Goal: Communication & Community: Answer question/provide support

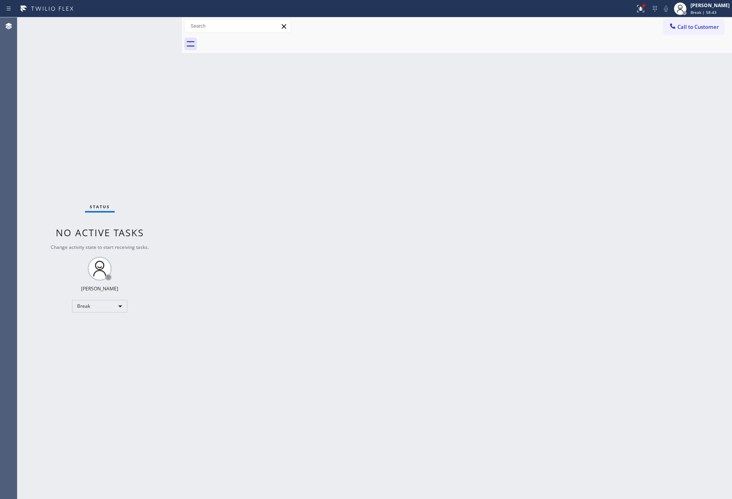
click at [43, 307] on div "Status No active tasks Change activity state to start receiving tasks. [PERSON_…" at bounding box center [99, 258] width 165 height 482
click at [346, 278] on div "Back to Dashboard Change Sender ID Customers Technicians Select a contact Outbo…" at bounding box center [457, 258] width 550 height 482
drag, startPoint x: 439, startPoint y: 331, endPoint x: 437, endPoint y: 321, distance: 9.9
click at [440, 331] on div "Back to Dashboard Change Sender ID Customers Technicians Select a contact Outbo…" at bounding box center [457, 258] width 550 height 482
click at [85, 305] on div "Break" at bounding box center [99, 306] width 55 height 13
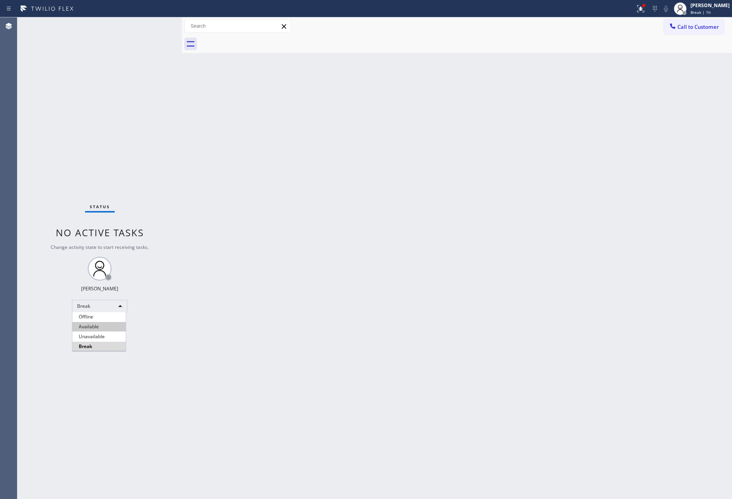
click at [108, 325] on li "Available" at bounding box center [98, 326] width 53 height 9
drag, startPoint x: 433, startPoint y: 369, endPoint x: 726, endPoint y: 373, distance: 293.0
click at [531, 371] on div "Back to Dashboard Change Sender ID Customers Technicians Select a contact Outbo…" at bounding box center [457, 258] width 550 height 482
click at [313, 137] on div "Back to Dashboard Change Sender ID Customers Technicians Select a contact Outbo…" at bounding box center [457, 258] width 550 height 482
click at [566, 257] on div "Back to Dashboard Change Sender ID Customers Technicians Select a contact Outbo…" at bounding box center [457, 258] width 550 height 482
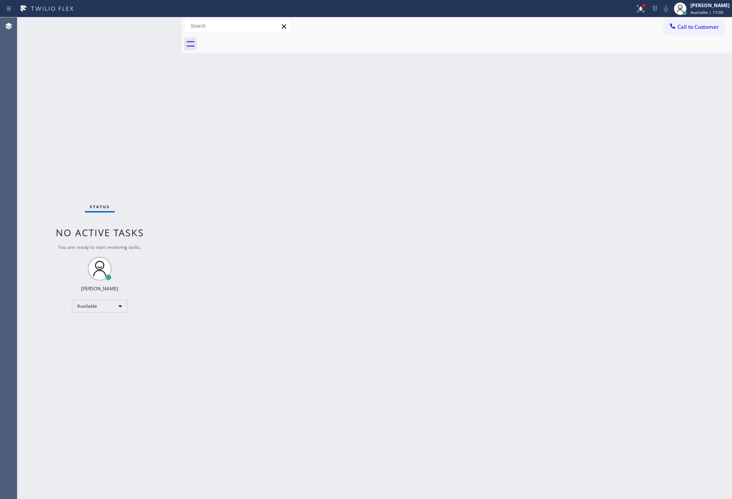
click at [59, 152] on div "Status No active tasks You are ready to start receiving tasks. [PERSON_NAME] Av…" at bounding box center [99, 258] width 165 height 482
click at [24, 227] on div "Status No active tasks You are ready to start receiving tasks. [PERSON_NAME] Av…" at bounding box center [99, 258] width 165 height 482
click at [495, 260] on div "Back to Dashboard Change Sender ID Customers Technicians Select a contact Outbo…" at bounding box center [457, 258] width 550 height 482
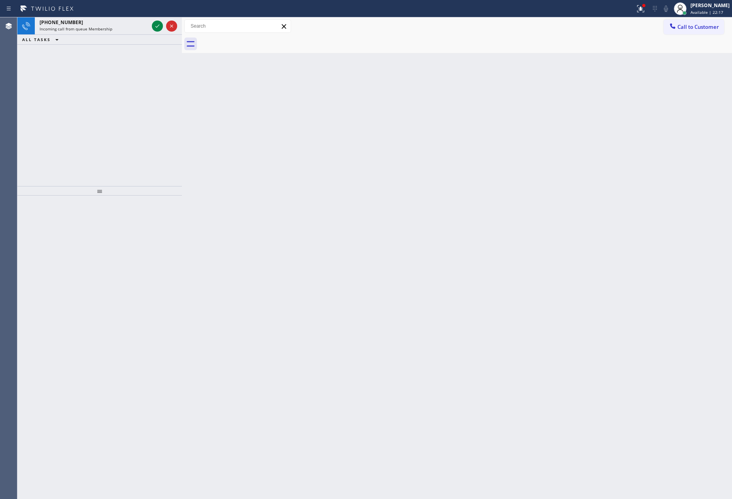
click at [342, 276] on div "Back to Dashboard Change Sender ID Customers Technicians Select a contact Outbo…" at bounding box center [457, 258] width 550 height 482
drag, startPoint x: 97, startPoint y: 125, endPoint x: 152, endPoint y: 91, distance: 64.1
click at [133, 108] on div "[PHONE_NUMBER] Incoming call from queue Membership ALL TASKS ALL TASKS ACTIVE T…" at bounding box center [99, 101] width 165 height 169
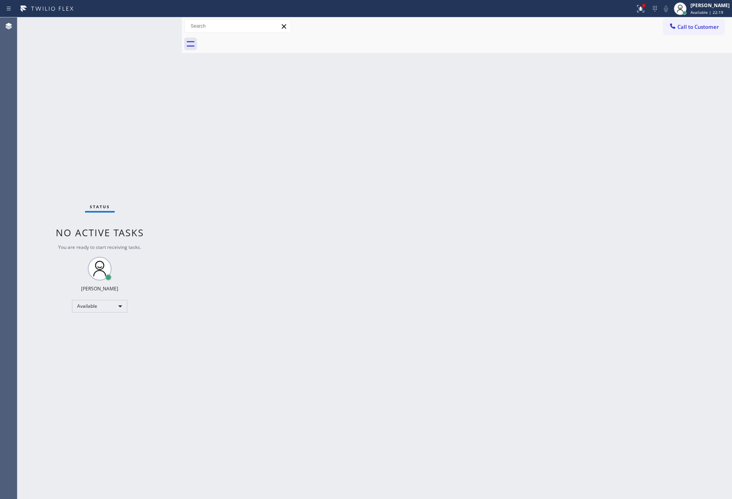
click at [155, 26] on div "Status No active tasks You are ready to start receiving tasks. [PERSON_NAME] Av…" at bounding box center [99, 258] width 165 height 482
drag, startPoint x: 458, startPoint y: 355, endPoint x: 464, endPoint y: 340, distance: 16.3
click at [464, 350] on div "Back to Dashboard Change Sender ID Customers Technicians Select a contact Outbo…" at bounding box center [457, 258] width 550 height 482
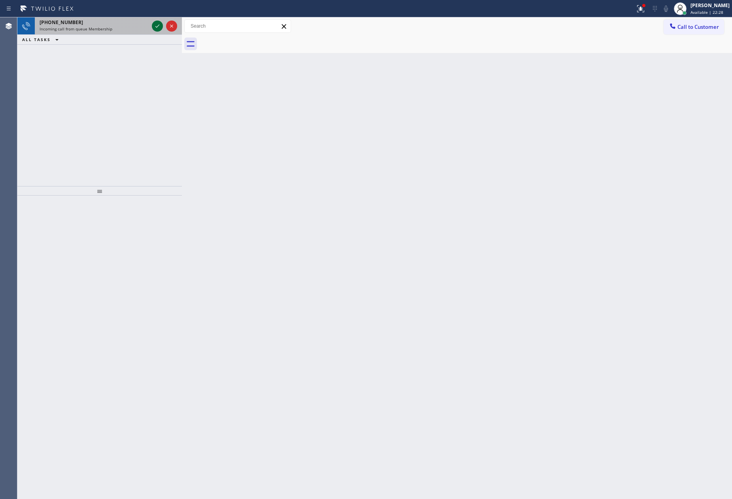
click at [161, 25] on icon at bounding box center [157, 25] width 9 height 9
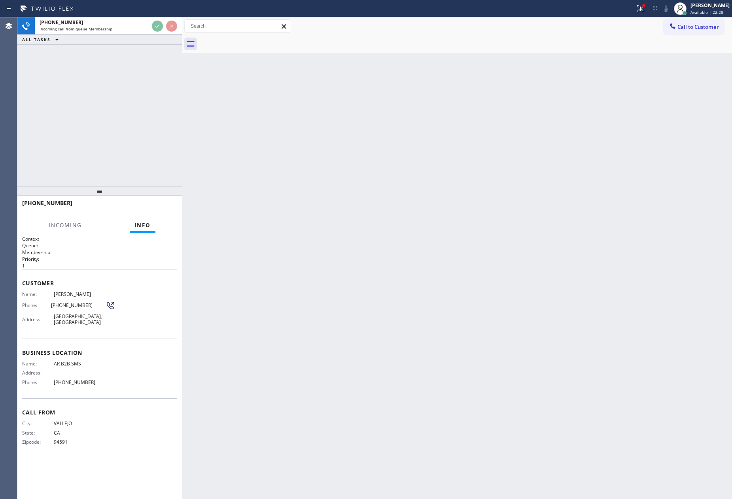
click at [142, 107] on div "[PHONE_NUMBER] Incoming call from queue Membership ALL TASKS ALL TASKS ACTIVE T…" at bounding box center [99, 101] width 165 height 169
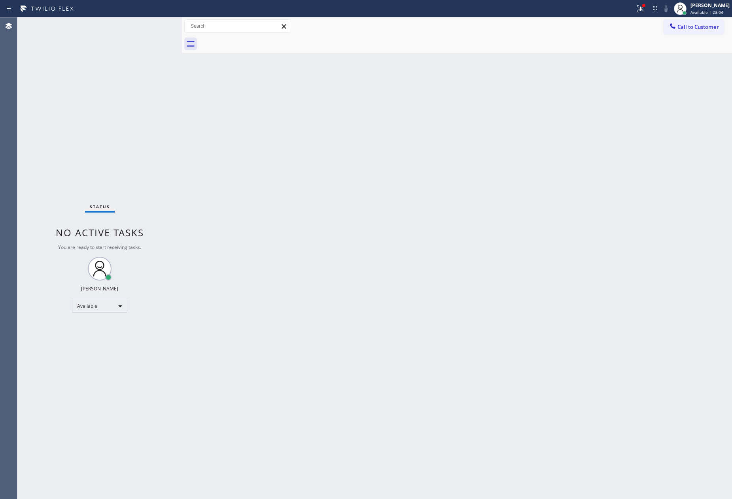
click at [251, 310] on div "Back to Dashboard Change Sender ID Customers Technicians Select a contact Outbo…" at bounding box center [457, 258] width 550 height 482
click at [546, 332] on div "Back to Dashboard Change Sender ID Customers Technicians Select a contact Outbo…" at bounding box center [457, 258] width 550 height 482
click at [392, 310] on div "Back to Dashboard Change Sender ID Customers Technicians Select a contact Outbo…" at bounding box center [457, 258] width 550 height 482
click at [659, 216] on div "Back to Dashboard Change Sender ID Customers Technicians Select a contact Outbo…" at bounding box center [457, 258] width 550 height 482
click at [660, 216] on div "Back to Dashboard Change Sender ID Customers Technicians Select a contact Outbo…" at bounding box center [457, 258] width 550 height 482
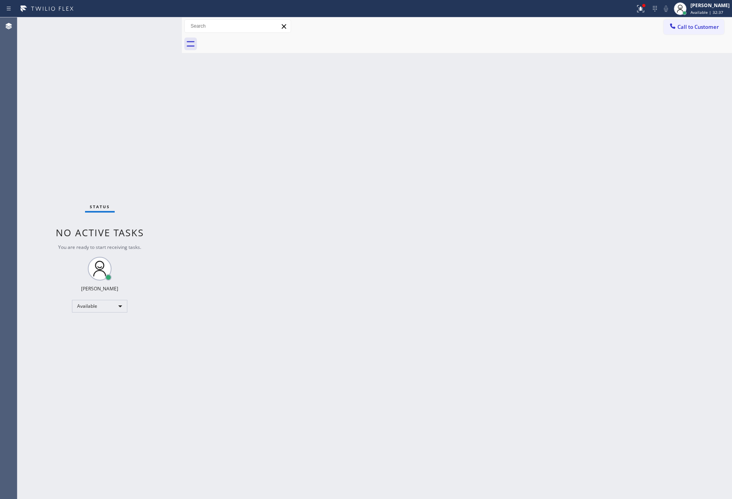
click at [272, 170] on div "Back to Dashboard Change Sender ID Customers Technicians Select a contact Outbo…" at bounding box center [457, 258] width 550 height 482
click at [272, 168] on div "Back to Dashboard Change Sender ID Customers Technicians Select a contact Outbo…" at bounding box center [457, 258] width 550 height 482
drag, startPoint x: 381, startPoint y: 404, endPoint x: 348, endPoint y: 374, distance: 44.5
click at [381, 404] on div "Back to Dashboard Change Sender ID Customers Technicians Select a contact Outbo…" at bounding box center [457, 258] width 550 height 482
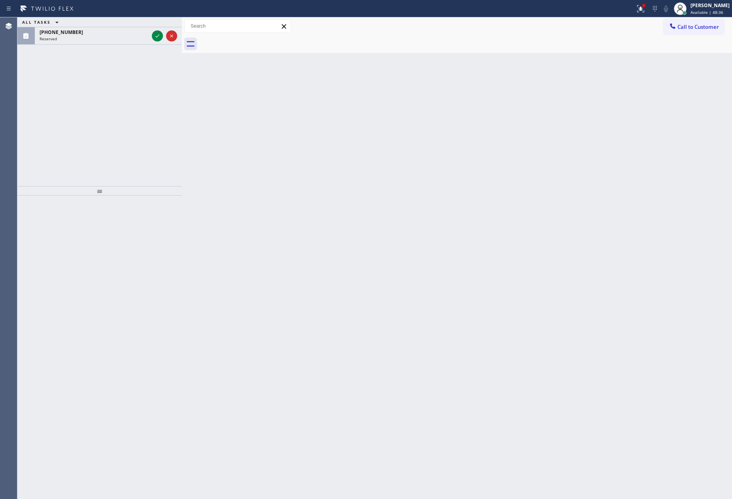
click at [158, 37] on icon at bounding box center [157, 35] width 9 height 9
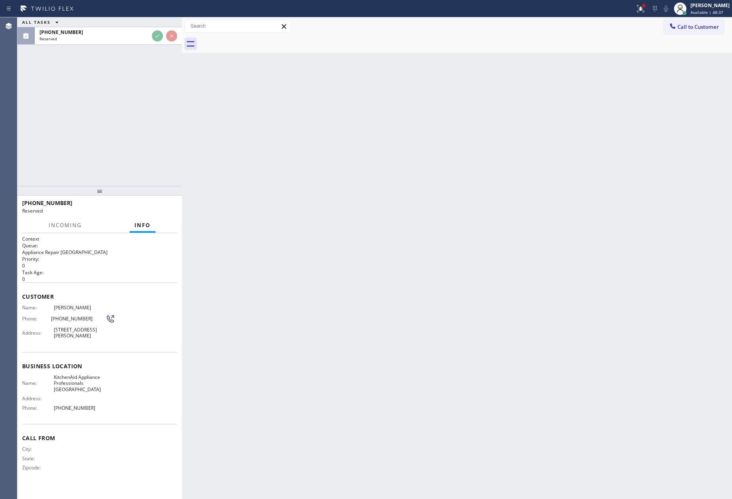
click at [132, 109] on div "ALL TASKS ALL TASKS ACTIVE TASKS TASKS IN WRAP UP [PHONE_NUMBER] Reserved" at bounding box center [99, 101] width 165 height 169
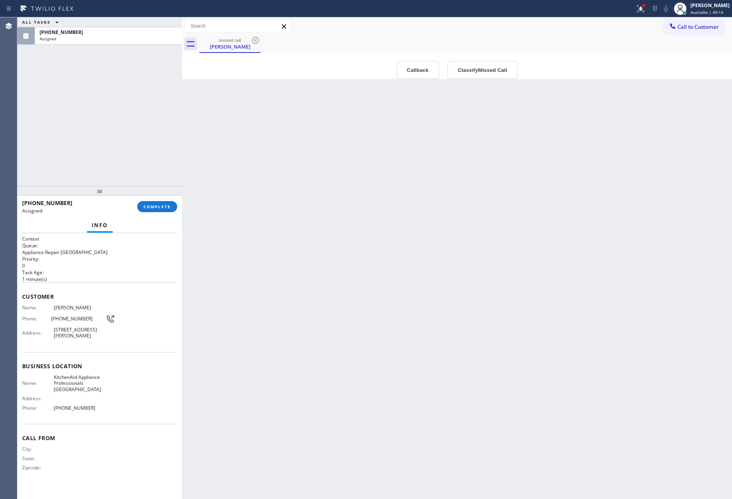
click at [365, 162] on div "Back to Dashboard Change Sender ID Customers Technicians Select a contact Outbo…" at bounding box center [457, 258] width 550 height 482
click at [483, 76] on button "Classify Missed Call" at bounding box center [482, 70] width 70 height 18
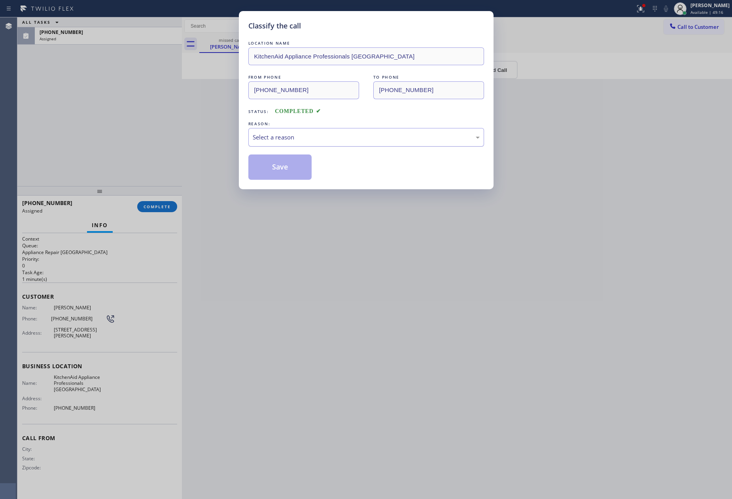
drag, startPoint x: 394, startPoint y: 142, endPoint x: 380, endPoint y: 138, distance: 14.7
click at [393, 142] on div "Select a reason" at bounding box center [366, 137] width 227 height 9
click at [276, 163] on button "Save" at bounding box center [280, 167] width 64 height 25
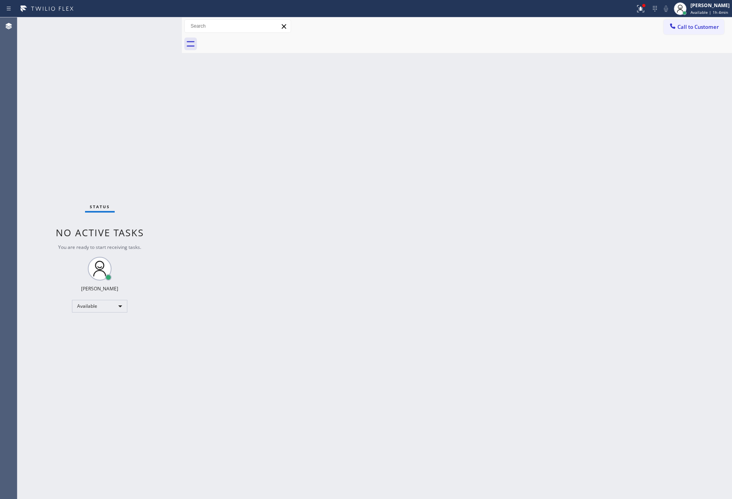
click at [622, 273] on div "Back to Dashboard Change Sender ID Customers Technicians Select a contact Outbo…" at bounding box center [457, 258] width 550 height 482
click at [615, 272] on div "Back to Dashboard Change Sender ID Customers Technicians Select a contact Outbo…" at bounding box center [457, 258] width 550 height 482
click at [469, 238] on div "Back to Dashboard Change Sender ID Customers Technicians Select a contact Outbo…" at bounding box center [457, 258] width 550 height 482
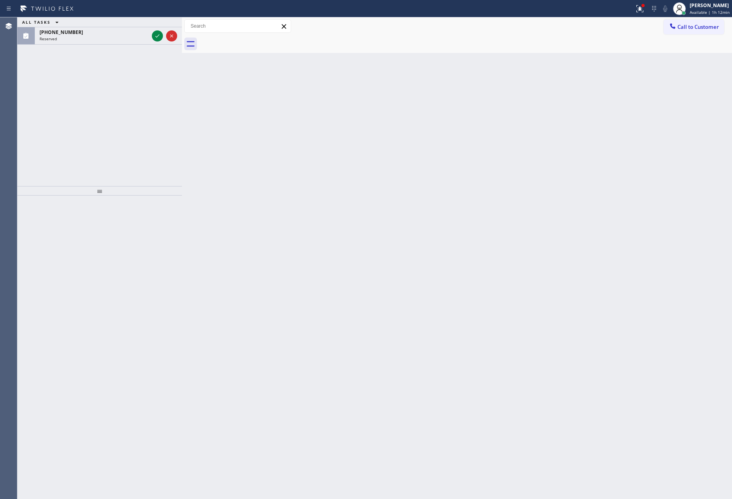
click at [285, 185] on div "Back to Dashboard Change Sender ID Customers Technicians Select a contact Outbo…" at bounding box center [457, 258] width 550 height 482
click at [142, 89] on div "ALL TASKS ALL TASKS ACTIVE TASKS TASKS IN WRAP UP [PHONE_NUMBER] Reserved" at bounding box center [99, 101] width 165 height 169
click at [155, 36] on icon at bounding box center [157, 35] width 9 height 9
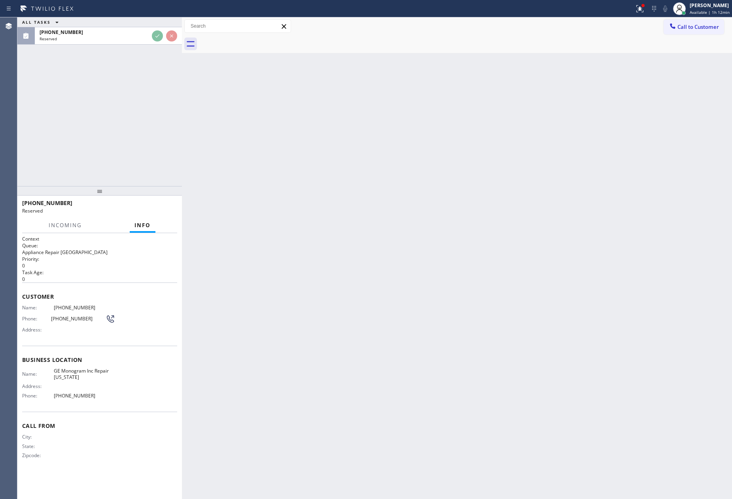
click at [124, 113] on div "ALL TASKS ALL TASKS ACTIVE TASKS TASKS IN WRAP UP [PHONE_NUMBER] Reserved" at bounding box center [99, 101] width 165 height 169
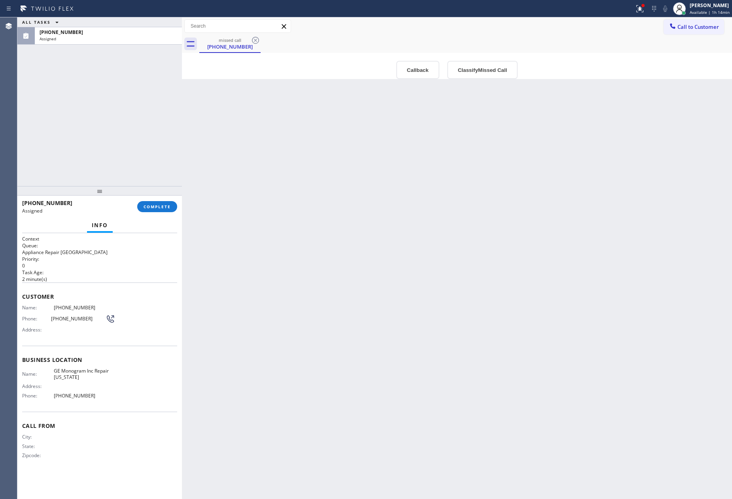
click at [344, 268] on div "Back to Dashboard Change Sender ID Customers Technicians Select a contact Outbo…" at bounding box center [457, 258] width 550 height 482
click at [363, 236] on div "Back to Dashboard Change Sender ID Customers Technicians Select a contact Outbo…" at bounding box center [457, 258] width 550 height 482
click at [480, 71] on button "Classify Missed Call" at bounding box center [482, 70] width 70 height 18
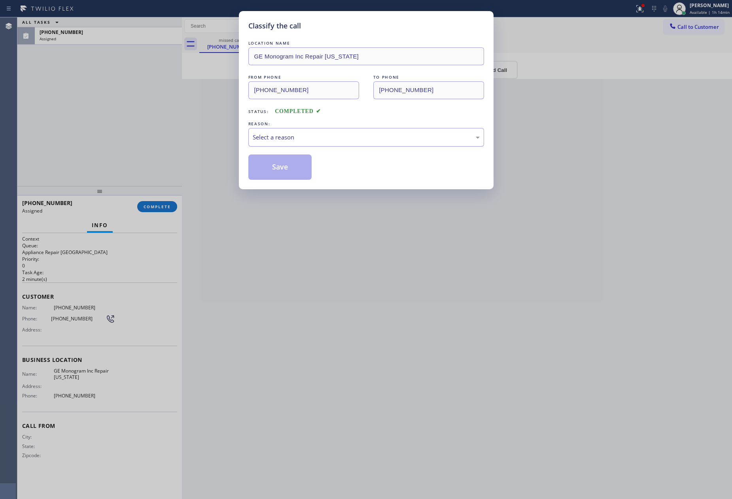
click at [348, 135] on div "Select a reason" at bounding box center [366, 137] width 227 height 9
click at [278, 170] on button "Save" at bounding box center [280, 167] width 64 height 25
click at [107, 117] on div "Classify the call LOCATION NAME GE Monogram Inc Repair [US_STATE] FROM PHONE [P…" at bounding box center [366, 249] width 732 height 499
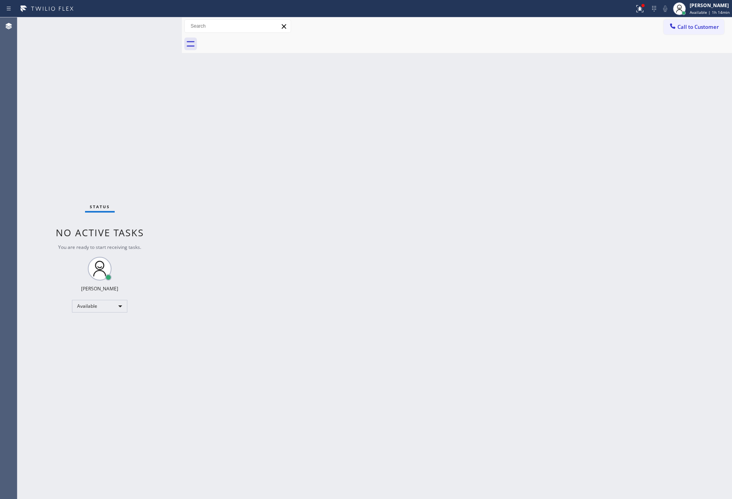
click at [432, 215] on div "Back to Dashboard Change Sender ID Customers Technicians Select a contact Outbo…" at bounding box center [457, 258] width 550 height 482
click at [438, 295] on div "Back to Dashboard Change Sender ID Customers Technicians Select a contact Outbo…" at bounding box center [457, 258] width 550 height 482
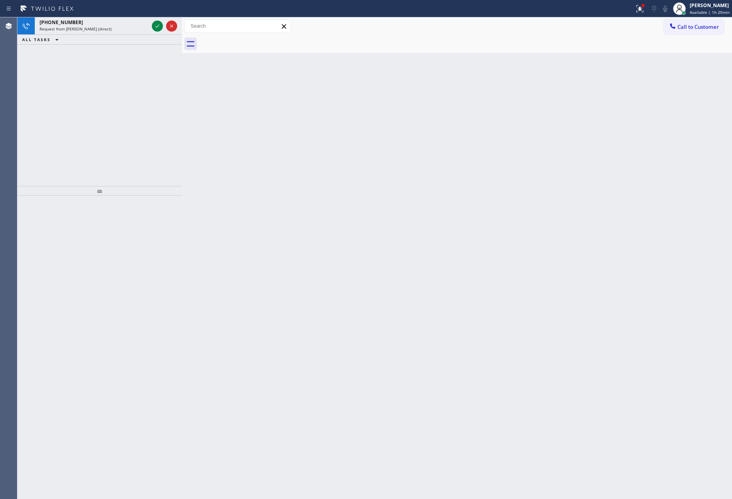
click at [118, 91] on div "[PHONE_NUMBER] Request from [PERSON_NAME] (direct) ALL TASKS ALL TASKS ACTIVE T…" at bounding box center [99, 101] width 165 height 169
click at [156, 24] on icon at bounding box center [157, 25] width 9 height 9
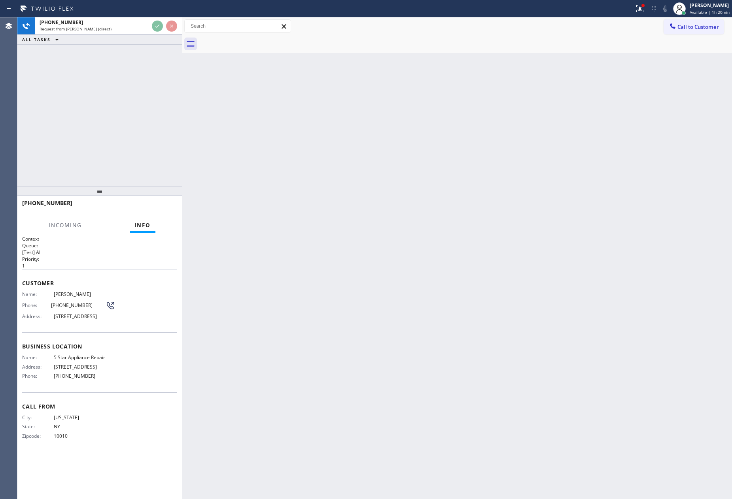
drag, startPoint x: 147, startPoint y: 119, endPoint x: 149, endPoint y: 133, distance: 14.4
click at [148, 125] on div "[PHONE_NUMBER] Request from [PERSON_NAME] (direct) ALL TASKS ALL TASKS ACTIVE T…" at bounding box center [99, 101] width 165 height 169
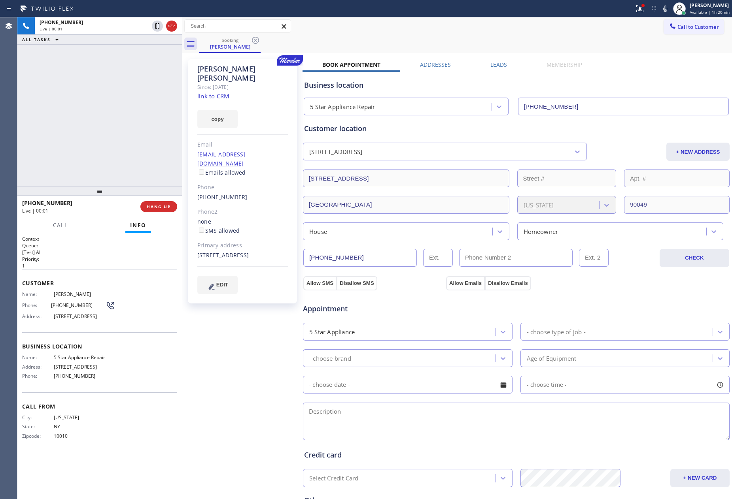
type input "[PHONE_NUMBER]"
click at [95, 124] on div "[PHONE_NUMBER] Live | 00:04 ALL TASKS ALL TASKS ACTIVE TASKS TASKS IN WRAP UP" at bounding box center [99, 101] width 165 height 169
click at [95, 124] on div "[PHONE_NUMBER] Live | 00:05 ALL TASKS ALL TASKS ACTIVE TASKS TASKS IN WRAP UP" at bounding box center [99, 101] width 165 height 169
click at [95, 124] on div "[PHONE_NUMBER] Live | 00:10 ALL TASKS ALL TASKS ACTIVE TASKS TASKS IN WRAP UP" at bounding box center [99, 101] width 165 height 169
click at [95, 124] on div "[PHONE_NUMBER] Live | 00:18 ALL TASKS ALL TASKS ACTIVE TASKS TASKS IN WRAP UP" at bounding box center [99, 101] width 165 height 169
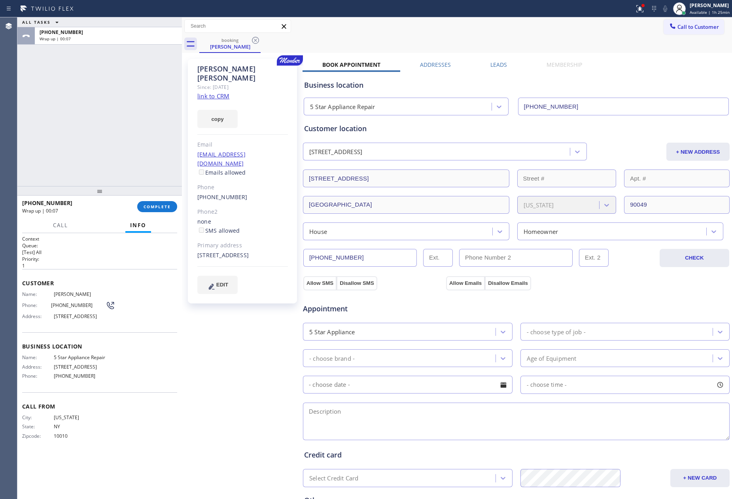
click at [118, 144] on div "ALL TASKS ALL TASKS ACTIVE TASKS TASKS IN WRAP UP [PHONE_NUMBER] Wrap up | 00:07" at bounding box center [99, 101] width 165 height 169
click at [419, 414] on textarea at bounding box center [516, 422] width 427 height 38
paste textarea "9-12 || Member || 10% Viking || Range || dial for the broiler is not working ||…"
type textarea "9-12 || Member || 10% Viking || Range || dial for the broiler is not working ||…"
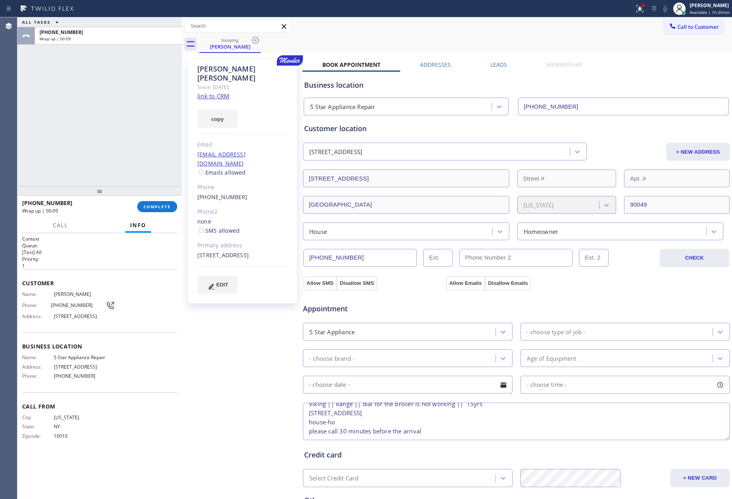
click at [406, 333] on div "5 Star Appliance" at bounding box center [400, 332] width 190 height 14
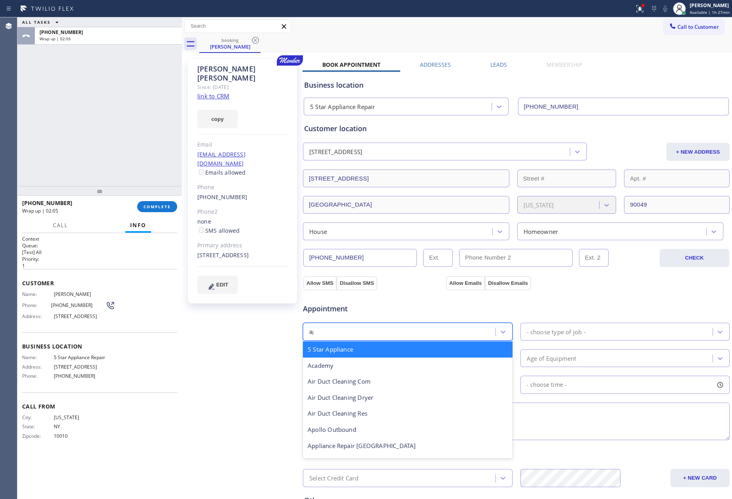
type input "app"
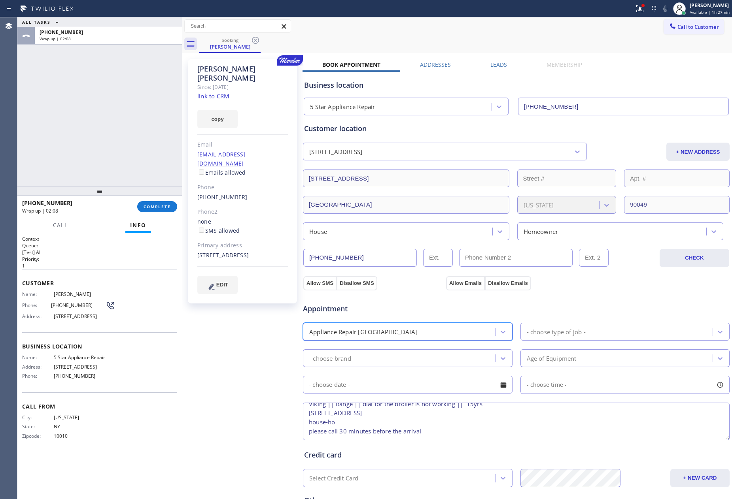
click at [590, 333] on div "- choose type of job -" at bounding box center [618, 332] width 190 height 14
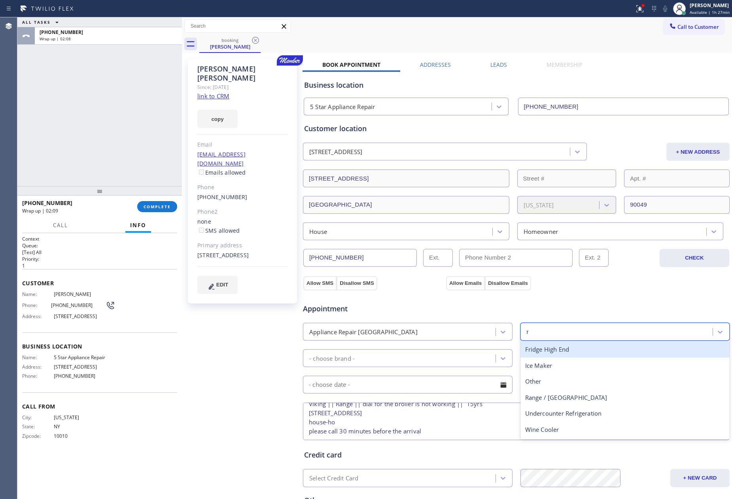
type input "ra"
click at [566, 351] on div "Range / [GEOGRAPHIC_DATA]" at bounding box center [625, 350] width 210 height 16
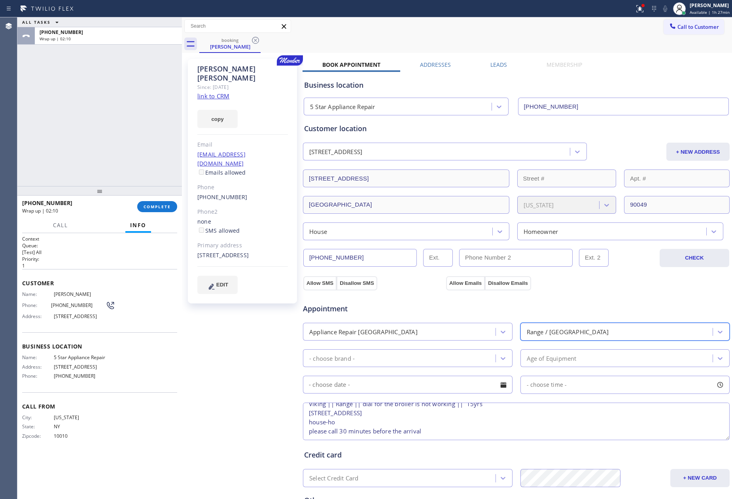
click at [391, 361] on div "- choose brand -" at bounding box center [400, 359] width 190 height 14
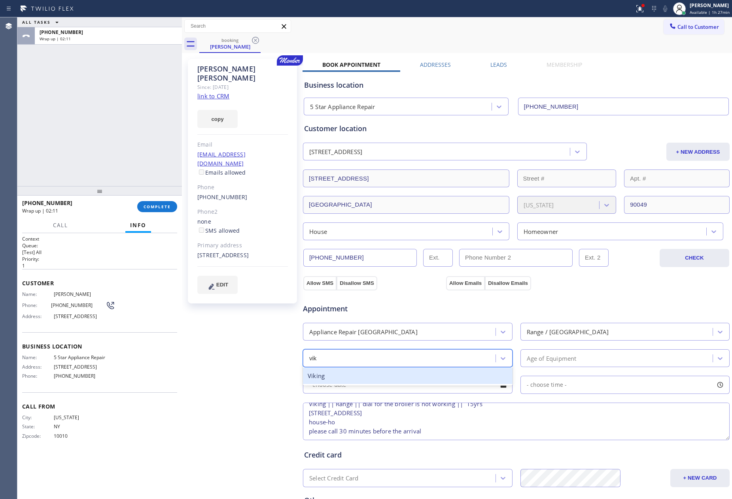
type input "viki"
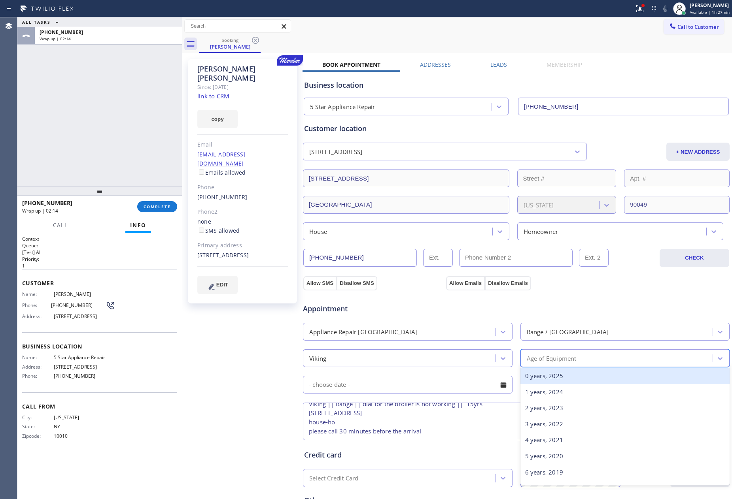
click at [574, 361] on div "Age of Equipment" at bounding box center [618, 359] width 190 height 14
type input "15"
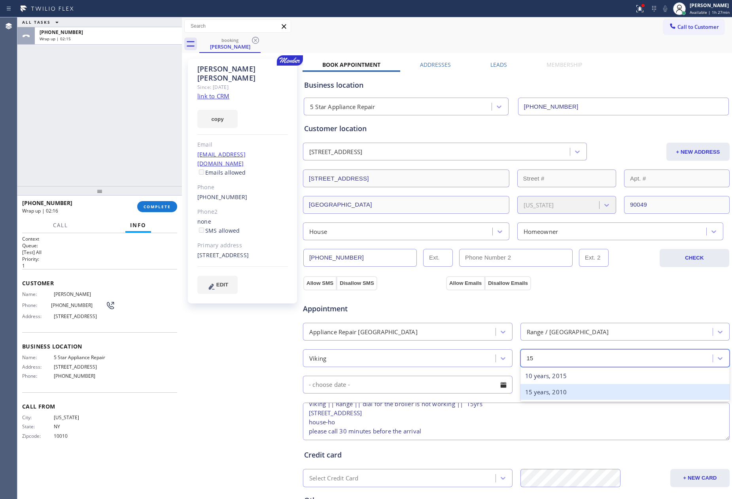
click at [553, 391] on div "15 years, 2010" at bounding box center [625, 392] width 210 height 16
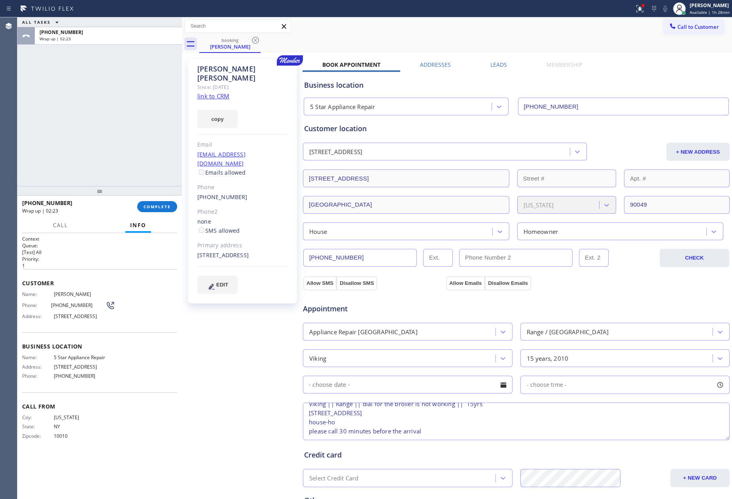
click at [498, 387] on div at bounding box center [503, 384] width 13 height 13
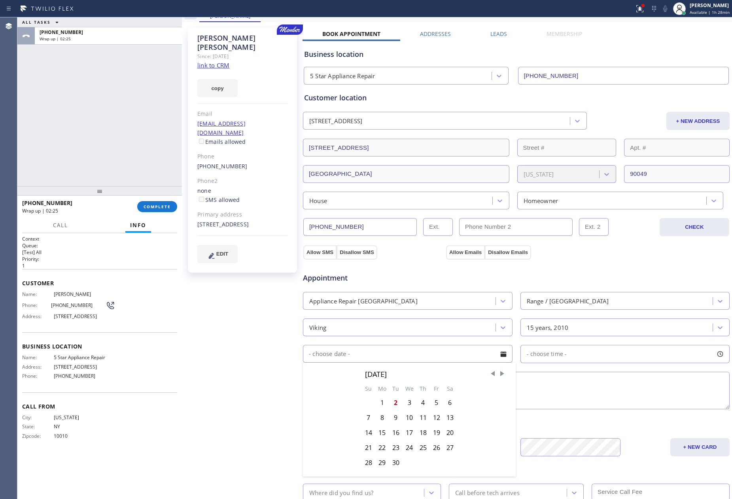
scroll to position [59, 0]
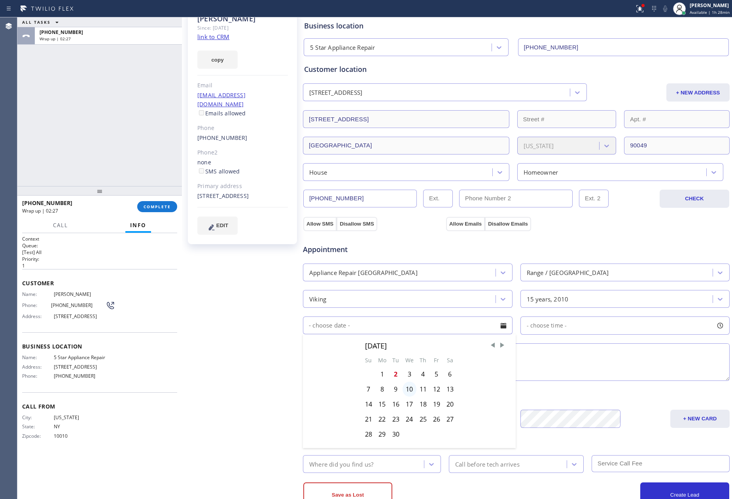
click at [406, 391] on div "10" at bounding box center [410, 389] width 14 height 15
type input "[DATE]"
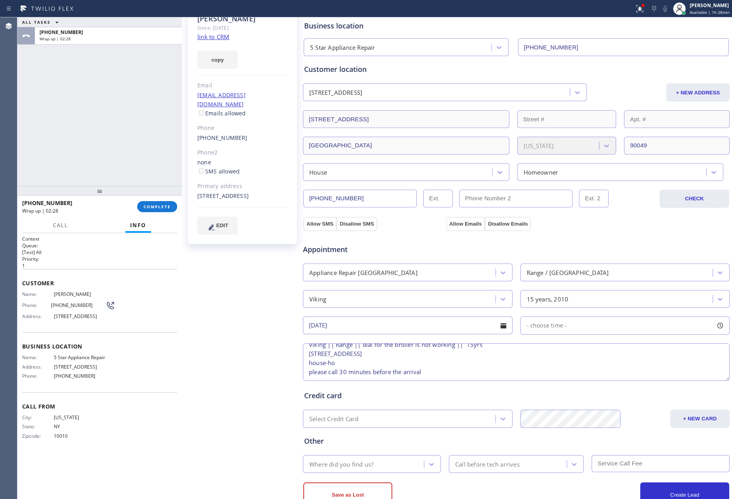
click at [539, 329] on span "- choose time -" at bounding box center [547, 326] width 40 height 8
drag, startPoint x: 522, startPoint y: 375, endPoint x: 582, endPoint y: 382, distance: 60.5
click at [583, 382] on div at bounding box center [587, 374] width 9 height 17
drag, startPoint x: 526, startPoint y: 376, endPoint x: 541, endPoint y: 376, distance: 15.4
click at [541, 376] on div at bounding box center [542, 374] width 9 height 17
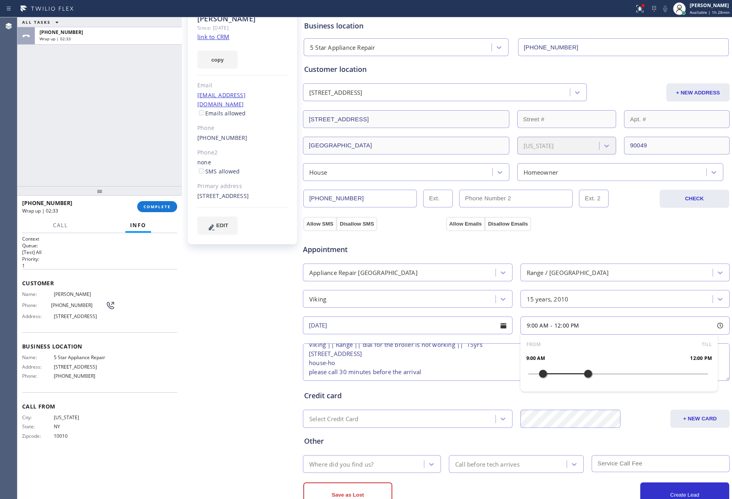
click at [451, 370] on textarea "9-12 || Member || 10% Viking || Range || dial for the broiler is not working ||…" at bounding box center [516, 363] width 427 height 38
click at [393, 470] on div "Where did you find us?" at bounding box center [364, 465] width 119 height 14
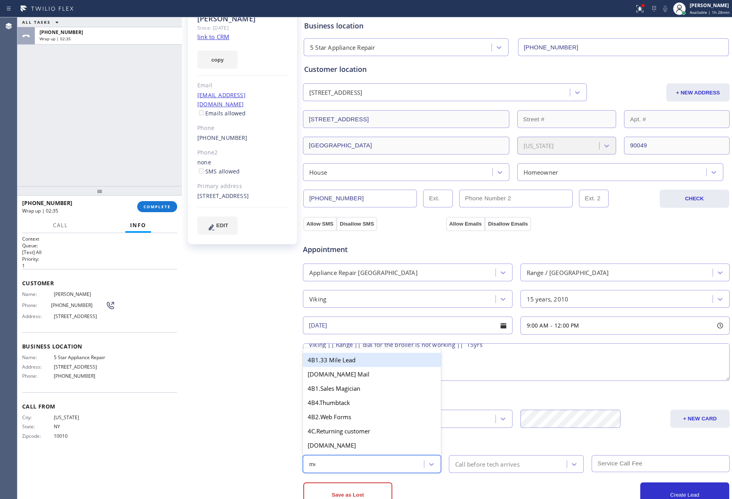
type input "mem"
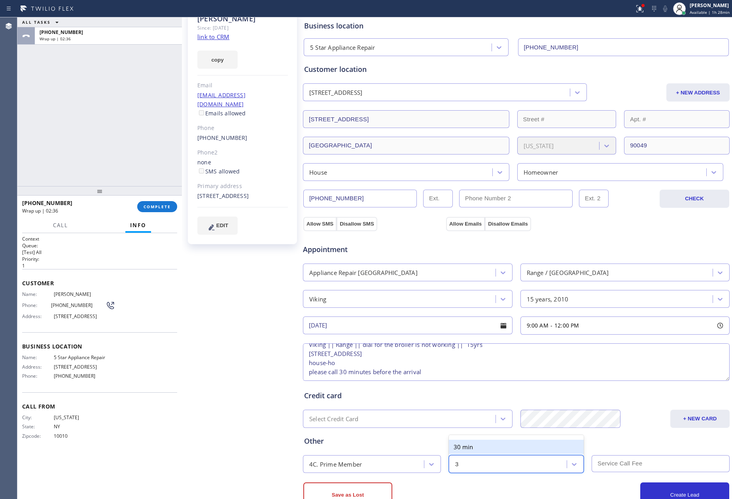
type input "30"
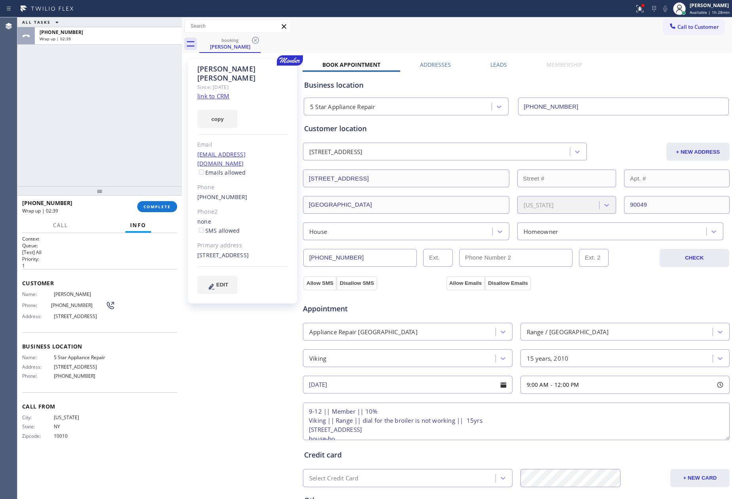
scroll to position [88, 0]
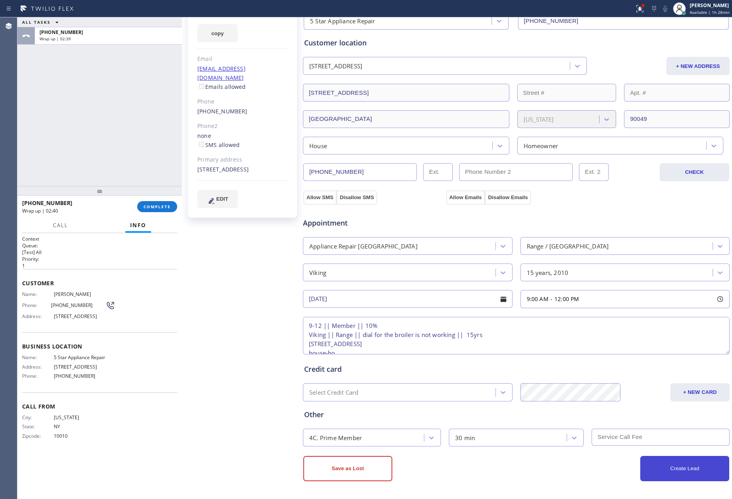
click at [660, 473] on button "Create Lead" at bounding box center [684, 468] width 89 height 25
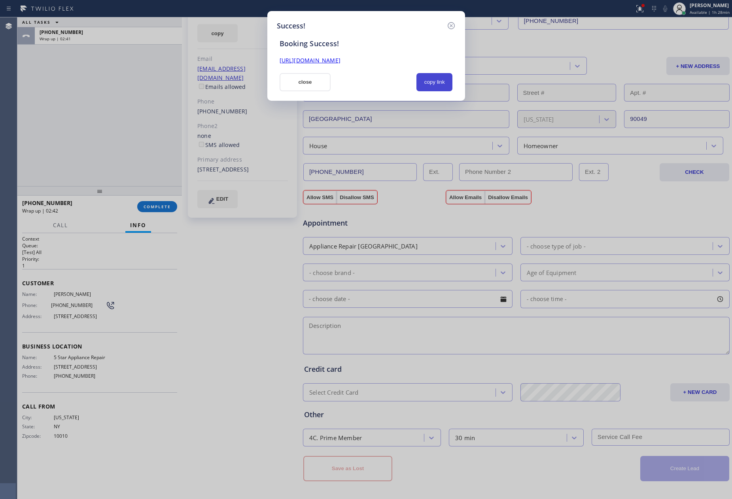
click at [447, 84] on button "copy link" at bounding box center [434, 82] width 36 height 18
click at [315, 80] on button "close" at bounding box center [305, 82] width 51 height 18
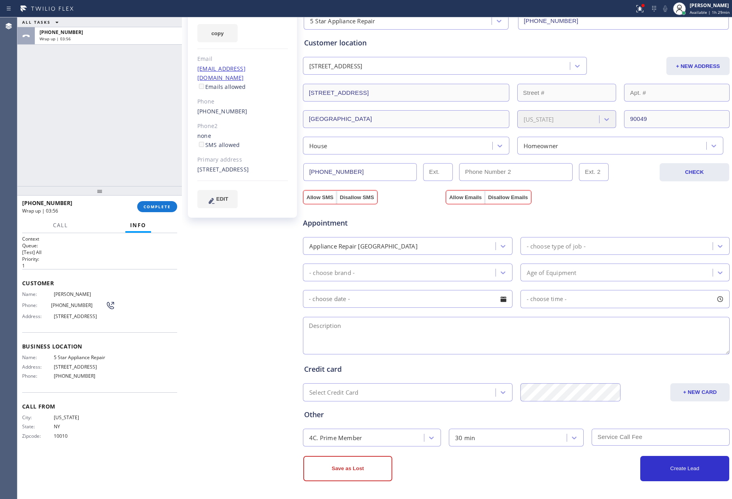
drag, startPoint x: 154, startPoint y: 109, endPoint x: 153, endPoint y: 115, distance: 6.4
click at [153, 115] on div "ALL TASKS ALL TASKS ACTIVE TASKS TASKS IN WRAP UP [PHONE_NUMBER] Wrap up | 03:56" at bounding box center [99, 101] width 165 height 169
click at [163, 202] on button "COMPLETE" at bounding box center [157, 206] width 40 height 11
click at [148, 122] on div "ALL TASKS ALL TASKS ACTIVE TASKS TASKS IN WRAP UP [PHONE_NUMBER] Wrap up | 03:56" at bounding box center [99, 101] width 165 height 169
click at [148, 122] on div "ALL TASKS ALL TASKS ACTIVE TASKS TASKS IN WRAP UP [PHONE_NUMBER] Wrap up | 03:57" at bounding box center [99, 101] width 165 height 169
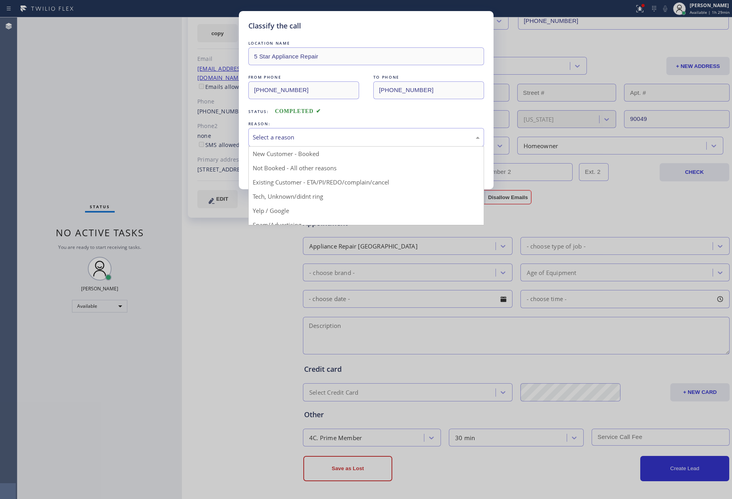
click at [280, 130] on div "Select a reason" at bounding box center [366, 137] width 236 height 19
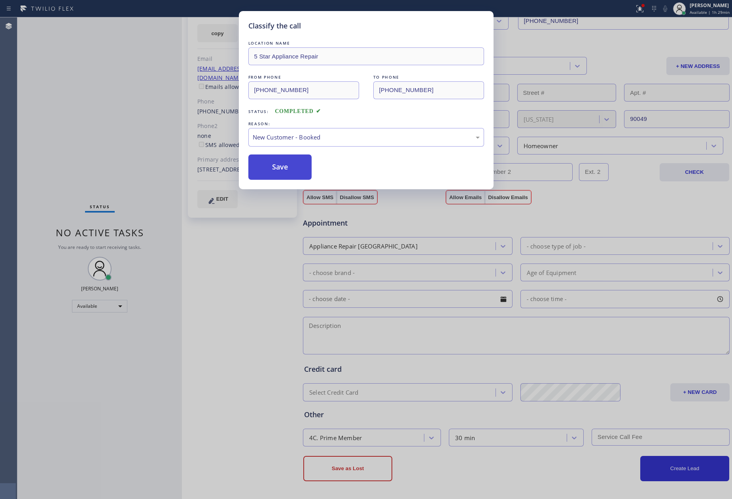
click at [282, 168] on button "Save" at bounding box center [280, 167] width 64 height 25
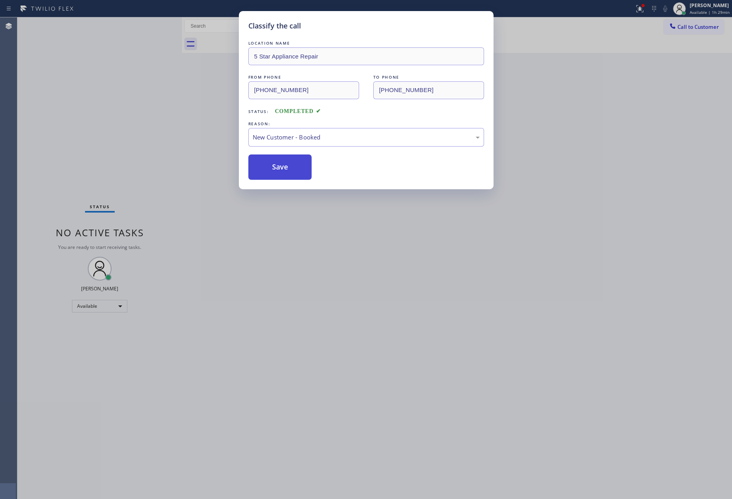
click at [282, 168] on button "Save" at bounding box center [280, 167] width 64 height 25
drag, startPoint x: 119, startPoint y: 123, endPoint x: 89, endPoint y: 25, distance: 102.8
click at [119, 121] on div "Classify the call LOCATION NAME 5 Star Appliance Repair FROM PHONE [PHONE_NUMBE…" at bounding box center [366, 249] width 732 height 499
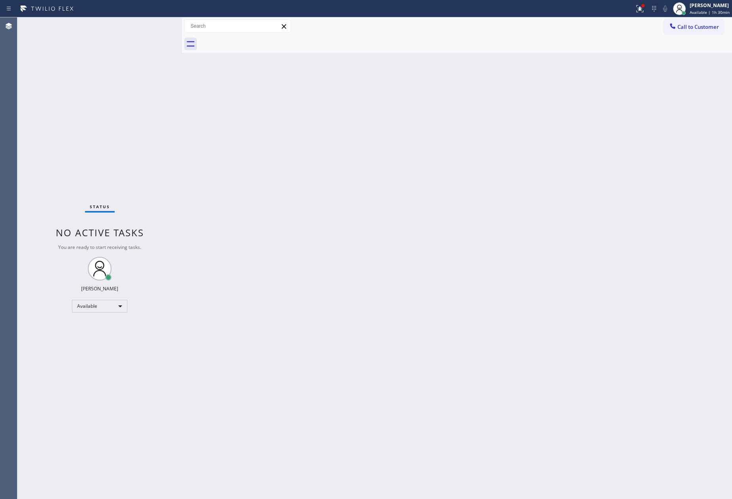
drag, startPoint x: 480, startPoint y: 335, endPoint x: 511, endPoint y: 260, distance: 81.2
click at [483, 334] on div "Back to Dashboard Change Sender ID Customers Technicians Select a contact Outbo…" at bounding box center [457, 258] width 550 height 482
drag, startPoint x: 317, startPoint y: 153, endPoint x: 708, endPoint y: 95, distance: 395.3
click at [338, 160] on div "Back to Dashboard Change Sender ID Customers Technicians Select a contact Outbo…" at bounding box center [457, 258] width 550 height 482
click at [514, 181] on div "Back to Dashboard Change Sender ID Customers Technicians Select a contact Outbo…" at bounding box center [457, 258] width 550 height 482
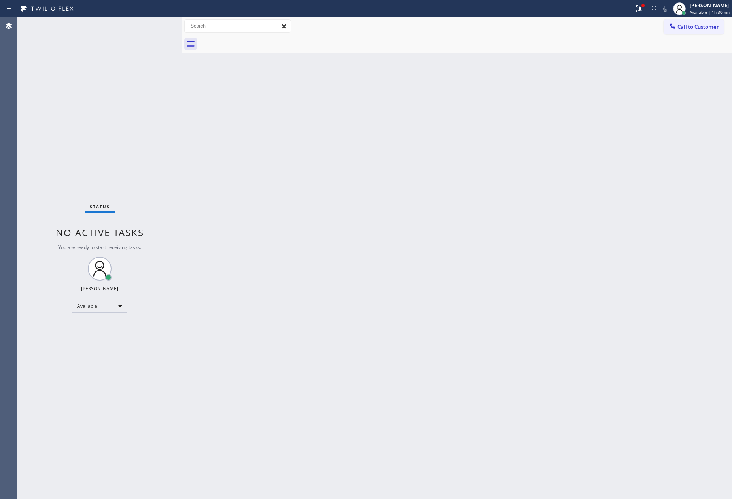
drag, startPoint x: 683, startPoint y: 174, endPoint x: 688, endPoint y: 176, distance: 5.1
click at [683, 174] on div "Back to Dashboard Change Sender ID Customers Technicians Select a contact Outbo…" at bounding box center [457, 258] width 550 height 482
click at [448, 299] on div "Back to Dashboard Change Sender ID Customers Technicians Select a contact Outbo…" at bounding box center [457, 258] width 550 height 482
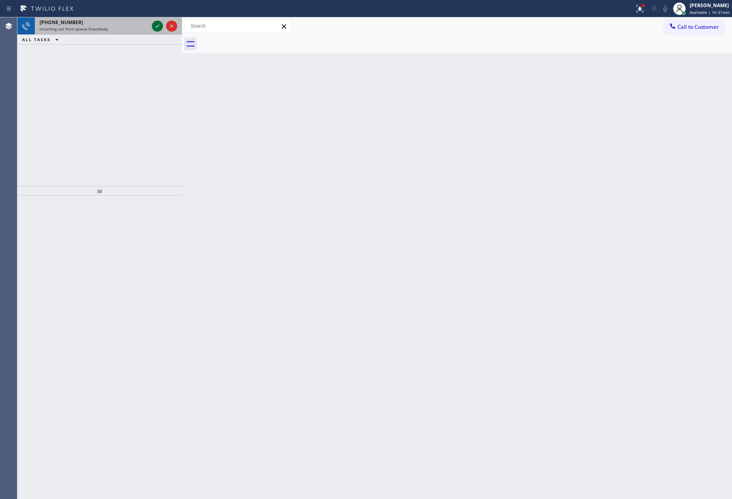
click at [153, 28] on icon at bounding box center [157, 25] width 9 height 9
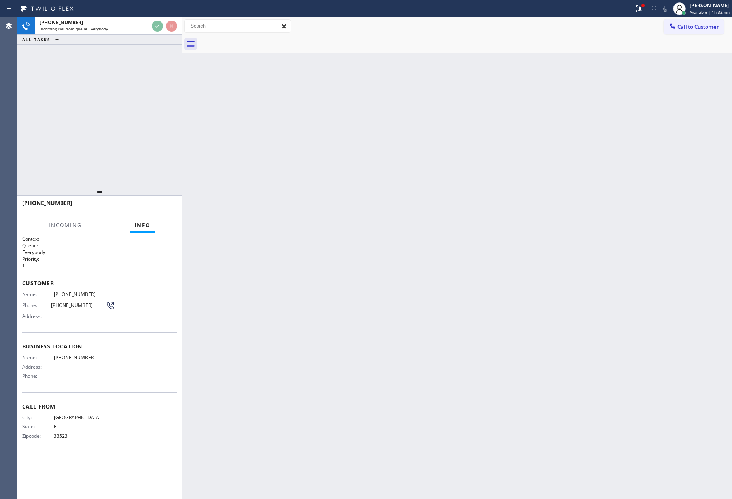
click at [162, 143] on div "[PHONE_NUMBER] Incoming call from queue Everybody ALL TASKS ALL TASKS ACTIVE TA…" at bounding box center [99, 101] width 165 height 169
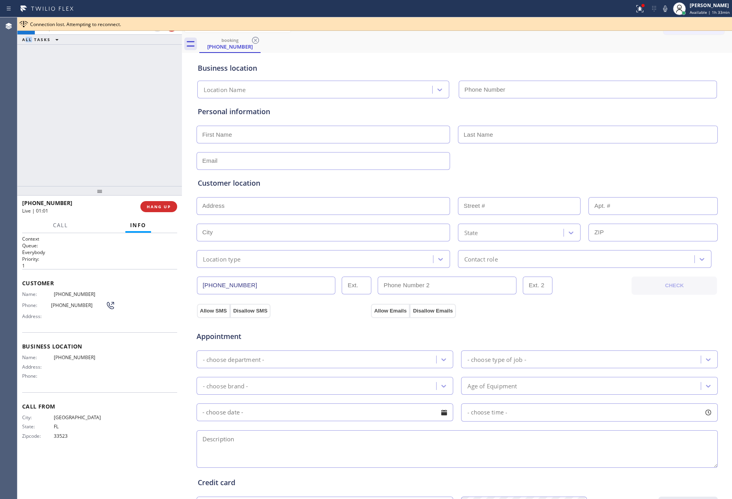
drag, startPoint x: 26, startPoint y: 123, endPoint x: 109, endPoint y: 10, distance: 140.0
click at [64, 78] on div "[PHONE_NUMBER] Live | 01:01 ALL TASKS ALL TASKS ACTIVE TASKS TASKS IN WRAP UP" at bounding box center [99, 101] width 165 height 169
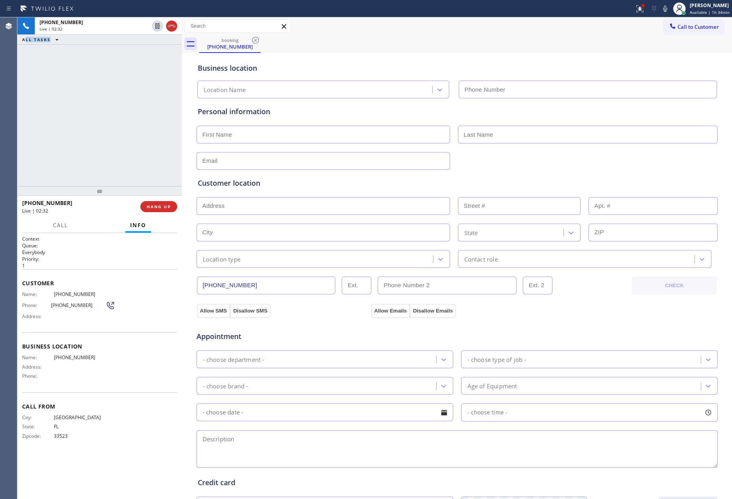
click at [126, 109] on div "[PHONE_NUMBER] Live | 02:32 ALL TASKS ALL TASKS ACTIVE TASKS TASKS IN WRAP UP" at bounding box center [99, 101] width 165 height 169
click at [63, 227] on span "Call" at bounding box center [60, 225] width 15 height 7
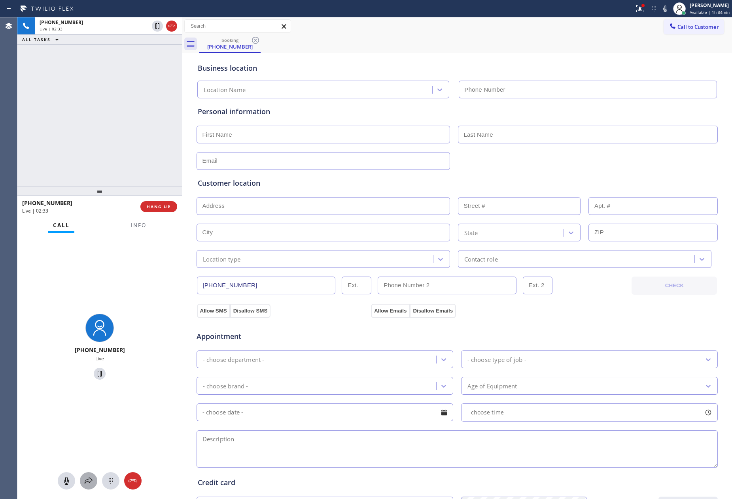
click at [87, 478] on icon at bounding box center [88, 481] width 9 height 9
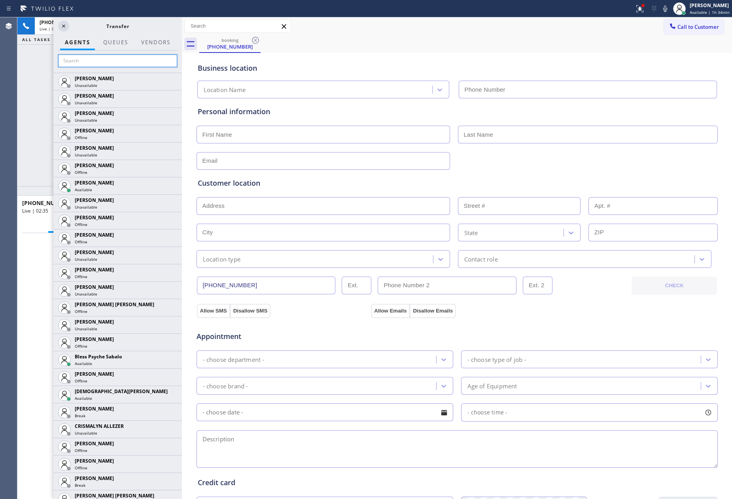
click at [110, 63] on input "text" at bounding box center [117, 61] width 119 height 13
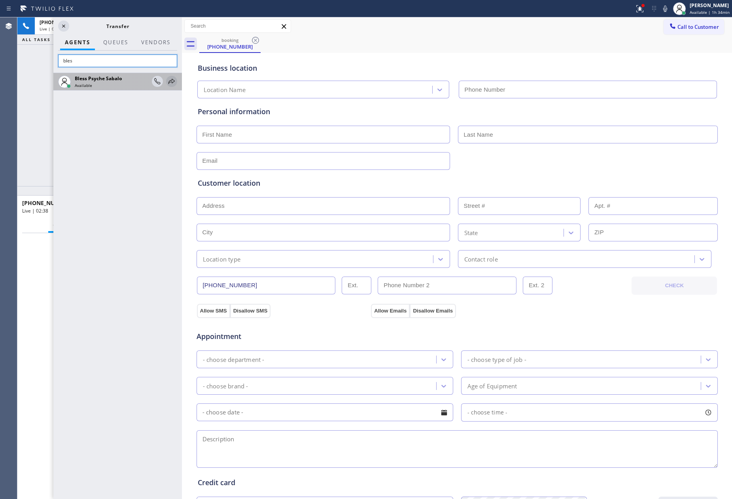
type input "bles"
click at [171, 81] on icon at bounding box center [171, 81] width 9 height 9
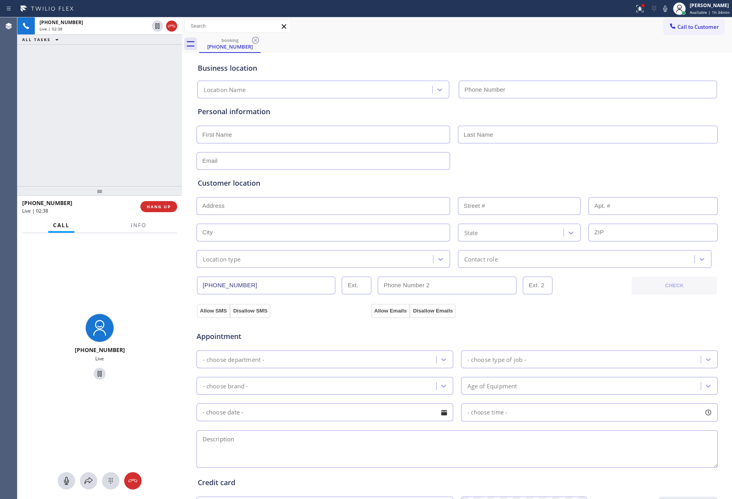
click at [46, 91] on div "[PHONE_NUMBER] Live | 02:38 ALL TASKS ALL TASKS ACTIVE TASKS TASKS IN WRAP UP" at bounding box center [99, 101] width 165 height 169
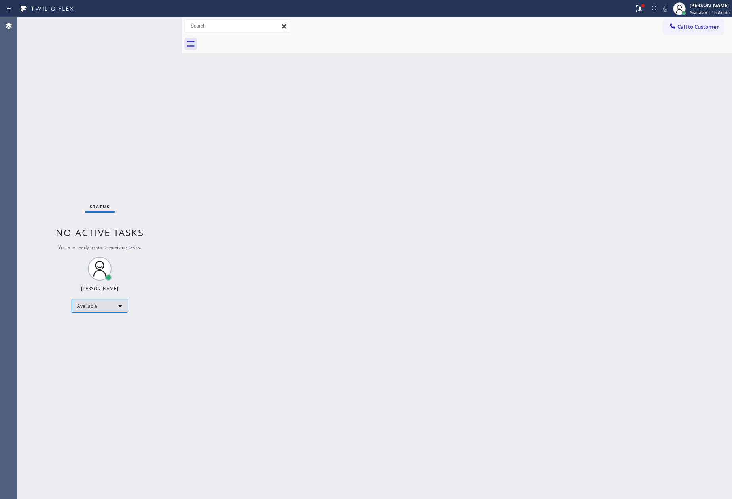
click at [107, 308] on div "Available" at bounding box center [99, 306] width 55 height 13
click at [96, 339] on li "Unavailable" at bounding box center [98, 336] width 53 height 9
click at [355, 269] on div "Back to Dashboard Change Sender ID Customers Technicians Select a contact Outbo…" at bounding box center [457, 258] width 550 height 482
click at [52, 184] on div "Status No active tasks Change activity state to start receiving tasks. [PERSON_…" at bounding box center [99, 258] width 165 height 482
drag, startPoint x: 335, startPoint y: 357, endPoint x: 270, endPoint y: 344, distance: 65.4
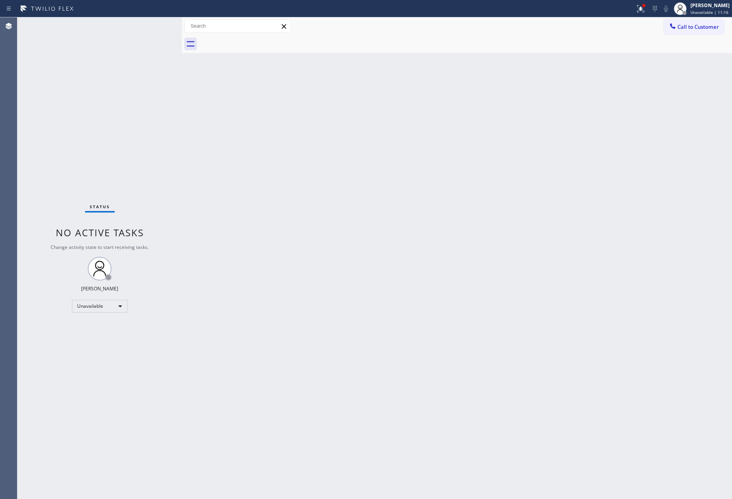
click at [335, 357] on div "Back to Dashboard Change Sender ID Customers Technicians Select a contact Outbo…" at bounding box center [457, 258] width 550 height 482
click at [108, 304] on div "Unavailable" at bounding box center [99, 306] width 55 height 13
drag, startPoint x: 106, startPoint y: 326, endPoint x: 406, endPoint y: 347, distance: 300.5
click at [108, 326] on li "Available" at bounding box center [98, 326] width 53 height 9
click at [419, 346] on div "Back to Dashboard Change Sender ID Customers Technicians Select a contact Outbo…" at bounding box center [457, 258] width 550 height 482
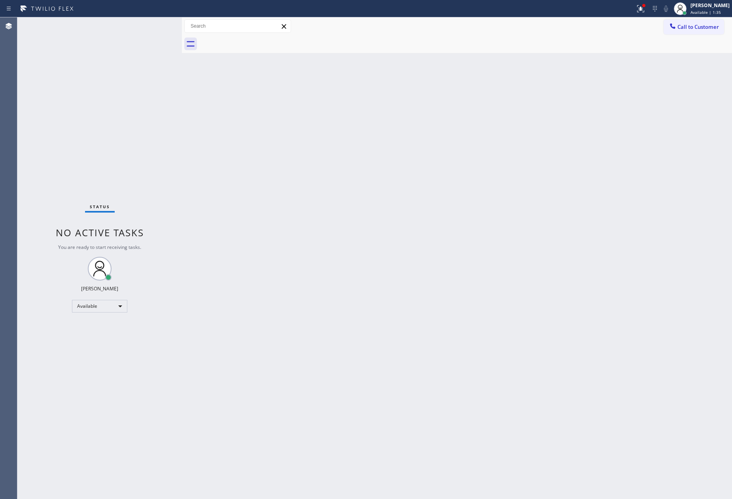
click at [214, 213] on div "Back to Dashboard Change Sender ID Customers Technicians Select a contact Outbo…" at bounding box center [457, 258] width 550 height 482
click at [440, 339] on div "Back to Dashboard Change Sender ID Customers Technicians Select a contact Outbo…" at bounding box center [457, 258] width 550 height 482
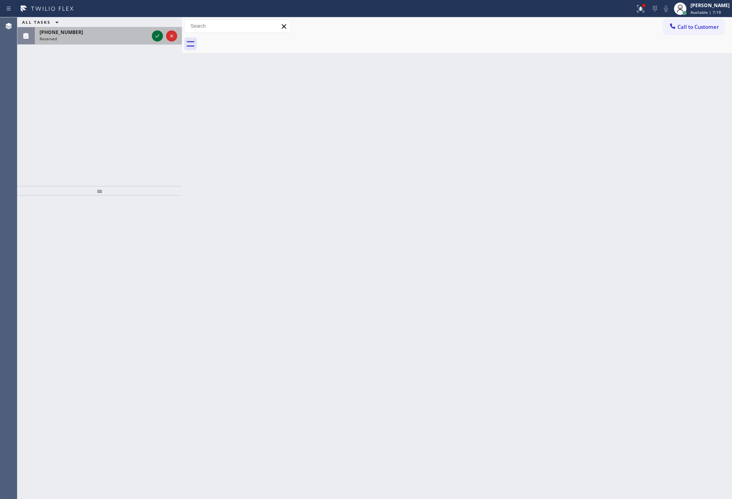
drag, startPoint x: 158, startPoint y: 34, endPoint x: 134, endPoint y: 127, distance: 96.6
click at [157, 34] on icon at bounding box center [157, 35] width 9 height 9
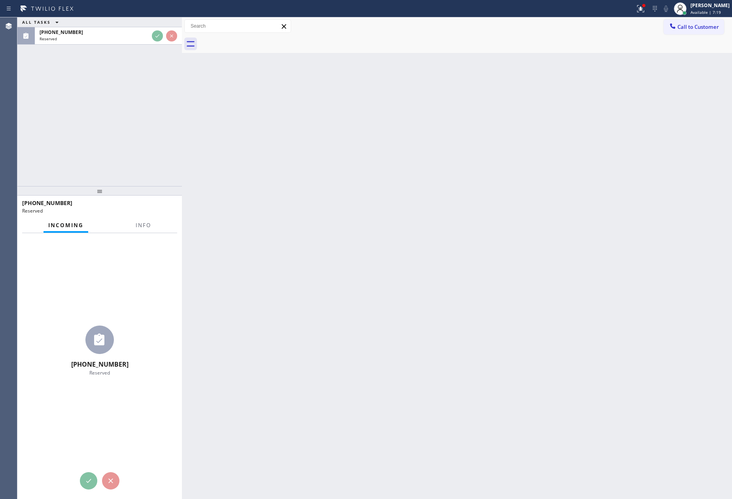
click at [134, 129] on div "ALL TASKS ALL TASKS ACTIVE TASKS TASKS IN WRAP UP [PHONE_NUMBER] Reserved" at bounding box center [99, 101] width 165 height 169
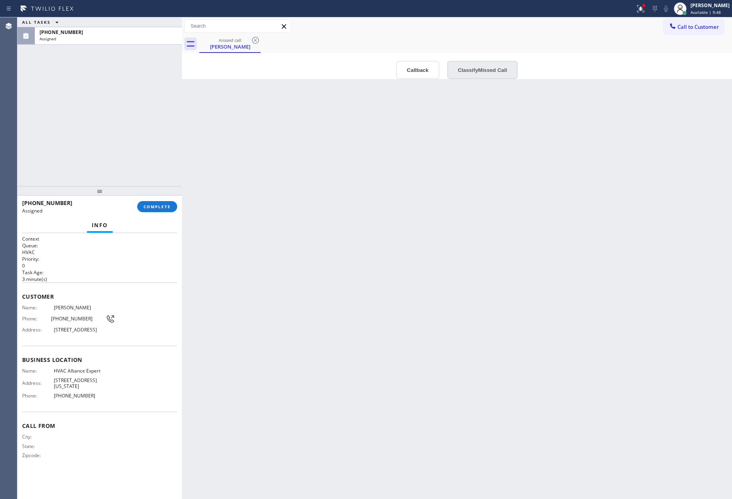
click at [487, 68] on button "Classify Missed Call" at bounding box center [482, 70] width 70 height 18
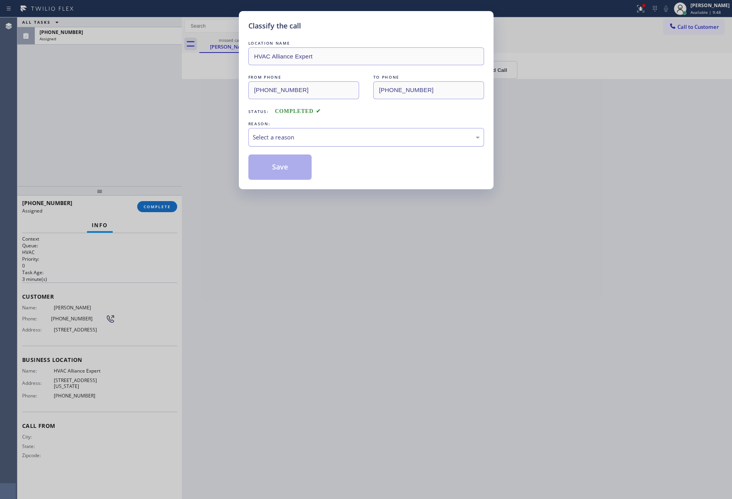
click at [317, 142] on div "Select a reason" at bounding box center [366, 137] width 227 height 9
click at [286, 171] on button "Save" at bounding box center [280, 167] width 64 height 25
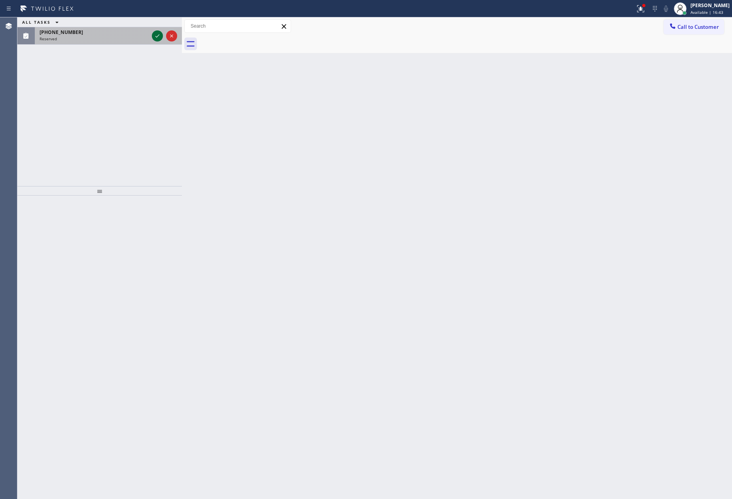
click at [159, 35] on icon at bounding box center [157, 35] width 4 height 3
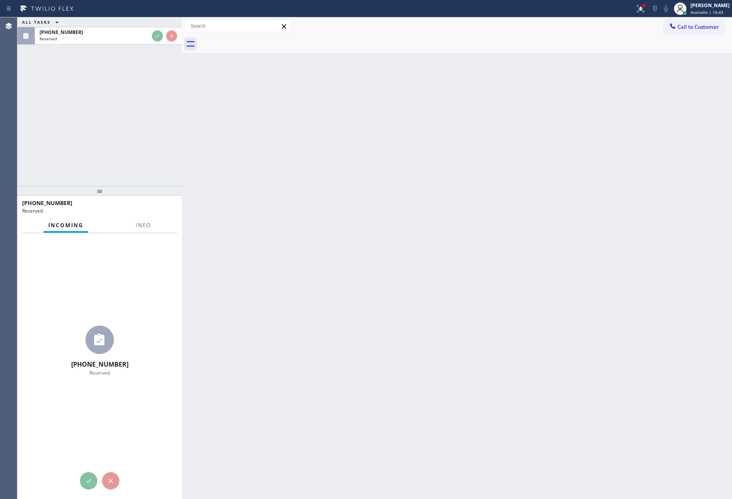
drag, startPoint x: 147, startPoint y: 88, endPoint x: 151, endPoint y: 84, distance: 5.0
click at [151, 85] on div "ALL TASKS ALL TASKS ACTIVE TASKS TASKS IN WRAP UP [PHONE_NUMBER] Reserved" at bounding box center [99, 101] width 165 height 169
click at [152, 83] on div "ALL TASKS ALL TASKS ACTIVE TASKS TASKS IN WRAP UP [PHONE_NUMBER] Reserved" at bounding box center [99, 101] width 165 height 169
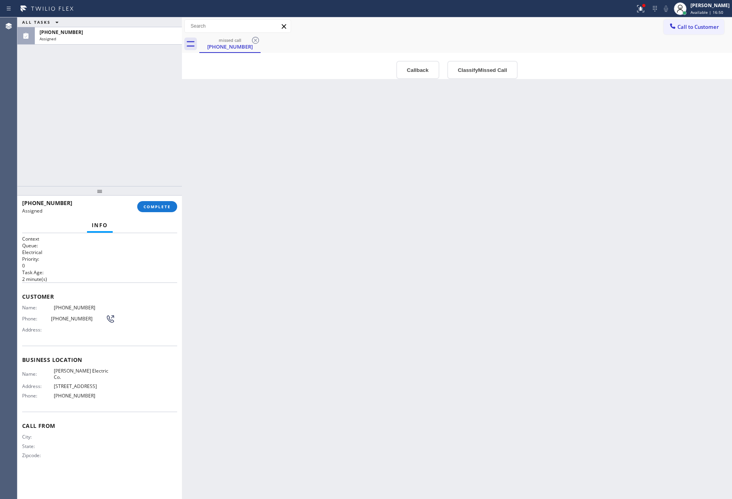
drag, startPoint x: 96, startPoint y: 121, endPoint x: 273, endPoint y: 181, distance: 186.6
click at [139, 139] on div "ALL TASKS ALL TASKS ACTIVE TASKS TASKS IN WRAP UP [PHONE_NUMBER] Assigned" at bounding box center [99, 101] width 165 height 169
drag, startPoint x: 427, startPoint y: 62, endPoint x: 422, endPoint y: 68, distance: 7.9
click at [425, 62] on button "Callback" at bounding box center [417, 70] width 43 height 18
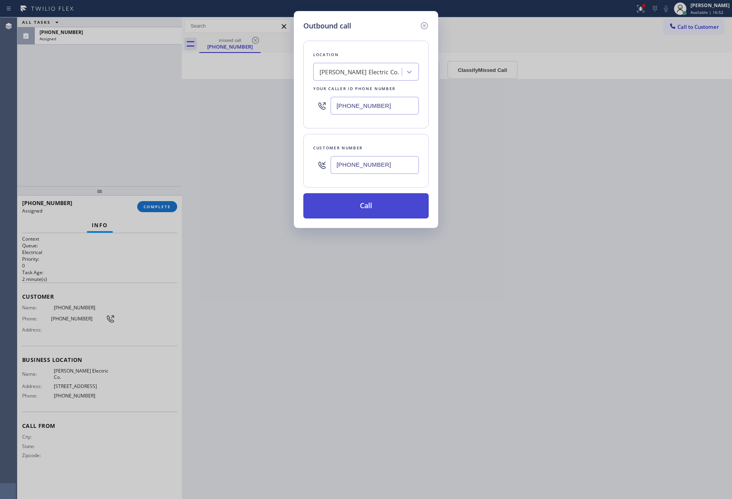
click at [399, 208] on button "Call" at bounding box center [365, 205] width 125 height 25
click at [130, 120] on div "Outbound call Location [PERSON_NAME] Electric Co. Your caller id phone number […" at bounding box center [366, 249] width 732 height 499
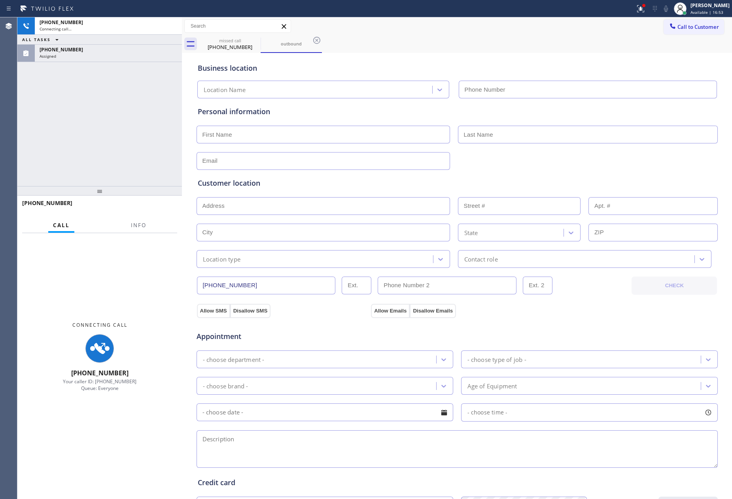
type input "[PHONE_NUMBER]"
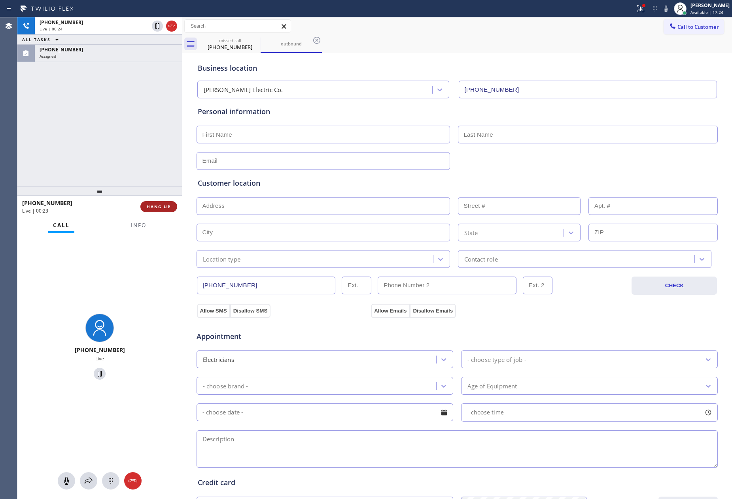
drag, startPoint x: 148, startPoint y: 149, endPoint x: 159, endPoint y: 206, distance: 58.9
click at [145, 150] on div "[PHONE_NUMBER] Live | 00:24 ALL TASKS ALL TASKS ACTIVE TASKS TASKS IN WRAP UP […" at bounding box center [99, 101] width 165 height 169
click at [161, 206] on span "HANG UP" at bounding box center [159, 207] width 24 height 6
click at [146, 96] on div "[PHONE_NUMBER] Live | 00:25 ALL TASKS ALL TASKS ACTIVE TASKS TASKS IN WRAP UP […" at bounding box center [99, 101] width 165 height 169
click at [146, 97] on div "[PHONE_NUMBER] Live | 00:25 ALL TASKS ALL TASKS ACTIVE TASKS TASKS IN WRAP UP […" at bounding box center [99, 101] width 165 height 169
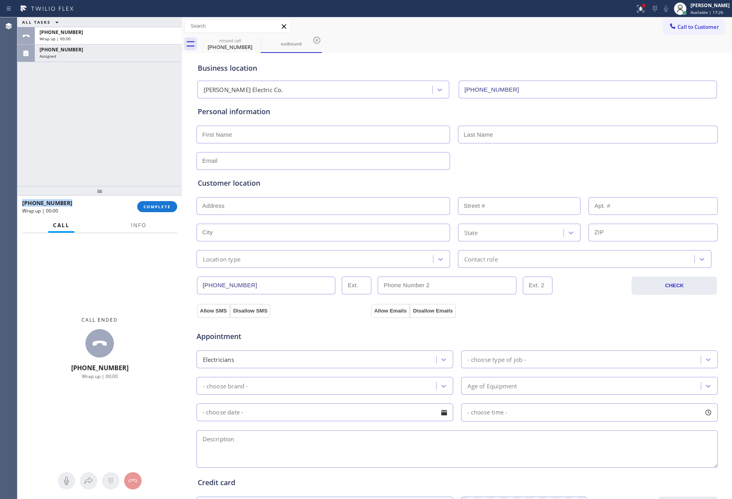
click at [146, 97] on div "ALL TASKS ALL TASKS ACTIVE TASKS TASKS IN WRAP UP [PHONE_NUMBER] Wrap up | 00:[…" at bounding box center [99, 101] width 165 height 169
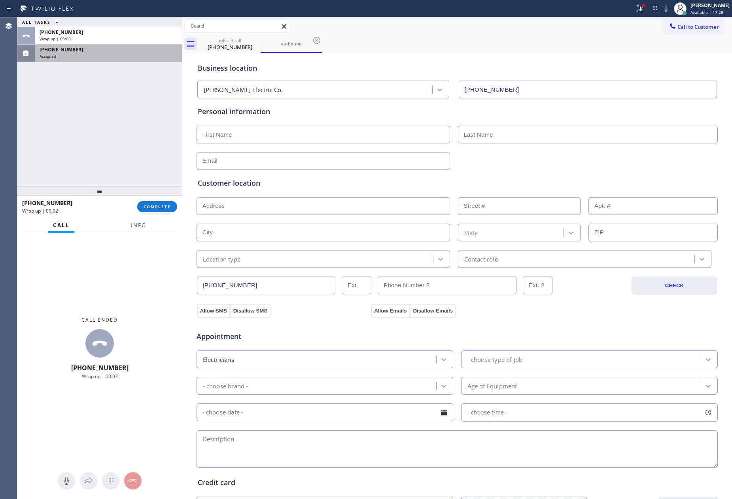
drag, startPoint x: 134, startPoint y: 155, endPoint x: 159, endPoint y: 59, distance: 98.4
click at [151, 129] on div "ALL TASKS ALL TASKS ACTIVE TASKS TASKS IN WRAP UP [PHONE_NUMBER] Wrap up | 00:[…" at bounding box center [99, 101] width 165 height 169
click at [156, 53] on div "Assigned" at bounding box center [109, 56] width 138 height 6
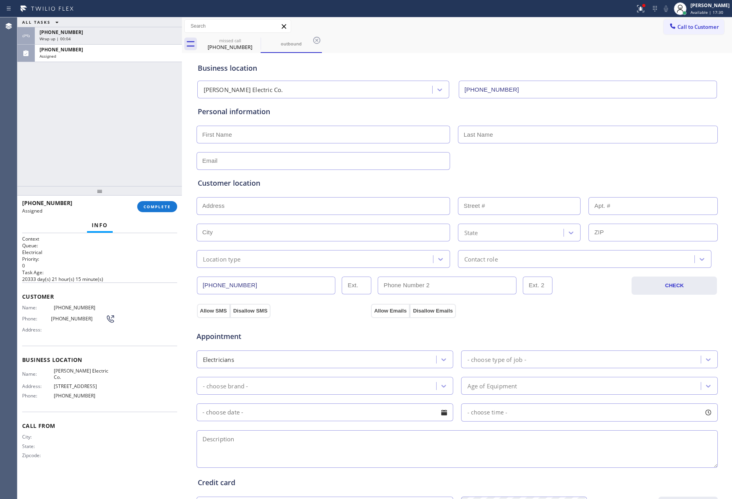
click at [159, 206] on span "COMPLETE" at bounding box center [157, 207] width 27 height 6
click at [146, 119] on div "ALL TASKS ALL TASKS ACTIVE TASKS TASKS IN WRAP UP [PHONE_NUMBER] Wrap up | 00:[…" at bounding box center [99, 101] width 165 height 169
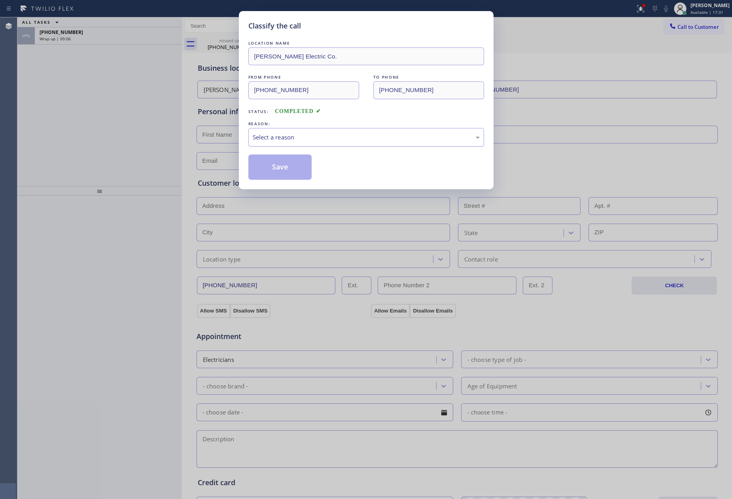
click at [297, 139] on div "Select a reason" at bounding box center [366, 137] width 227 height 9
click at [277, 173] on button "Save" at bounding box center [280, 167] width 64 height 25
click at [63, 104] on div "Classify the call LOCATION NAME [PERSON_NAME] Electric Co. FROM PHONE [PHONE_NU…" at bounding box center [366, 249] width 732 height 499
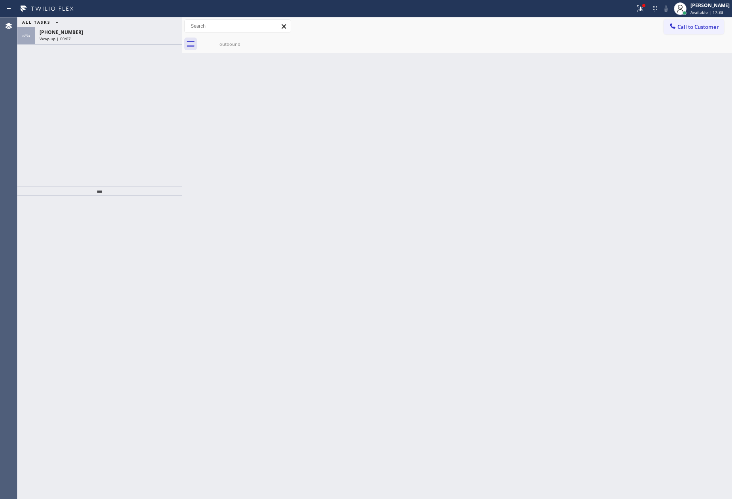
click at [63, 104] on div "ALL TASKS ALL TASKS ACTIVE TASKS TASKS IN WRAP UP [PHONE_NUMBER] Wrap up | 00:07" at bounding box center [99, 101] width 165 height 169
click at [123, 36] on div "Wrap up | 00:08" at bounding box center [109, 39] width 138 height 6
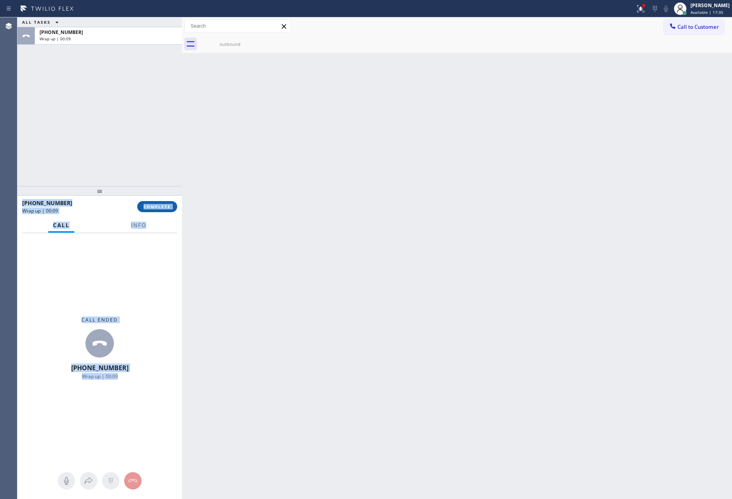
click at [159, 203] on button "COMPLETE" at bounding box center [157, 206] width 40 height 11
drag, startPoint x: 130, startPoint y: 100, endPoint x: 126, endPoint y: 102, distance: 4.3
click at [127, 101] on div "ALL TASKS ALL TASKS ACTIVE TASKS TASKS IN WRAP UP [PHONE_NUMBER] Wrap up | 00:09" at bounding box center [99, 101] width 165 height 169
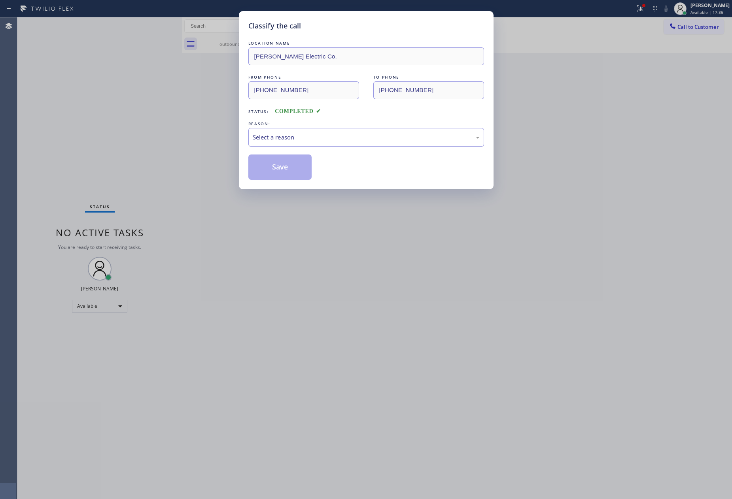
click at [304, 139] on div "Select a reason" at bounding box center [366, 137] width 227 height 9
click at [297, 170] on button "Save" at bounding box center [280, 167] width 64 height 25
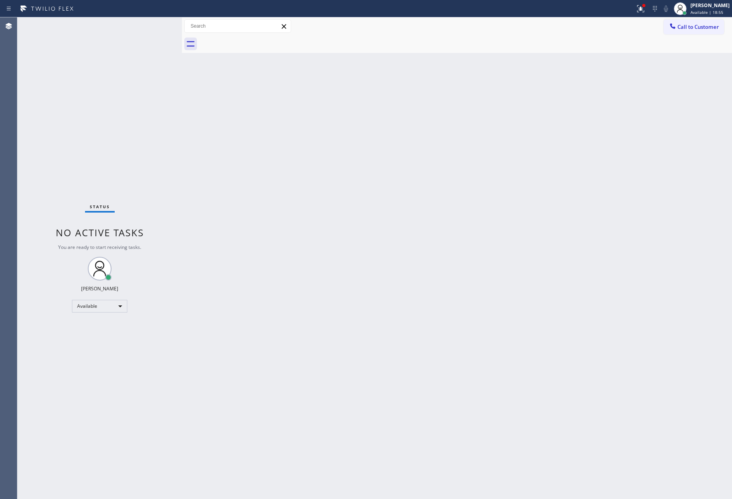
click at [159, 26] on div "Status No active tasks You are ready to start receiving tasks. [PERSON_NAME] Av…" at bounding box center [99, 258] width 165 height 482
click at [150, 97] on div "Status No active tasks You are ready to start receiving tasks. [PERSON_NAME] Av…" at bounding box center [99, 258] width 165 height 482
click at [153, 106] on div "Status No active tasks You are ready to start receiving tasks. [PERSON_NAME] Av…" at bounding box center [99, 258] width 165 height 482
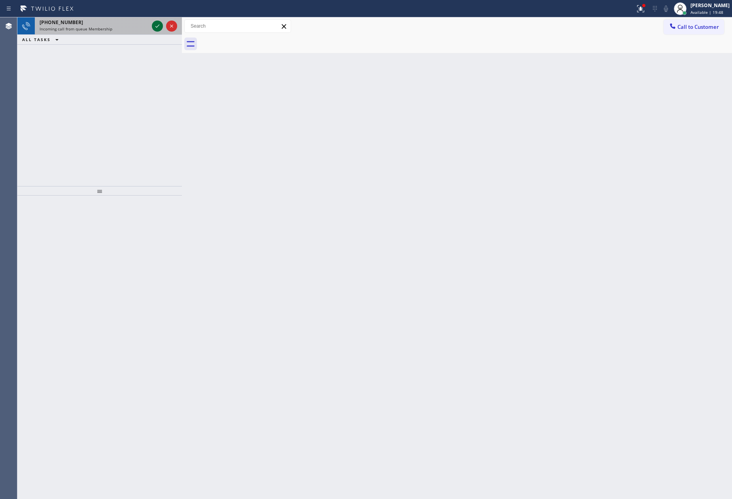
click at [160, 26] on icon at bounding box center [157, 25] width 9 height 9
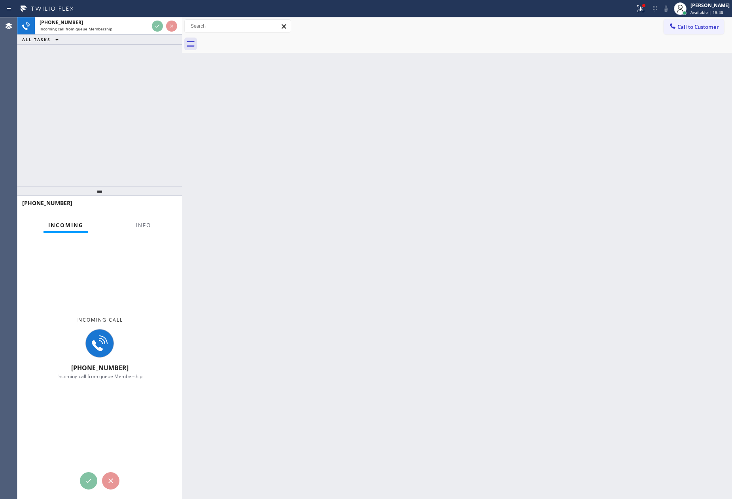
click at [153, 142] on div "[PHONE_NUMBER] Incoming call from queue Membership ALL TASKS ALL TASKS ACTIVE T…" at bounding box center [99, 101] width 165 height 169
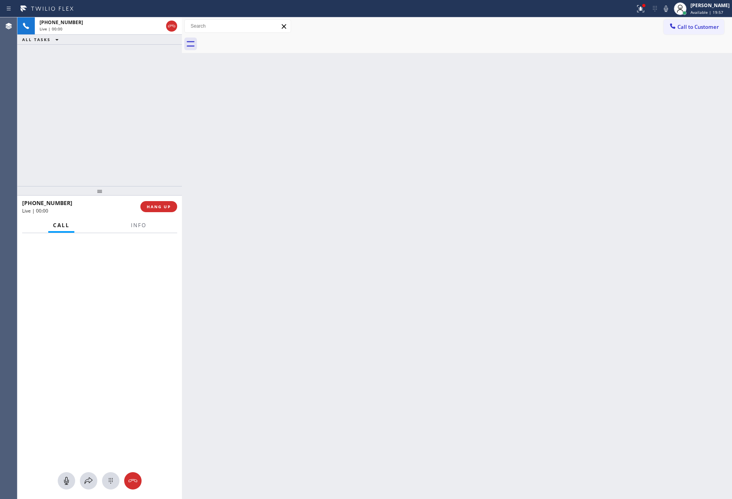
click at [72, 133] on div "[PHONE_NUMBER] Live | 00:00 ALL TASKS ALL TASKS ACTIVE TASKS TASKS IN WRAP UP" at bounding box center [99, 101] width 165 height 169
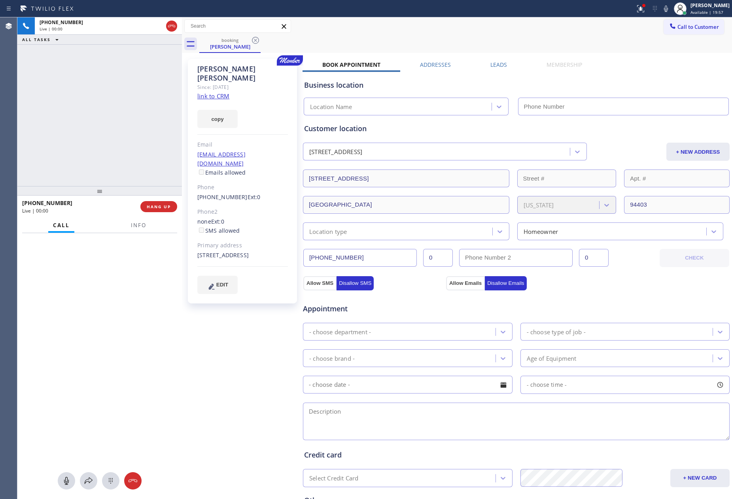
click at [72, 132] on div "[PHONE_NUMBER] Live | 00:00 ALL TASKS ALL TASKS ACTIVE TASKS TASKS IN WRAP UP" at bounding box center [99, 101] width 165 height 169
type input "[PHONE_NUMBER]"
click at [219, 92] on link "link to CRM" at bounding box center [213, 96] width 32 height 8
click at [115, 101] on div "[PHONE_NUMBER] Live | 00:04 ALL TASKS ALL TASKS ACTIVE TASKS TASKS IN WRAP UP" at bounding box center [99, 101] width 165 height 169
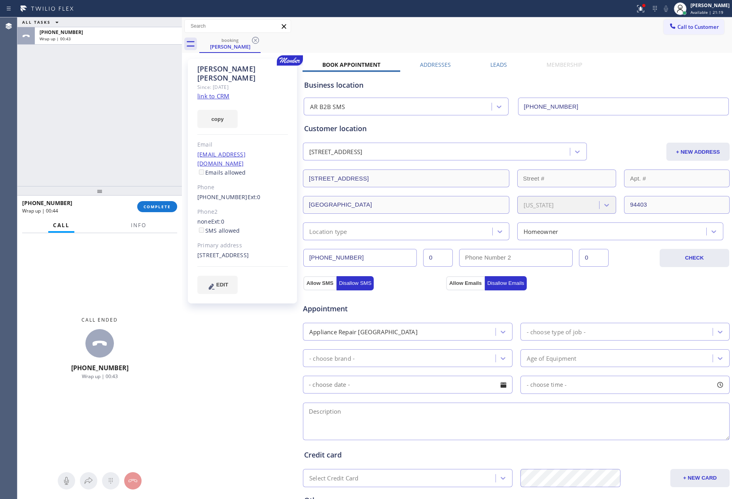
drag, startPoint x: 166, startPoint y: 108, endPoint x: 163, endPoint y: 146, distance: 38.1
click at [166, 132] on div "ALL TASKS ALL TASKS ACTIVE TASKS TASKS IN WRAP UP [PHONE_NUMBER] Wrap up | 00:43" at bounding box center [99, 101] width 165 height 169
drag, startPoint x: 149, startPoint y: 166, endPoint x: 152, endPoint y: 170, distance: 4.3
click at [149, 168] on div "ALL TASKS ALL TASKS ACTIVE TASKS TASKS IN WRAP UP [PHONE_NUMBER] Wrap up | 00:43" at bounding box center [99, 101] width 165 height 169
click at [167, 208] on span "COMPLETE" at bounding box center [157, 207] width 27 height 6
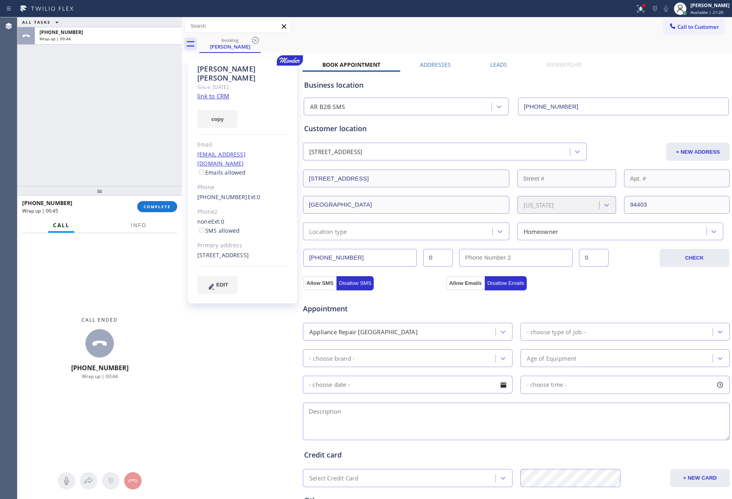
click at [129, 119] on div "ALL TASKS ALL TASKS ACTIVE TASKS TASKS IN WRAP UP [PHONE_NUMBER] Wrap up | 00:44" at bounding box center [99, 101] width 165 height 169
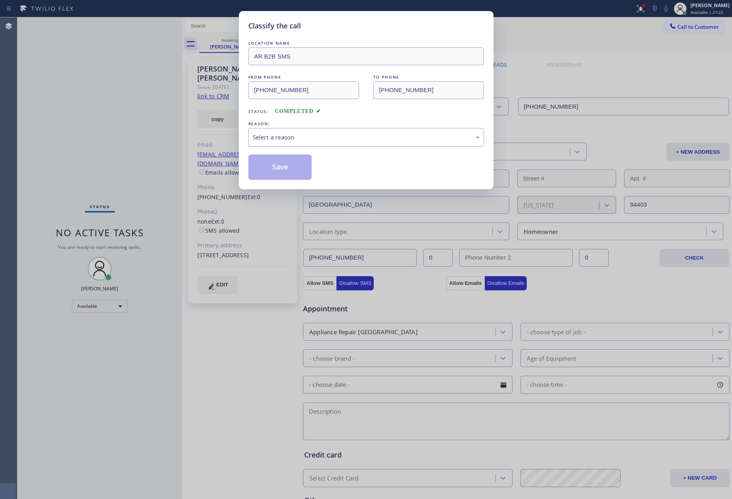
click at [310, 139] on div "Select a reason" at bounding box center [366, 137] width 227 height 9
click at [293, 166] on button "Save" at bounding box center [280, 167] width 64 height 25
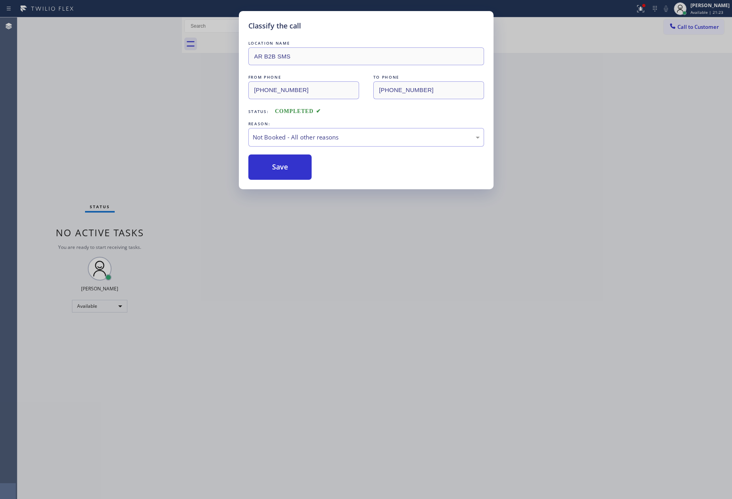
click at [303, 171] on button "Save" at bounding box center [280, 167] width 64 height 25
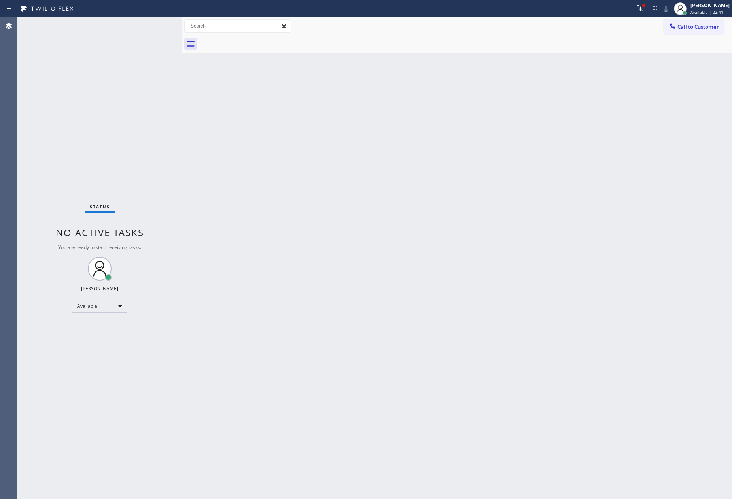
drag, startPoint x: 130, startPoint y: 143, endPoint x: 170, endPoint y: 163, distance: 44.6
click at [139, 144] on div "Status No active tasks You are ready to start receiving tasks. [PERSON_NAME] Av…" at bounding box center [99, 258] width 165 height 482
click at [424, 333] on div "Back to Dashboard Change Sender ID Customers Technicians Select a contact Outbo…" at bounding box center [457, 258] width 550 height 482
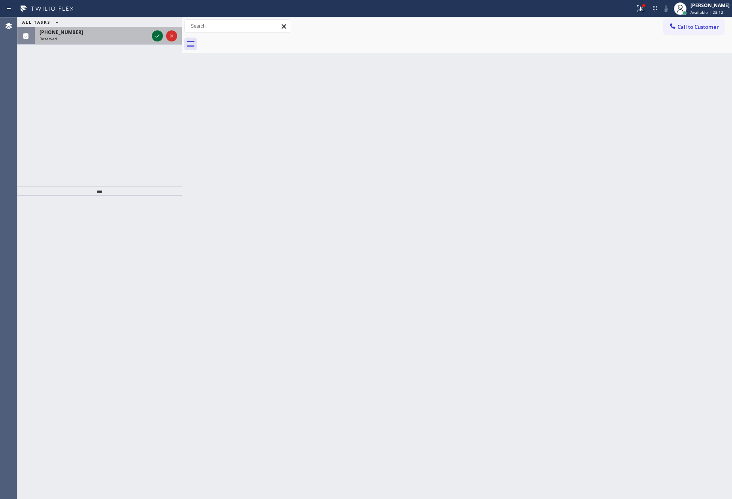
click at [156, 36] on icon at bounding box center [157, 35] width 9 height 9
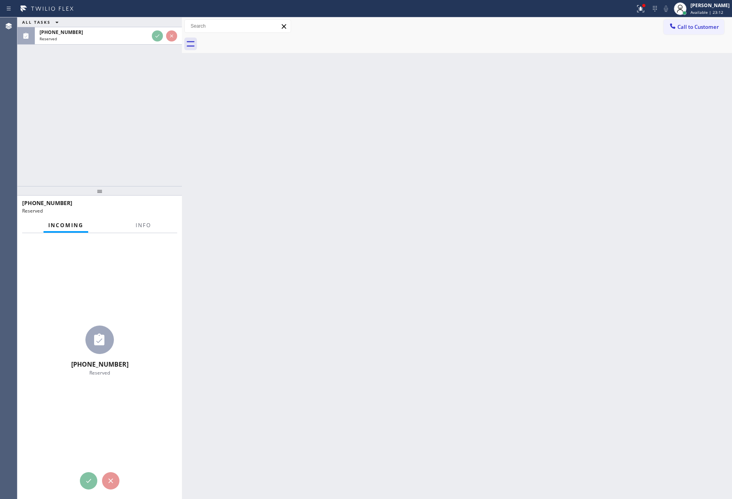
drag, startPoint x: 159, startPoint y: 129, endPoint x: 166, endPoint y: 141, distance: 14.3
click at [161, 134] on div "ALL TASKS ALL TASKS ACTIVE TASKS TASKS IN WRAP UP [PHONE_NUMBER] Reserved" at bounding box center [99, 101] width 165 height 169
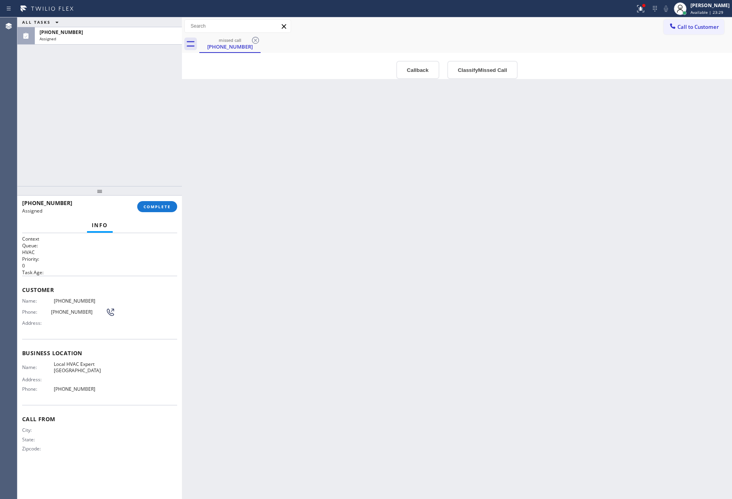
click at [106, 102] on div "ALL TASKS ALL TASKS ACTIVE TASKS TASKS IN WRAP UP [PHONE_NUMBER] Assigned" at bounding box center [99, 101] width 165 height 169
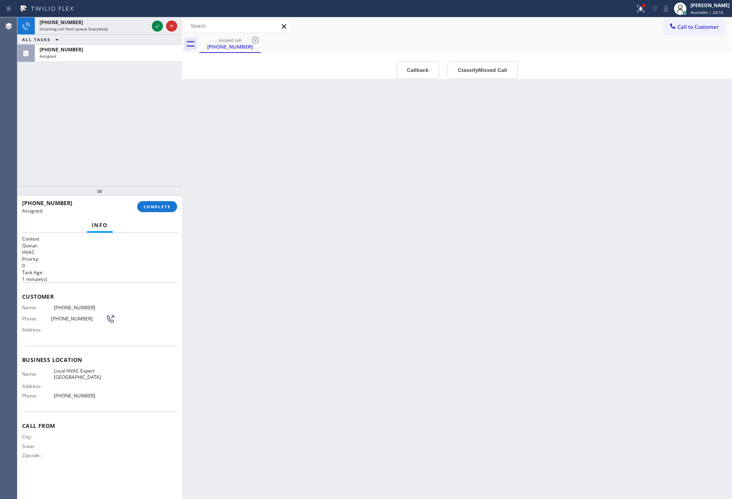
drag, startPoint x: 139, startPoint y: 95, endPoint x: 162, endPoint y: 72, distance: 32.4
click at [143, 96] on div "[PHONE_NUMBER] Incoming call from queue Everybody ALL TASKS ALL TASKS ACTIVE TA…" at bounding box center [99, 101] width 165 height 169
drag, startPoint x: 157, startPoint y: 26, endPoint x: 151, endPoint y: 138, distance: 112.1
click at [157, 31] on button at bounding box center [157, 26] width 11 height 11
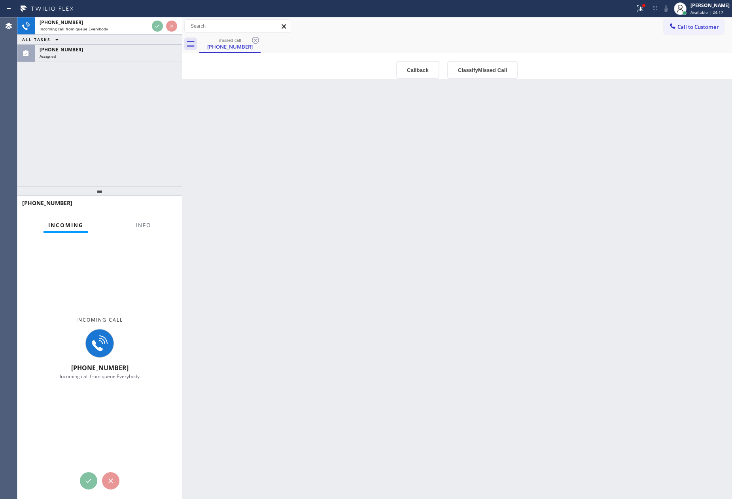
click at [152, 139] on div "[PHONE_NUMBER] Incoming call from queue Everybody ALL TASKS ALL TASKS ACTIVE TA…" at bounding box center [99, 101] width 165 height 169
click at [154, 141] on div "[PHONE_NUMBER] Incoming call from queue Everybody ALL TASKS ALL TASKS ACTIVE TA…" at bounding box center [99, 101] width 165 height 169
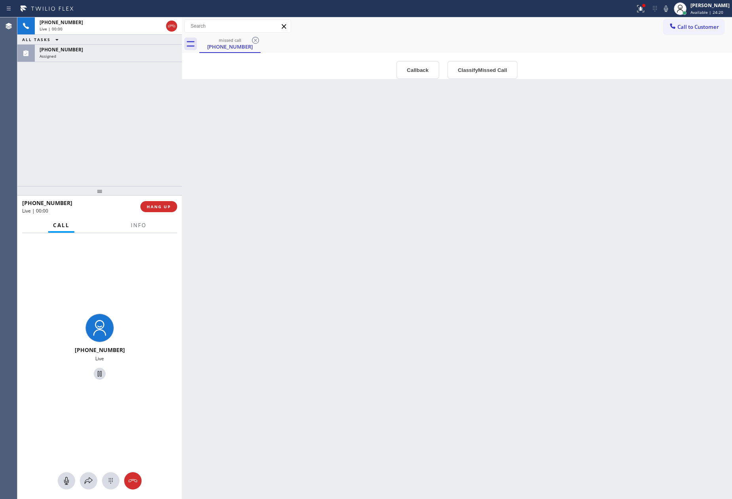
click at [154, 141] on div "[PHONE_NUMBER] Live | 00:00 ALL TASKS ALL TASKS ACTIVE TASKS TASKS IN WRAP UP […" at bounding box center [99, 101] width 165 height 169
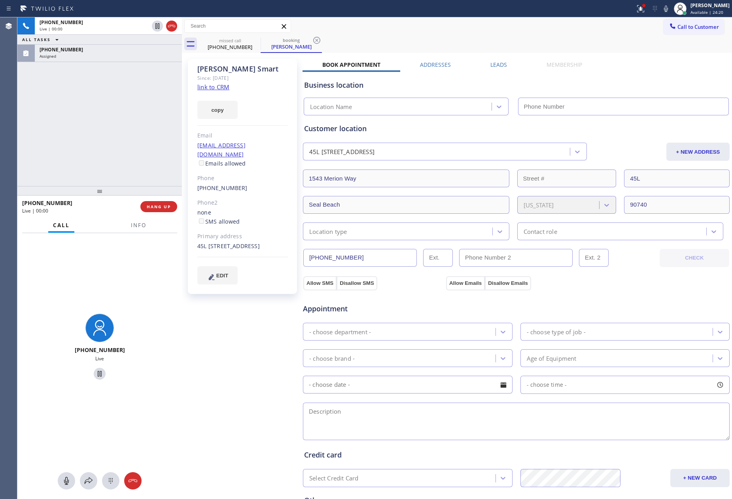
click at [154, 141] on div "[PHONE_NUMBER] Live | 00:00 ALL TASKS ALL TASKS ACTIVE TASKS TASKS IN WRAP UP […" at bounding box center [99, 101] width 165 height 169
click at [154, 141] on div "[PHONE_NUMBER] Live | 00:01 ALL TASKS ALL TASKS ACTIVE TASKS TASKS IN WRAP UP […" at bounding box center [99, 101] width 165 height 169
click at [154, 141] on div "[PHONE_NUMBER] Live | 00:02 ALL TASKS ALL TASKS ACTIVE TASKS TASKS IN WRAP UP […" at bounding box center [99, 101] width 165 height 169
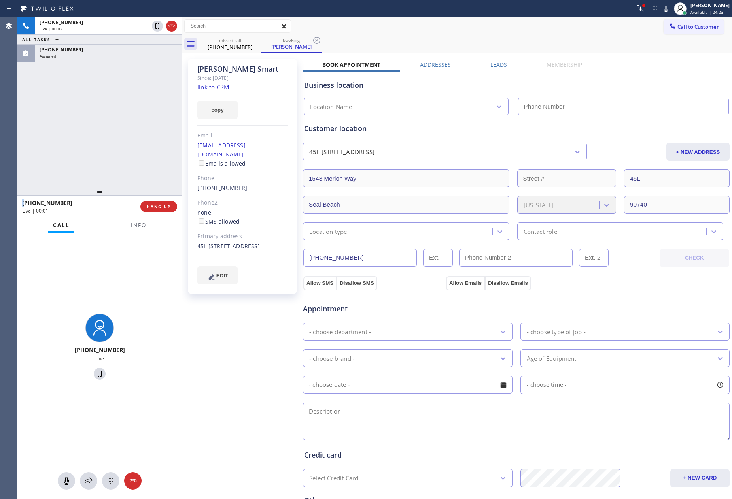
click at [154, 141] on div "[PHONE_NUMBER] Live | 00:02 ALL TASKS ALL TASKS ACTIVE TASKS TASKS IN WRAP UP […" at bounding box center [99, 101] width 165 height 169
drag, startPoint x: 267, startPoint y: 352, endPoint x: 153, endPoint y: 147, distance: 234.9
click at [265, 337] on div "[PERSON_NAME] Since: [DATE] link to CRM copy Email [EMAIL_ADDRESS][DOMAIN_NAME]…" at bounding box center [243, 319] width 119 height 528
drag, startPoint x: 151, startPoint y: 141, endPoint x: 151, endPoint y: 160, distance: 19.0
click at [151, 144] on div "[PHONE_NUMBER] Live | 00:03 ALL TASKS ALL TASKS ACTIVE TASKS TASKS IN WRAP UP […" at bounding box center [99, 101] width 165 height 169
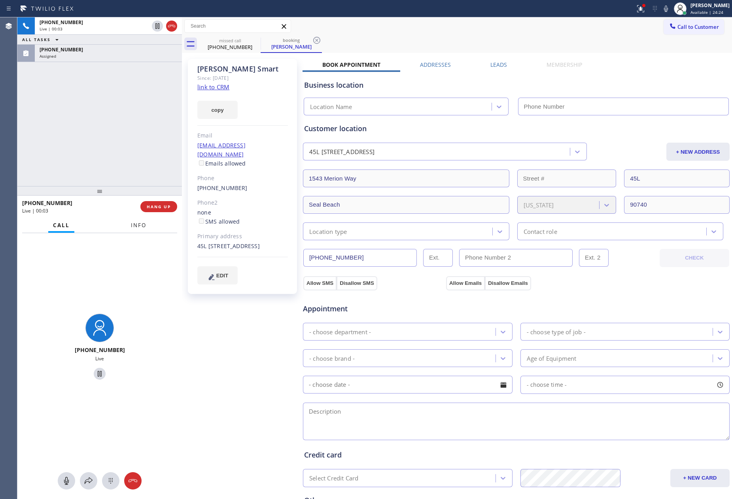
click at [140, 222] on span "Info" at bounding box center [138, 225] width 15 height 7
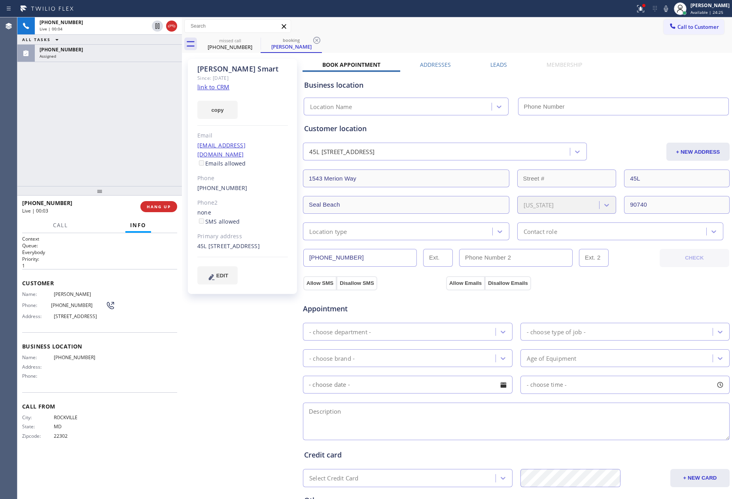
click at [130, 117] on div "[PHONE_NUMBER] Live | 00:04 ALL TASKS ALL TASKS ACTIVE TASKS TASKS IN WRAP UP […" at bounding box center [99, 101] width 165 height 169
click at [133, 119] on div "[PHONE_NUMBER] Live | 00:04 ALL TASKS ALL TASKS ACTIVE TASKS TASKS IN WRAP UP […" at bounding box center [99, 101] width 165 height 169
click at [222, 88] on link "link to CRM" at bounding box center [213, 87] width 32 height 8
click at [130, 102] on div "[PHONE_NUMBER] Live | 00:06 ALL TASKS ALL TASKS ACTIVE TASKS TASKS IN WRAP UP […" at bounding box center [99, 101] width 165 height 169
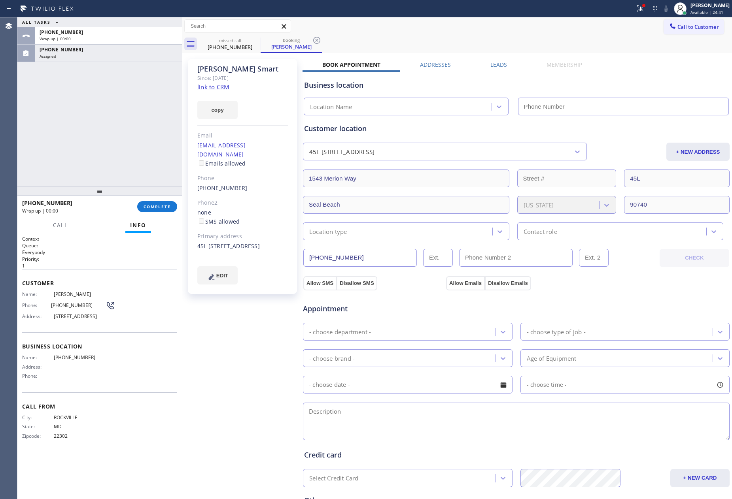
drag, startPoint x: 110, startPoint y: 146, endPoint x: 143, endPoint y: 170, distance: 40.8
click at [115, 149] on div "ALL TASKS ALL TASKS ACTIVE TASKS TASKS IN WRAP UP [PHONE_NUMBER] Wrap up | 00:[…" at bounding box center [99, 101] width 165 height 169
click at [165, 211] on button "COMPLETE" at bounding box center [157, 206] width 40 height 11
click at [148, 115] on div "ALL TASKS ALL TASKS ACTIVE TASKS TASKS IN WRAP UP [PHONE_NUMBER] Wrap up | 00:[…" at bounding box center [99, 101] width 165 height 169
click at [148, 114] on div "ALL TASKS ALL TASKS ACTIVE TASKS TASKS IN WRAP UP [PHONE_NUMBER] Wrap up | 00:[…" at bounding box center [99, 101] width 165 height 169
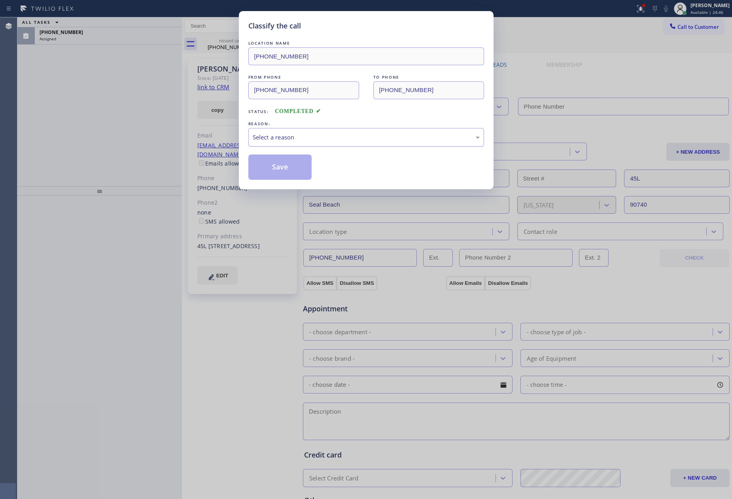
click at [285, 133] on div "Select a reason" at bounding box center [366, 137] width 236 height 19
click at [279, 167] on button "Save" at bounding box center [280, 167] width 64 height 25
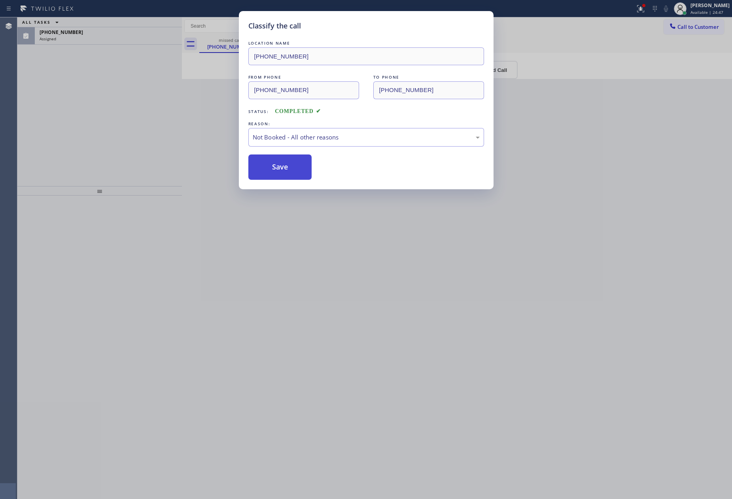
click at [279, 167] on button "Save" at bounding box center [280, 167] width 64 height 25
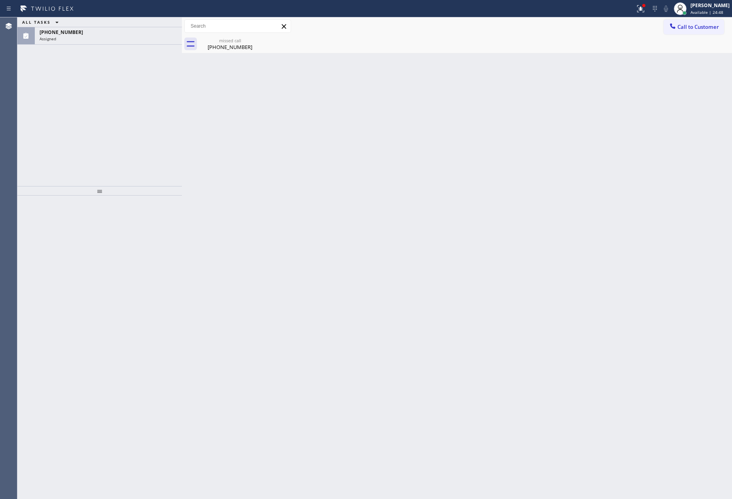
drag, startPoint x: 98, startPoint y: 127, endPoint x: 95, endPoint y: 15, distance: 111.9
click at [98, 113] on div "ALL TASKS ALL TASKS ACTIVE TASKS TASKS IN WRAP UP [PHONE_NUMBER] Assigned" at bounding box center [99, 101] width 165 height 169
click at [91, 31] on div "[PHONE_NUMBER]" at bounding box center [109, 32] width 138 height 7
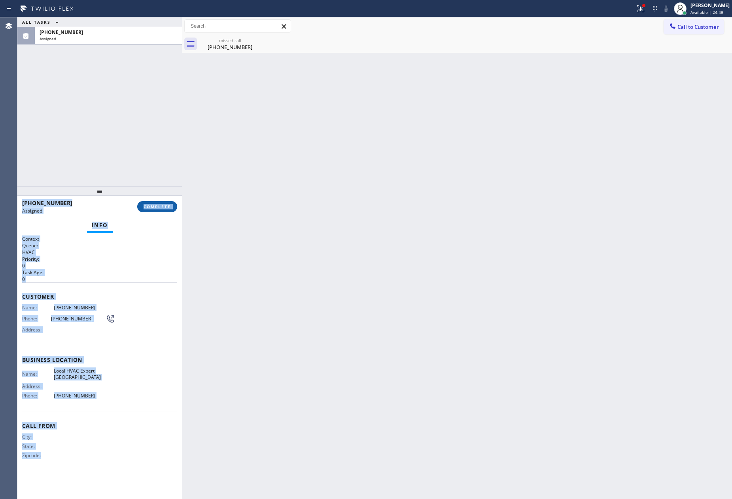
click at [164, 204] on span "COMPLETE" at bounding box center [157, 207] width 27 height 6
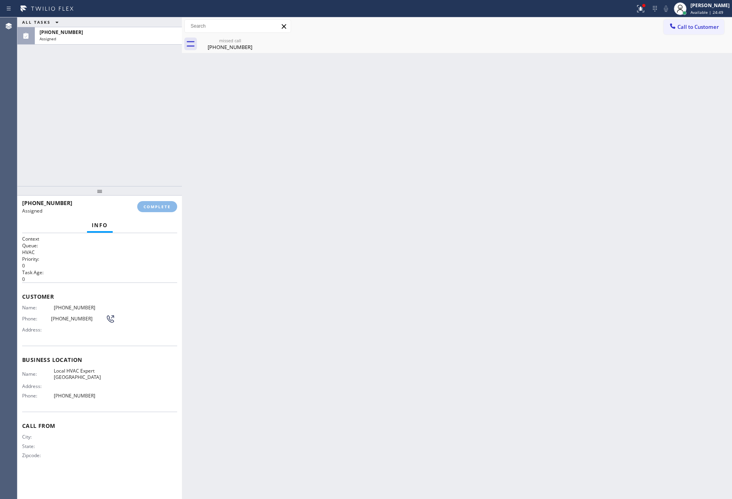
drag, startPoint x: 161, startPoint y: 47, endPoint x: 149, endPoint y: 53, distance: 12.9
click at [160, 47] on div "ALL TASKS ALL TASKS ACTIVE TASKS TASKS IN WRAP UP [PHONE_NUMBER] Assigned" at bounding box center [99, 101] width 165 height 169
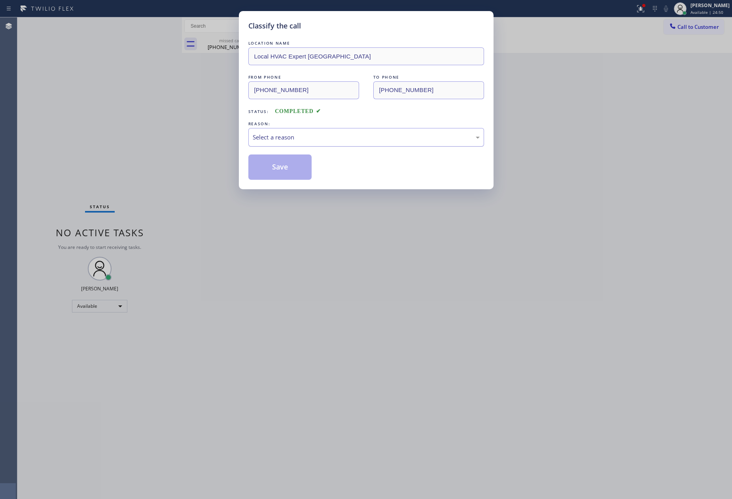
click at [290, 137] on div "Select a reason" at bounding box center [366, 137] width 227 height 9
click at [282, 168] on button "Save" at bounding box center [280, 167] width 64 height 25
drag, startPoint x: 118, startPoint y: 112, endPoint x: 291, endPoint y: 36, distance: 189.1
click at [149, 98] on div "Classify the call LOCATION NAME Local HVAC Expert Chula Vista FROM PHONE [PHONE…" at bounding box center [366, 249] width 732 height 499
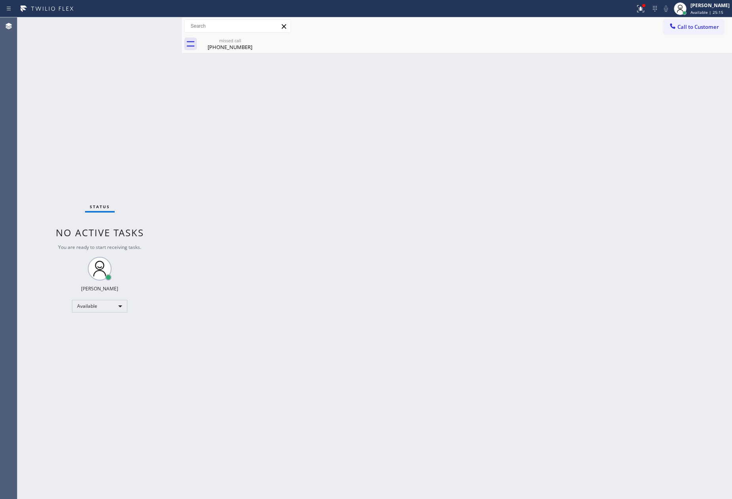
click at [104, 149] on div "Status No active tasks You are ready to start receiving tasks. [PERSON_NAME] Av…" at bounding box center [99, 258] width 165 height 482
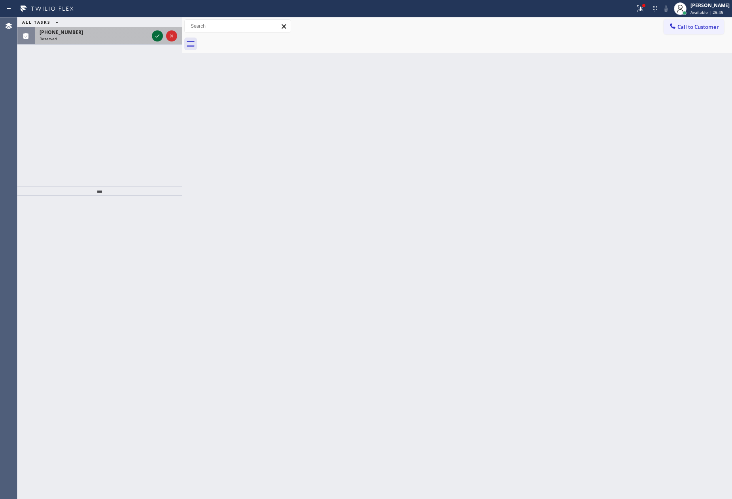
click at [160, 37] on icon at bounding box center [157, 35] width 9 height 9
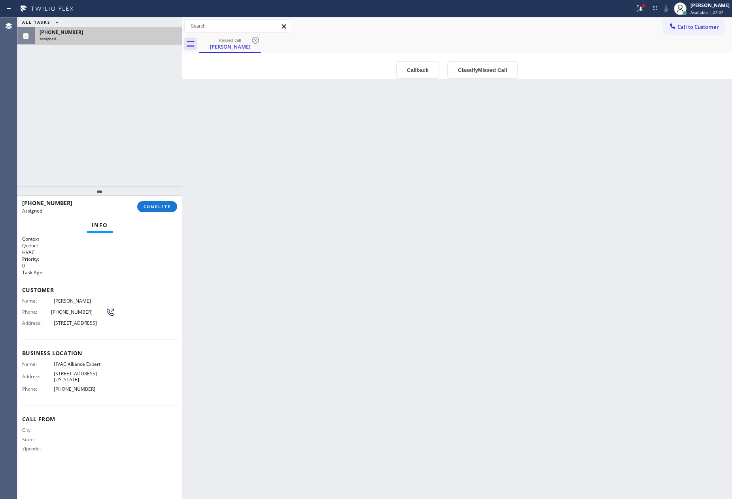
click at [171, 191] on div at bounding box center [99, 190] width 165 height 9
drag, startPoint x: 59, startPoint y: 132, endPoint x: 171, endPoint y: 202, distance: 131.7
click at [102, 163] on div "ALL TASKS ALL TASKS ACTIVE TASKS TASKS IN WRAP UP [PHONE_NUMBER] Assigned" at bounding box center [99, 101] width 165 height 169
click at [173, 206] on button "COMPLETE" at bounding box center [157, 206] width 40 height 11
click at [96, 102] on div "ALL TASKS ALL TASKS ACTIVE TASKS TASKS IN WRAP UP [PHONE_NUMBER] Assigned" at bounding box center [99, 101] width 165 height 169
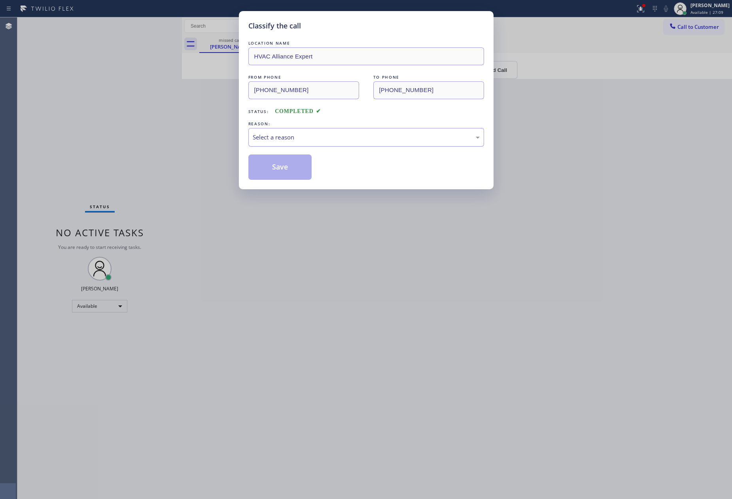
click at [278, 132] on div "Select a reason" at bounding box center [366, 137] width 236 height 19
drag, startPoint x: 276, startPoint y: 163, endPoint x: 275, endPoint y: 169, distance: 6.4
click at [275, 169] on button "Save" at bounding box center [280, 167] width 64 height 25
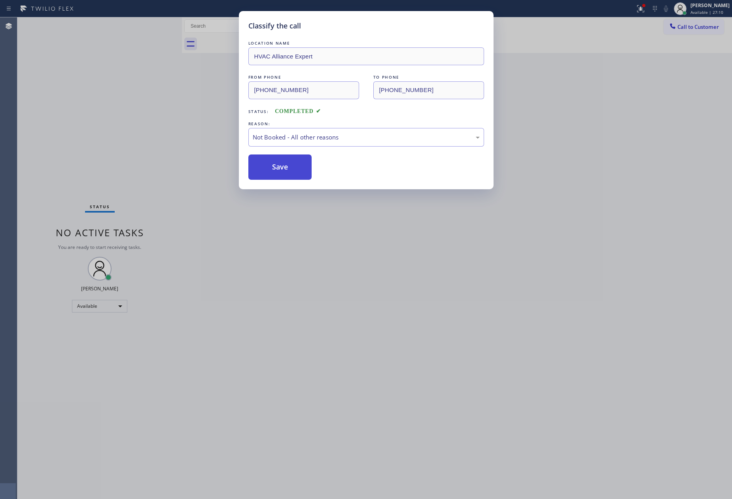
click at [275, 169] on button "Save" at bounding box center [280, 167] width 64 height 25
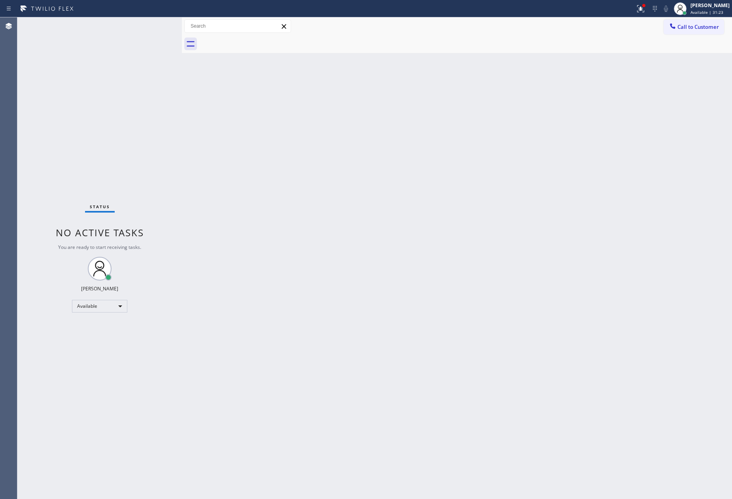
drag, startPoint x: 276, startPoint y: 273, endPoint x: 601, endPoint y: 178, distance: 338.6
click at [301, 269] on div "Back to Dashboard Change Sender ID Customers Technicians Select a contact Outbo…" at bounding box center [457, 258] width 550 height 482
click at [688, 30] on span "Call to Customer" at bounding box center [698, 26] width 42 height 7
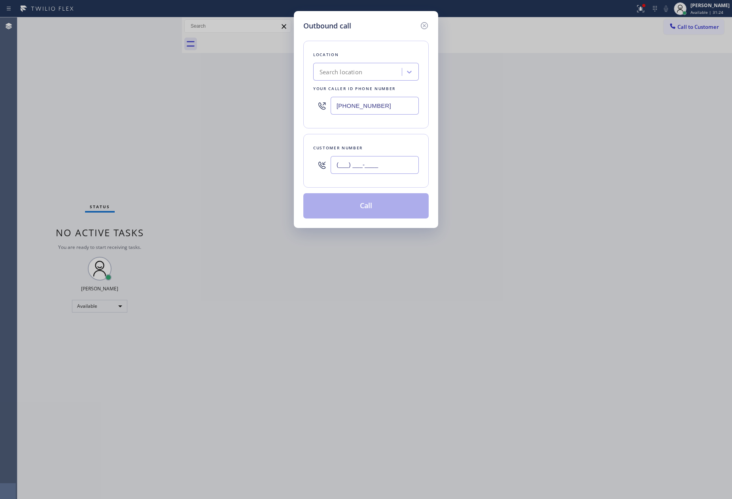
click at [400, 170] on input "(___) ___-____" at bounding box center [375, 165] width 88 height 18
paste input "408) 596-1205"
type input "[PHONE_NUMBER]"
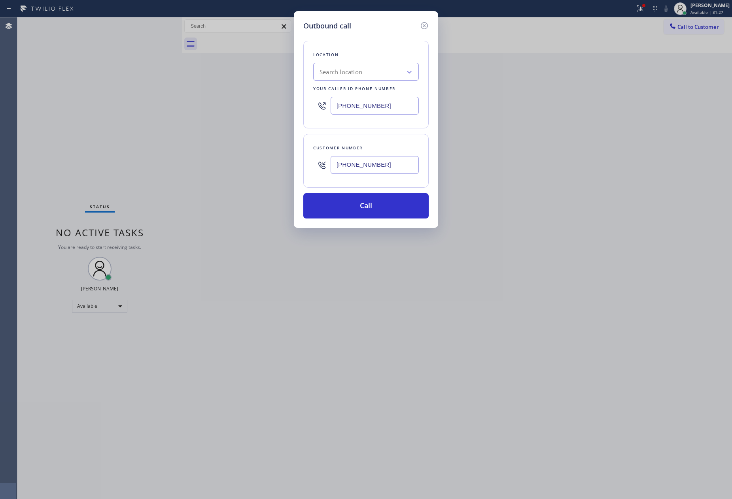
drag, startPoint x: 308, startPoint y: 123, endPoint x: 387, endPoint y: 127, distance: 78.4
click at [313, 121] on div "Location Search location Your caller id phone number [PHONE_NUMBER]" at bounding box center [365, 85] width 125 height 88
drag, startPoint x: 411, startPoint y: 108, endPoint x: 266, endPoint y: 101, distance: 145.3
click at [266, 101] on div "Outbound call Location Search location Your caller id phone number [PHONE_NUMBE…" at bounding box center [366, 249] width 732 height 499
paste input "55) 731-4952"
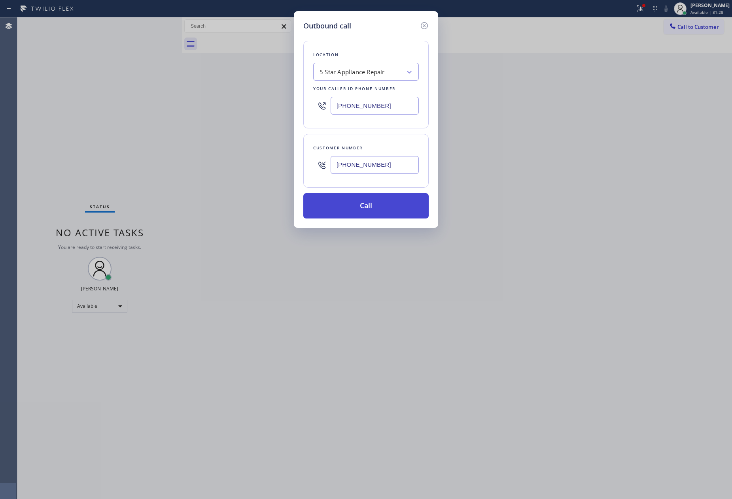
type input "[PHONE_NUMBER]"
click at [380, 206] on button "Call" at bounding box center [365, 205] width 125 height 25
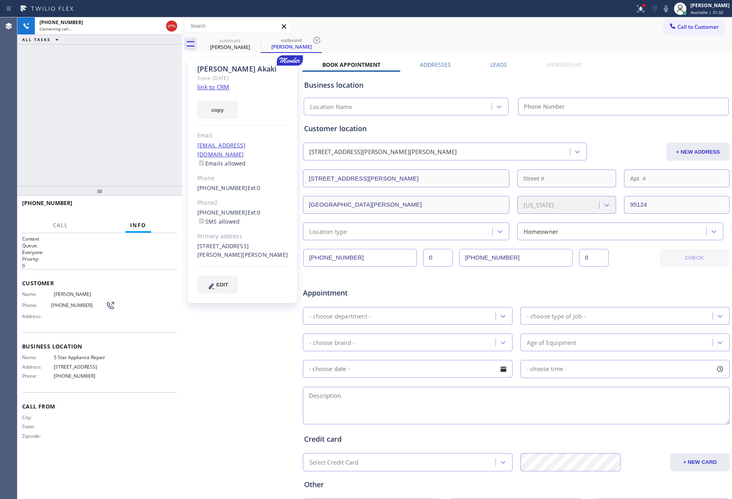
click at [223, 88] on link "link to CRM" at bounding box center [213, 87] width 32 height 8
type input "[PHONE_NUMBER]"
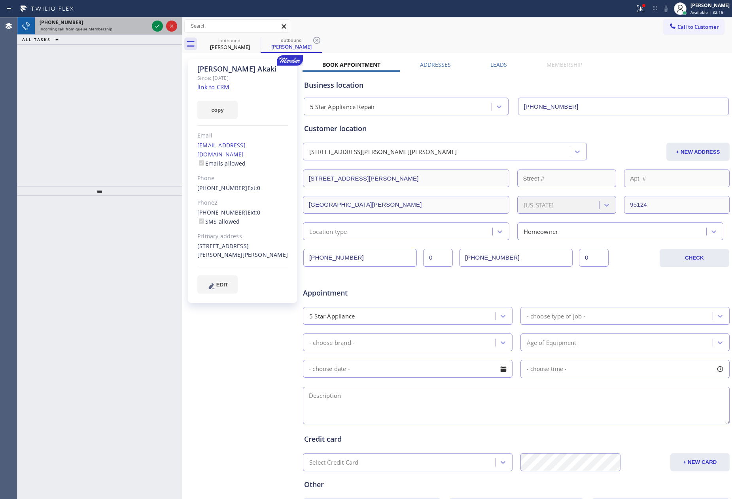
drag, startPoint x: 114, startPoint y: 107, endPoint x: 149, endPoint y: 28, distance: 86.6
click at [120, 95] on div "[PHONE_NUMBER] Incoming call from queue Membership ALL TASKS ALL TASKS ACTIVE T…" at bounding box center [99, 101] width 165 height 169
click at [158, 28] on icon at bounding box center [157, 25] width 9 height 9
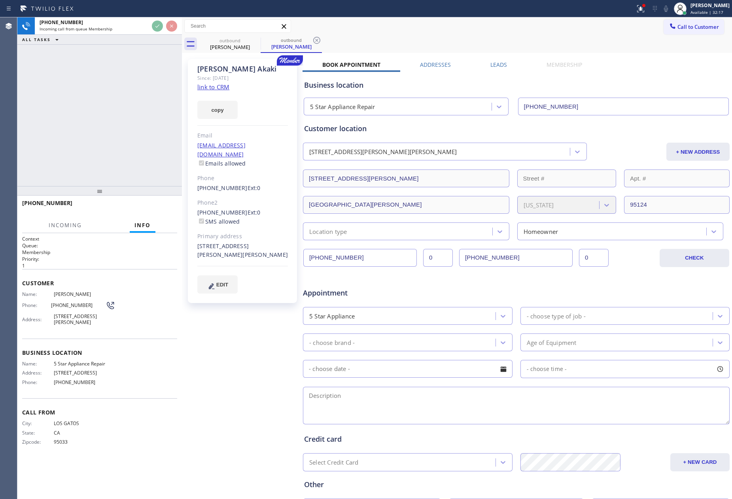
click at [144, 103] on div "[PHONE_NUMBER] Incoming call from queue Membership ALL TASKS ALL TASKS ACTIVE T…" at bounding box center [99, 101] width 165 height 169
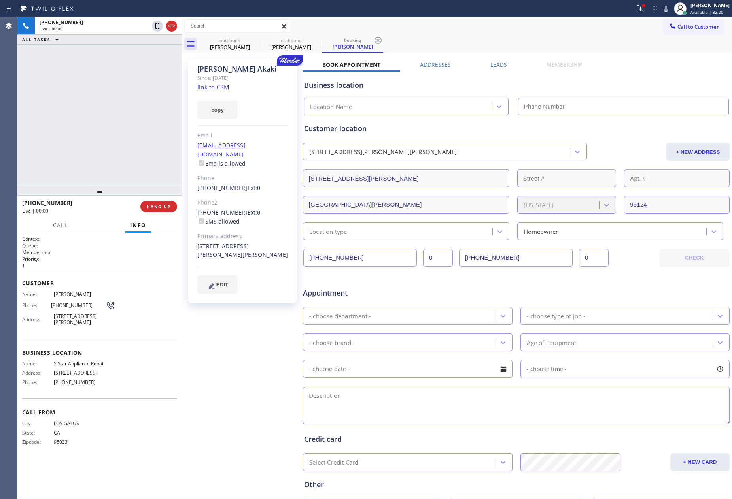
type input "[PHONE_NUMBER]"
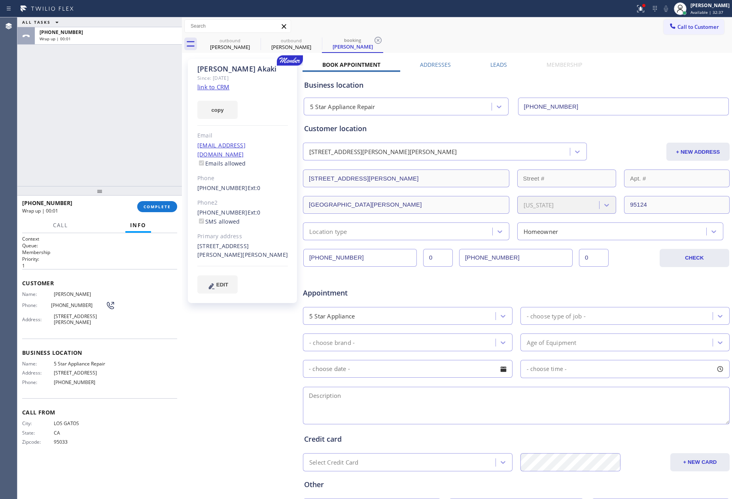
click at [490, 62] on label "Leads" at bounding box center [498, 65] width 17 height 8
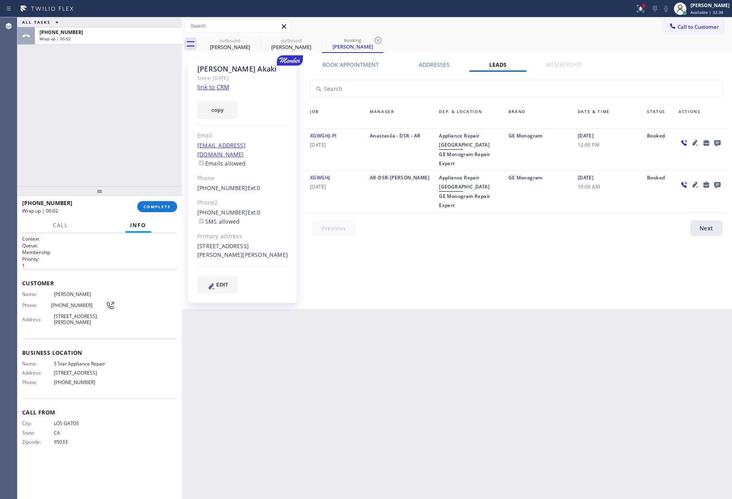
click at [650, 287] on div "Book Appointment Addresses Leads Membership Business location 5 Star Appliance …" at bounding box center [516, 184] width 427 height 246
click at [718, 140] on icon at bounding box center [717, 143] width 6 height 6
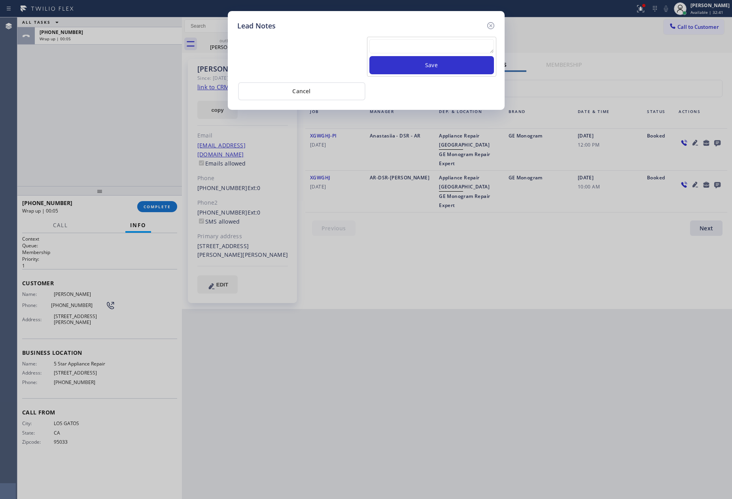
click at [457, 49] on textarea at bounding box center [431, 46] width 125 height 14
type textarea "please transfer"
click at [449, 65] on button "Save" at bounding box center [431, 65] width 125 height 18
click at [399, 93] on div "Cancel" at bounding box center [366, 96] width 258 height 20
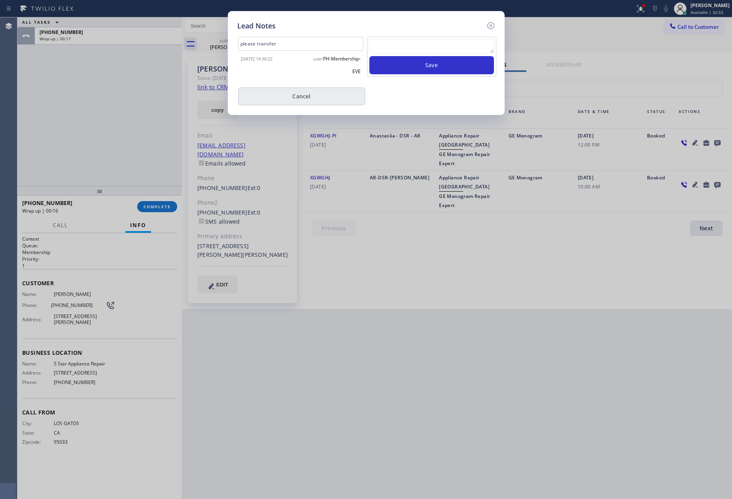
click at [292, 95] on button "Cancel" at bounding box center [301, 96] width 127 height 18
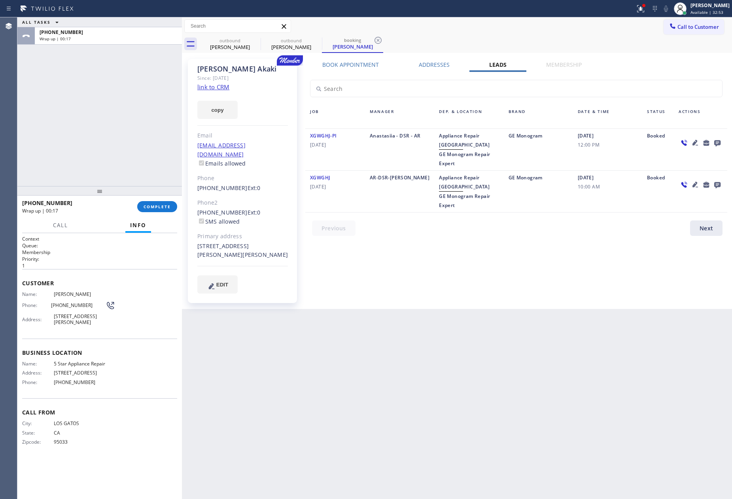
drag, startPoint x: 127, startPoint y: 92, endPoint x: 136, endPoint y: 153, distance: 62.4
click at [127, 93] on div "ALL TASKS ALL TASKS ACTIVE TASKS TASKS IN WRAP UP [PHONE_NUMBER] Wrap up | 00:17" at bounding box center [99, 101] width 165 height 169
drag, startPoint x: 153, startPoint y: 206, endPoint x: 146, endPoint y: 130, distance: 75.5
click at [155, 204] on span "COMPLETE" at bounding box center [157, 207] width 27 height 6
click at [147, 129] on div "ALL TASKS ALL TASKS ACTIVE TASKS TASKS IN WRAP UP [PHONE_NUMBER] Wrap up | 00:18" at bounding box center [99, 101] width 165 height 169
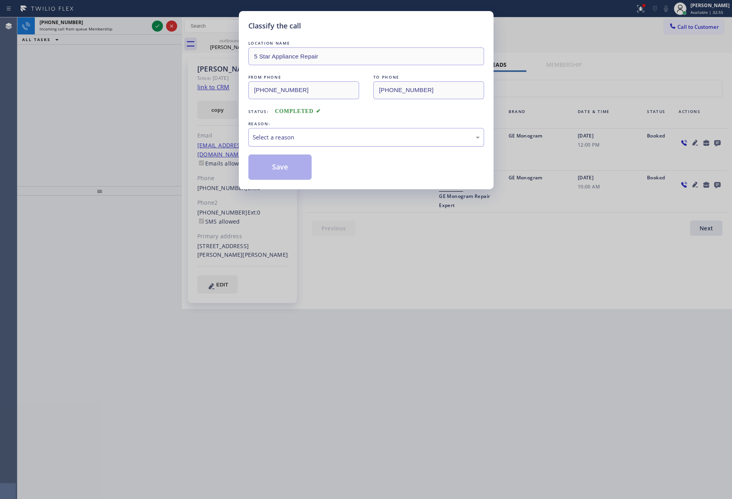
click at [280, 138] on div "Select a reason" at bounding box center [366, 137] width 227 height 9
click at [272, 165] on button "Save" at bounding box center [280, 167] width 64 height 25
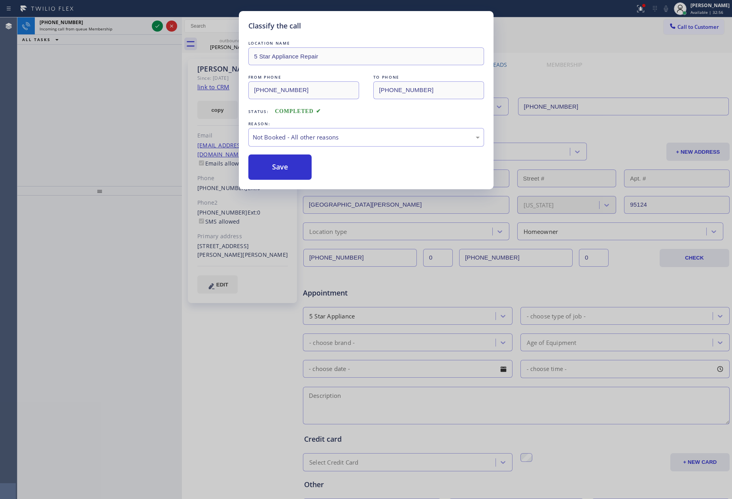
click at [272, 165] on button "Save" at bounding box center [280, 167] width 64 height 25
click at [113, 130] on div "Classify the call LOCATION NAME 5 Star Appliance Repair FROM PHONE [PHONE_NUMBE…" at bounding box center [366, 249] width 732 height 499
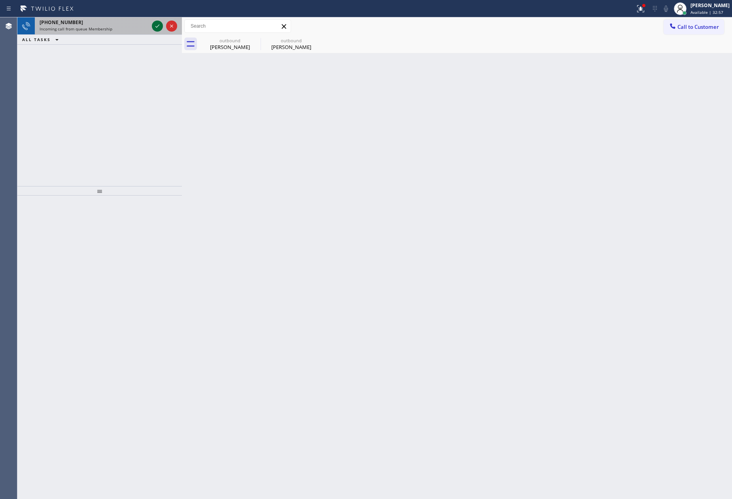
click at [157, 26] on icon at bounding box center [157, 25] width 9 height 9
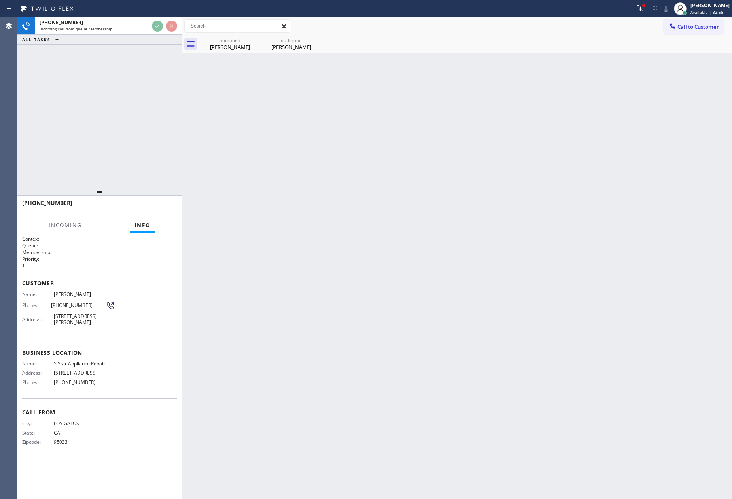
click at [109, 154] on div "[PHONE_NUMBER] Incoming call from queue Membership ALL TASKS ALL TASKS ACTIVE T…" at bounding box center [99, 101] width 165 height 169
click at [111, 151] on div "[PHONE_NUMBER] Incoming call from queue Membership ALL TASKS ALL TASKS ACTIVE T…" at bounding box center [99, 101] width 165 height 169
click at [114, 142] on div "[PHONE_NUMBER] Incoming call from queue Membership ALL TASKS ALL TASKS ACTIVE T…" at bounding box center [99, 101] width 165 height 169
click at [115, 142] on div "[PHONE_NUMBER] Incoming call from queue Membership ALL TASKS ALL TASKS ACTIVE T…" at bounding box center [99, 101] width 165 height 169
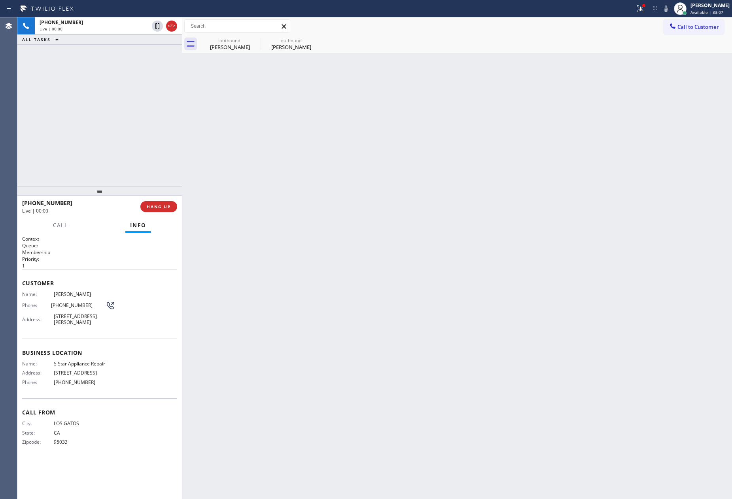
click at [115, 142] on div "[PHONE_NUMBER] Live | 00:00 ALL TASKS ALL TASKS ACTIVE TASKS TASKS IN WRAP UP" at bounding box center [99, 101] width 165 height 169
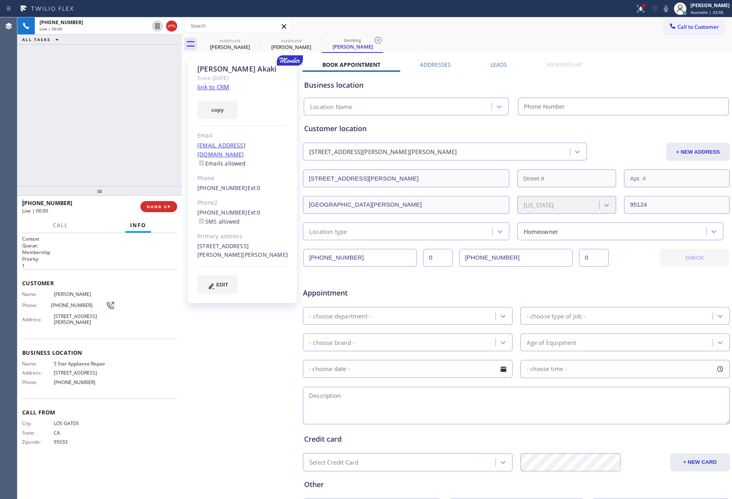
click at [115, 142] on div "[PHONE_NUMBER] Live | 00:00 ALL TASKS ALL TASKS ACTIVE TASKS TASKS IN WRAP UP" at bounding box center [99, 101] width 165 height 169
type input "[PHONE_NUMBER]"
drag, startPoint x: 91, startPoint y: 130, endPoint x: 113, endPoint y: 146, distance: 26.7
click at [91, 132] on div "[PHONE_NUMBER] Live | 00:13 ALL TASKS ALL TASKS ACTIVE TASKS TASKS IN WRAP UP" at bounding box center [99, 101] width 165 height 169
click at [464, 27] on div "Call to Customer Outbound call Location 5 Star Appliance Repair Your caller id …" at bounding box center [457, 26] width 550 height 14
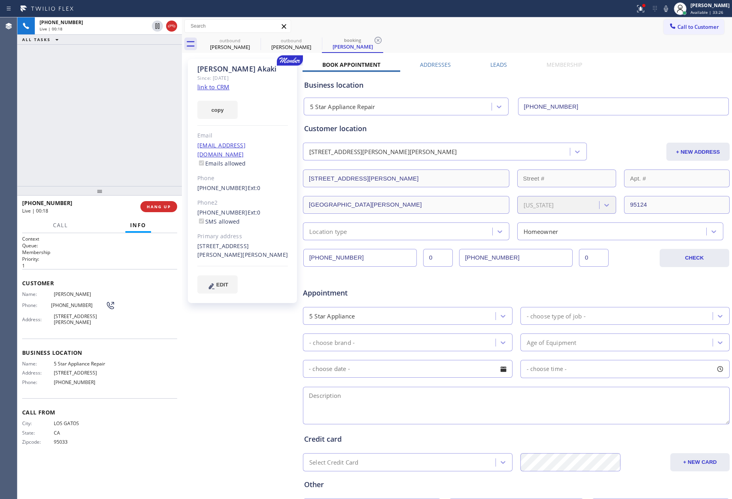
click at [210, 86] on link "link to CRM" at bounding box center [213, 87] width 32 height 8
click at [129, 173] on div "[PHONE_NUMBER] Live | 02:03 ALL TASKS ALL TASKS ACTIVE TASKS TASKS IN WRAP UP" at bounding box center [99, 101] width 165 height 169
click at [159, 206] on span "HANG UP" at bounding box center [159, 207] width 24 height 6
click at [132, 118] on div "[PHONE_NUMBER] Live | 02:04 ALL TASKS ALL TASKS ACTIVE TASKS TASKS IN WRAP UP" at bounding box center [99, 101] width 165 height 169
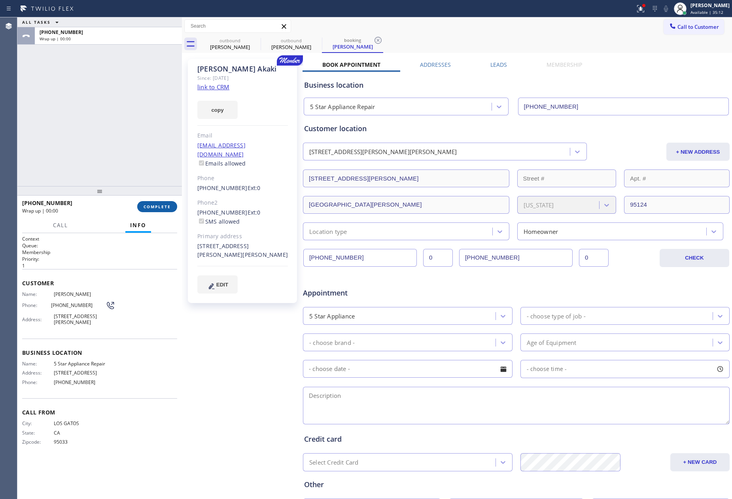
click at [158, 201] on button "COMPLETE" at bounding box center [157, 206] width 40 height 11
click at [145, 134] on div "ALL TASKS ALL TASKS ACTIVE TASKS TASKS IN WRAP UP [PHONE_NUMBER] Wrap up | 00:00" at bounding box center [99, 101] width 165 height 169
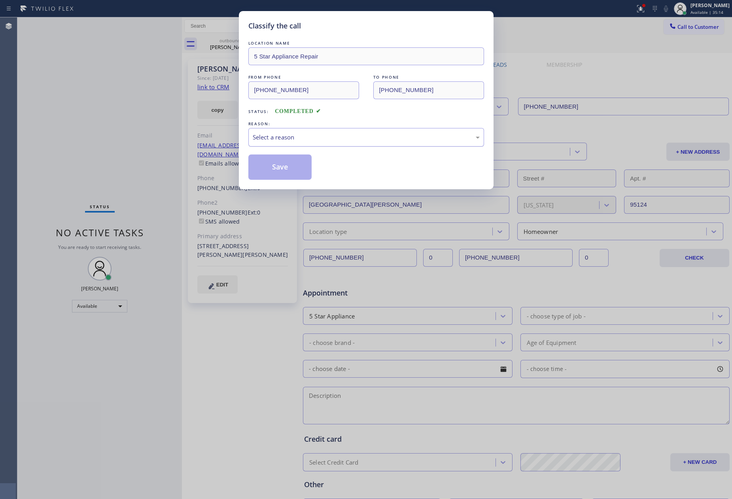
click at [272, 132] on div "Select a reason" at bounding box center [366, 137] width 236 height 19
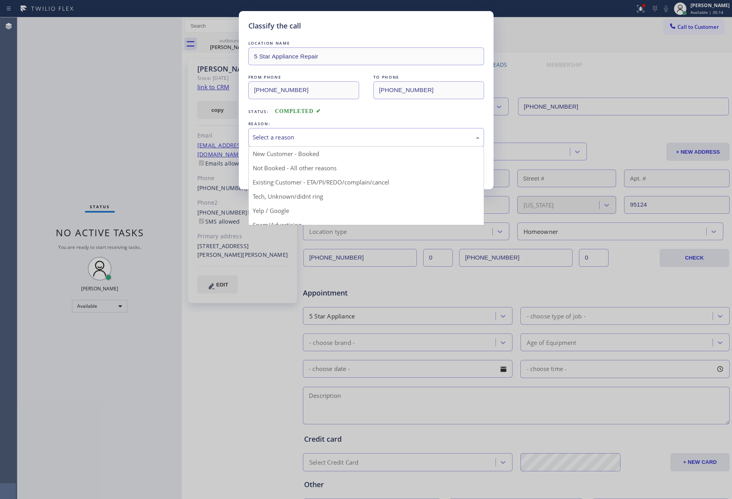
click at [267, 171] on button "Save" at bounding box center [280, 167] width 64 height 25
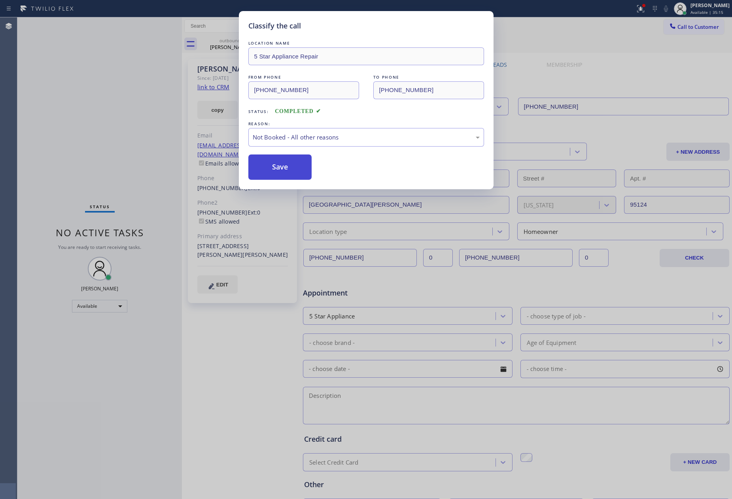
click at [267, 171] on button "Save" at bounding box center [280, 167] width 64 height 25
drag, startPoint x: 267, startPoint y: 171, endPoint x: 161, endPoint y: 158, distance: 106.4
click at [267, 171] on button "Save" at bounding box center [280, 167] width 64 height 25
drag, startPoint x: 127, startPoint y: 149, endPoint x: 125, endPoint y: 39, distance: 109.6
click at [130, 145] on div "Classify the call LOCATION NAME 5 Star Appliance Repair FROM PHONE [PHONE_NUMBE…" at bounding box center [366, 249] width 732 height 499
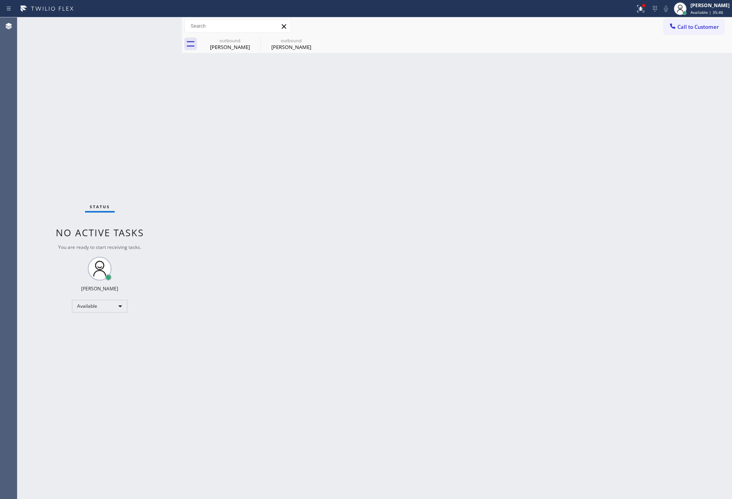
click at [406, 310] on div "Back to Dashboard Change Sender ID Customers Technicians Select a contact Outbo…" at bounding box center [457, 258] width 550 height 482
drag, startPoint x: 302, startPoint y: 346, endPoint x: 367, endPoint y: 326, distance: 67.7
click at [346, 336] on div "Back to Dashboard Change Sender ID Customers Technicians Select a contact Outbo…" at bounding box center [457, 258] width 550 height 482
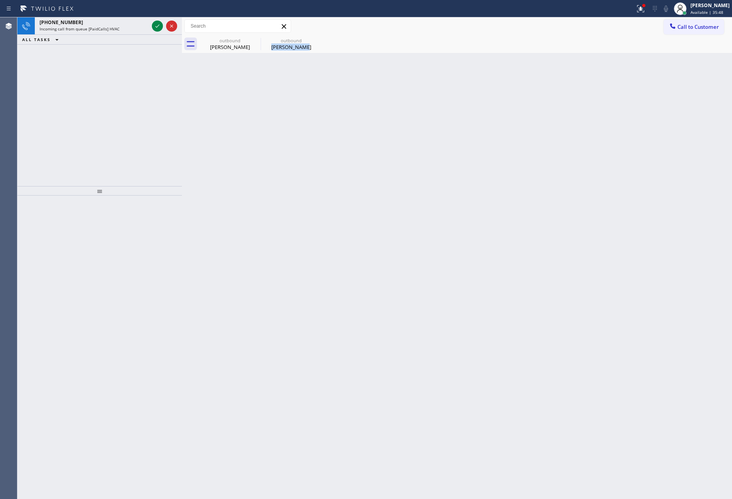
drag, startPoint x: 156, startPoint y: 27, endPoint x: 161, endPoint y: 76, distance: 49.3
click at [156, 26] on icon at bounding box center [157, 25] width 9 height 9
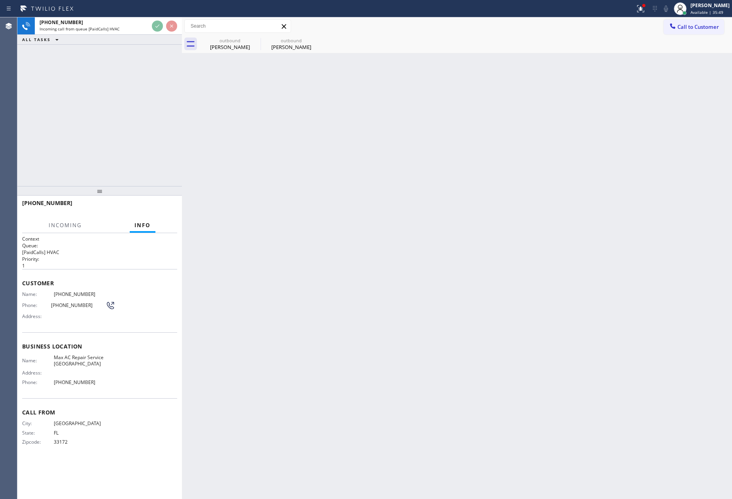
click at [161, 112] on div "[PHONE_NUMBER] Incoming call from queue [PaidCalls] HVAC ALL TASKS ALL TASKS AC…" at bounding box center [99, 101] width 165 height 169
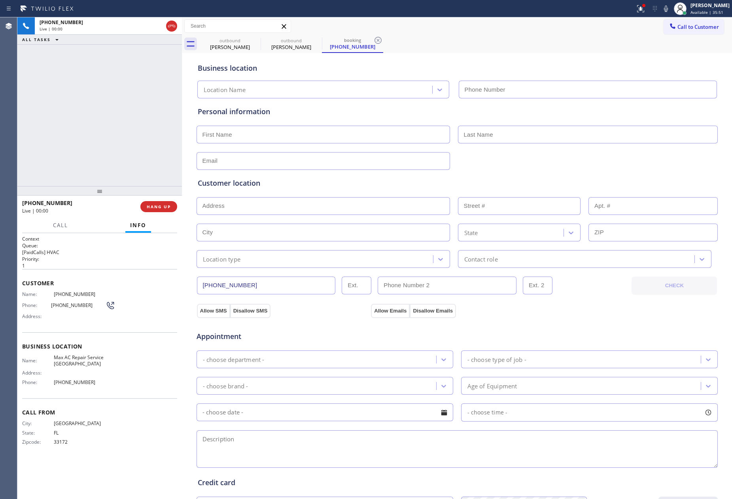
type input "[PHONE_NUMBER]"
click at [162, 109] on div "[PHONE_NUMBER] Live | 00:00 ALL TASKS ALL TASKS ACTIVE TASKS TASKS IN WRAP UP" at bounding box center [99, 101] width 165 height 169
click at [162, 109] on div "[PHONE_NUMBER] Live | 00:03 ALL TASKS ALL TASKS ACTIVE TASKS TASKS IN WRAP UP" at bounding box center [99, 101] width 165 height 169
click at [89, 121] on div "[PHONE_NUMBER] Live | 00:26 ALL TASKS ALL TASKS ACTIVE TASKS TASKS IN WRAP UP" at bounding box center [99, 101] width 165 height 169
click at [157, 206] on span "HANG UP" at bounding box center [159, 207] width 24 height 6
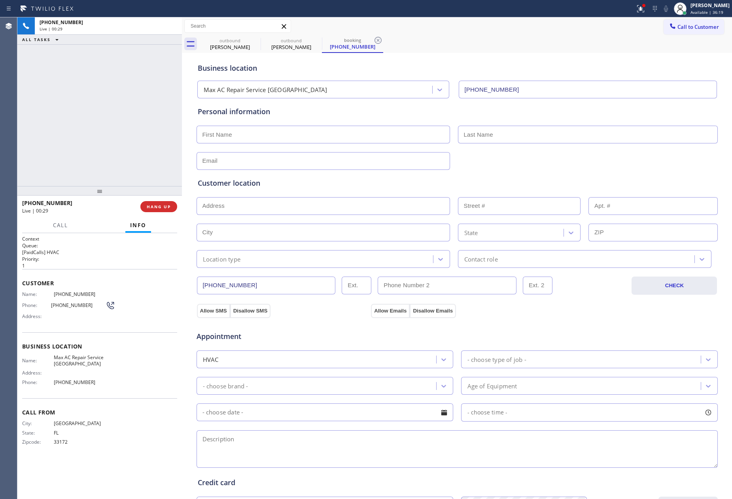
drag, startPoint x: 127, startPoint y: 109, endPoint x: 135, endPoint y: 130, distance: 22.8
click at [132, 120] on div "[PHONE_NUMBER] Live | 00:29 ALL TASKS ALL TASKS ACTIVE TASKS TASKS IN WRAP UP" at bounding box center [99, 101] width 165 height 169
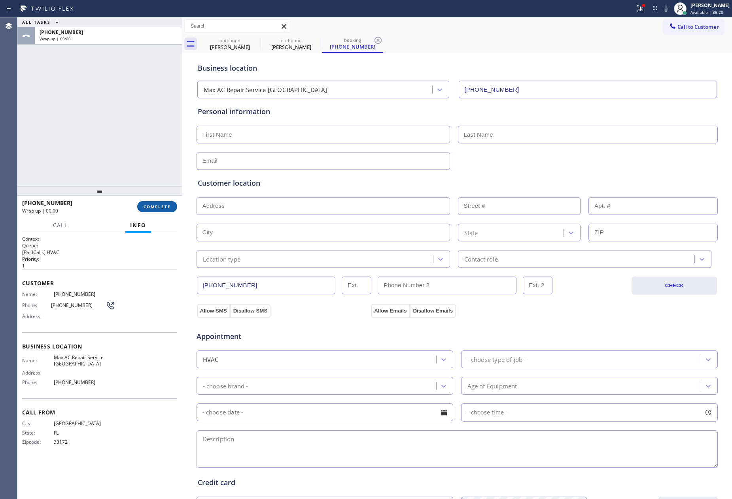
click at [156, 209] on span "COMPLETE" at bounding box center [157, 207] width 27 height 6
click at [132, 96] on div "ALL TASKS ALL TASKS ACTIVE TASKS TASKS IN WRAP UP [PHONE_NUMBER] Wrap up | 00:00" at bounding box center [99, 101] width 165 height 169
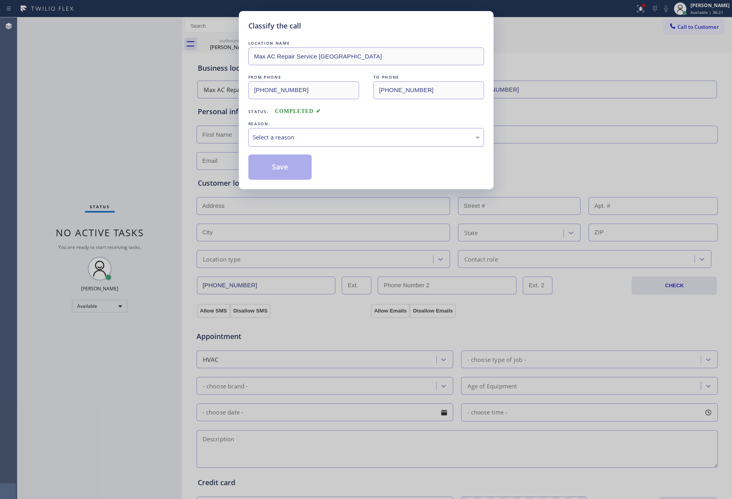
click at [295, 136] on div "Select a reason" at bounding box center [366, 137] width 227 height 9
click at [280, 169] on button "Save" at bounding box center [280, 167] width 64 height 25
type input "[PHONE_NUMBER]"
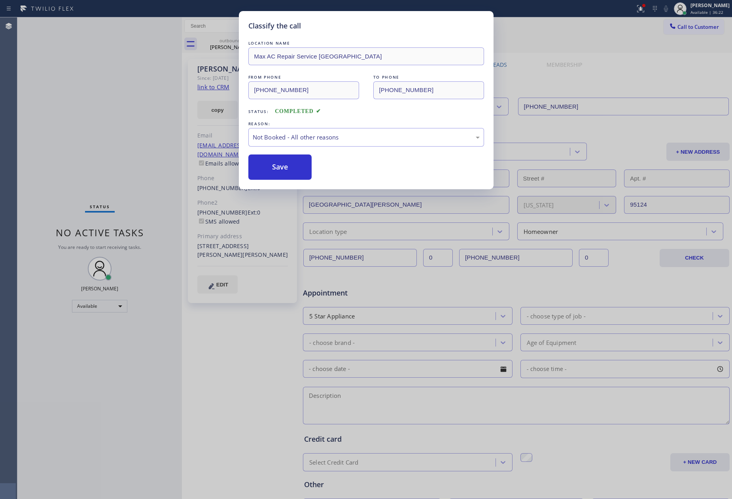
drag, startPoint x: 280, startPoint y: 169, endPoint x: 439, endPoint y: 22, distance: 216.9
click at [294, 169] on button "Save" at bounding box center [280, 167] width 64 height 25
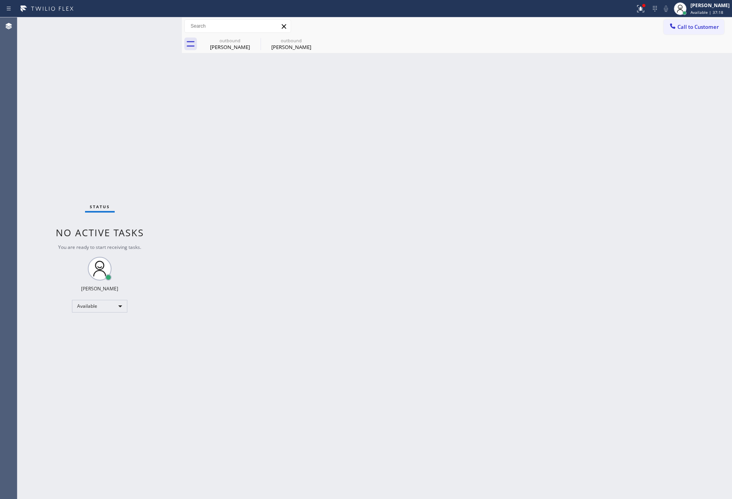
click at [223, 53] on div "Back to Dashboard Change Sender ID Customers Technicians Select a contact Outbo…" at bounding box center [457, 258] width 550 height 482
click at [227, 50] on div "[PERSON_NAME]" at bounding box center [230, 46] width 60 height 7
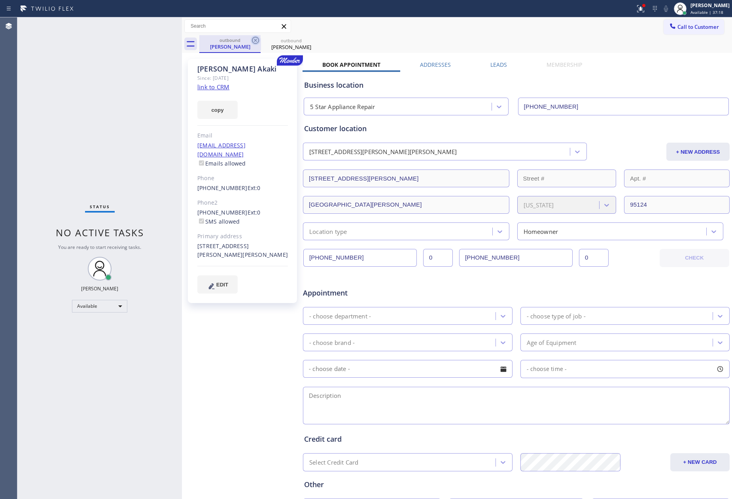
click at [258, 43] on icon at bounding box center [255, 40] width 7 height 7
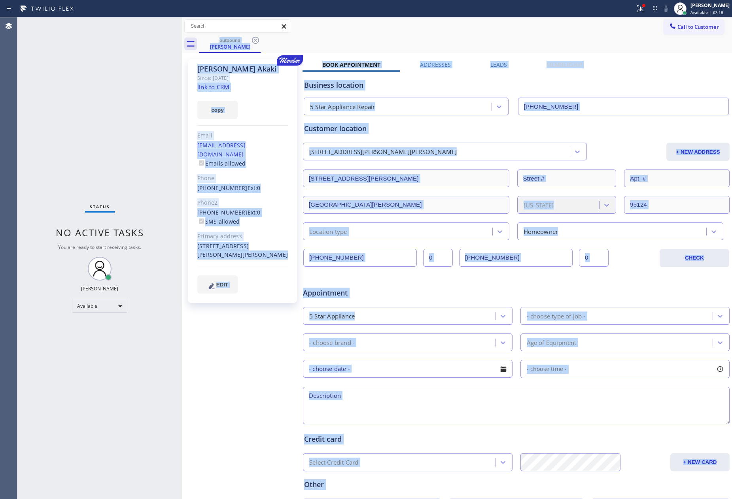
click at [258, 43] on div "outbound [PERSON_NAME]" at bounding box center [465, 44] width 533 height 18
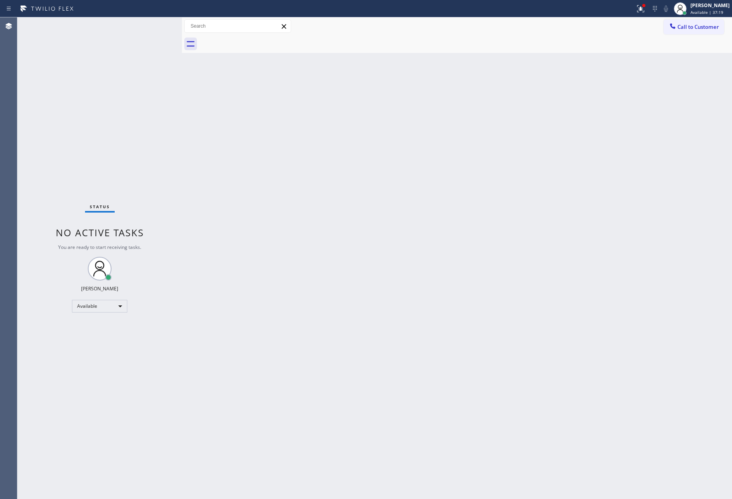
click at [554, 315] on div "Back to Dashboard Change Sender ID Customers Technicians Select a contact Outbo…" at bounding box center [457, 258] width 550 height 482
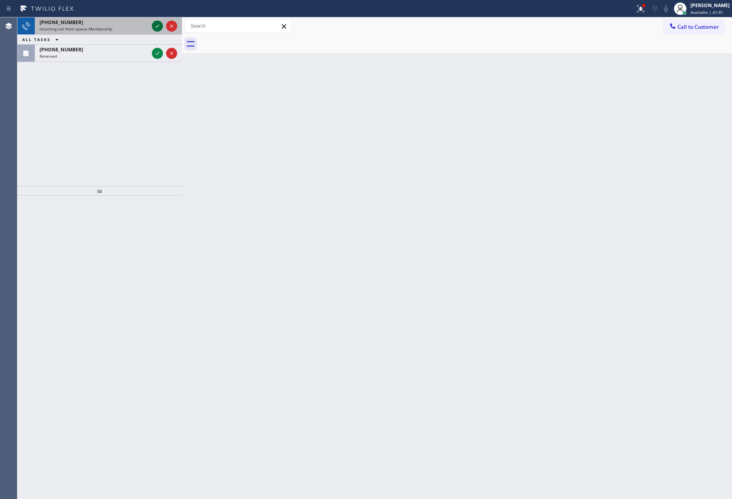
click at [158, 25] on icon at bounding box center [157, 26] width 4 height 3
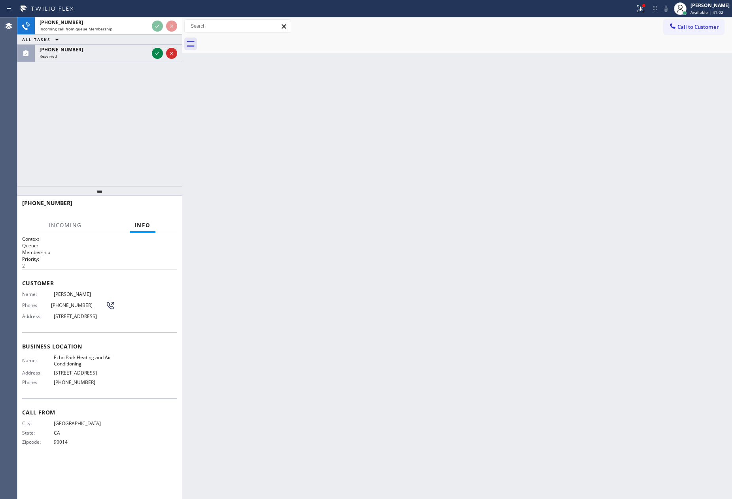
click at [153, 153] on div "[PHONE_NUMBER] Incoming call from queue Membership ALL TASKS ALL TASKS ACTIVE T…" at bounding box center [99, 101] width 165 height 169
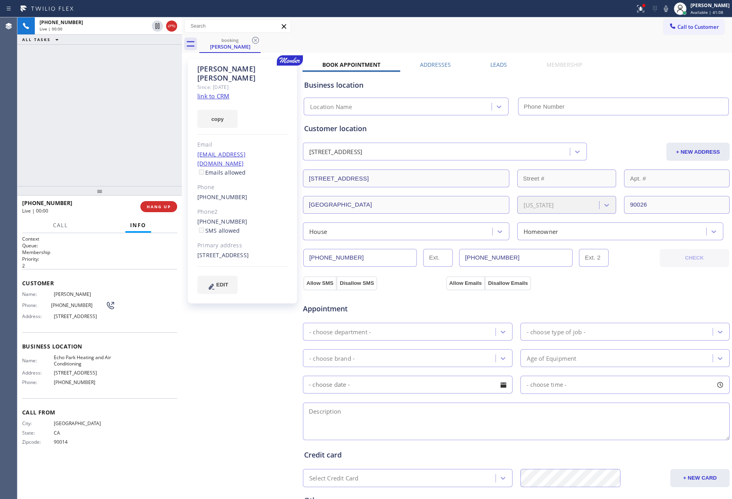
type input "[PHONE_NUMBER]"
drag, startPoint x: 85, startPoint y: 132, endPoint x: 97, endPoint y: 133, distance: 12.7
click at [85, 132] on div "[PHONE_NUMBER] Live | 01:01 ALL TASKS ALL TASKS ACTIVE TASKS TASKS IN WRAP UP" at bounding box center [99, 101] width 165 height 169
click at [220, 92] on link "link to CRM" at bounding box center [213, 96] width 32 height 8
click at [609, 306] on div "Appointment" at bounding box center [516, 304] width 428 height 20
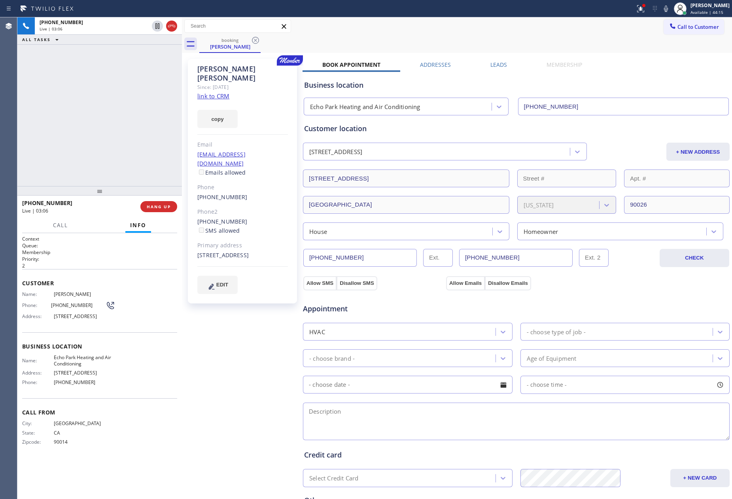
click at [610, 306] on div "Appointment" at bounding box center [516, 304] width 428 height 20
click at [457, 285] on button "Allow Emails" at bounding box center [465, 283] width 39 height 14
click at [323, 282] on button "Allow SMS" at bounding box center [319, 283] width 33 height 14
checkbox input "true"
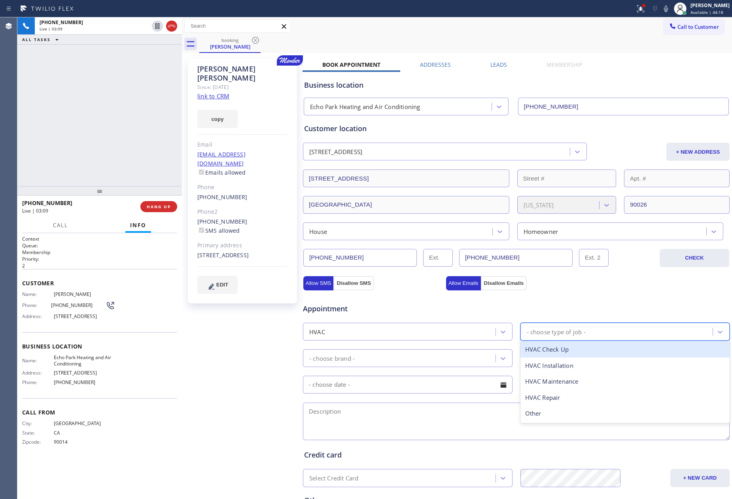
click at [567, 337] on div "- choose type of job -" at bounding box center [556, 331] width 59 height 9
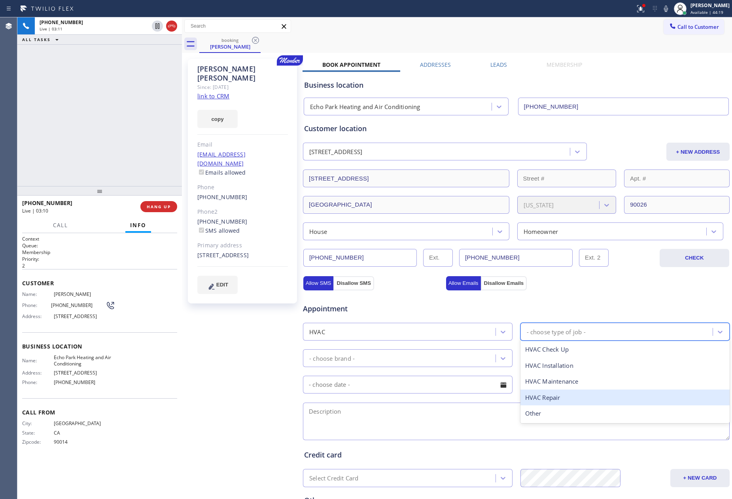
click at [560, 400] on div "HVAC Repair" at bounding box center [625, 398] width 210 height 16
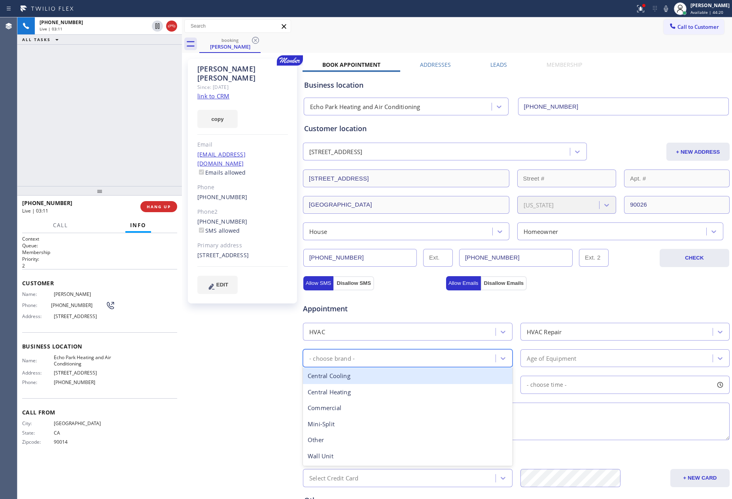
click at [469, 357] on div "- choose brand -" at bounding box center [400, 359] width 190 height 14
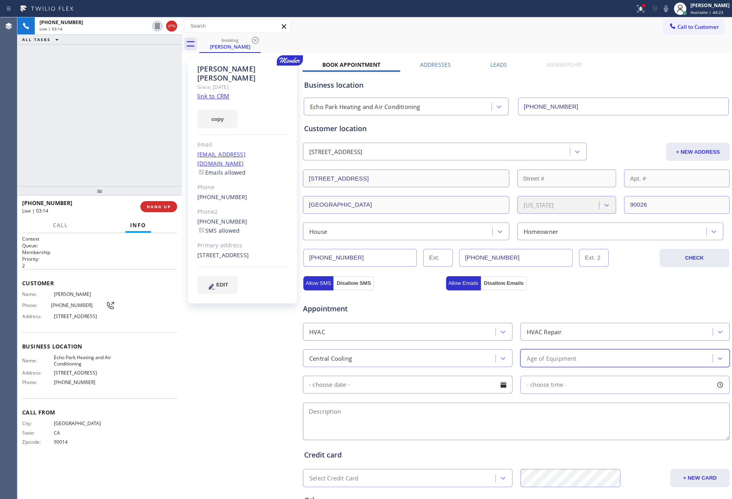
type input "5"
drag, startPoint x: 107, startPoint y: 127, endPoint x: 186, endPoint y: 206, distance: 112.4
click at [107, 127] on div "[PHONE_NUMBER] Live | 03:30 ALL TASKS ALL TASKS ACTIVE TASKS TASKS IN WRAP UP" at bounding box center [99, 101] width 165 height 169
drag, startPoint x: 130, startPoint y: 101, endPoint x: 416, endPoint y: 2, distance: 302.6
click at [143, 102] on div "[PHONE_NUMBER] Live | 03:35 ALL TASKS ALL TASKS ACTIVE TASKS TASKS IN WRAP UP" at bounding box center [99, 101] width 165 height 169
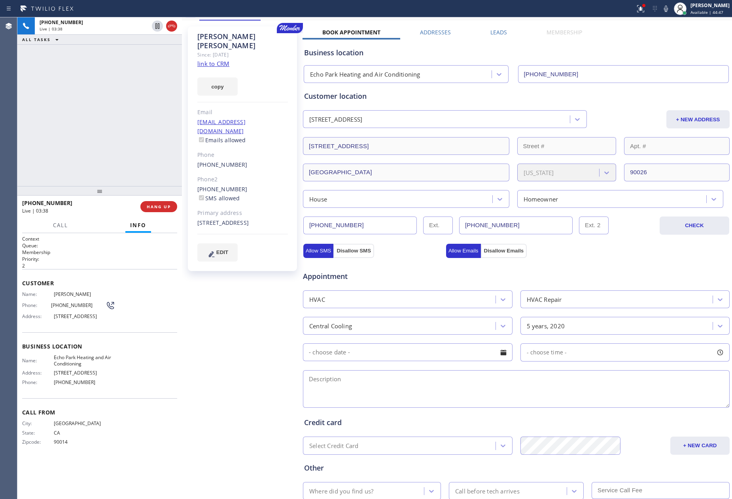
scroll to position [88, 0]
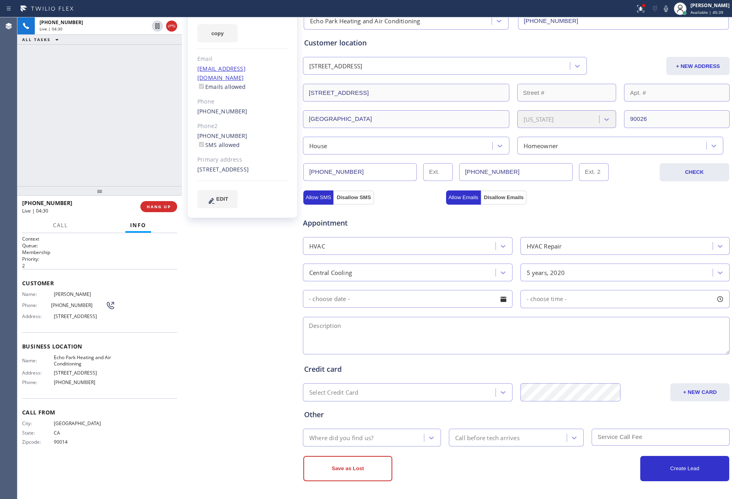
click at [104, 103] on div "[PHONE_NUMBER] Live | 04:30 ALL TASKS ALL TASKS ACTIVE TASKS TASKS IN WRAP UP" at bounding box center [99, 101] width 165 height 169
click at [112, 15] on div "Status report Issues detected These issues could affect your workflow. Please c…" at bounding box center [366, 8] width 732 height 17
click at [105, 25] on div "[PHONE_NUMBER]" at bounding box center [94, 22] width 109 height 7
click at [66, 222] on span "Call" at bounding box center [60, 225] width 15 height 7
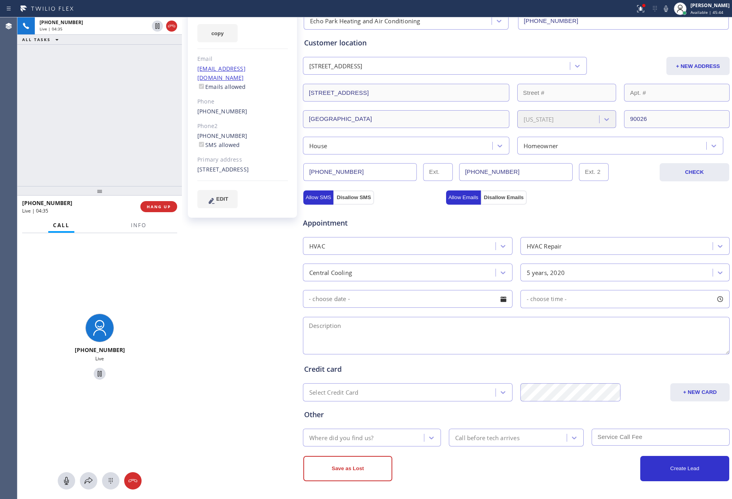
click at [98, 142] on div "[PHONE_NUMBER] Live | 04:35 ALL TASKS ALL TASKS ACTIVE TASKS TASKS IN WRAP UP" at bounding box center [99, 101] width 165 height 169
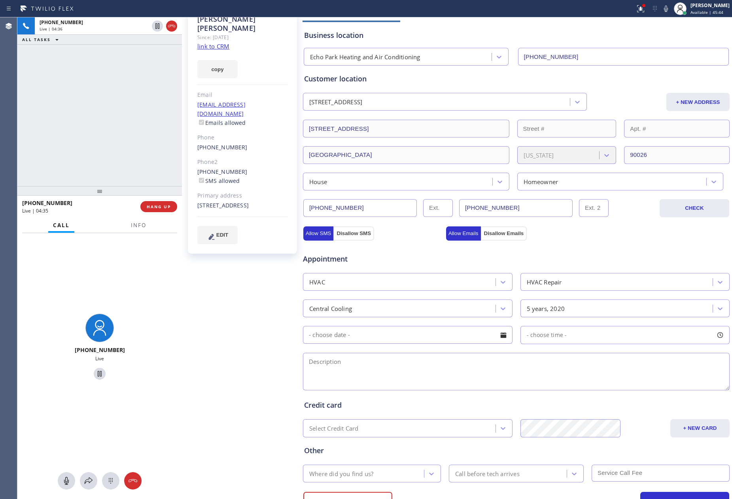
scroll to position [0, 0]
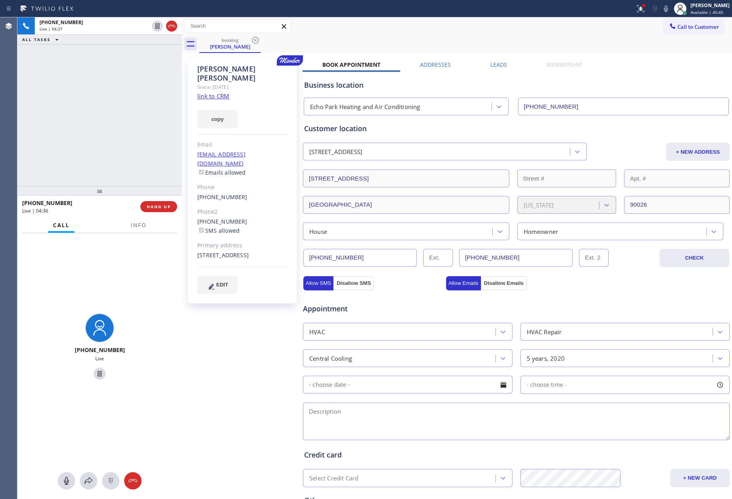
click at [582, 299] on div "Appointment" at bounding box center [516, 304] width 428 height 20
click at [57, 124] on div "[PHONE_NUMBER] Live | 05:20 ALL TASKS ALL TASKS ACTIVE TASKS TASKS IN WRAP UP" at bounding box center [99, 101] width 165 height 169
click at [339, 420] on textarea at bounding box center [516, 422] width 427 height 38
paste textarea "3-7 || Member || 10% discount off labor || Central Cooling / 5yrs its working b…"
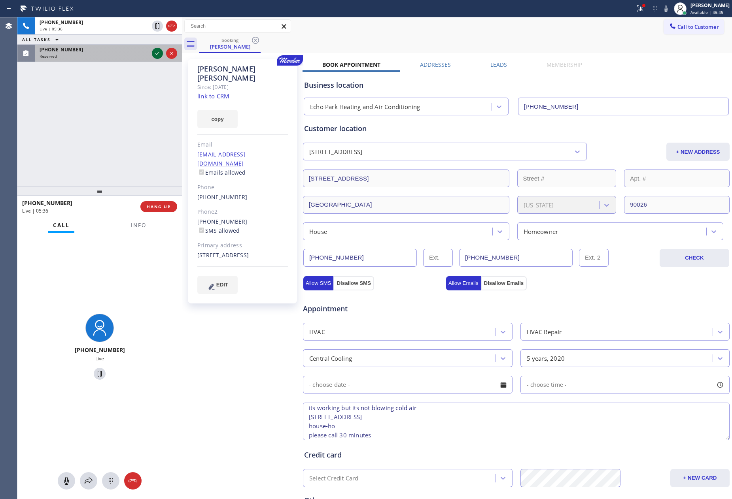
type textarea "3-7 || Member || 10% discount off labor || Central Cooling / 5yrs its working b…"
click at [157, 56] on icon at bounding box center [157, 53] width 9 height 9
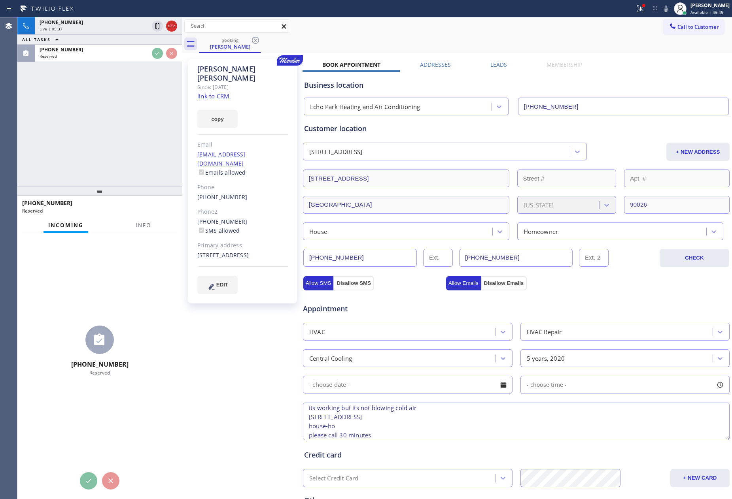
click at [91, 129] on div "[PHONE_NUMBER] Live | 05:37 ALL TASKS ALL TASKS ACTIVE TASKS TASKS IN WRAP UP […" at bounding box center [99, 101] width 165 height 169
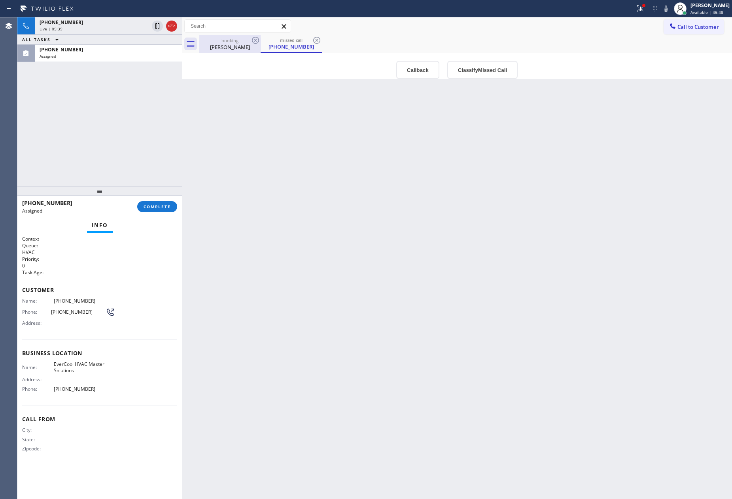
click at [230, 44] on div "[PERSON_NAME]" at bounding box center [230, 46] width 60 height 7
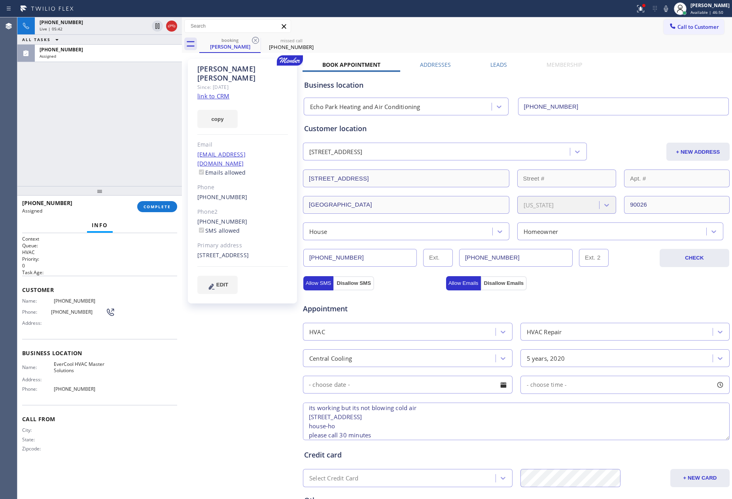
click at [339, 436] on textarea "3-7 || Member || 10% discount off labor || Central Cooling / 5yrs its working b…" at bounding box center [516, 422] width 427 height 38
click at [407, 434] on textarea "3-7 || Member || 10% discount off labor || Central Cooling / 5yrs its working b…" at bounding box center [516, 422] width 427 height 38
type textarea "3-7 || Member || 10% discount off labor || Central Cooling / 5yrs its working b…"
click at [486, 380] on input "text" at bounding box center [408, 385] width 210 height 18
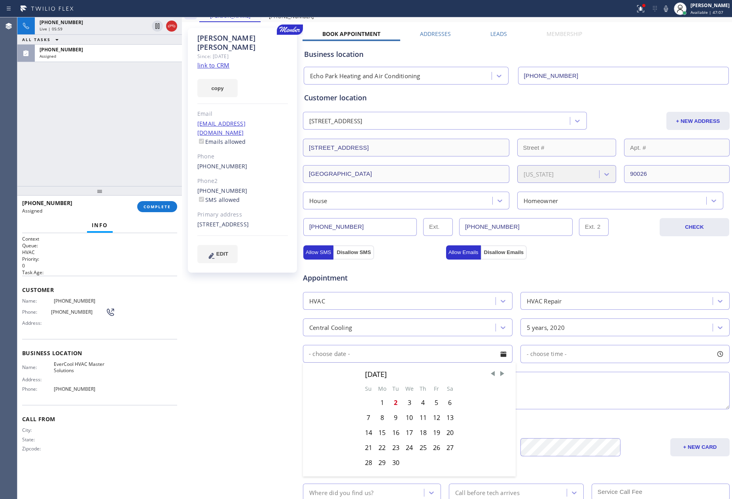
scroll to position [59, 0]
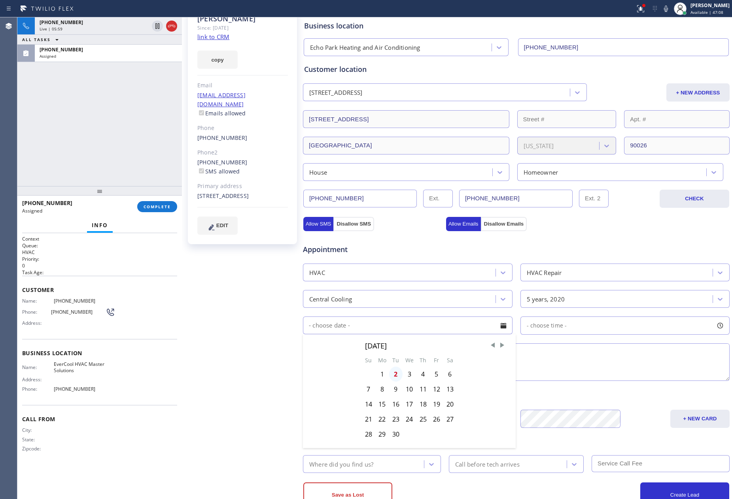
click at [390, 376] on div "2" at bounding box center [395, 374] width 13 height 15
type input "[DATE]"
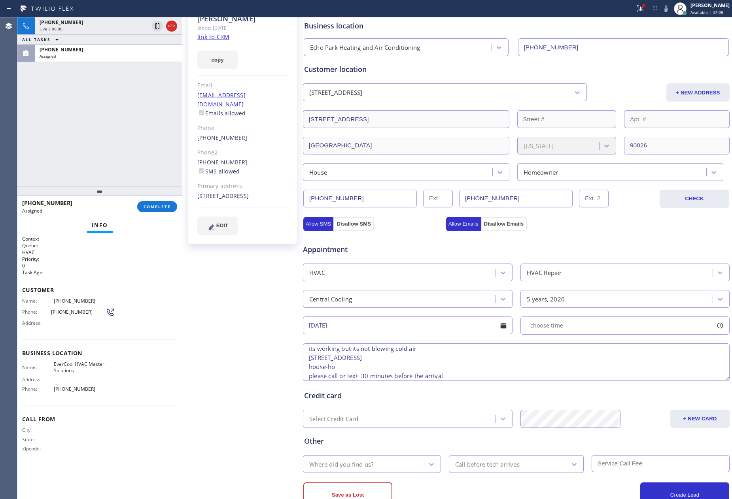
click at [582, 333] on div "- choose time -" at bounding box center [625, 326] width 210 height 18
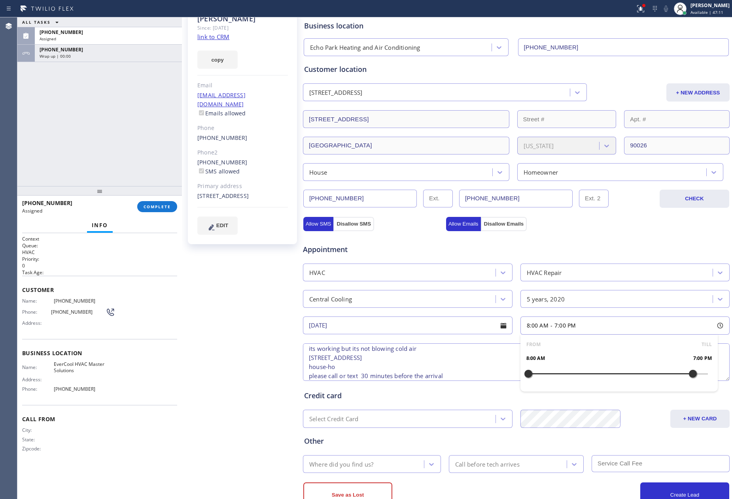
drag, startPoint x: 524, startPoint y: 375, endPoint x: 686, endPoint y: 381, distance: 161.5
click at [688, 381] on div at bounding box center [692, 374] width 9 height 17
drag, startPoint x: 524, startPoint y: 376, endPoint x: 629, endPoint y: 380, distance: 104.5
click at [629, 380] on div at bounding box center [632, 374] width 9 height 17
click at [481, 367] on textarea "3-7 || Member || 10% discount off labor || Central Cooling / 5yrs its working b…" at bounding box center [516, 363] width 427 height 38
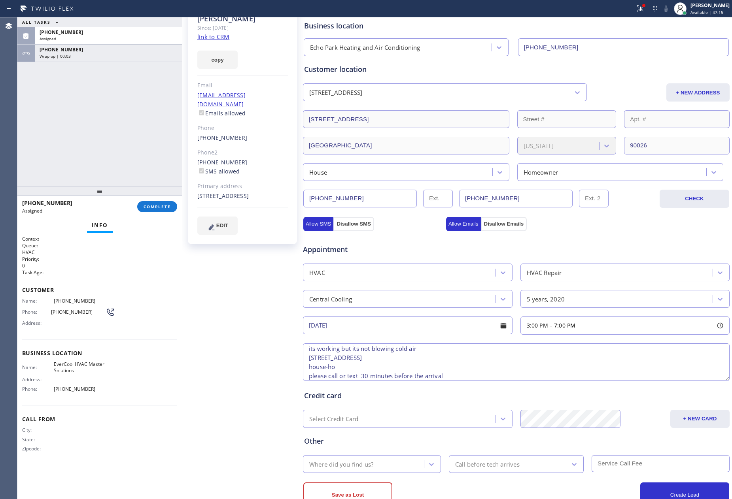
scroll to position [26, 0]
click at [395, 467] on div "Where did you find us?" at bounding box center [364, 465] width 119 height 14
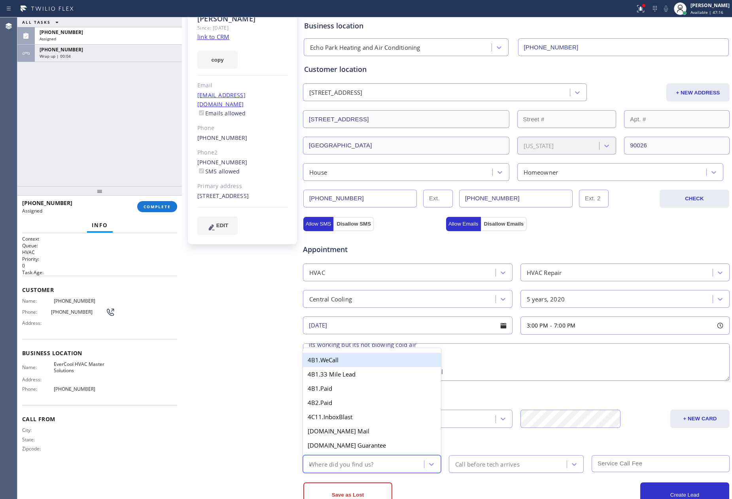
type input "mem"
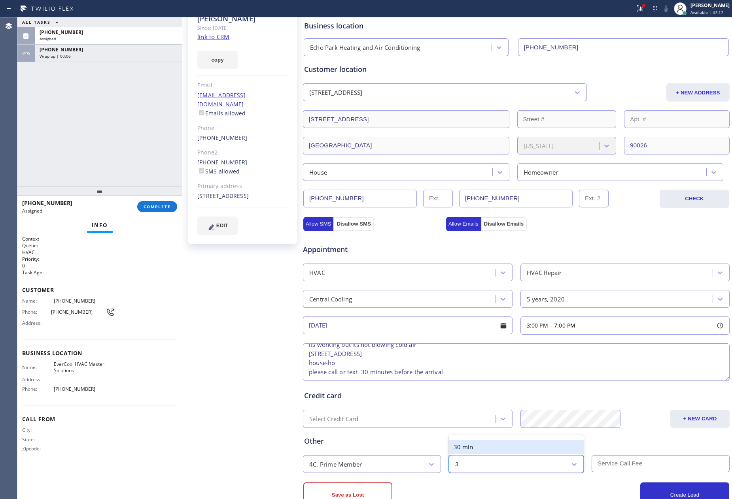
type input "30"
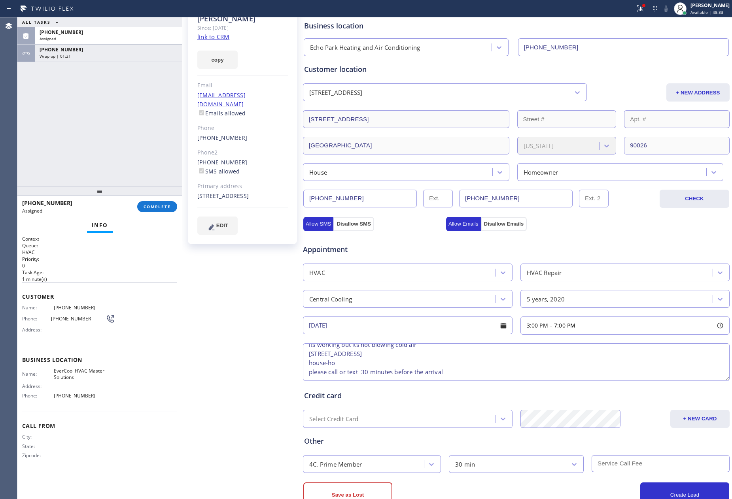
click at [634, 251] on div "Appointment" at bounding box center [516, 245] width 428 height 20
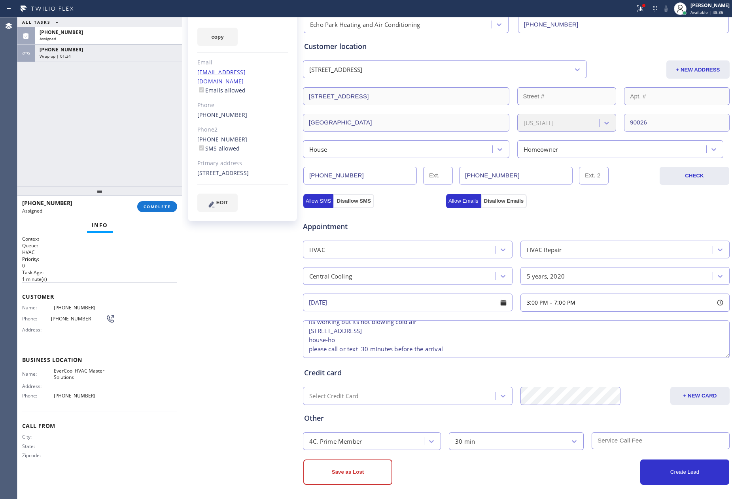
scroll to position [88, 0]
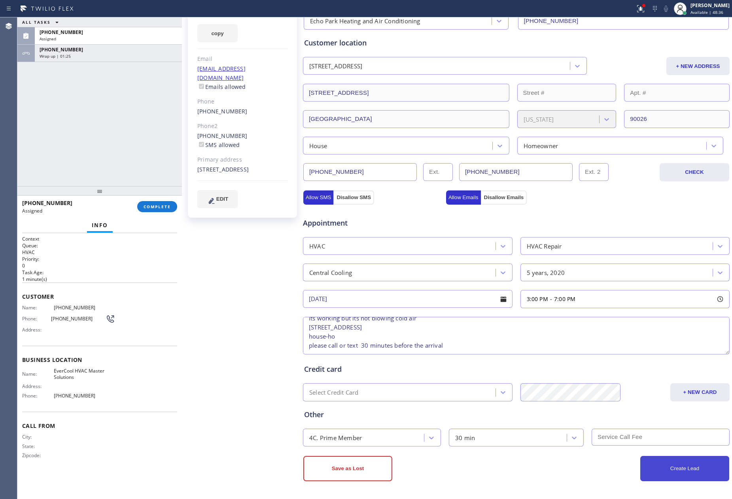
click at [679, 477] on button "Create Lead" at bounding box center [684, 468] width 89 height 25
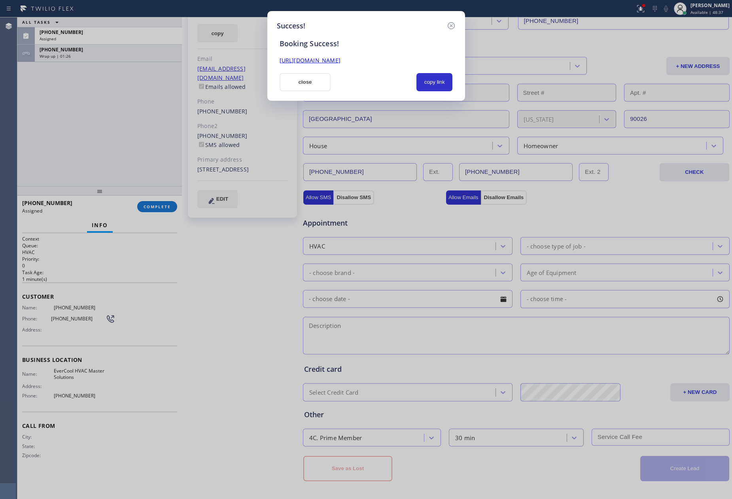
scroll to position [0, 0]
click at [448, 88] on button "copy link" at bounding box center [434, 82] width 36 height 18
click at [349, 82] on div at bounding box center [373, 82] width 76 height 18
click at [306, 85] on button "close" at bounding box center [305, 82] width 51 height 18
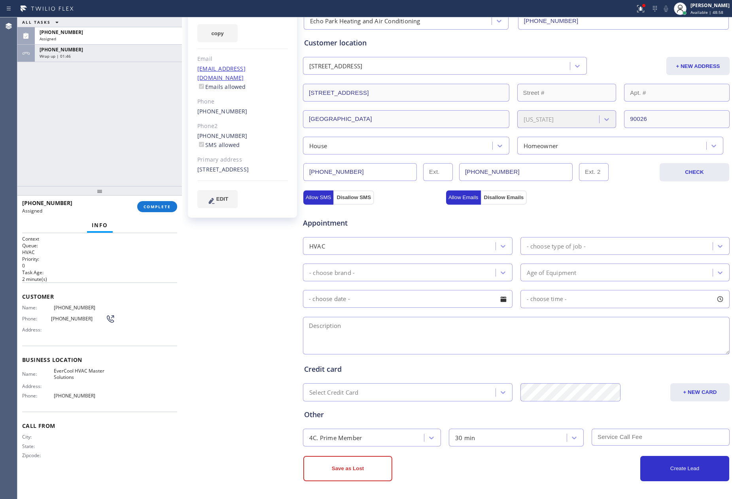
drag, startPoint x: 64, startPoint y: 149, endPoint x: 132, endPoint y: 207, distance: 88.7
click at [76, 163] on div "ALL TASKS ALL TASKS ACTIVE TASKS TASKS IN WRAP UP [PHONE_NUMBER] Assigned [PHON…" at bounding box center [99, 101] width 165 height 169
click at [152, 206] on span "COMPLETE" at bounding box center [157, 207] width 27 height 6
click at [146, 147] on div "ALL TASKS ALL TASKS ACTIVE TASKS TASKS IN WRAP UP [PHONE_NUMBER] Assigned [PHON…" at bounding box center [99, 101] width 165 height 169
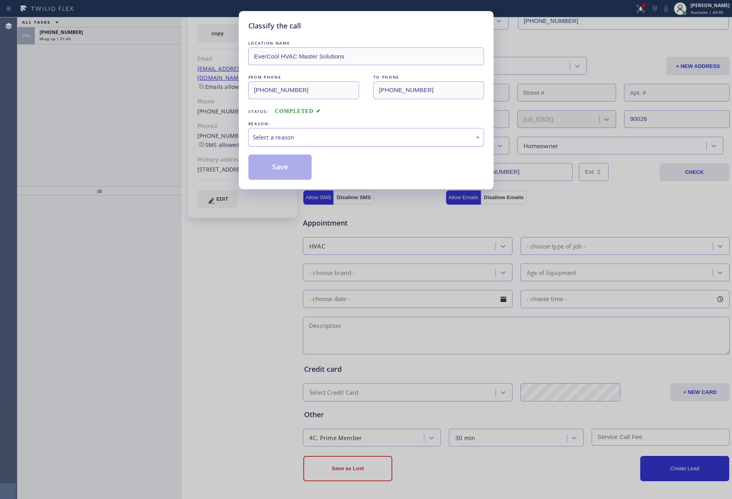
click at [329, 136] on div "Select a reason" at bounding box center [366, 137] width 227 height 9
click at [283, 171] on button "Save" at bounding box center [280, 167] width 64 height 25
drag, startPoint x: 142, startPoint y: 118, endPoint x: 168, endPoint y: 2, distance: 119.3
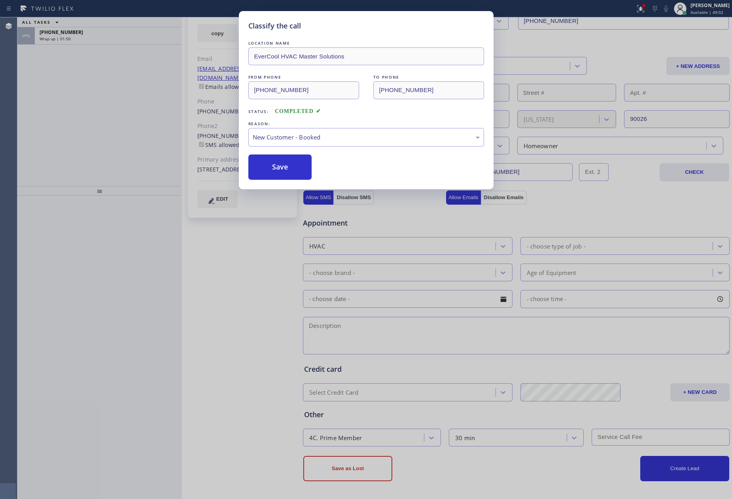
click at [148, 110] on div "Classify the call LOCATION NAME EverCool HVAC Master Solutions FROM PHONE [PHON…" at bounding box center [366, 249] width 732 height 499
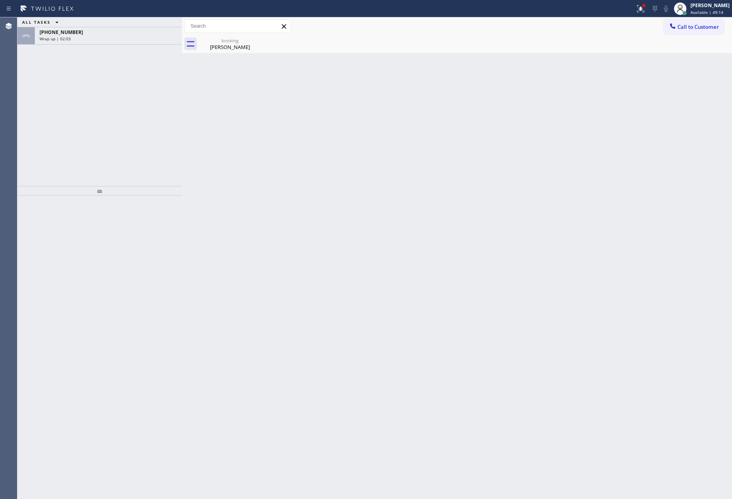
click at [160, 186] on div at bounding box center [99, 190] width 165 height 9
click at [112, 36] on div "Wrap up | 02:03" at bounding box center [109, 39] width 138 height 6
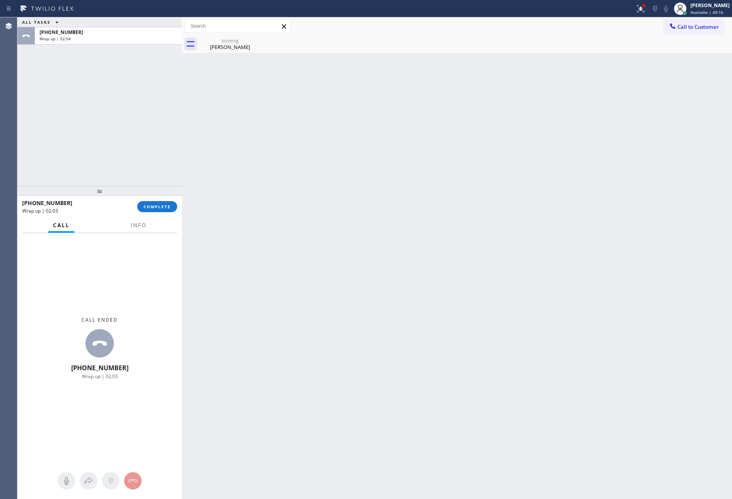
click at [166, 199] on div "[PHONE_NUMBER] Wrap up | 02:03 COMPLETE" at bounding box center [99, 207] width 155 height 21
click at [165, 202] on button "COMPLETE" at bounding box center [157, 206] width 40 height 11
click at [140, 112] on div "ALL TASKS ALL TASKS ACTIVE TASKS TASKS IN WRAP UP [PHONE_NUMBER] Wrap up | 02:04" at bounding box center [99, 101] width 165 height 169
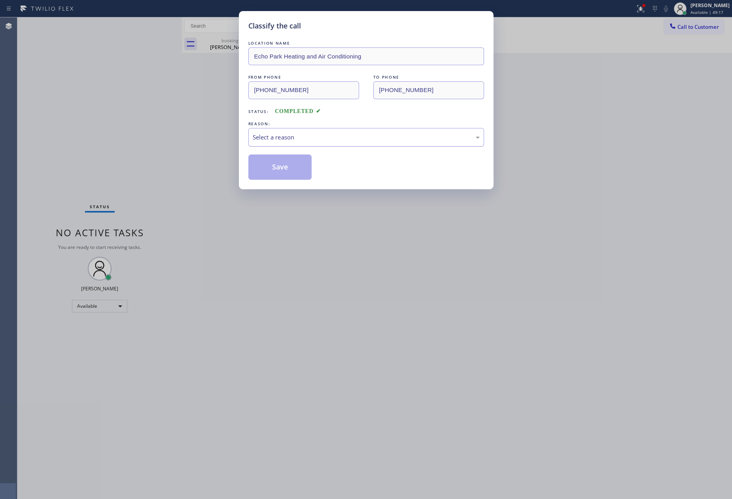
click at [289, 139] on div "Select a reason" at bounding box center [366, 137] width 227 height 9
click at [275, 172] on button "Save" at bounding box center [280, 167] width 64 height 25
click at [275, 171] on button "Save" at bounding box center [280, 167] width 64 height 25
click at [335, 147] on div "LOCATION NAME [GEOGRAPHIC_DATA] Heating and Air Conditioning FROM PHONE [PHONE_…" at bounding box center [366, 109] width 236 height 141
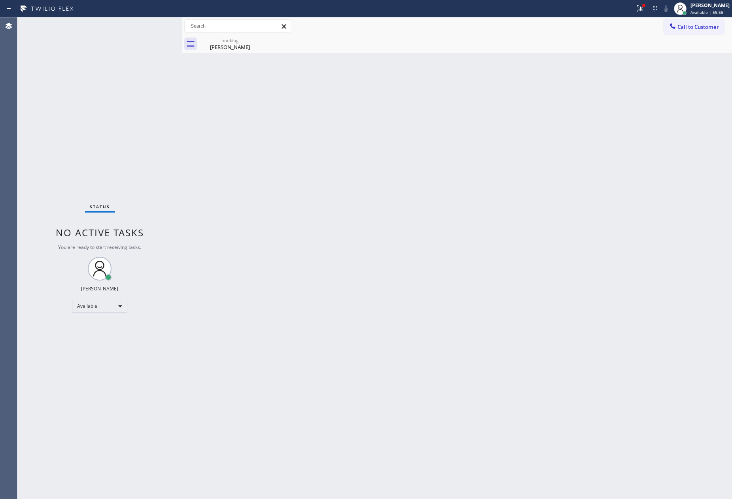
click at [267, 132] on div "Back to Dashboard Change Sender ID Customers Technicians Select a contact Outbo…" at bounding box center [457, 258] width 550 height 482
drag, startPoint x: 254, startPoint y: 39, endPoint x: 259, endPoint y: 45, distance: 7.6
click at [256, 41] on icon at bounding box center [255, 40] width 7 height 7
drag, startPoint x: 312, startPoint y: 202, endPoint x: 314, endPoint y: 219, distance: 17.1
click at [312, 207] on div "Back to Dashboard Change Sender ID Customers Technicians Select a contact Outbo…" at bounding box center [457, 258] width 550 height 482
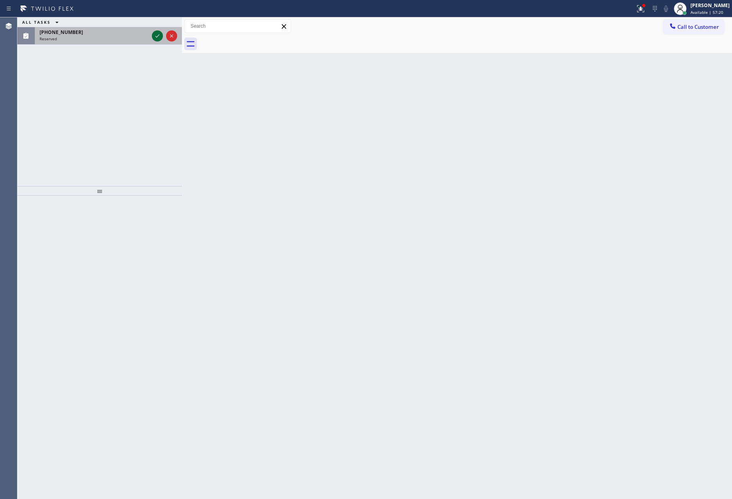
drag, startPoint x: 148, startPoint y: 107, endPoint x: 162, endPoint y: 33, distance: 74.8
click at [156, 94] on div "ALL TASKS ALL TASKS ACTIVE TASKS TASKS IN WRAP UP [PHONE_NUMBER] Reserved" at bounding box center [99, 101] width 165 height 169
click at [158, 34] on icon at bounding box center [157, 35] width 9 height 9
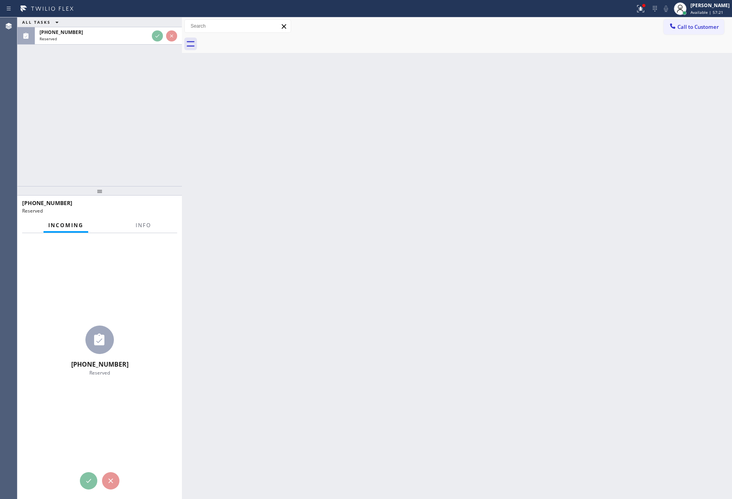
click at [140, 89] on div "ALL TASKS ALL TASKS ACTIVE TASKS TASKS IN WRAP UP [PHONE_NUMBER] Reserved" at bounding box center [99, 101] width 165 height 169
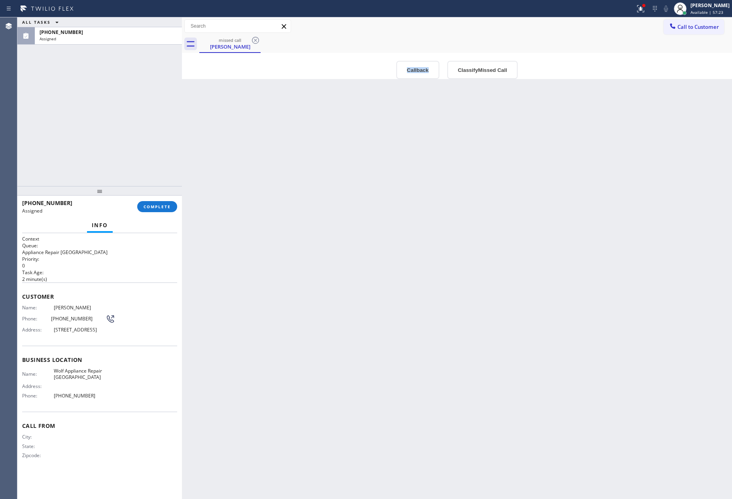
drag, startPoint x: 395, startPoint y: 324, endPoint x: 425, endPoint y: 277, distance: 55.8
click at [425, 277] on div "Back to Dashboard Change Sender ID Customers Technicians Select a contact Outbo…" at bounding box center [457, 258] width 550 height 482
click at [423, 69] on button "Callback" at bounding box center [417, 70] width 43 height 18
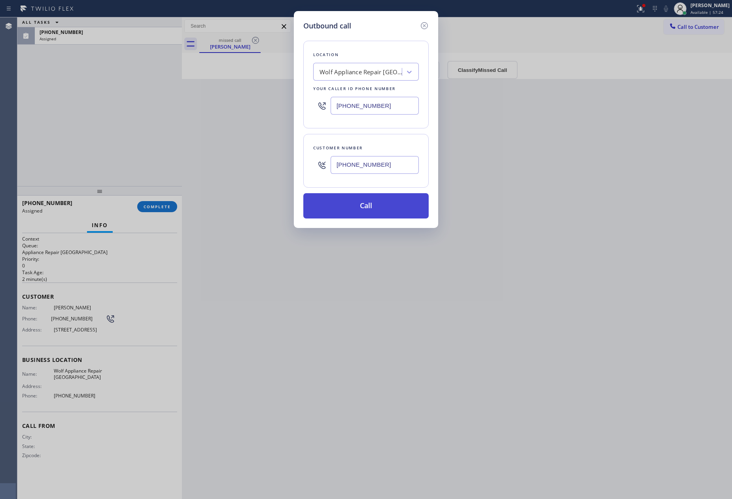
click at [372, 209] on button "Call" at bounding box center [365, 205] width 125 height 25
click at [582, 342] on div "Outbound call Location Wolf Appliance Repair [GEOGRAPHIC_DATA] Your caller id p…" at bounding box center [366, 249] width 732 height 499
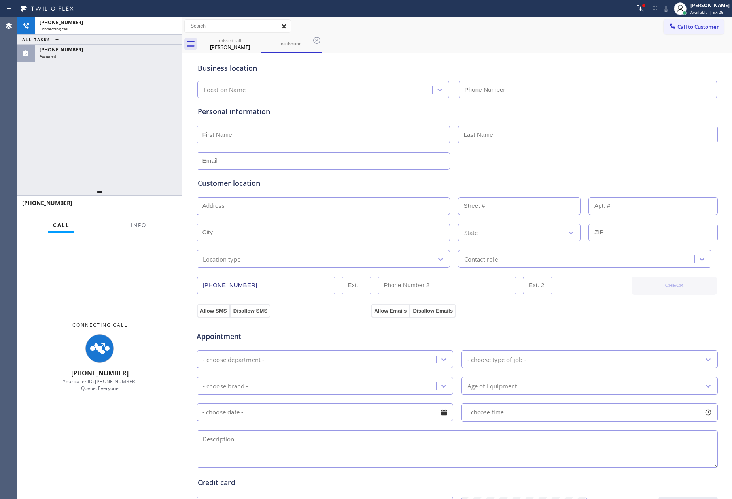
type input "[PHONE_NUMBER]"
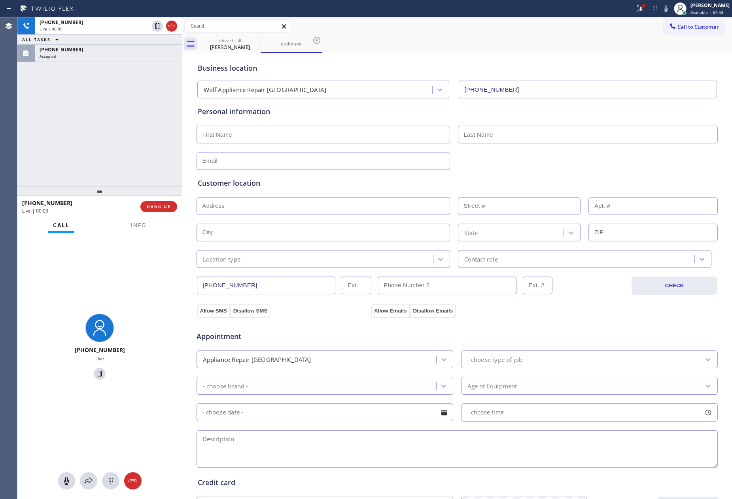
click at [89, 66] on div "[PHONE_NUMBER] Live | 00:09 ALL TASKS ALL TASKS ACTIVE TASKS TASKS IN WRAP UP […" at bounding box center [99, 101] width 165 height 169
drag, startPoint x: 89, startPoint y: 66, endPoint x: 153, endPoint y: 160, distance: 113.5
click at [98, 78] on div "[PHONE_NUMBER] Live | 00:17 ALL TASKS ALL TASKS ACTIVE TASKS TASKS IN WRAP UP […" at bounding box center [99, 101] width 165 height 169
click at [164, 210] on button "HANG UP" at bounding box center [158, 206] width 37 height 11
click at [144, 126] on div "[PHONE_NUMBER] Live | 00:18 ALL TASKS ALL TASKS ACTIVE TASKS TASKS IN WRAP UP […" at bounding box center [99, 101] width 165 height 169
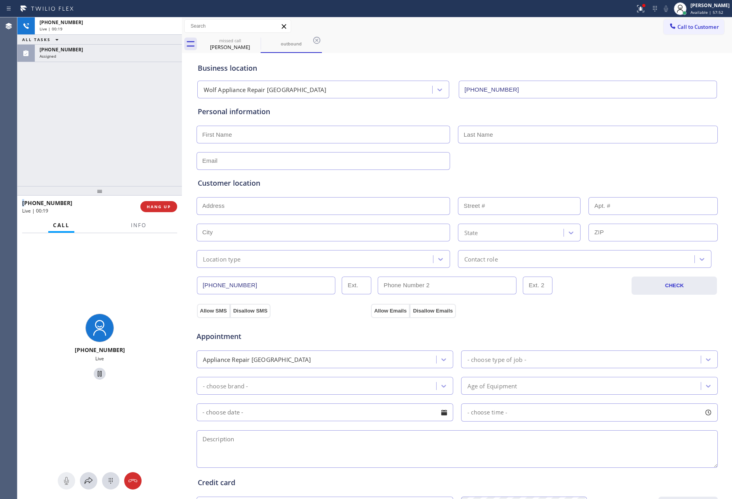
click at [144, 126] on div "[PHONE_NUMBER] Live | 00:19 ALL TASKS ALL TASKS ACTIVE TASKS TASKS IN WRAP UP […" at bounding box center [99, 101] width 165 height 169
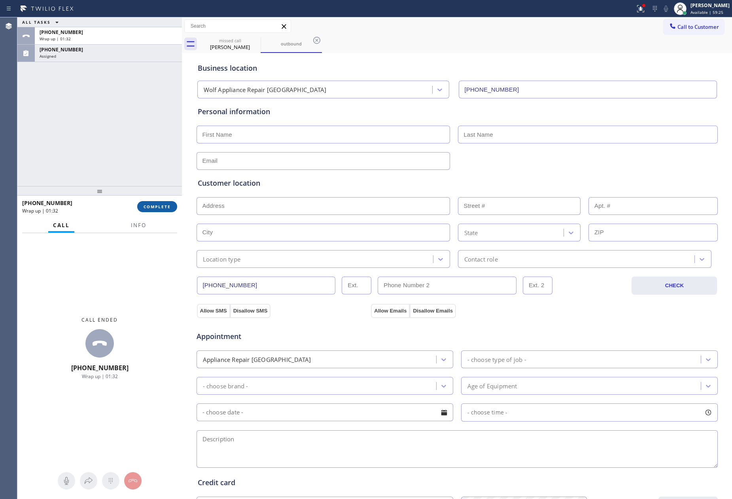
drag, startPoint x: 66, startPoint y: 100, endPoint x: 138, endPoint y: 204, distance: 126.8
click at [89, 140] on div "ALL TASKS ALL TASKS ACTIVE TASKS TASKS IN WRAP UP [PHONE_NUMBER] Wrap up | 01:[…" at bounding box center [99, 101] width 165 height 169
drag, startPoint x: 151, startPoint y: 208, endPoint x: 141, endPoint y: 96, distance: 112.0
click at [152, 202] on button "COMPLETE" at bounding box center [157, 206] width 40 height 11
click at [141, 96] on div "ALL TASKS ALL TASKS ACTIVE TASKS TASKS IN WRAP UP [PHONE_NUMBER] Wrap up | 01:[…" at bounding box center [99, 101] width 165 height 169
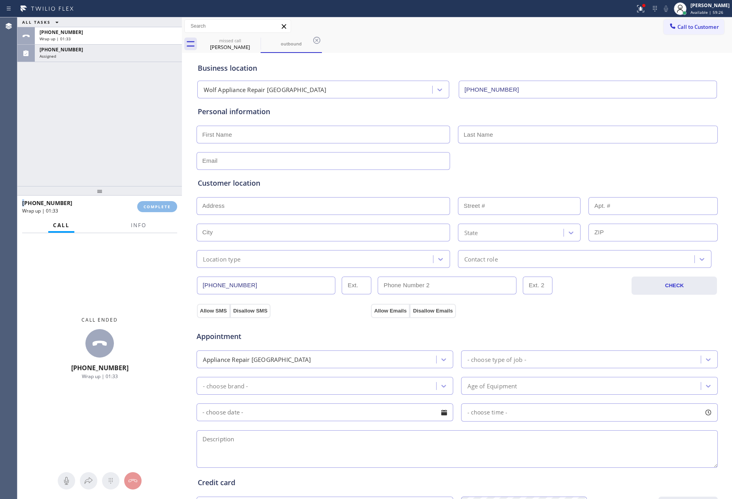
click at [141, 96] on div "ALL TASKS ALL TASKS ACTIVE TASKS TASKS IN WRAP UP [PHONE_NUMBER] Wrap up | 01:[…" at bounding box center [99, 101] width 165 height 169
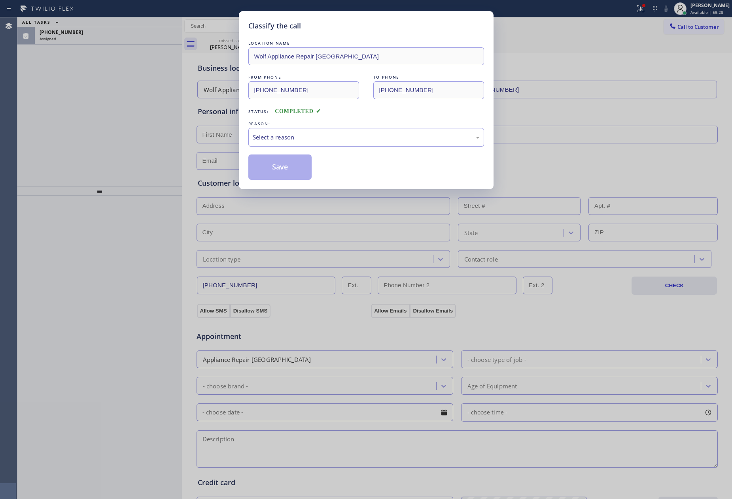
click at [289, 139] on div "Select a reason" at bounding box center [366, 137] width 227 height 9
click at [274, 163] on button "Save" at bounding box center [280, 167] width 64 height 25
click at [274, 165] on button "Save" at bounding box center [280, 167] width 64 height 25
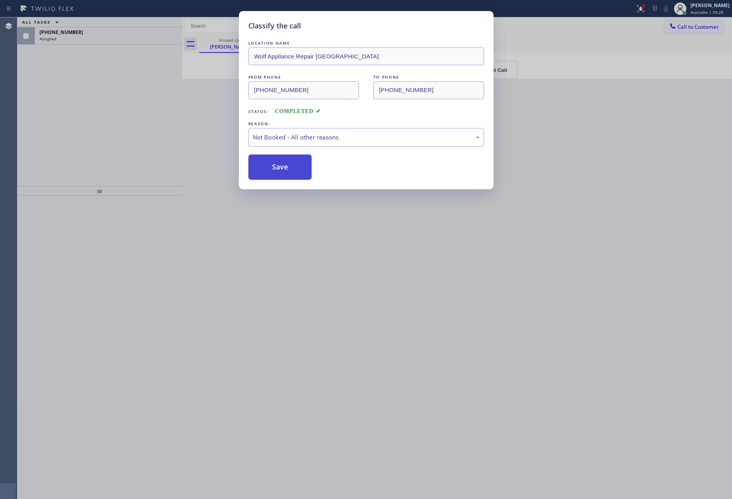
click at [274, 165] on button "Save" at bounding box center [280, 167] width 64 height 25
click at [64, 120] on div "Classify the call LOCATION NAME Wolf Appliance Repair Phoenix FROM PHONE [PHONE…" at bounding box center [366, 249] width 732 height 499
click at [66, 120] on div "ALL TASKS ALL TASKS ACTIVE TASKS TASKS IN WRAP UP [PHONE_NUMBER] Assigned" at bounding box center [99, 101] width 165 height 169
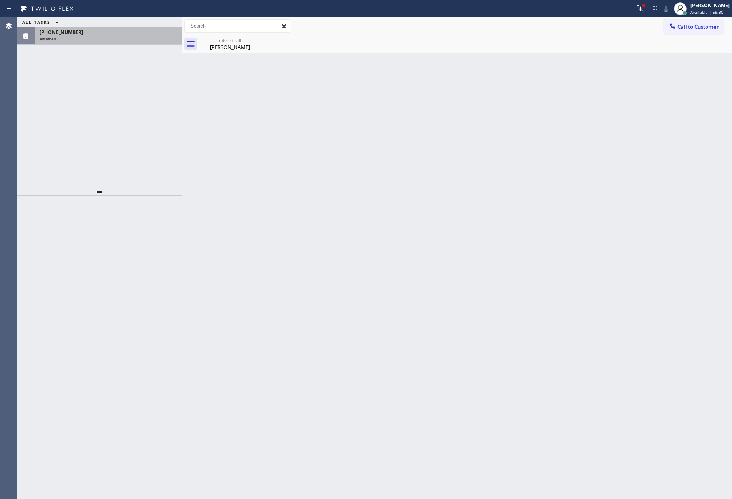
click at [84, 35] on div "[PHONE_NUMBER]" at bounding box center [109, 32] width 138 height 7
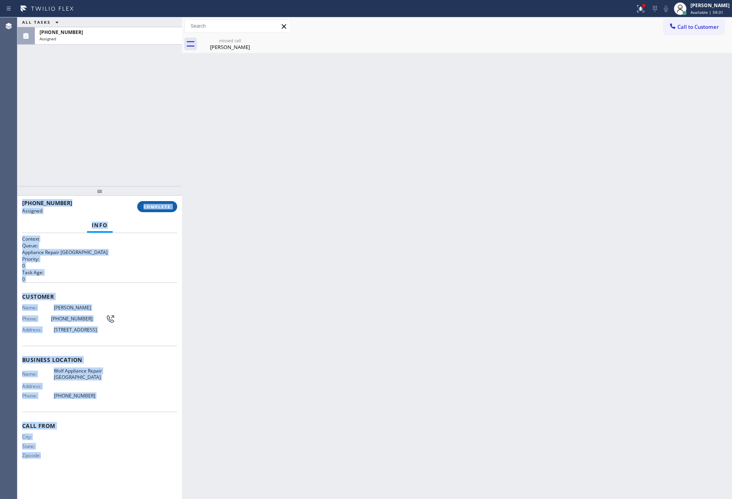
click at [168, 204] on span "COMPLETE" at bounding box center [157, 207] width 27 height 6
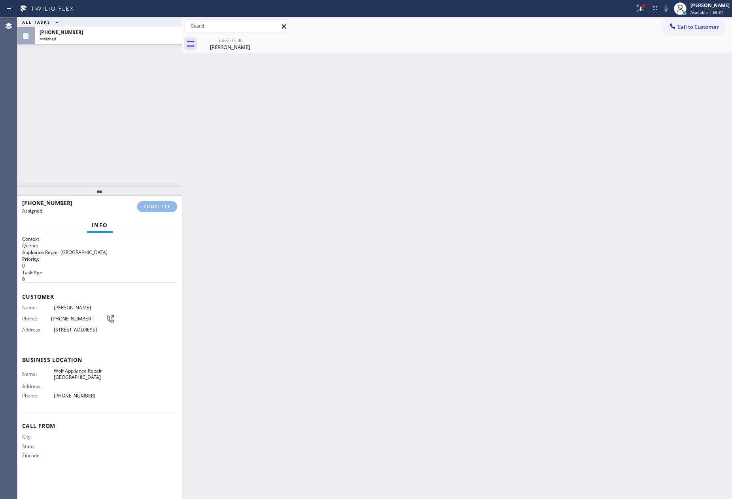
click at [142, 63] on div "ALL TASKS ALL TASKS ACTIVE TASKS TASKS IN WRAP UP [PHONE_NUMBER] Assigned" at bounding box center [99, 101] width 165 height 169
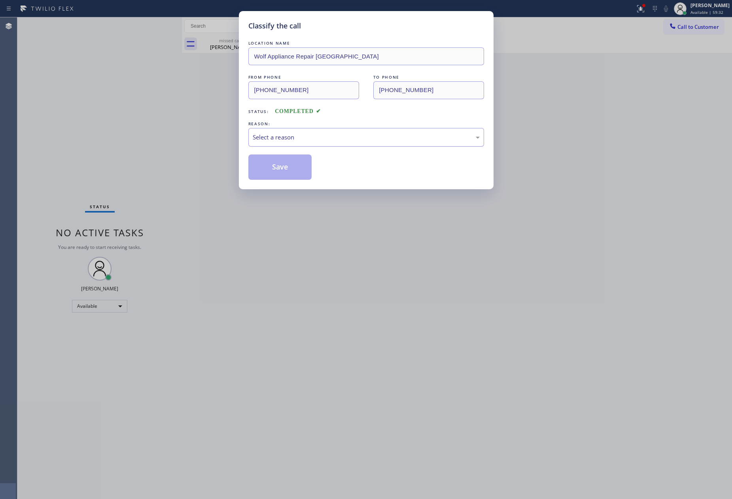
drag, startPoint x: 283, startPoint y: 129, endPoint x: 285, endPoint y: 143, distance: 14.4
click at [284, 135] on div "Select a reason" at bounding box center [366, 137] width 236 height 19
click at [274, 166] on button "Save" at bounding box center [280, 167] width 64 height 25
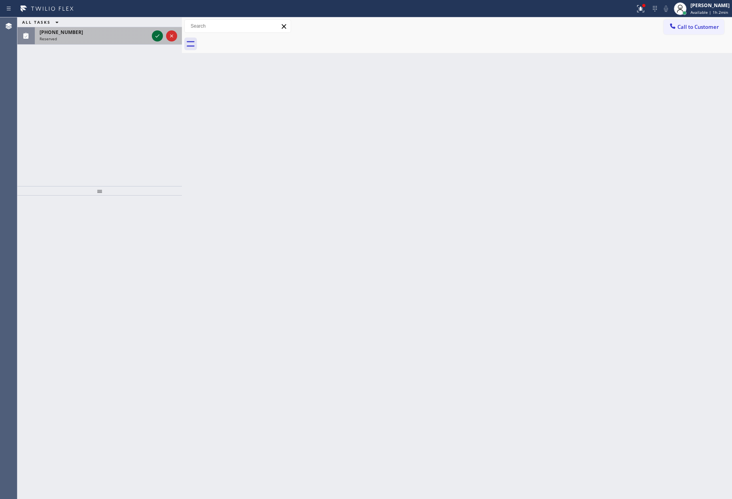
click at [158, 39] on icon at bounding box center [157, 35] width 9 height 9
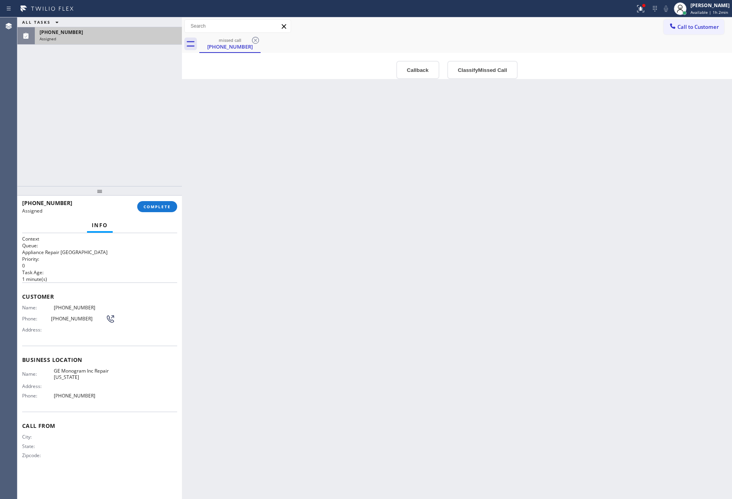
click at [308, 257] on div "Back to Dashboard Change Sender ID Customers Technicians Select a contact Outbo…" at bounding box center [457, 258] width 550 height 482
click at [255, 177] on div "Back to Dashboard Change Sender ID Customers Technicians Select a contact Outbo…" at bounding box center [457, 258] width 550 height 482
drag, startPoint x: 162, startPoint y: 207, endPoint x: 136, endPoint y: 148, distance: 64.8
click at [162, 204] on span "COMPLETE" at bounding box center [157, 207] width 27 height 6
click at [135, 147] on div "ALL TASKS ALL TASKS ACTIVE TASKS TASKS IN WRAP UP [PHONE_NUMBER] Assigned" at bounding box center [99, 101] width 165 height 169
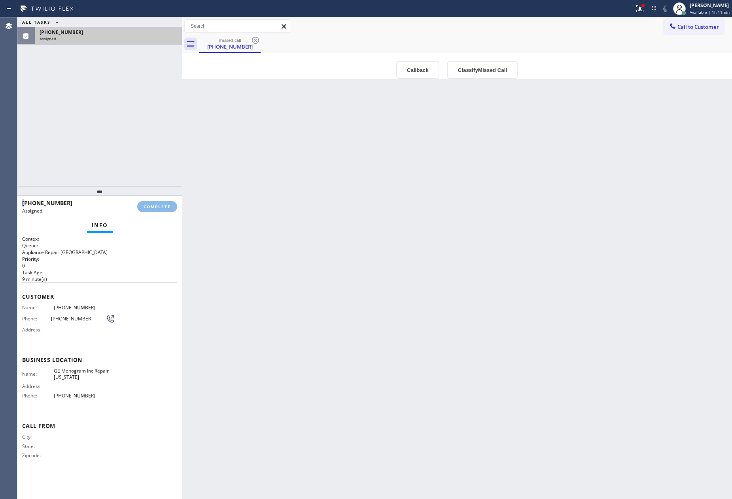
click at [135, 146] on div "ALL TASKS ALL TASKS ACTIVE TASKS TASKS IN WRAP UP [PHONE_NUMBER] Assigned" at bounding box center [99, 101] width 165 height 169
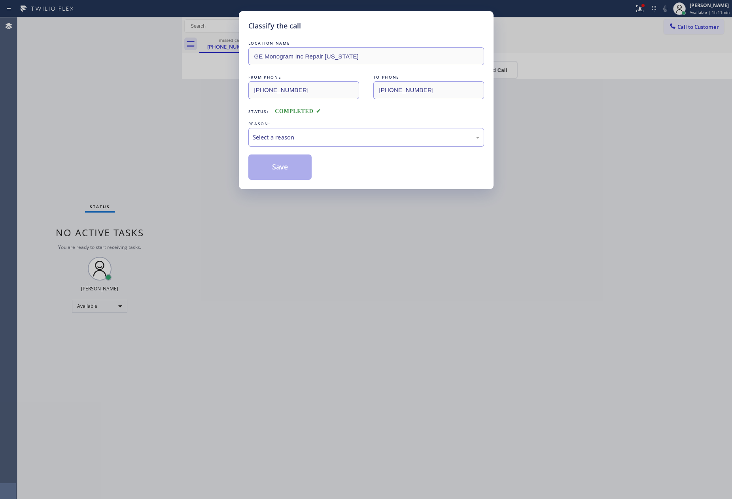
click at [336, 138] on div "Select a reason" at bounding box center [366, 137] width 227 height 9
click at [281, 170] on button "Save" at bounding box center [280, 167] width 64 height 25
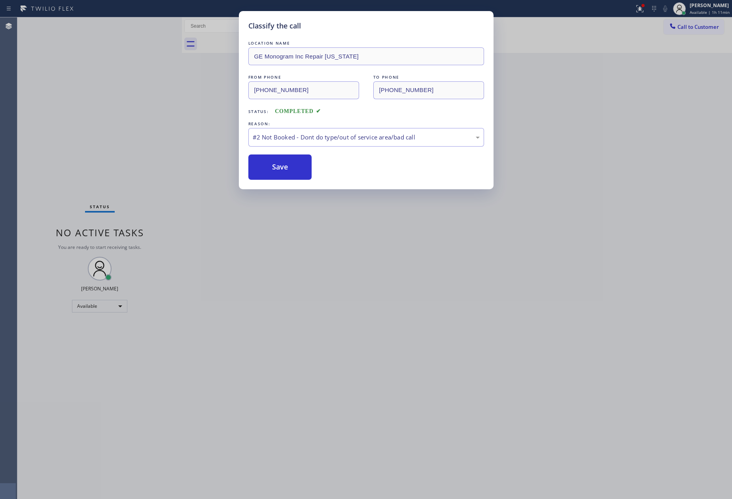
click at [281, 170] on button "Save" at bounding box center [280, 167] width 64 height 25
click at [283, 163] on button "Save" at bounding box center [280, 167] width 64 height 25
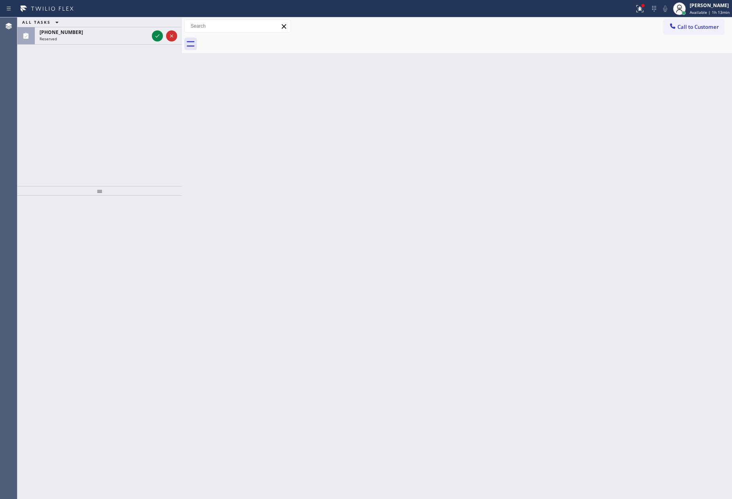
drag, startPoint x: 156, startPoint y: 32, endPoint x: 117, endPoint y: 152, distance: 125.7
click at [156, 32] on icon at bounding box center [157, 35] width 9 height 9
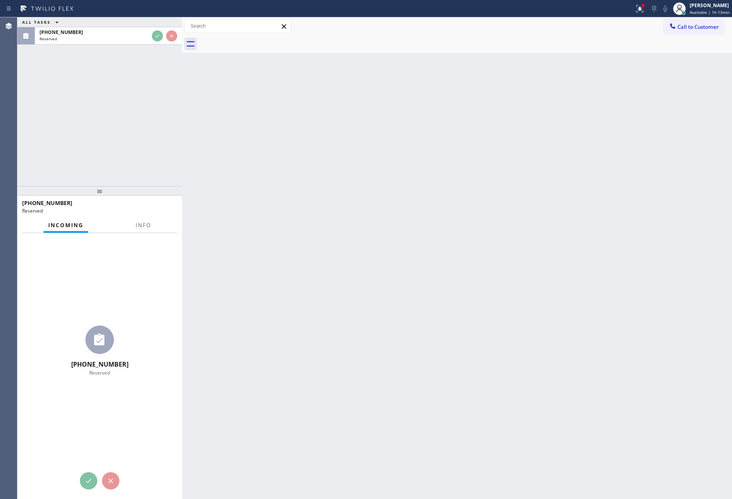
click at [117, 152] on div "ALL TASKS ALL TASKS ACTIVE TASKS TASKS IN WRAP UP [PHONE_NUMBER] Reserved" at bounding box center [99, 101] width 165 height 169
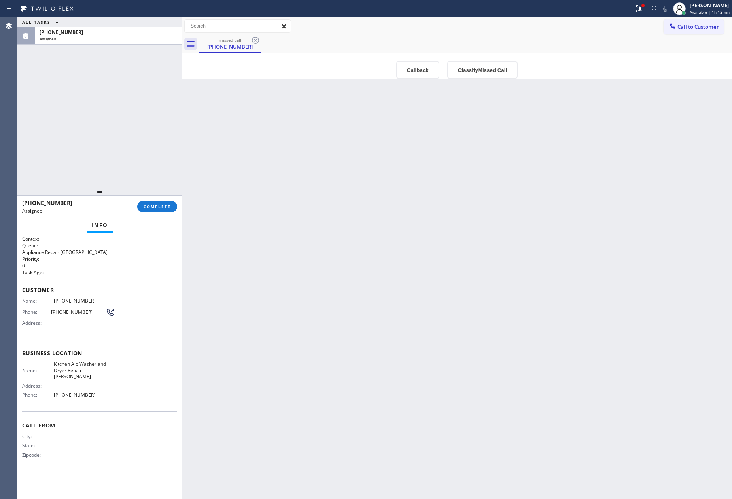
click at [276, 293] on div "Back to Dashboard Change Sender ID Customers Technicians Select a contact Outbo…" at bounding box center [457, 258] width 550 height 482
drag, startPoint x: 500, startPoint y: 243, endPoint x: 486, endPoint y: 117, distance: 126.6
click at [496, 212] on div "Back to Dashboard Change Sender ID Customers Technicians Select a contact Outbo…" at bounding box center [457, 258] width 550 height 482
drag, startPoint x: 410, startPoint y: 64, endPoint x: 410, endPoint y: 71, distance: 6.8
click at [409, 65] on button "Callback" at bounding box center [417, 70] width 43 height 18
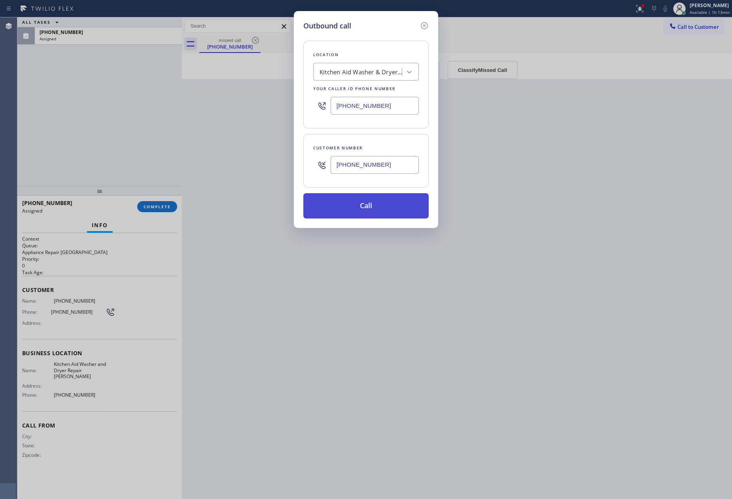
click at [369, 202] on button "Call" at bounding box center [365, 205] width 125 height 25
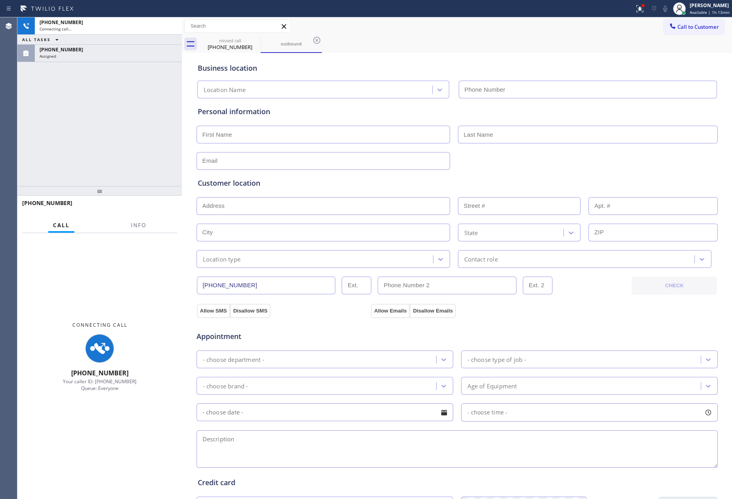
type input "[PHONE_NUMBER]"
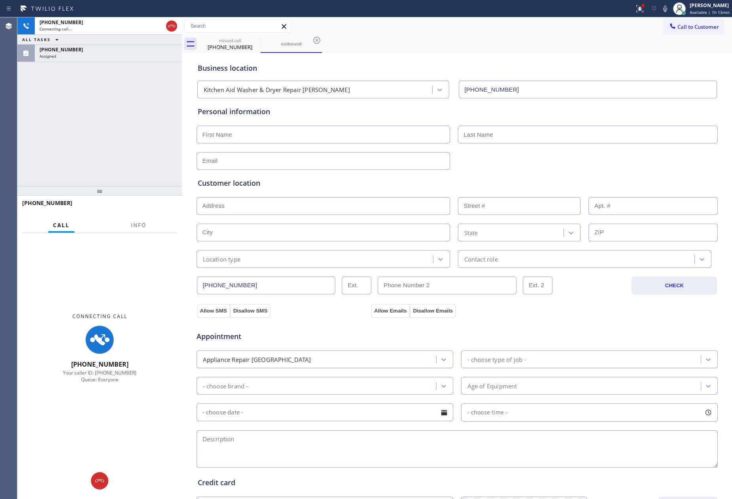
click at [105, 122] on div "[PHONE_NUMBER] Connecting call… ALL TASKS ALL TASKS ACTIVE TASKS TASKS IN WRAP …" at bounding box center [99, 101] width 165 height 169
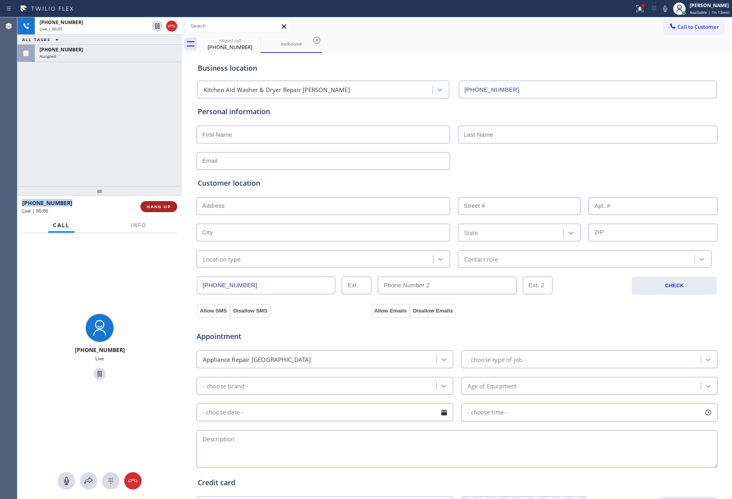
click at [163, 205] on span "HANG UP" at bounding box center [159, 207] width 24 height 6
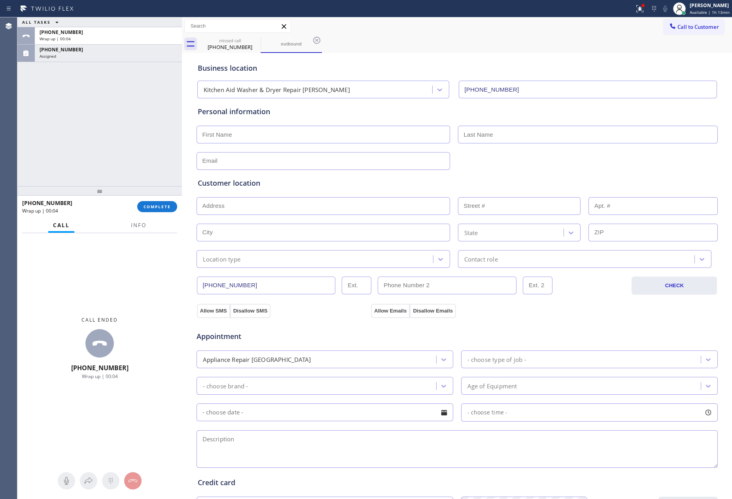
drag, startPoint x: 56, startPoint y: 146, endPoint x: 146, endPoint y: 216, distance: 113.9
click at [89, 188] on div "ALL TASKS ALL TASKS ACTIVE TASKS TASKS IN WRAP UP [PHONE_NUMBER] Wrap up | 00:[…" at bounding box center [99, 258] width 165 height 482
drag, startPoint x: 153, startPoint y: 208, endPoint x: 153, endPoint y: 203, distance: 4.3
click at [153, 206] on span "COMPLETE" at bounding box center [157, 207] width 27 height 6
click at [136, 117] on div "ALL TASKS ALL TASKS ACTIVE TASKS TASKS IN WRAP UP [PHONE_NUMBER] Wrap up | 00:[…" at bounding box center [99, 101] width 165 height 169
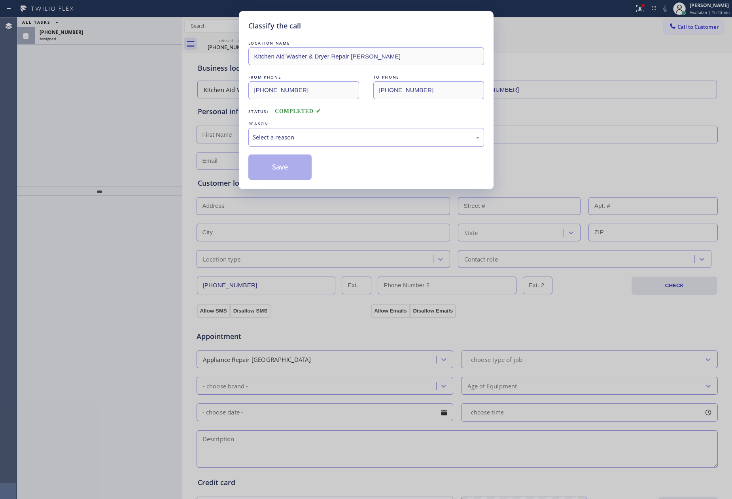
click at [305, 139] on div "Select a reason" at bounding box center [366, 137] width 227 height 9
click at [282, 172] on button "Save" at bounding box center [280, 167] width 64 height 25
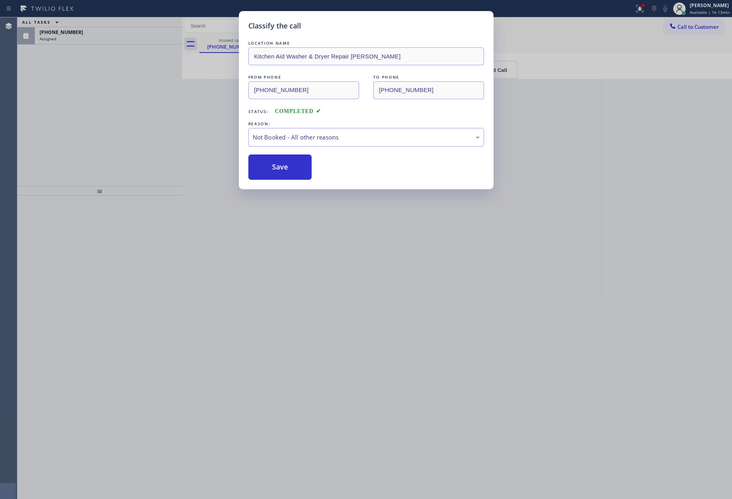
click at [282, 172] on button "Save" at bounding box center [280, 167] width 64 height 25
click at [107, 123] on div "Classify the call LOCATION NAME Kitchen Aid Washer & Dryer Repair [PERSON_NAME]…" at bounding box center [366, 249] width 732 height 499
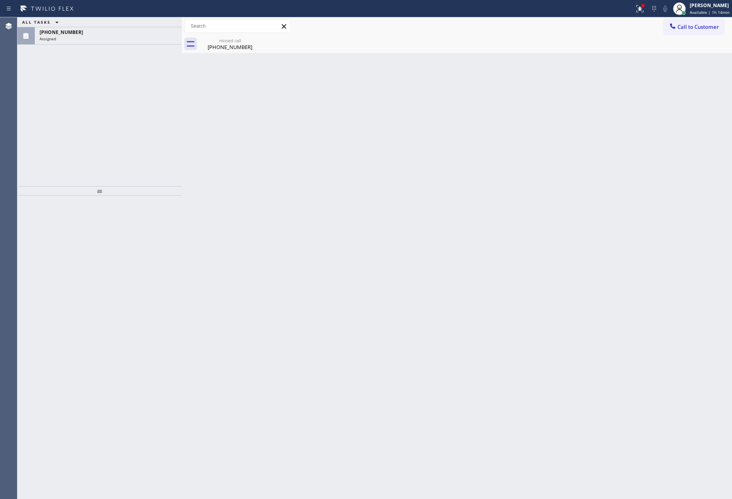
drag, startPoint x: 318, startPoint y: 197, endPoint x: 259, endPoint y: 77, distance: 133.7
click at [318, 191] on div "Back to Dashboard Change Sender ID Customers Technicians Select a contact Outbo…" at bounding box center [457, 258] width 550 height 482
click at [220, 42] on div "missed call" at bounding box center [230, 41] width 60 height 6
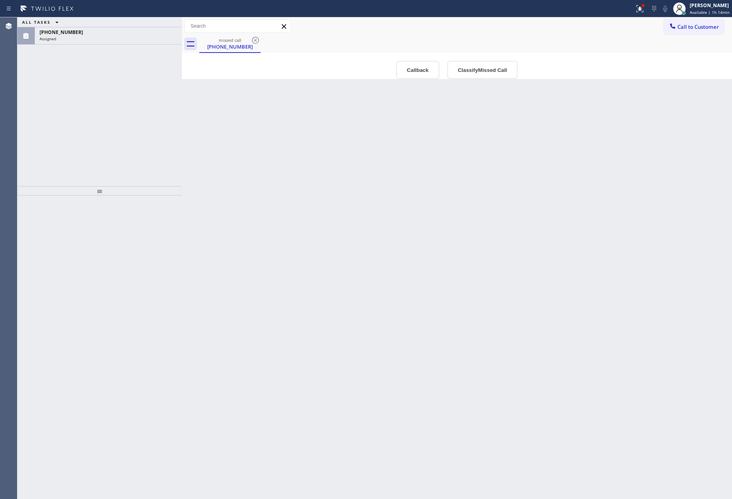
click at [401, 144] on div "Back to Dashboard Change Sender ID Customers Technicians Select a contact Outbo…" at bounding box center [457, 258] width 550 height 482
click at [474, 67] on button "Classify Missed Call" at bounding box center [482, 70] width 70 height 18
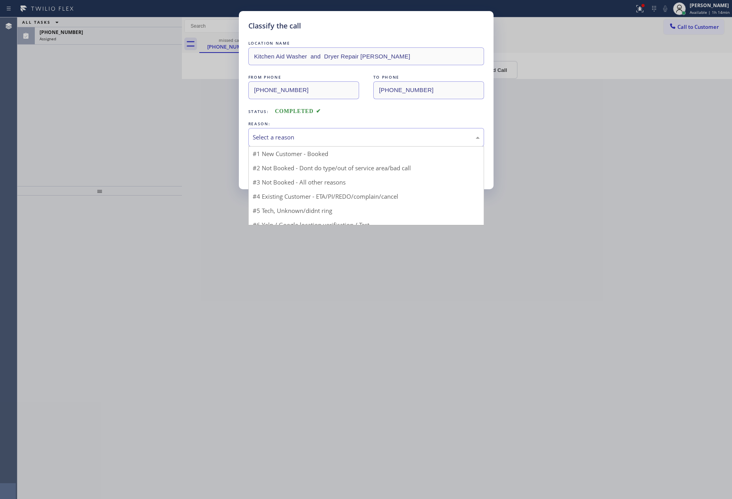
click at [386, 136] on div "Select a reason" at bounding box center [366, 137] width 227 height 9
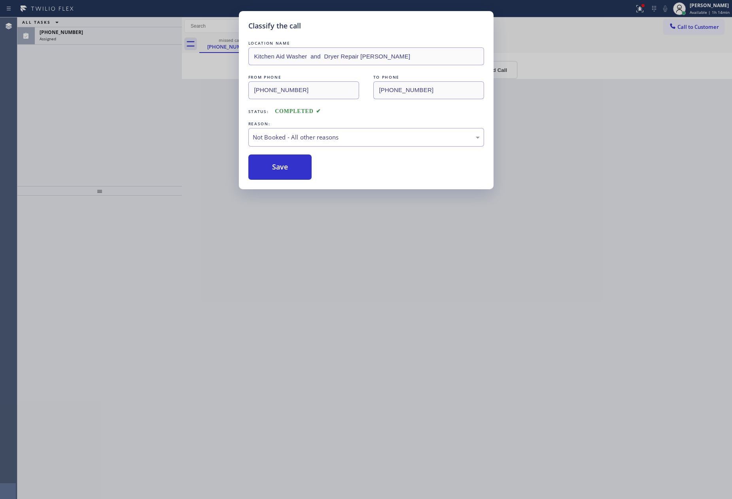
click at [291, 170] on button "Save" at bounding box center [280, 167] width 64 height 25
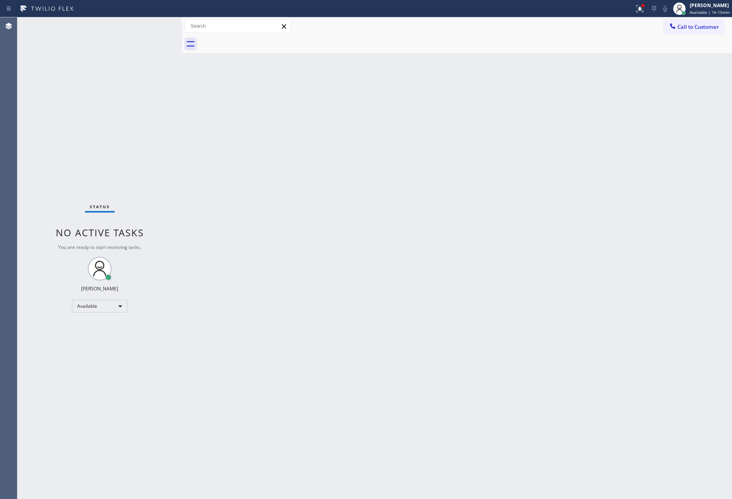
drag, startPoint x: 221, startPoint y: 215, endPoint x: 262, endPoint y: 189, distance: 49.0
click at [245, 197] on div "Back to Dashboard Change Sender ID Customers Technicians Select a contact Outbo…" at bounding box center [457, 258] width 550 height 482
click at [693, 25] on span "Call to Customer" at bounding box center [698, 26] width 42 height 7
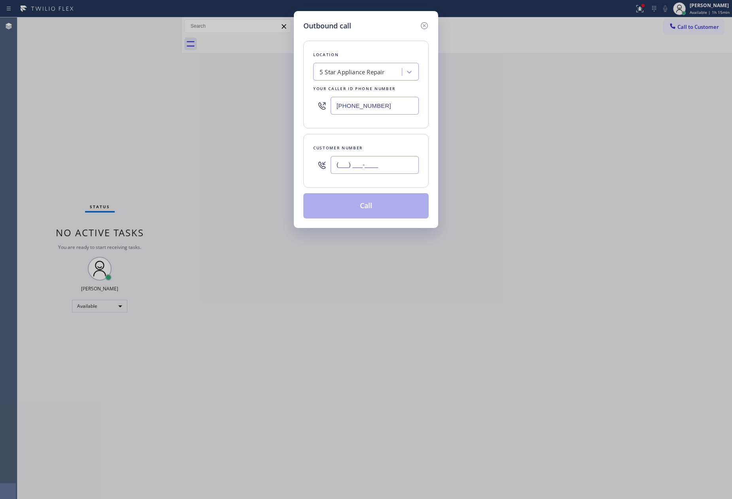
click at [382, 161] on input "(___) ___-____" at bounding box center [375, 165] width 88 height 18
paste input "914) 841-2666"
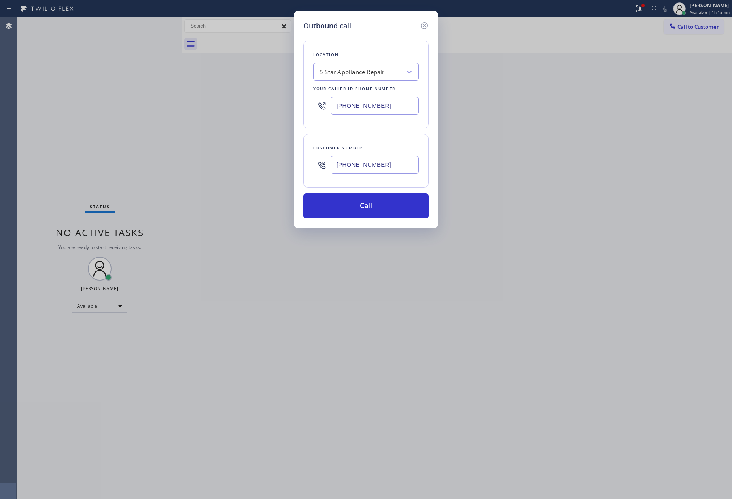
type input "[PHONE_NUMBER]"
drag, startPoint x: 298, startPoint y: 136, endPoint x: 387, endPoint y: 113, distance: 91.4
click at [306, 135] on div "Outbound call Location 5 Star Appliance Repair Your caller id phone number [PHO…" at bounding box center [366, 119] width 144 height 217
drag, startPoint x: 399, startPoint y: 106, endPoint x: 297, endPoint y: 102, distance: 102.1
click at [301, 102] on div "Outbound call Location 5 Star Appliance Repair Your caller id phone number [PHO…" at bounding box center [366, 119] width 144 height 217
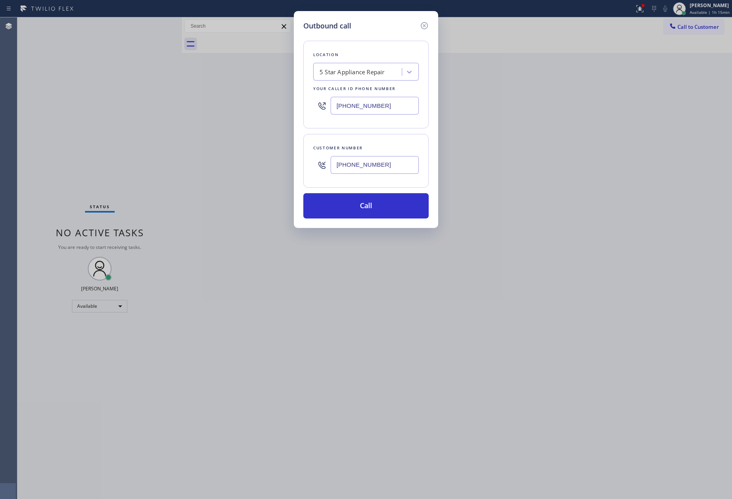
paste input "646) 661-7498"
type input "[PHONE_NUMBER]"
click at [380, 214] on button "Call" at bounding box center [365, 205] width 125 height 25
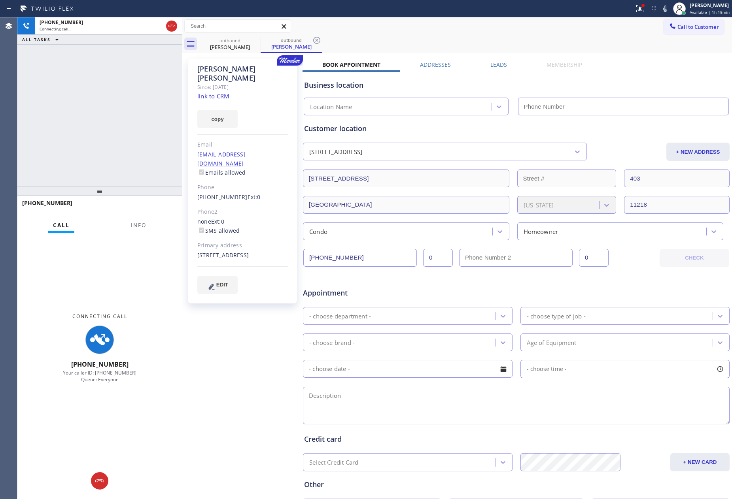
type input "[PHONE_NUMBER]"
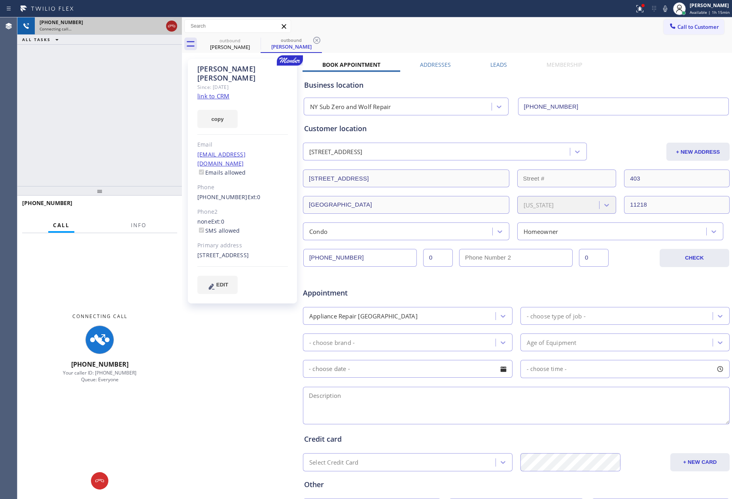
click at [171, 26] on icon at bounding box center [171, 25] width 9 height 9
drag, startPoint x: 228, startPoint y: 89, endPoint x: 183, endPoint y: 87, distance: 45.1
click at [227, 92] on link "link to CRM" at bounding box center [213, 96] width 32 height 8
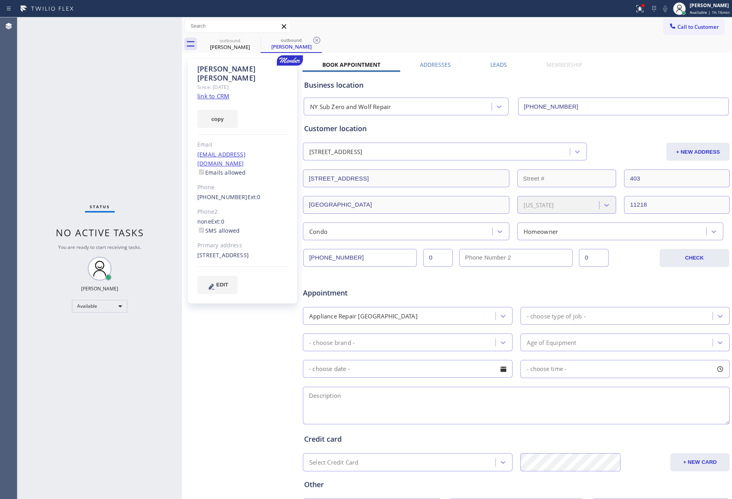
drag, startPoint x: 115, startPoint y: 132, endPoint x: 161, endPoint y: 252, distance: 128.8
click at [119, 149] on div "Status No active tasks You are ready to start receiving tasks. [PERSON_NAME] Av…" at bounding box center [99, 258] width 165 height 482
click at [238, 41] on div "outbound" at bounding box center [230, 41] width 60 height 6
click at [254, 37] on icon at bounding box center [255, 40] width 7 height 7
click at [312, 38] on icon at bounding box center [316, 40] width 9 height 9
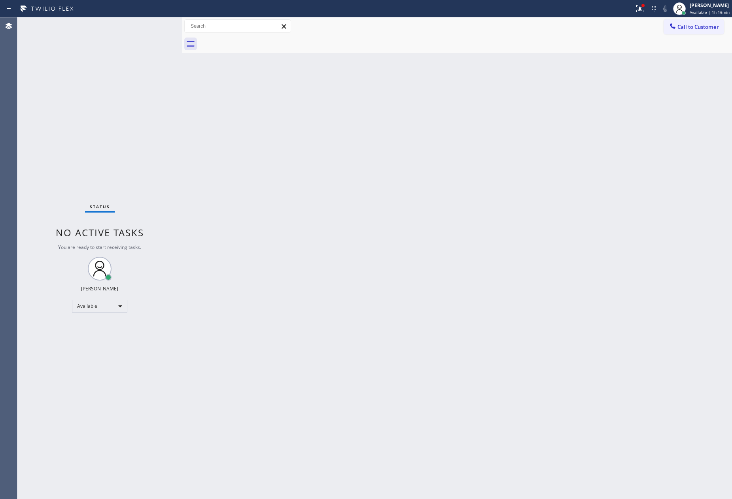
click at [254, 38] on div at bounding box center [465, 44] width 533 height 18
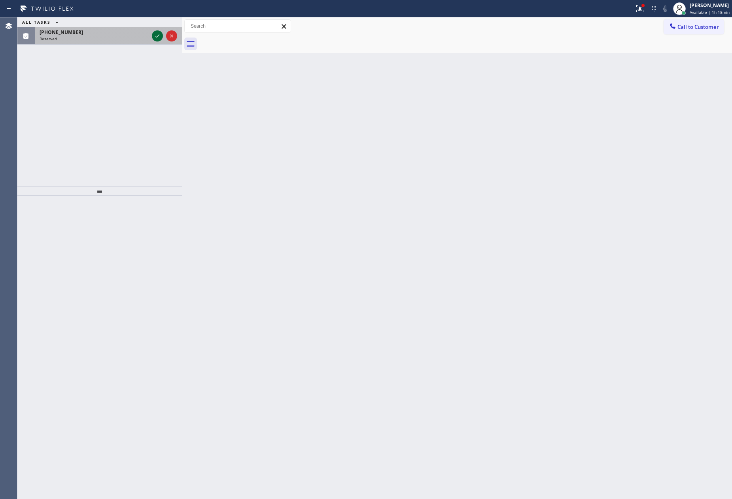
click at [159, 38] on icon at bounding box center [157, 35] width 9 height 9
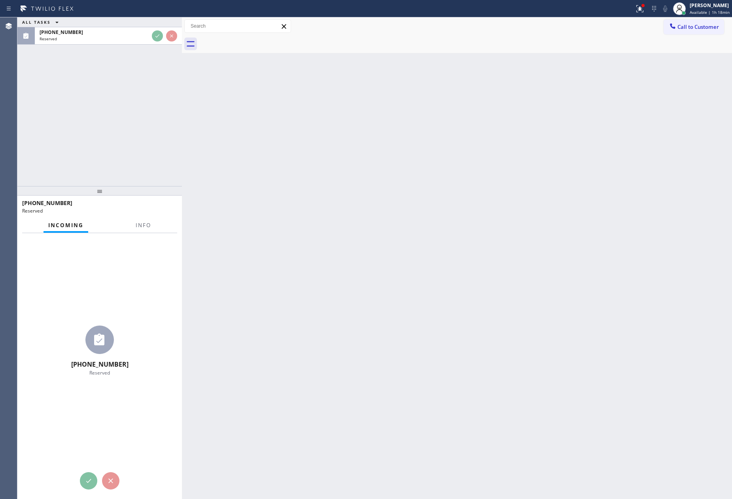
click at [152, 112] on div "ALL TASKS ALL TASKS ACTIVE TASKS TASKS IN WRAP UP [PHONE_NUMBER] Reserved" at bounding box center [99, 101] width 165 height 169
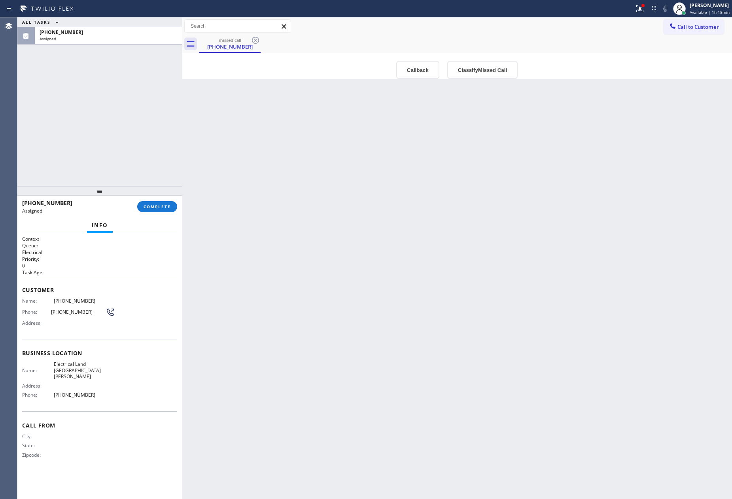
drag, startPoint x: 153, startPoint y: 112, endPoint x: 156, endPoint y: 115, distance: 4.8
click at [156, 115] on div "ALL TASKS ALL TASKS ACTIVE TASKS TASKS IN WRAP UP [PHONE_NUMBER] Assigned" at bounding box center [99, 101] width 165 height 169
click at [482, 327] on div "Back to Dashboard Change Sender ID Customers Technicians Select a contact Outbo…" at bounding box center [457, 258] width 550 height 482
click at [422, 76] on button "Callback" at bounding box center [417, 70] width 43 height 18
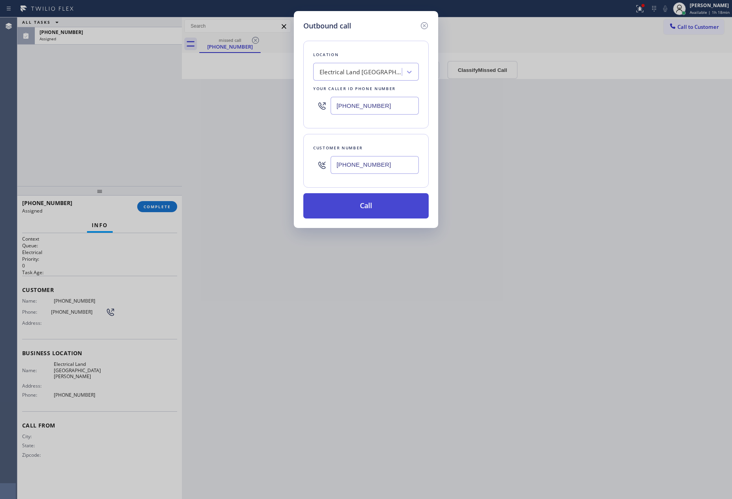
click at [405, 203] on button "Call" at bounding box center [365, 205] width 125 height 25
click at [144, 100] on div "Outbound call Location Electrical Land [GEOGRAPHIC_DATA][PERSON_NAME] Your call…" at bounding box center [366, 249] width 732 height 499
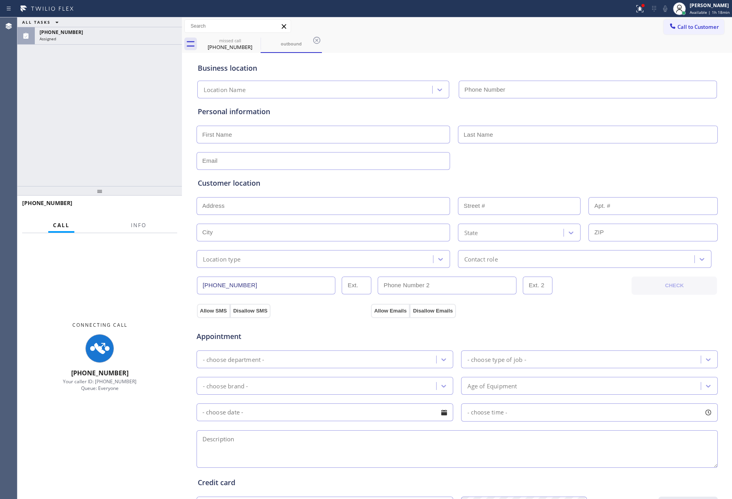
type input "[PHONE_NUMBER]"
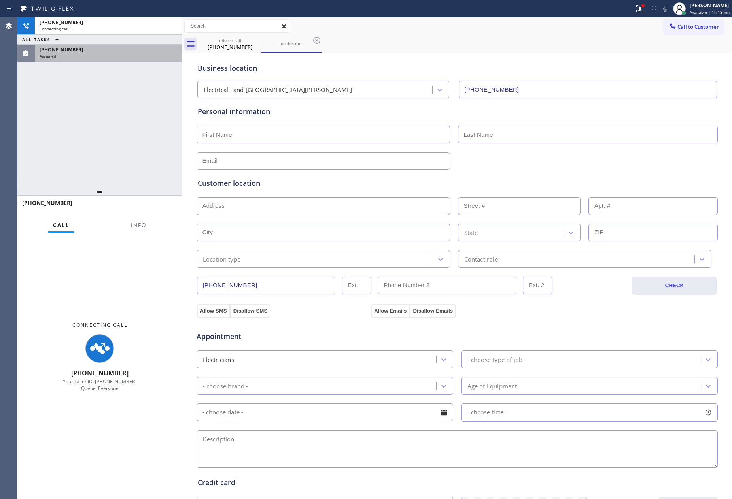
drag, startPoint x: 112, startPoint y: 119, endPoint x: 103, endPoint y: 61, distance: 58.7
click at [112, 111] on div "[PHONE_NUMBER] Connecting call… ALL TASKS ALL TASKS ACTIVE TASKS TASKS IN WRAP …" at bounding box center [99, 101] width 165 height 169
click at [103, 61] on div "[PHONE_NUMBER] Assigned" at bounding box center [107, 53] width 144 height 17
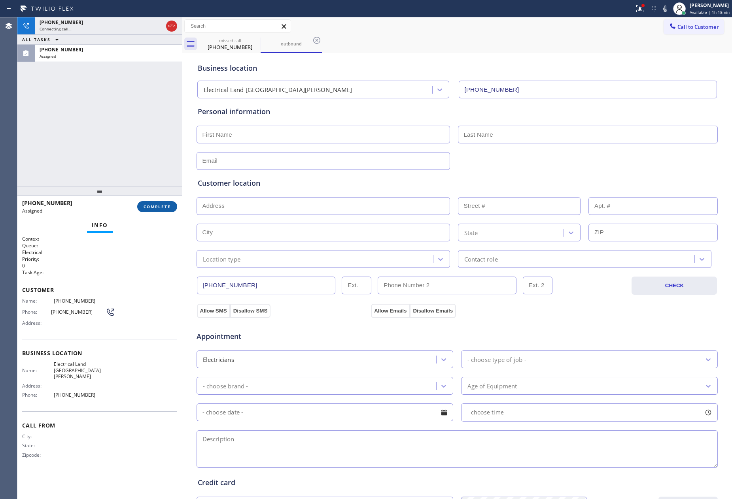
click at [166, 209] on span "COMPLETE" at bounding box center [157, 207] width 27 height 6
click at [162, 113] on div "[PHONE_NUMBER] Connecting call… ALL TASKS ALL TASKS ACTIVE TASKS TASKS IN WRAP …" at bounding box center [99, 101] width 165 height 169
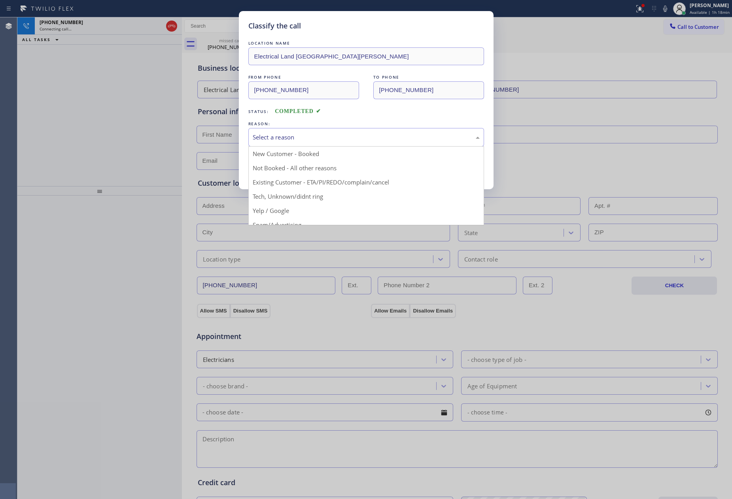
click at [324, 135] on div "Select a reason" at bounding box center [366, 137] width 227 height 9
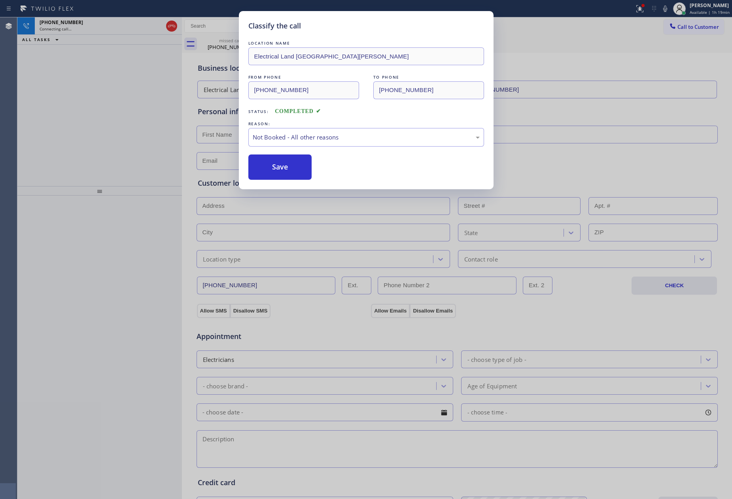
click at [284, 170] on button "Save" at bounding box center [280, 167] width 64 height 25
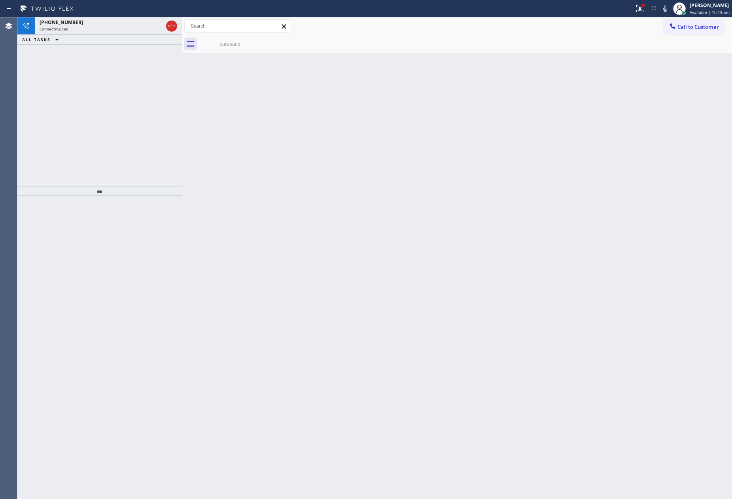
click at [138, 130] on div "[PHONE_NUMBER] Connecting call… ALL TASKS ALL TASKS ACTIVE TASKS TASKS IN WRAP …" at bounding box center [99, 101] width 165 height 169
click at [119, 28] on div "Connecting call…" at bounding box center [101, 29] width 123 height 6
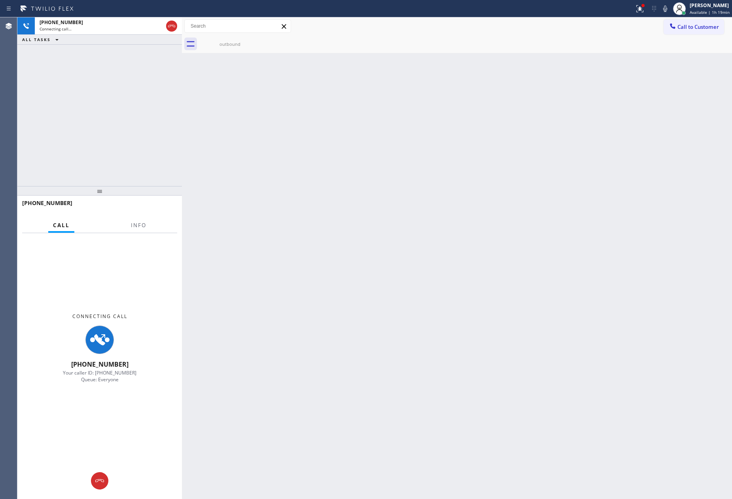
drag, startPoint x: 139, startPoint y: 192, endPoint x: 141, endPoint y: 184, distance: 8.6
click at [140, 190] on div at bounding box center [99, 190] width 165 height 9
drag, startPoint x: 174, startPoint y: 26, endPoint x: 158, endPoint y: 56, distance: 33.6
click at [174, 26] on icon at bounding box center [171, 25] width 9 height 9
click at [151, 109] on div "[PHONE_NUMBER] Connecting call… ALL TASKS ALL TASKS ACTIVE TASKS TASKS IN WRAP …" at bounding box center [99, 100] width 165 height 166
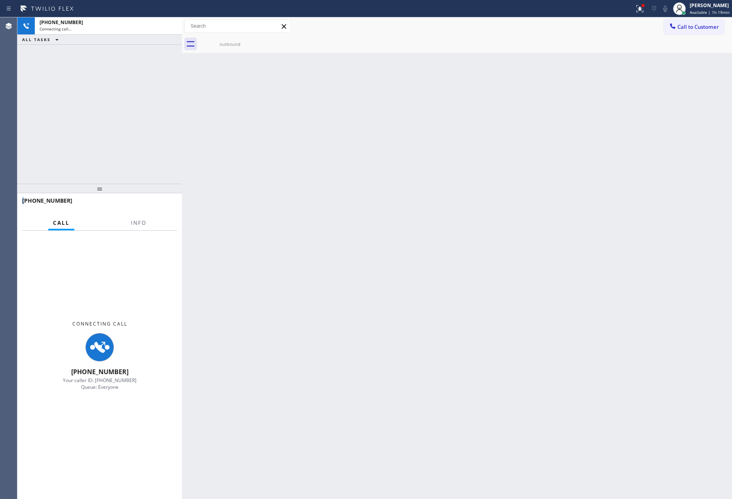
click at [151, 109] on div "[PHONE_NUMBER] Connecting call… ALL TASKS ALL TASKS ACTIVE TASKS TASKS IN WRAP …" at bounding box center [99, 100] width 165 height 166
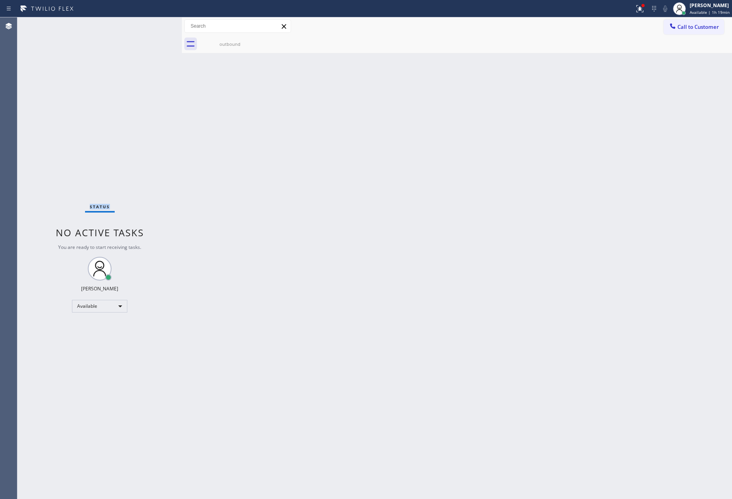
click at [151, 109] on div "Status No active tasks You are ready to start receiving tasks. [PERSON_NAME] Av…" at bounding box center [99, 258] width 165 height 482
click at [719, 5] on div "[PERSON_NAME]" at bounding box center [710, 5] width 40 height 7
click at [669, 51] on button "Unavailable" at bounding box center [692, 52] width 79 height 10
click at [602, 259] on div "Back to Dashboard Change Sender ID Customers Technicians Select a contact Outbo…" at bounding box center [457, 258] width 550 height 482
drag, startPoint x: 63, startPoint y: 98, endPoint x: 61, endPoint y: 111, distance: 13.3
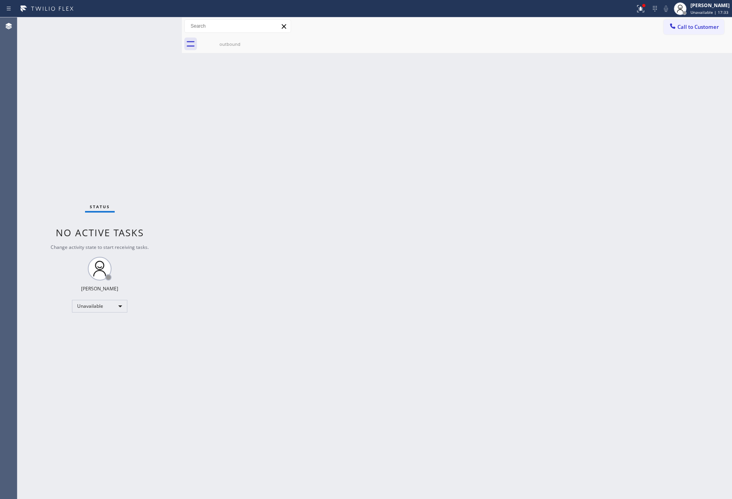
click at [63, 98] on div "Status No active tasks Change activity state to start receiving tasks. [PERSON_…" at bounding box center [99, 258] width 165 height 482
drag, startPoint x: 192, startPoint y: 377, endPoint x: 233, endPoint y: 349, distance: 49.5
click at [254, 376] on div "Back to Dashboard Change Sender ID Customers Technicians Select a contact Outbo…" at bounding box center [457, 258] width 550 height 482
click at [111, 305] on div "Unavailable" at bounding box center [99, 306] width 55 height 13
click at [104, 327] on li "Available" at bounding box center [98, 326] width 53 height 9
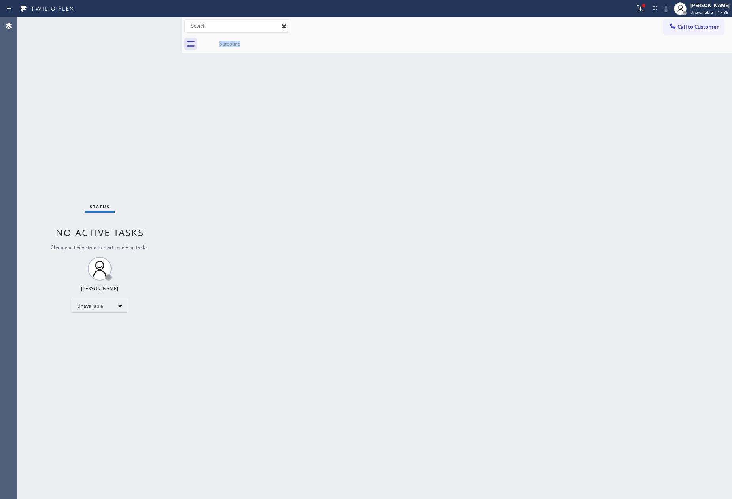
click at [492, 336] on div "Back to Dashboard Change Sender ID Customers Technicians Select a contact Outbo…" at bounding box center [457, 258] width 550 height 482
click at [489, 330] on div "Back to Dashboard Change Sender ID Customers Technicians Select a contact Outbo…" at bounding box center [457, 258] width 550 height 482
click at [281, 274] on div "Back to Dashboard Change Sender ID Customers Technicians Select a contact Outbo…" at bounding box center [457, 258] width 550 height 482
click at [269, 238] on div "Back to Dashboard Change Sender ID Customers Technicians Select a contact Outbo…" at bounding box center [457, 258] width 550 height 482
click at [361, 254] on div "Back to Dashboard Change Sender ID Customers Technicians Select a contact Outbo…" at bounding box center [457, 258] width 550 height 482
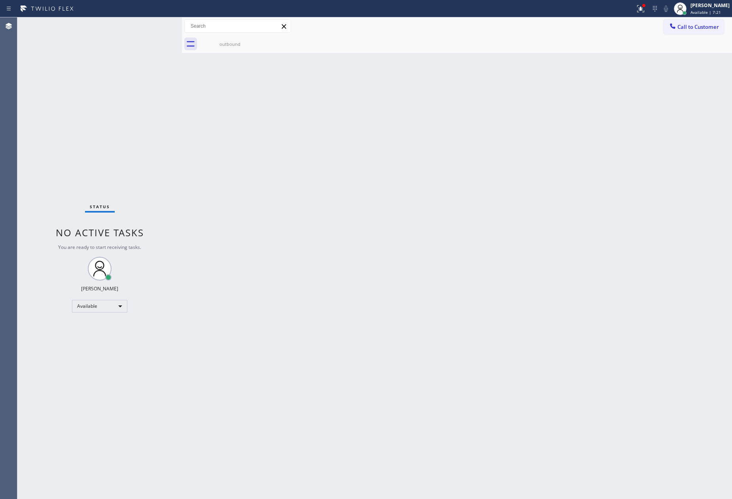
drag, startPoint x: 437, startPoint y: 262, endPoint x: 446, endPoint y: 261, distance: 10.0
click at [441, 261] on div "Back to Dashboard Change Sender ID Customers Technicians Select a contact Outbo…" at bounding box center [457, 258] width 550 height 482
click at [303, 188] on div "Back to Dashboard Change Sender ID Customers Technicians Select a contact Outbo…" at bounding box center [457, 258] width 550 height 482
click at [190, 244] on div "Status No active tasks You are ready to start receiving tasks. [PERSON_NAME] Av…" at bounding box center [374, 258] width 715 height 482
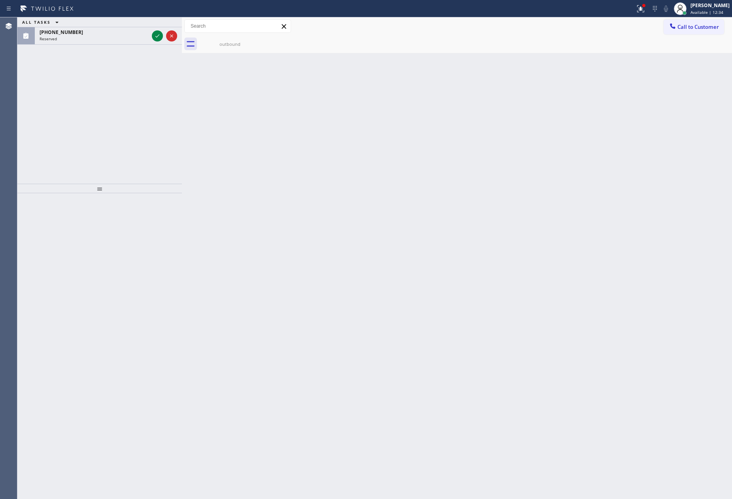
click at [234, 190] on div "Back to Dashboard Change Sender ID Customers Technicians Select a contact Outbo…" at bounding box center [457, 258] width 550 height 482
click at [154, 38] on icon at bounding box center [157, 35] width 9 height 9
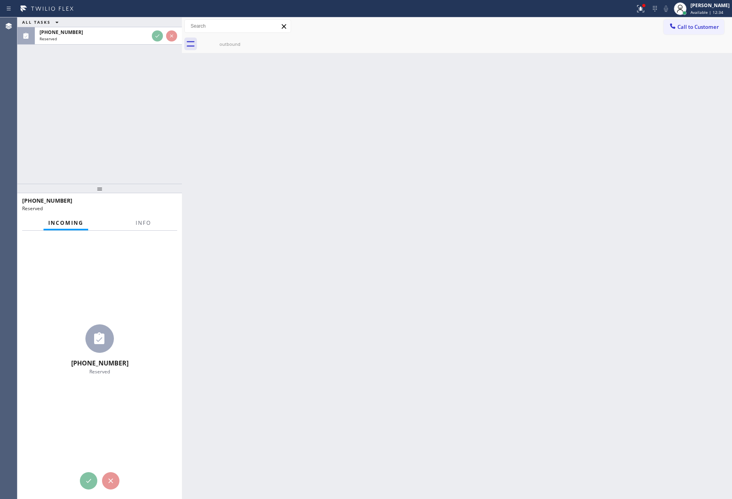
click at [155, 104] on div "ALL TASKS ALL TASKS ACTIVE TASKS TASKS IN WRAP UP [PHONE_NUMBER] Reserved" at bounding box center [99, 100] width 165 height 166
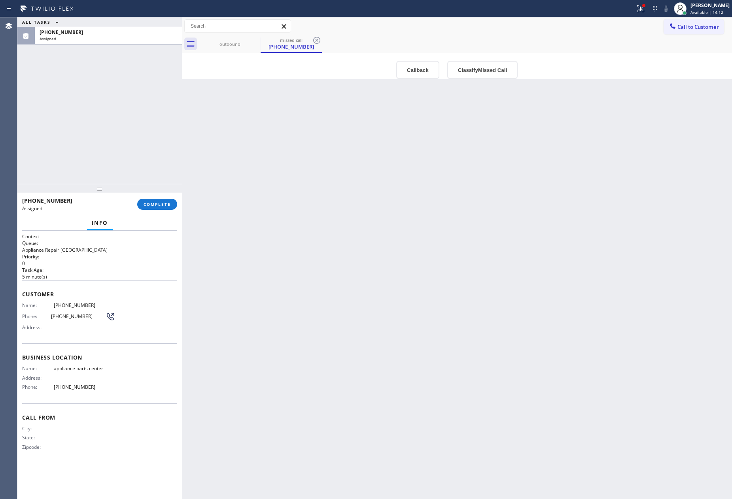
click at [152, 81] on div "ALL TASKS ALL TASKS ACTIVE TASKS TASKS IN WRAP UP [PHONE_NUMBER] Assigned" at bounding box center [99, 100] width 165 height 166
click at [155, 206] on span "COMPLETE" at bounding box center [157, 205] width 27 height 6
click at [133, 43] on div "[PHONE_NUMBER] Assigned" at bounding box center [107, 35] width 144 height 17
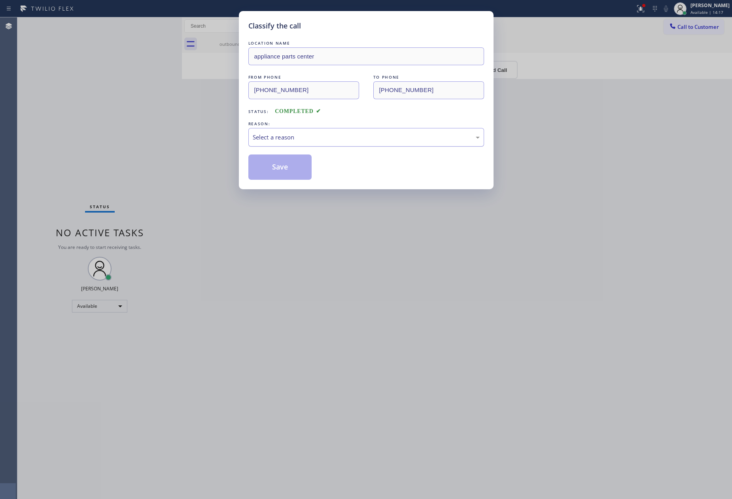
click at [306, 137] on div "Select a reason" at bounding box center [366, 137] width 227 height 9
click at [298, 170] on button "Save" at bounding box center [280, 167] width 64 height 25
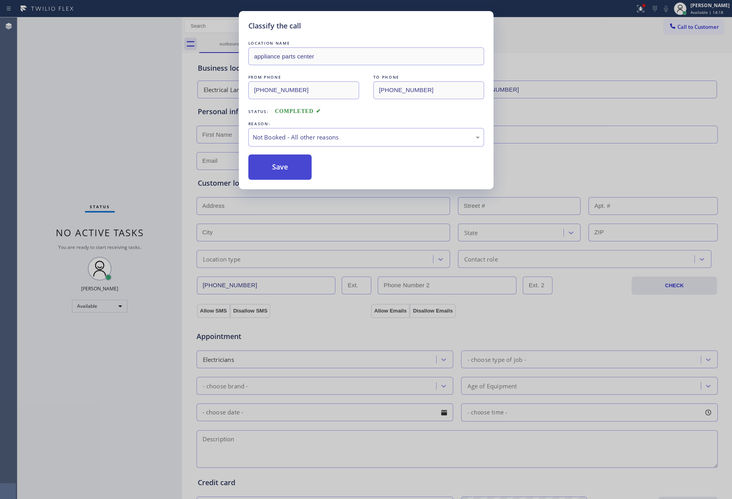
click at [298, 170] on button "Save" at bounding box center [280, 167] width 64 height 25
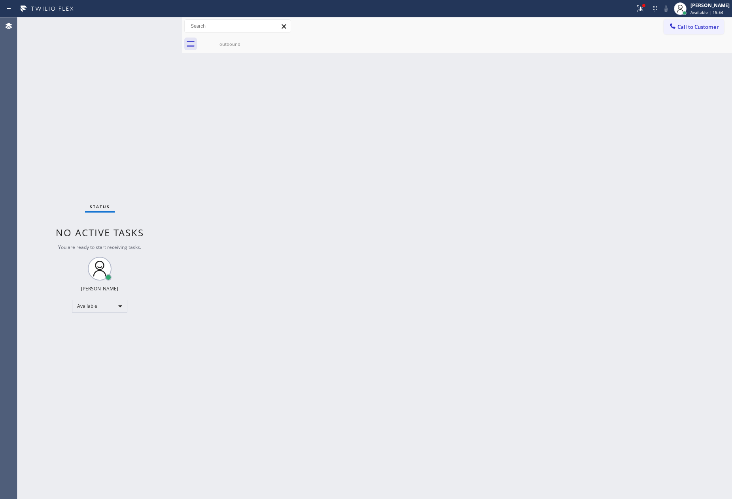
click at [437, 116] on div "Back to Dashboard Change Sender ID Customers Technicians Select a contact Outbo…" at bounding box center [457, 258] width 550 height 482
drag, startPoint x: 500, startPoint y: 152, endPoint x: 527, endPoint y: 181, distance: 39.2
click at [511, 164] on div "Back to Dashboard Change Sender ID Customers Technicians Select a contact Outbo…" at bounding box center [457, 258] width 550 height 482
click at [287, 280] on div "Back to Dashboard Change Sender ID Customers Technicians Select a contact Outbo…" at bounding box center [456, 258] width 549 height 482
click at [316, 316] on div "Back to Dashboard Change Sender ID Customers Technicians Select a contact Outbo…" at bounding box center [456, 258] width 549 height 482
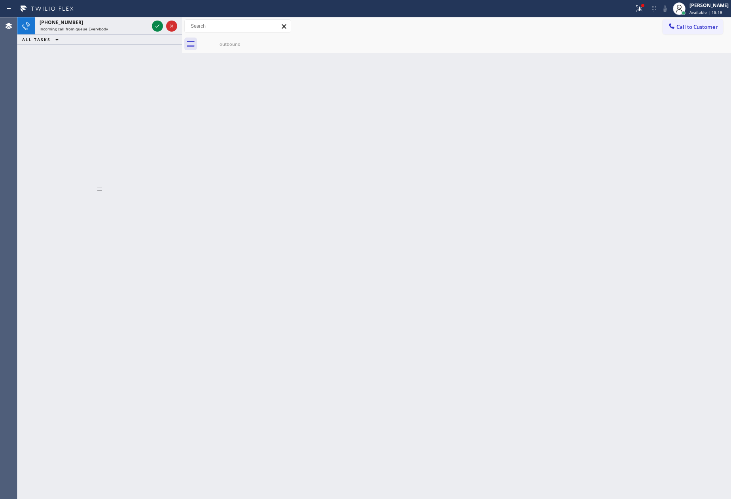
click at [450, 222] on div "Back to Dashboard Change Sender ID Customers Technicians Select a contact Outbo…" at bounding box center [456, 258] width 549 height 482
drag, startPoint x: 149, startPoint y: 152, endPoint x: 123, endPoint y: 17, distance: 137.9
click at [155, 133] on div "[PHONE_NUMBER] Incoming call from queue Everybody ALL TASKS ALL TASKS ACTIVE TA…" at bounding box center [99, 100] width 165 height 166
click at [159, 25] on icon at bounding box center [157, 26] width 4 height 3
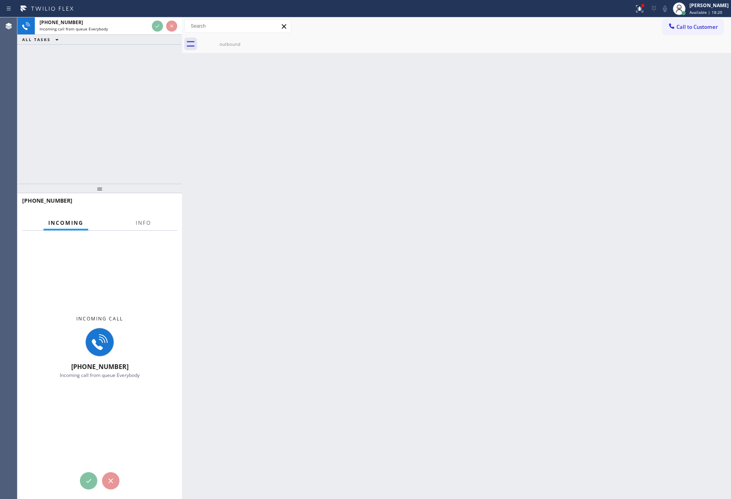
click at [167, 140] on div "[PHONE_NUMBER] Incoming call from queue Everybody ALL TASKS ALL TASKS ACTIVE TA…" at bounding box center [99, 100] width 165 height 166
click at [178, 138] on div "[PHONE_NUMBER] Incoming call from queue Everybody ALL TASKS ALL TASKS ACTIVE TA…" at bounding box center [99, 100] width 165 height 166
click at [158, 100] on div "[PHONE_NUMBER] Incoming call from queue Everybody ALL TASKS ALL TASKS ACTIVE TA…" at bounding box center [99, 100] width 165 height 166
click at [159, 100] on div "[PHONE_NUMBER] Incoming call from queue Everybody ALL TASKS ALL TASKS ACTIVE TA…" at bounding box center [99, 100] width 165 height 166
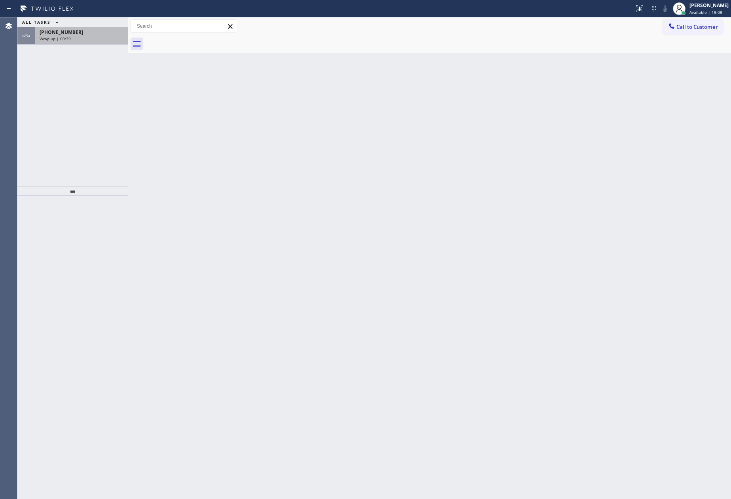
click at [115, 43] on div "[PHONE_NUMBER] Wrap up | 00:39" at bounding box center [80, 35] width 90 height 17
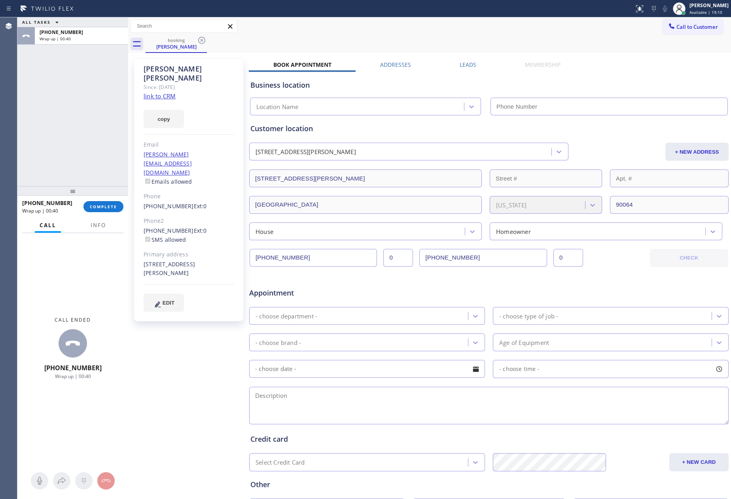
click at [98, 200] on div "[PHONE_NUMBER] Wrap up | 00:40 COMPLETE" at bounding box center [72, 207] width 101 height 21
click at [98, 204] on span "COMPLETE" at bounding box center [103, 207] width 27 height 6
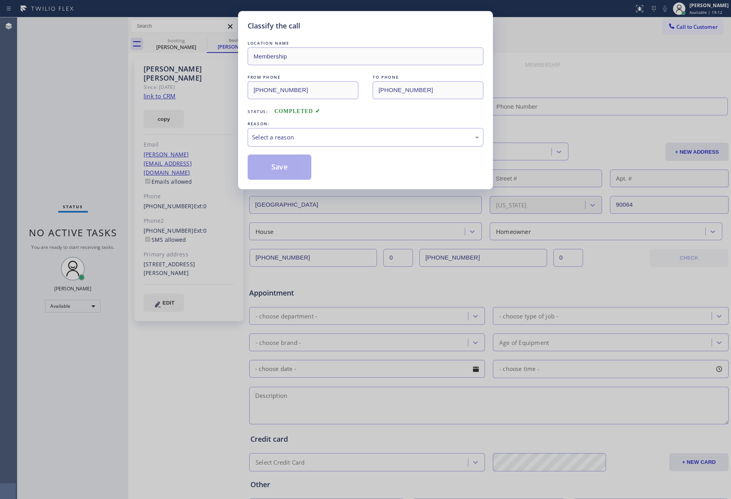
click at [254, 133] on div "Select a reason" at bounding box center [366, 137] width 236 height 19
click at [263, 170] on button "Save" at bounding box center [280, 167] width 64 height 25
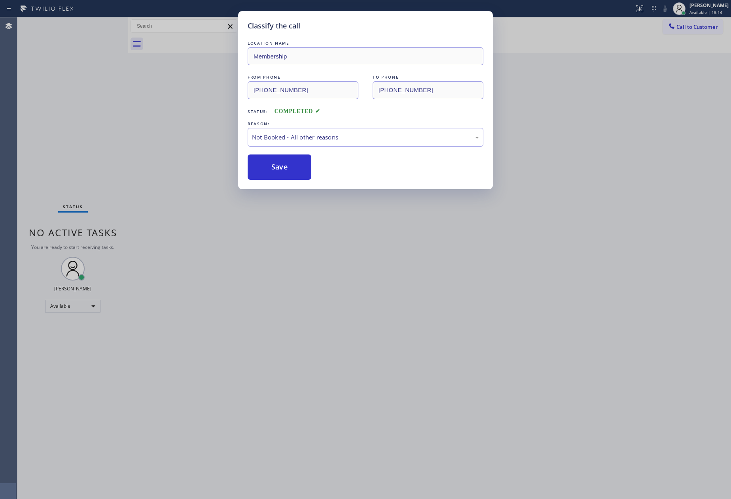
click at [151, 108] on div "Classify the call LOCATION NAME Membership FROM PHONE (323) 228-6496 TO PHONE (…" at bounding box center [365, 249] width 731 height 499
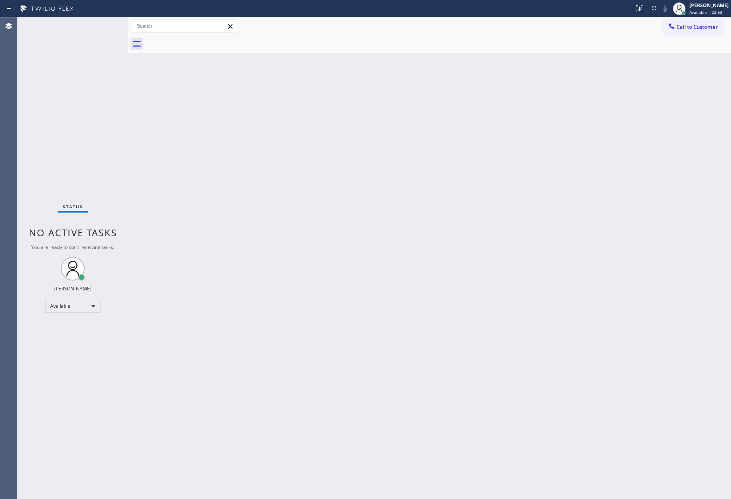
click at [430, 304] on div "Back to Dashboard Change Sender ID Customers Technicians Select a contact Outbo…" at bounding box center [429, 258] width 603 height 482
click at [700, 29] on span "Call to Customer" at bounding box center [697, 26] width 42 height 7
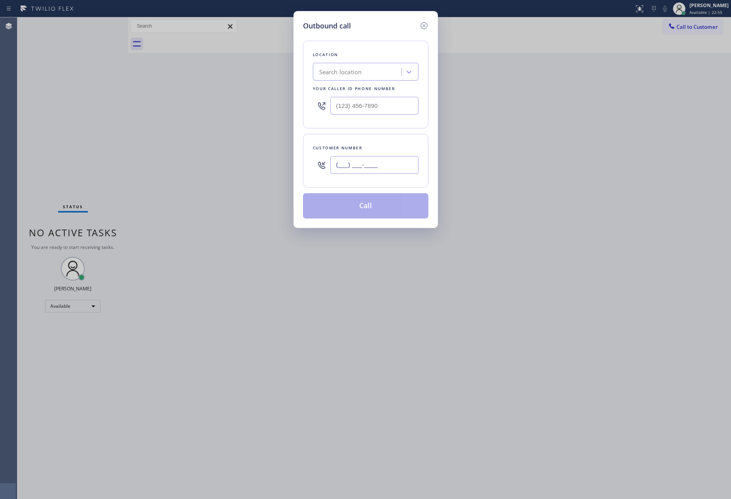
click at [390, 170] on input "(___) ___-____" at bounding box center [374, 165] width 88 height 18
paste input "310) 351-7581"
type input "(310) 351-7581"
click at [375, 69] on div "Search location" at bounding box center [358, 72] width 86 height 14
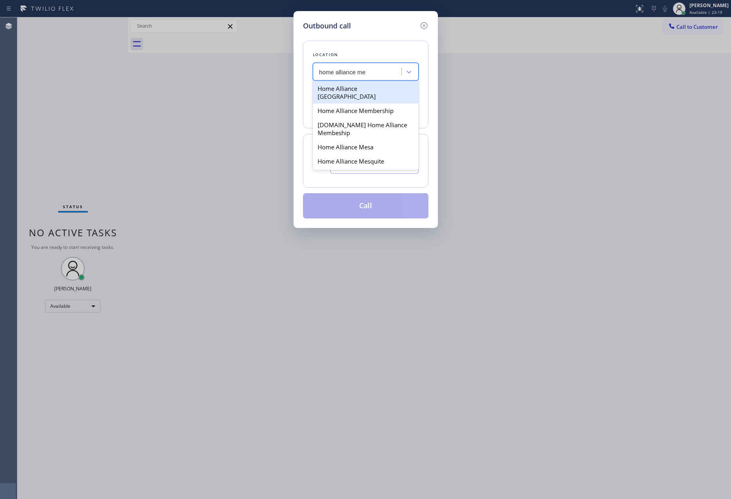
type input "home alliance mem"
click at [389, 88] on div "Home Alliance Membership" at bounding box center [366, 88] width 106 height 14
type input "[PHONE_NUMBER]"
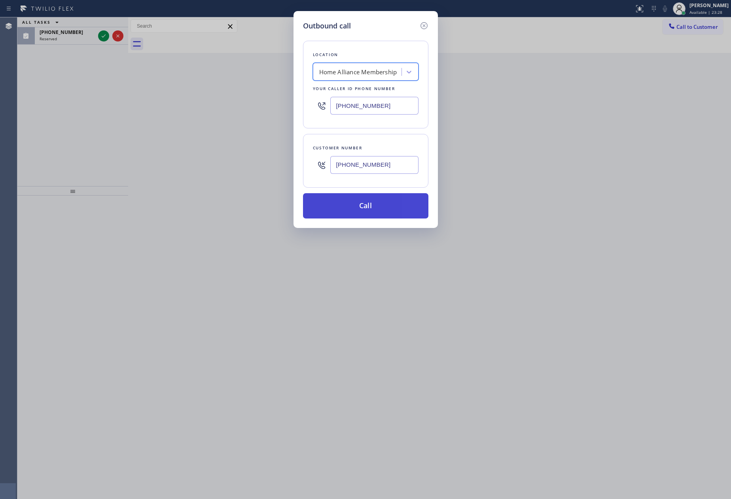
click at [384, 203] on button "Call" at bounding box center [365, 205] width 125 height 25
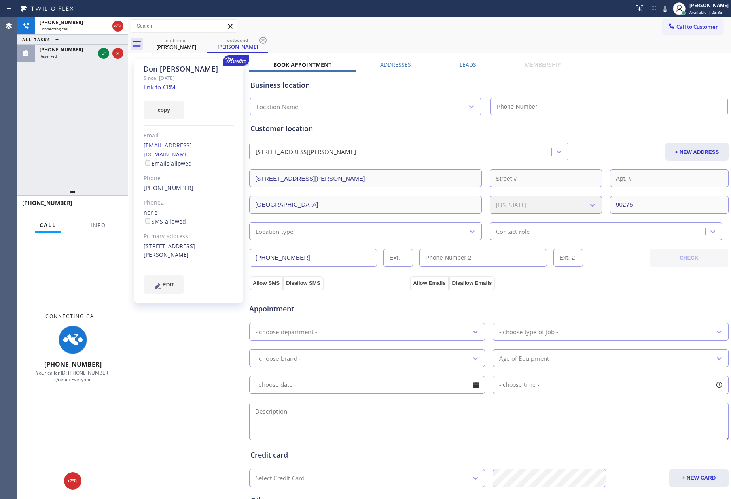
type input "[PHONE_NUMBER]"
drag, startPoint x: 82, startPoint y: 115, endPoint x: 88, endPoint y: 106, distance: 11.2
click at [83, 114] on div "+13103517581 Connecting call… ALL TASKS ALL TASKS ACTIVE TASKS TASKS IN WRAP UP…" at bounding box center [72, 101] width 111 height 169
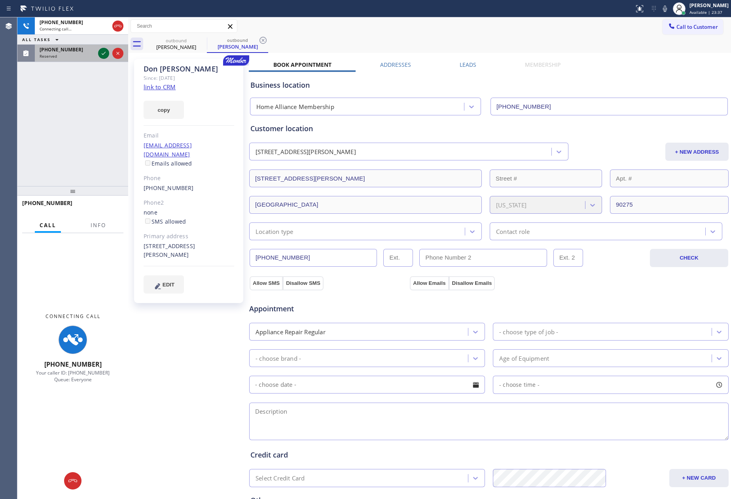
click at [103, 56] on icon at bounding box center [103, 53] width 9 height 9
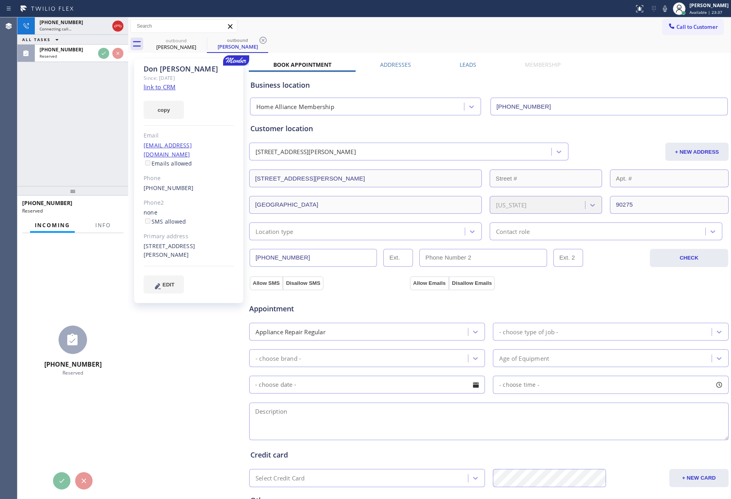
click at [95, 151] on div "+13103517581 Connecting call… ALL TASKS ALL TASKS ACTIVE TASKS TASKS IN WRAP UP…" at bounding box center [72, 101] width 111 height 169
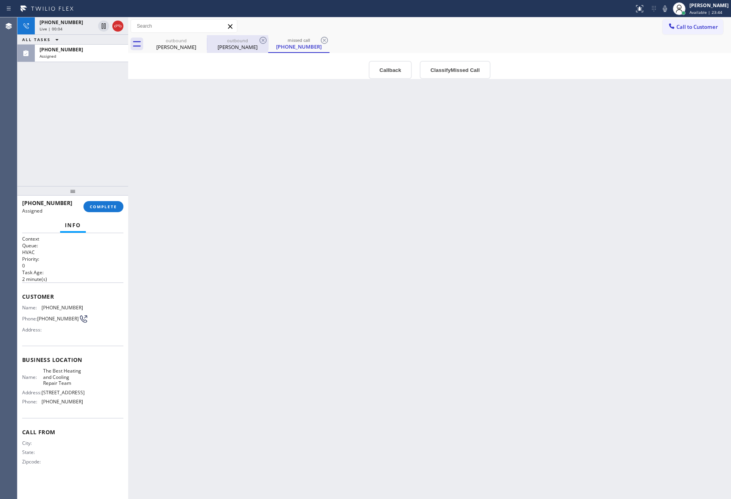
click at [225, 48] on div "Don Douthwright" at bounding box center [238, 46] width 60 height 7
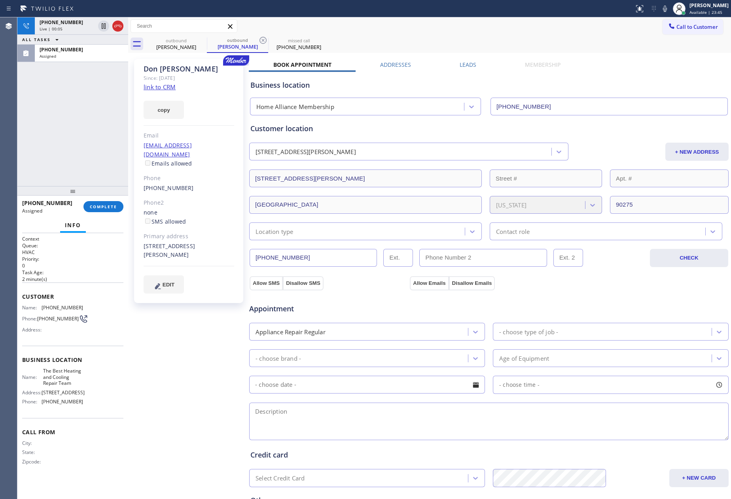
drag, startPoint x: 37, startPoint y: 130, endPoint x: 185, endPoint y: 110, distance: 149.3
click at [56, 132] on div "+13103517581 Live | 00:05 ALL TASKS ALL TASKS ACTIVE TASKS TASKS IN WRAP UP (30…" at bounding box center [72, 101] width 111 height 169
click at [164, 88] on link "link to CRM" at bounding box center [160, 87] width 32 height 8
click at [68, 109] on div "+13103517581 Live | 00:06 ALL TASKS ALL TASKS ACTIVE TASKS TASKS IN WRAP UP (30…" at bounding box center [72, 101] width 111 height 169
drag, startPoint x: 96, startPoint y: 203, endPoint x: 91, endPoint y: 113, distance: 90.3
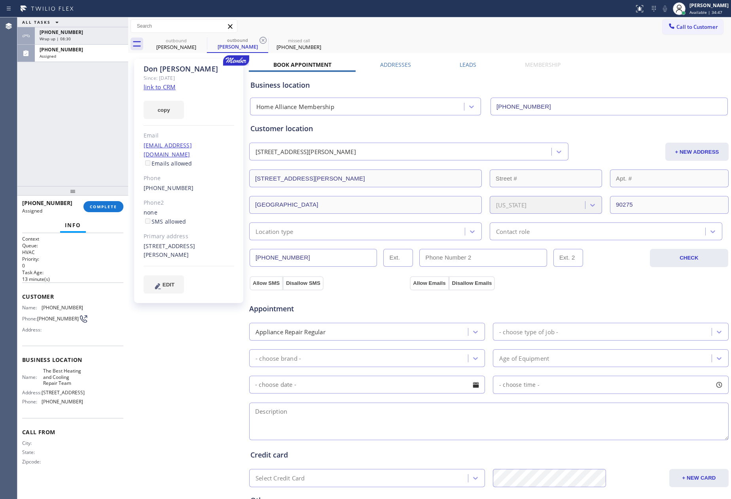
click at [96, 202] on button "COMPLETE" at bounding box center [103, 206] width 40 height 11
click at [91, 113] on div "ALL TASKS ALL TASKS ACTIVE TASKS TASKS IN WRAP UP +13103517581 Wrap up | 08:30 …" at bounding box center [72, 101] width 111 height 169
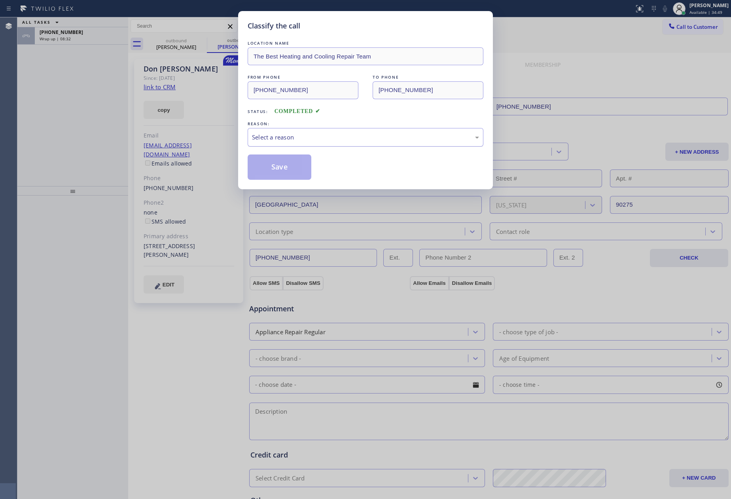
click at [266, 139] on div "Select a reason" at bounding box center [365, 137] width 227 height 9
click at [266, 163] on button "Save" at bounding box center [280, 167] width 64 height 25
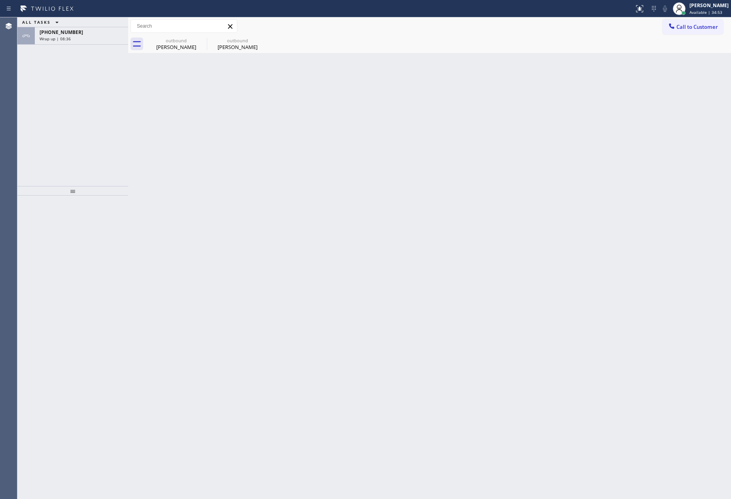
click at [67, 70] on div "ALL TASKS ALL TASKS ACTIVE TASKS TASKS IN WRAP UP +13103517581 Wrap up | 08:36" at bounding box center [72, 101] width 111 height 169
click at [91, 37] on div "Wrap up | 08:37" at bounding box center [82, 39] width 84 height 6
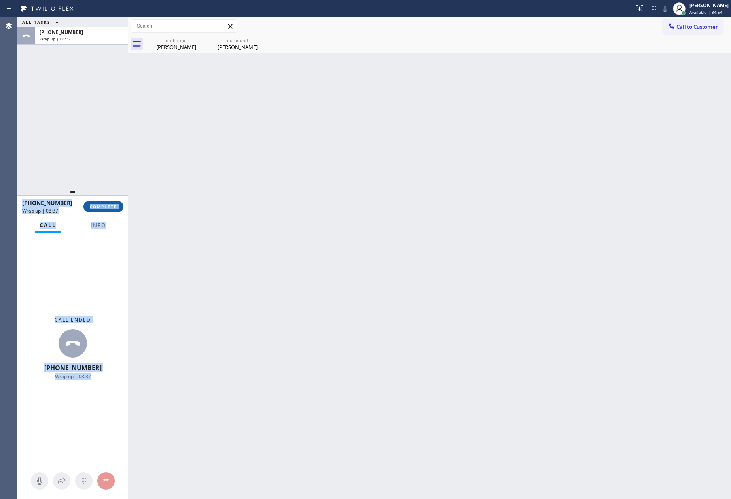
click at [106, 202] on button "COMPLETE" at bounding box center [103, 206] width 40 height 11
click at [78, 84] on div "ALL TASKS ALL TASKS ACTIVE TASKS TASKS IN WRAP UP +13103517581 Wrap up | 08:38" at bounding box center [72, 101] width 111 height 169
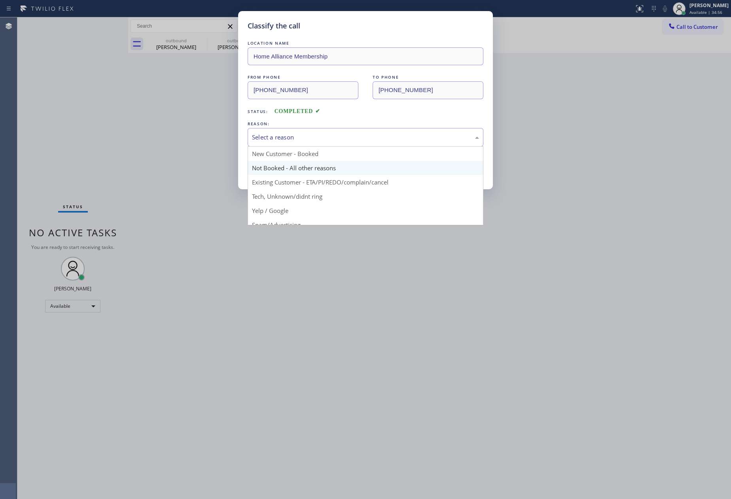
drag, startPoint x: 325, startPoint y: 140, endPoint x: 293, endPoint y: 171, distance: 44.2
click at [324, 140] on div "Select a reason" at bounding box center [365, 137] width 227 height 9
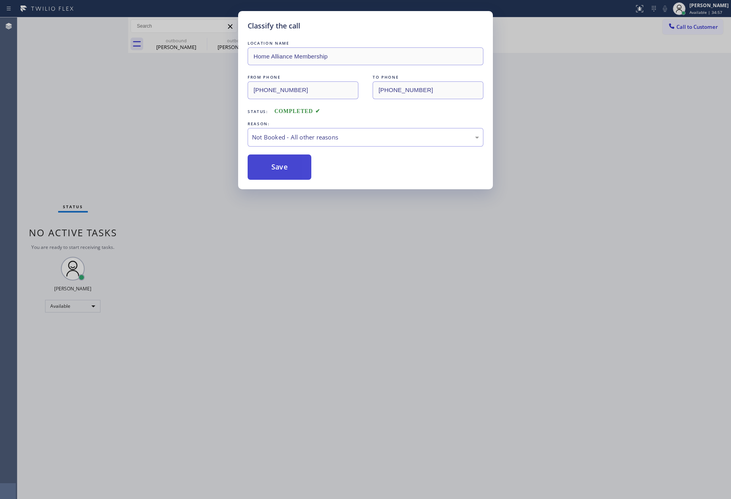
click at [284, 170] on button "Save" at bounding box center [280, 167] width 64 height 25
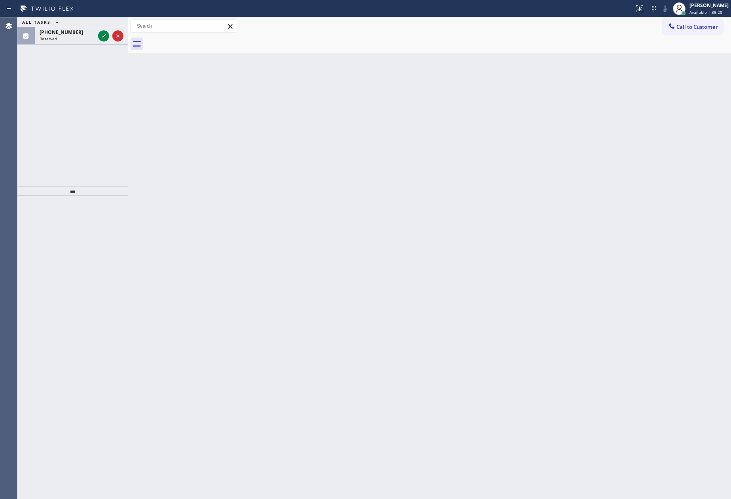
drag, startPoint x: 101, startPoint y: 36, endPoint x: 98, endPoint y: 99, distance: 62.9
click at [102, 36] on icon at bounding box center [103, 35] width 9 height 9
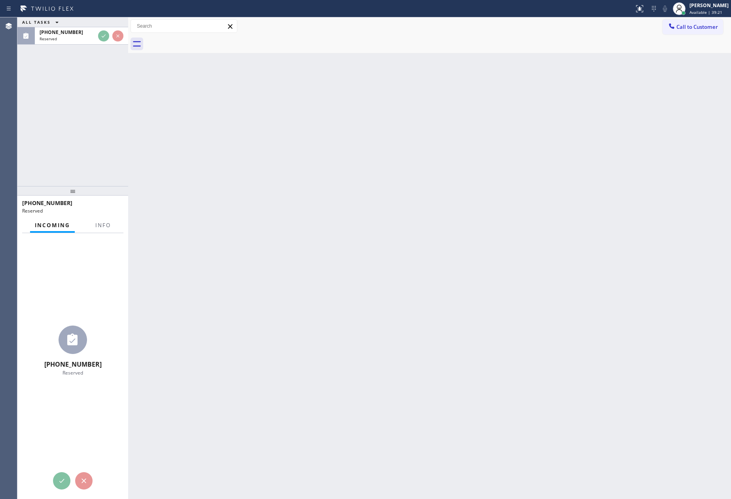
click at [98, 99] on div "ALL TASKS ALL TASKS ACTIVE TASKS TASKS IN WRAP UP (818) 601-0410 Reserved" at bounding box center [72, 101] width 111 height 169
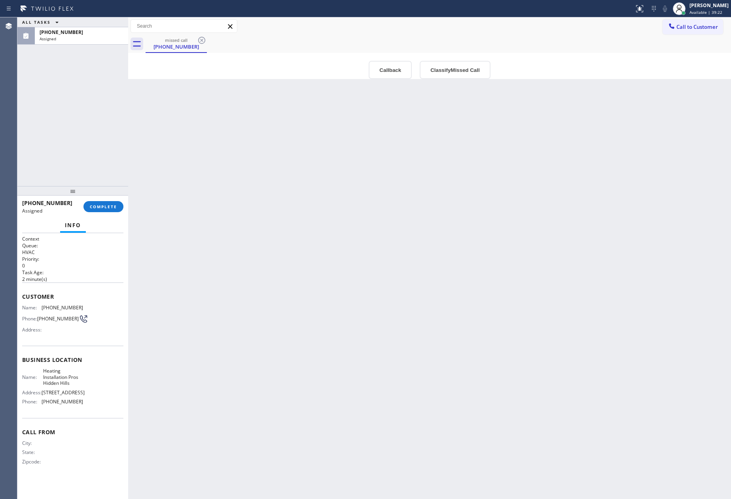
click at [98, 99] on div "ALL TASKS ALL TASKS ACTIVE TASKS TASKS IN WRAP UP (818) 601-0410 Assigned" at bounding box center [72, 101] width 111 height 169
type input "(818) 938-1045"
click at [388, 63] on button "Callback" at bounding box center [390, 70] width 43 height 18
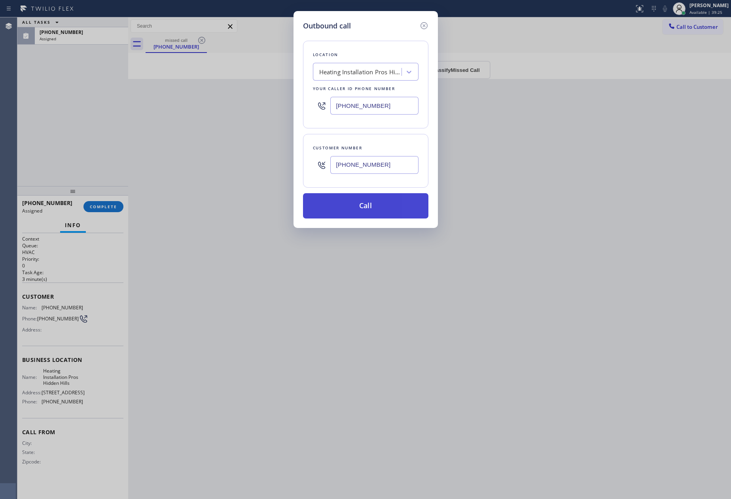
click at [349, 210] on button "Call" at bounding box center [365, 205] width 125 height 25
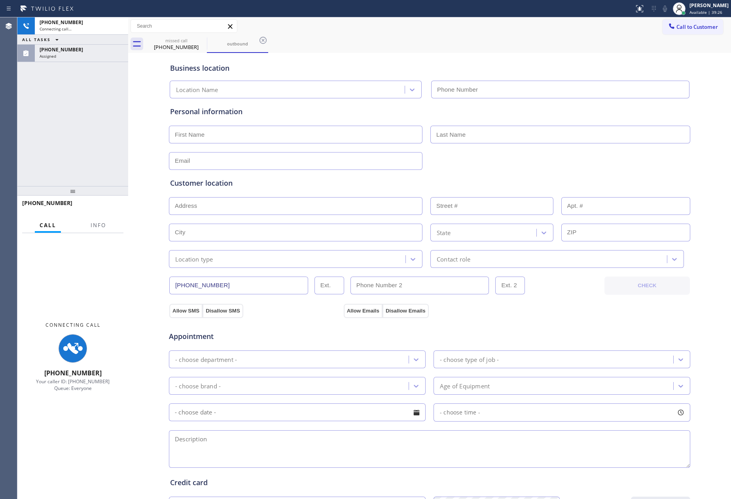
type input "(818) 938-1045"
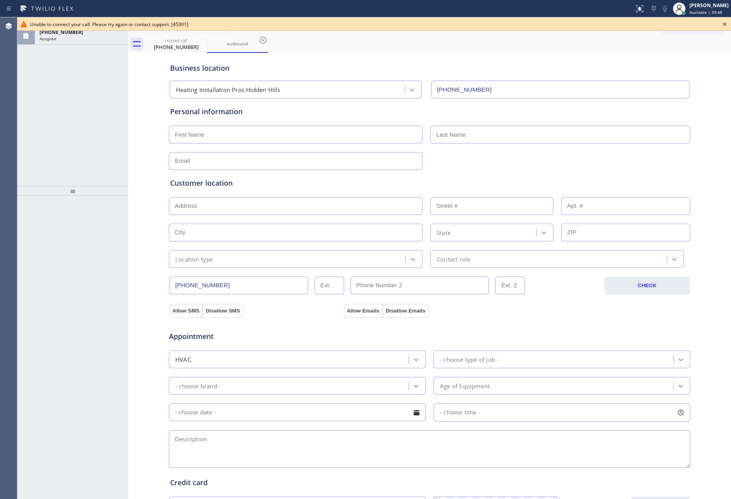
drag, startPoint x: 45, startPoint y: 132, endPoint x: 61, endPoint y: 102, distance: 32.9
click at [50, 122] on div "ALL TASKS ALL TASKS ACTIVE TASKS TASKS IN WRAP UP (818) 601-0410 Assigned" at bounding box center [72, 101] width 111 height 169
drag, startPoint x: 103, startPoint y: 39, endPoint x: 94, endPoint y: 59, distance: 21.6
click at [104, 39] on div "Assigned" at bounding box center [82, 39] width 84 height 6
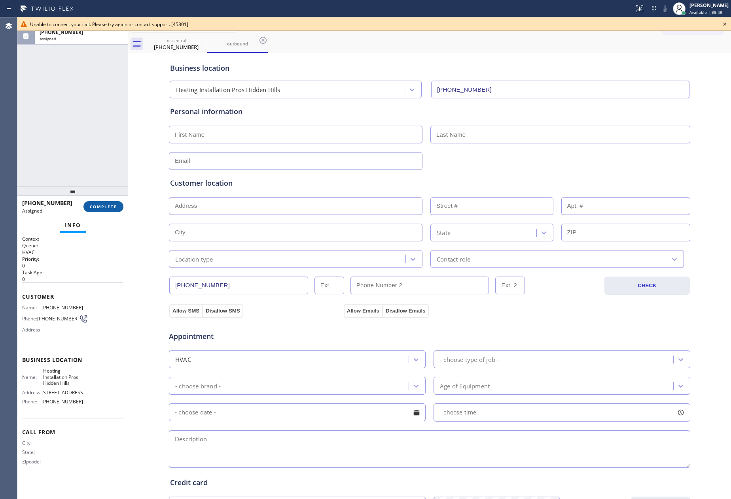
click at [111, 204] on span "COMPLETE" at bounding box center [103, 207] width 27 height 6
click at [107, 134] on div "ALL TASKS ALL TASKS ACTIVE TASKS TASKS IN WRAP UP (818) 601-0410 Assigned" at bounding box center [72, 101] width 111 height 169
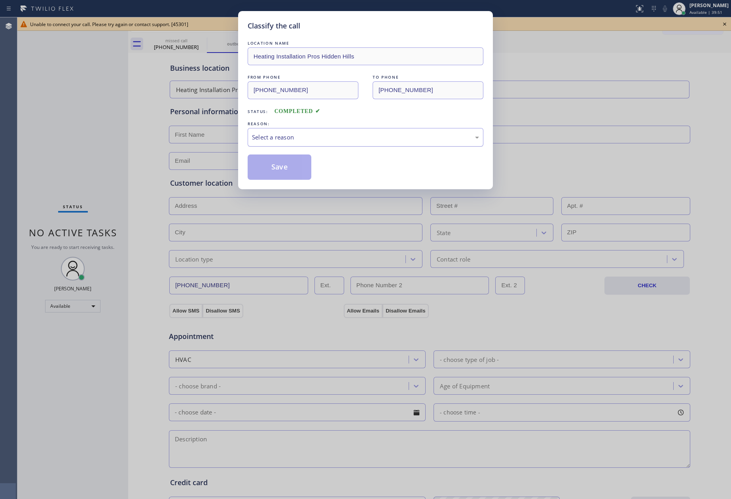
click at [263, 135] on div "Select a reason" at bounding box center [365, 137] width 227 height 9
click at [274, 168] on button "Save" at bounding box center [280, 167] width 64 height 25
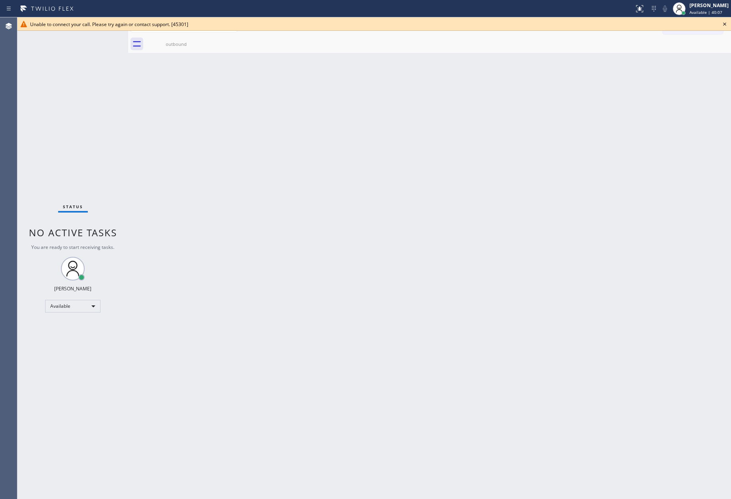
click at [722, 21] on icon at bounding box center [724, 23] width 9 height 9
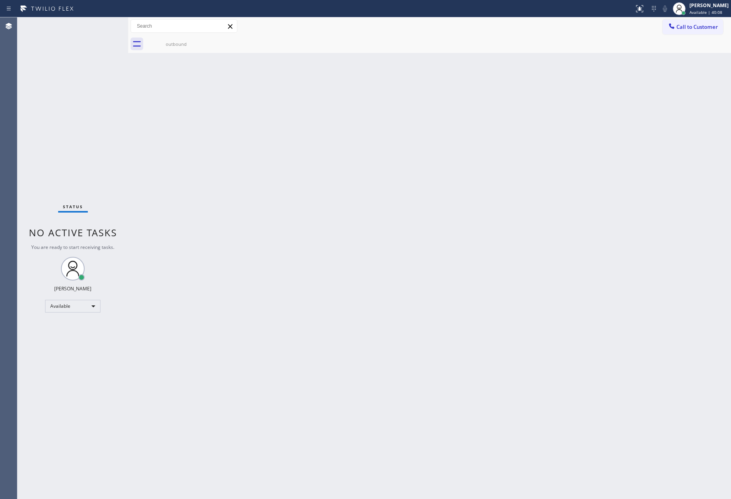
click at [480, 190] on div "Back to Dashboard Change Sender ID Customers Technicians Select a contact Outbo…" at bounding box center [429, 258] width 603 height 482
click at [199, 38] on icon at bounding box center [201, 40] width 7 height 7
drag, startPoint x: 344, startPoint y: 203, endPoint x: 594, endPoint y: 13, distance: 314.4
click at [354, 203] on div "Back to Dashboard Change Sender ID Customers Technicians Select a contact Outbo…" at bounding box center [429, 258] width 603 height 482
drag, startPoint x: 219, startPoint y: 110, endPoint x: 388, endPoint y: 98, distance: 170.1
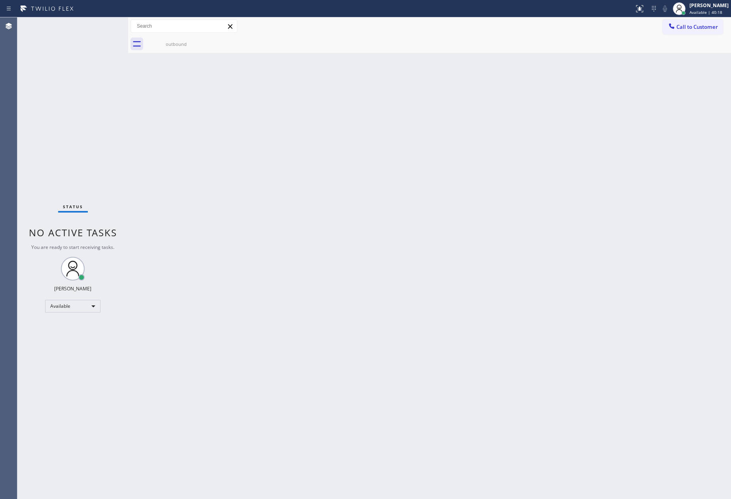
click at [219, 109] on div "Back to Dashboard Change Sender ID Customers Technicians Select a contact Outbo…" at bounding box center [429, 258] width 603 height 482
click at [695, 28] on span "Call to Customer" at bounding box center [697, 26] width 42 height 7
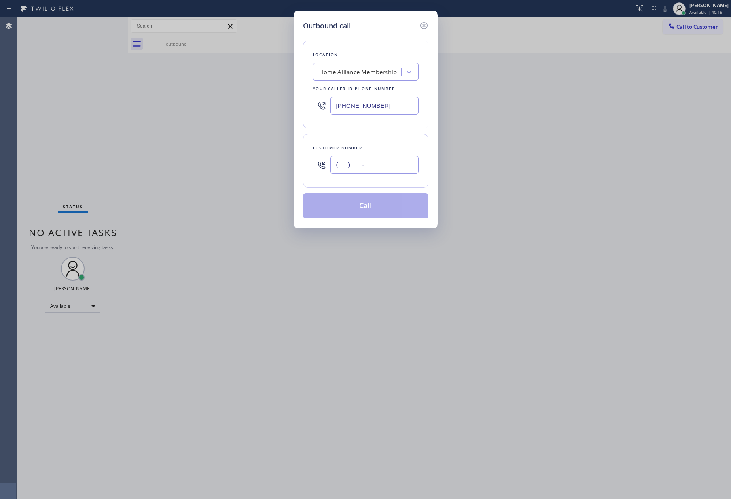
click at [392, 163] on input "(___) ___-____" at bounding box center [374, 165] width 88 height 18
paste input "917) 567-5822"
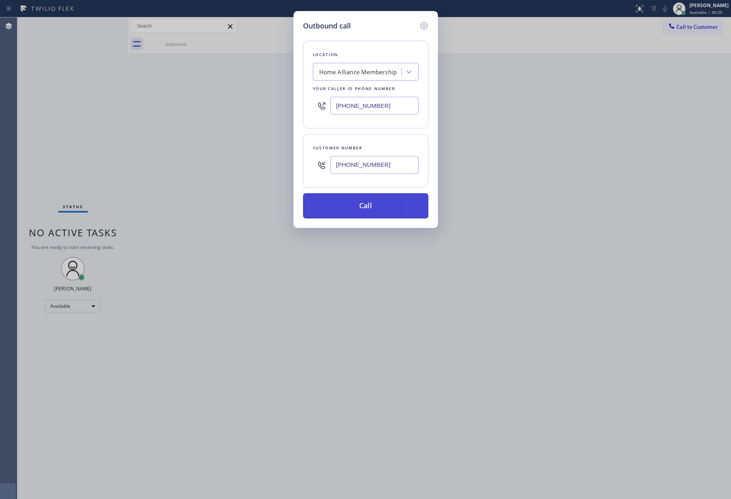
type input "(917) 567-5822"
click at [378, 205] on button "Call" at bounding box center [365, 205] width 125 height 25
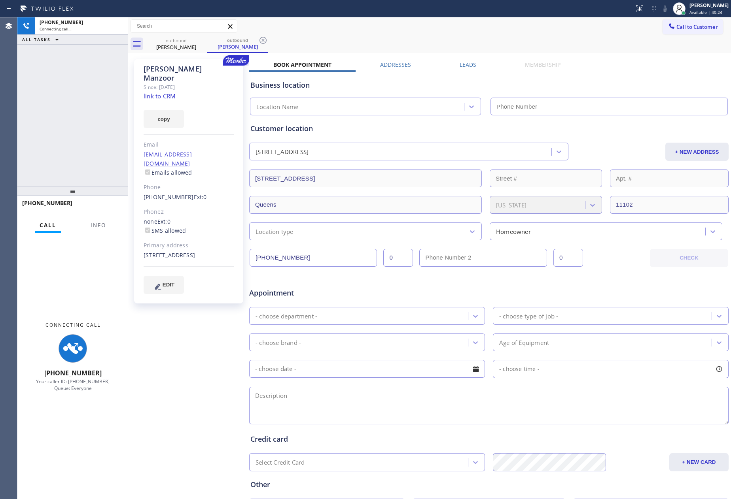
type input "[PHONE_NUMBER]"
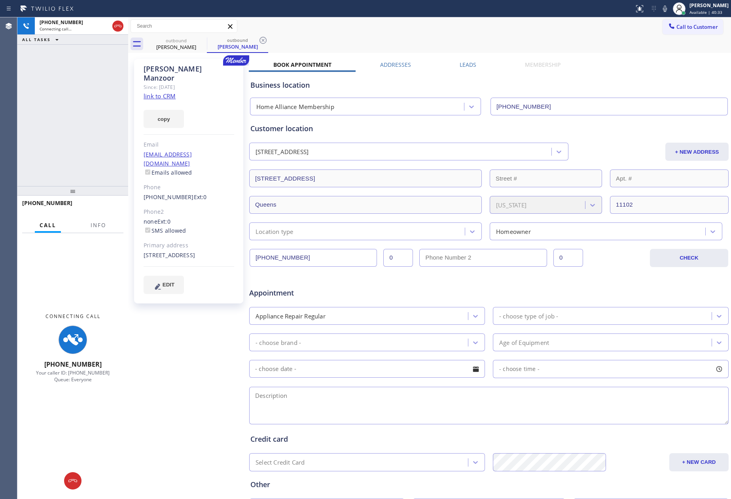
click at [79, 113] on div "+19175675822 Connecting call… ALL TASKS ALL TASKS ACTIVE TASKS TASKS IN WRAP UP" at bounding box center [72, 101] width 111 height 169
click at [80, 112] on div "+19175675822 Connecting call… ALL TASKS ALL TASKS ACTIVE TASKS TASKS IN WRAP UP" at bounding box center [72, 101] width 111 height 169
click at [97, 112] on div "+19175675822 Connecting call… ALL TASKS ALL TASKS ACTIVE TASKS TASKS IN WRAP UP" at bounding box center [72, 101] width 111 height 169
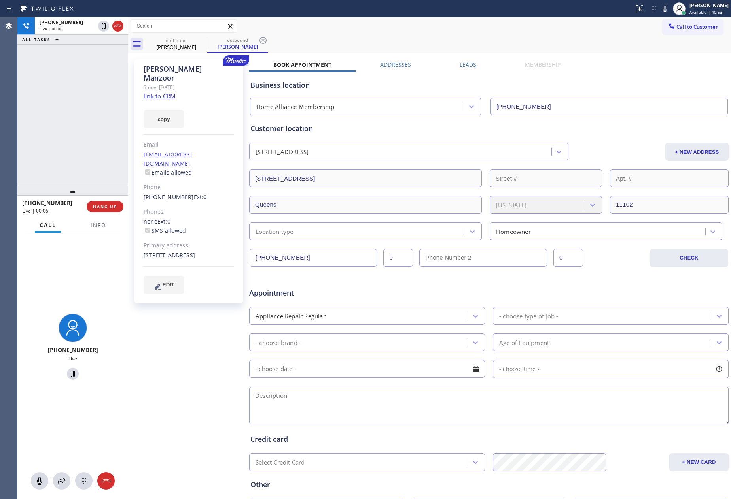
click at [97, 112] on div "+19175675822 Live | 00:06 ALL TASKS ALL TASKS ACTIVE TASKS TASKS IN WRAP UP" at bounding box center [72, 101] width 111 height 169
click at [97, 112] on div "+19175675822 Live | 00:07 ALL TASKS ALL TASKS ACTIVE TASKS TASKS IN WRAP UP" at bounding box center [72, 101] width 111 height 169
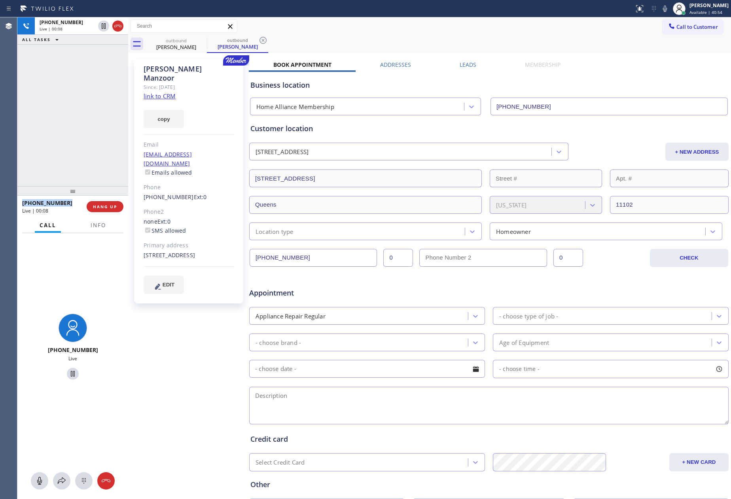
click at [174, 92] on link "link to CRM" at bounding box center [160, 96] width 32 height 8
click at [74, 112] on div "+19175675822 Live | 00:08 ALL TASKS ALL TASKS ACTIVE TASKS TASKS IN WRAP UP" at bounding box center [72, 101] width 111 height 169
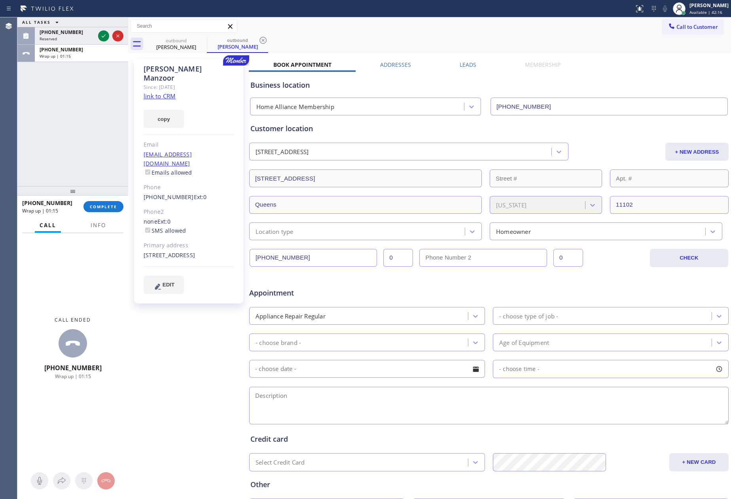
click at [63, 157] on div "ALL TASKS ALL TASKS ACTIVE TASKS TASKS IN WRAP UP (678) 345-0266 Reserved +1917…" at bounding box center [72, 101] width 111 height 169
click at [114, 202] on button "COMPLETE" at bounding box center [103, 206] width 40 height 11
click at [96, 133] on div "ALL TASKS ALL TASKS ACTIVE TASKS TASKS IN WRAP UP (678) 345-0266 Reserved +1917…" at bounding box center [72, 101] width 111 height 169
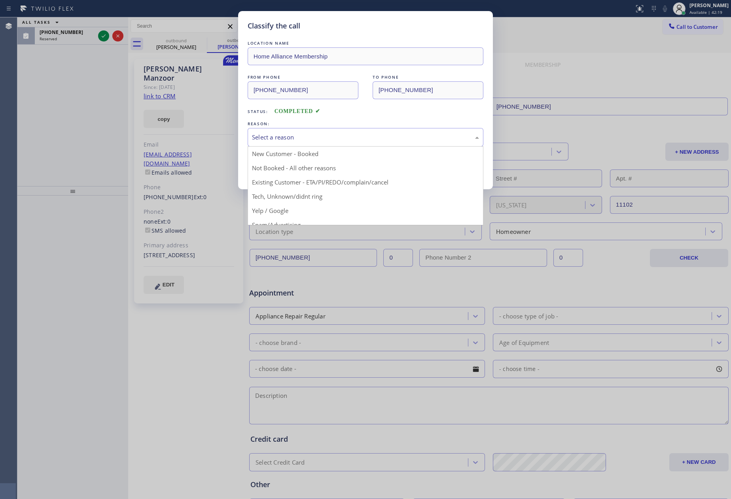
click at [312, 140] on div "Select a reason" at bounding box center [365, 137] width 227 height 9
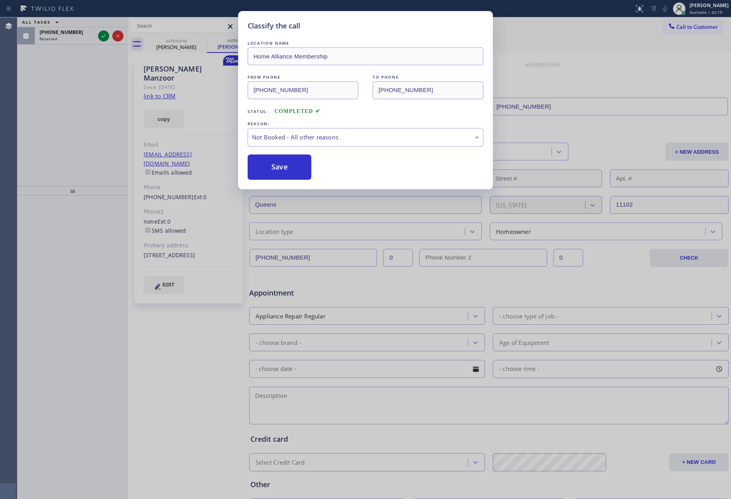
click at [284, 170] on button "Save" at bounding box center [280, 167] width 64 height 25
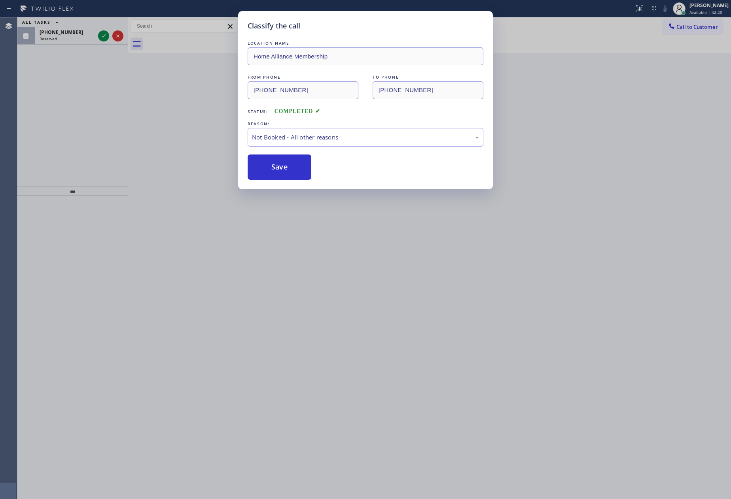
click at [79, 108] on div "Classify the call LOCATION NAME Home Alliance Membership FROM PHONE (855) 946-3…" at bounding box center [365, 249] width 731 height 499
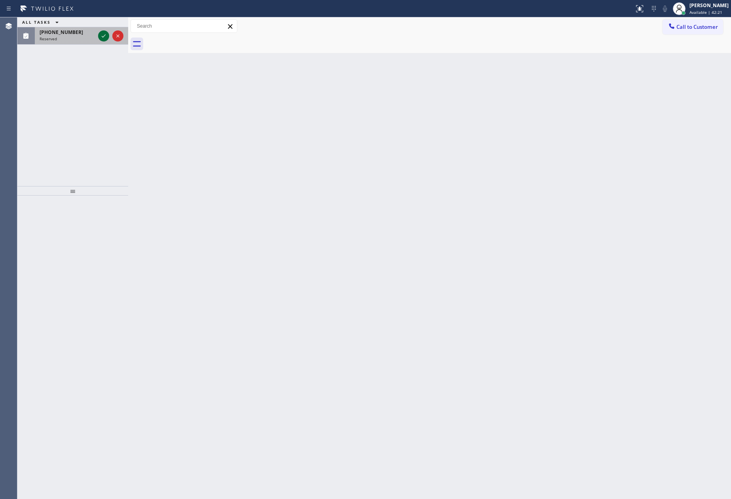
click at [106, 35] on icon at bounding box center [103, 35] width 9 height 9
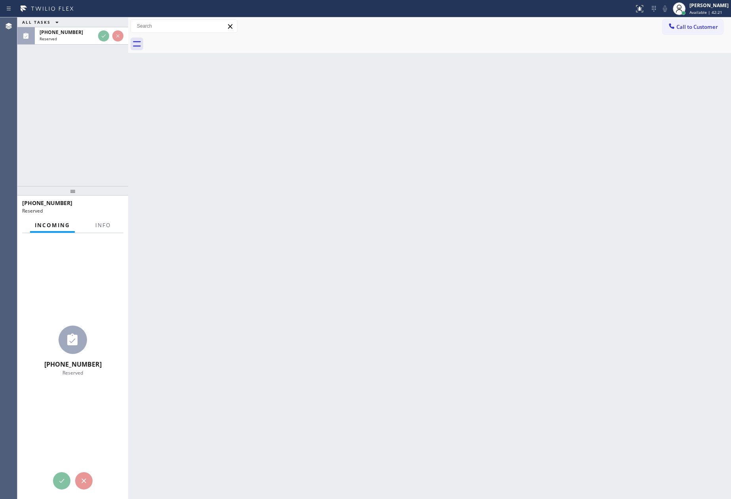
click at [88, 136] on div "ALL TASKS ALL TASKS ACTIVE TASKS TASKS IN WRAP UP (678) 345-0266 Reserved" at bounding box center [72, 101] width 111 height 169
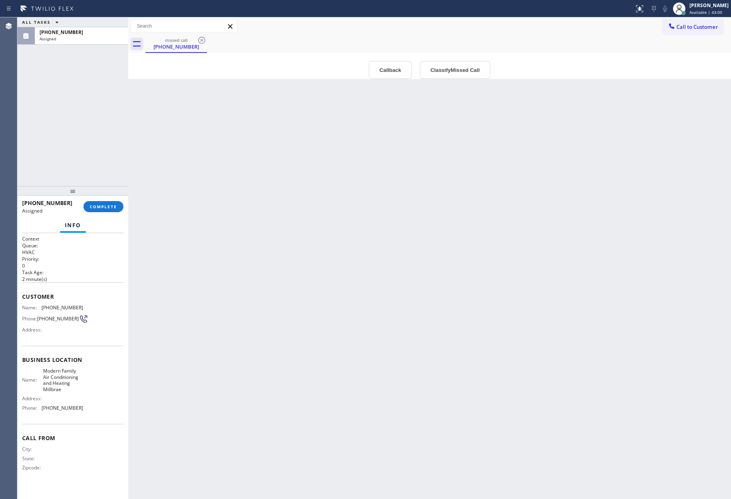
click at [359, 346] on div "Back to Dashboard Change Sender ID Customers Technicians Select a contact Outbo…" at bounding box center [429, 258] width 603 height 482
click at [391, 77] on button "Callback" at bounding box center [390, 70] width 43 height 18
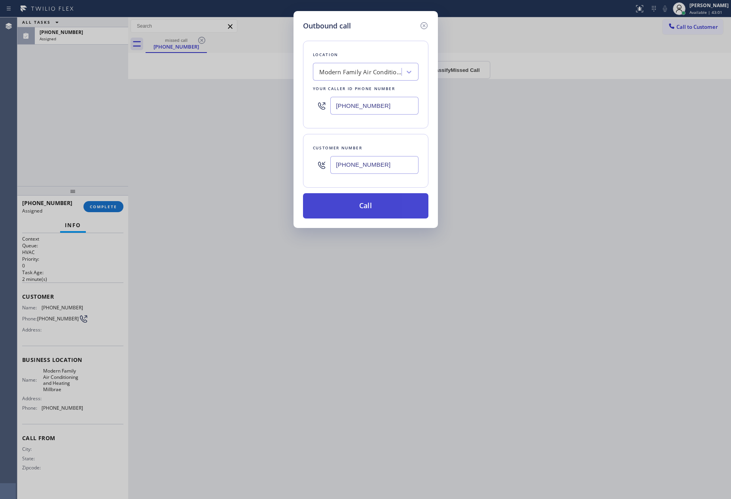
click at [370, 199] on button "Call" at bounding box center [365, 205] width 125 height 25
click at [163, 163] on div "Outbound call Location Modern Family Air Conditioning & Heating Millbrae Your c…" at bounding box center [365, 249] width 731 height 499
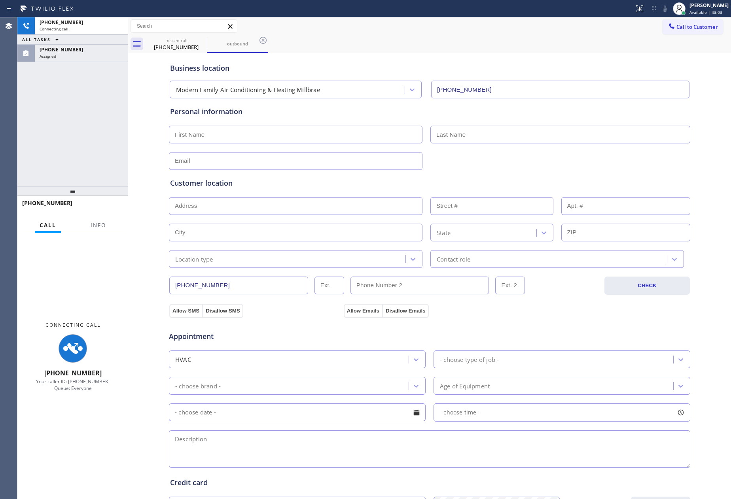
type input "(650) 334-1711"
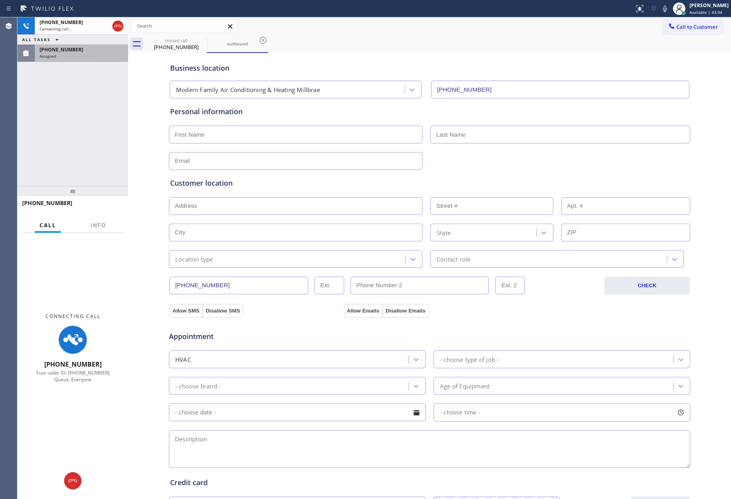
drag, startPoint x: 69, startPoint y: 90, endPoint x: 84, endPoint y: 46, distance: 46.4
click at [70, 88] on div "+16783450266 Connecting call… ALL TASKS ALL TASKS ACTIVE TASKS TASKS IN WRAP UP…" at bounding box center [72, 101] width 111 height 169
click at [84, 43] on div "ALL TASKS ALL TASKS ACTIVE TASKS TASKS IN WRAP UP" at bounding box center [72, 40] width 111 height 10
click at [81, 54] on div "Assigned" at bounding box center [82, 56] width 84 height 6
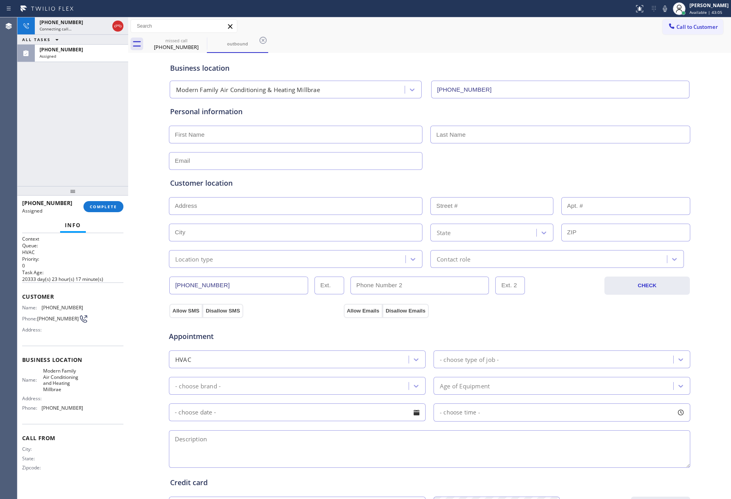
click at [103, 204] on span "COMPLETE" at bounding box center [103, 207] width 27 height 6
click at [85, 96] on div "+16783450266 Live | 00:00 ALL TASKS ALL TASKS ACTIVE TASKS TASKS IN WRAP UP (67…" at bounding box center [72, 101] width 111 height 169
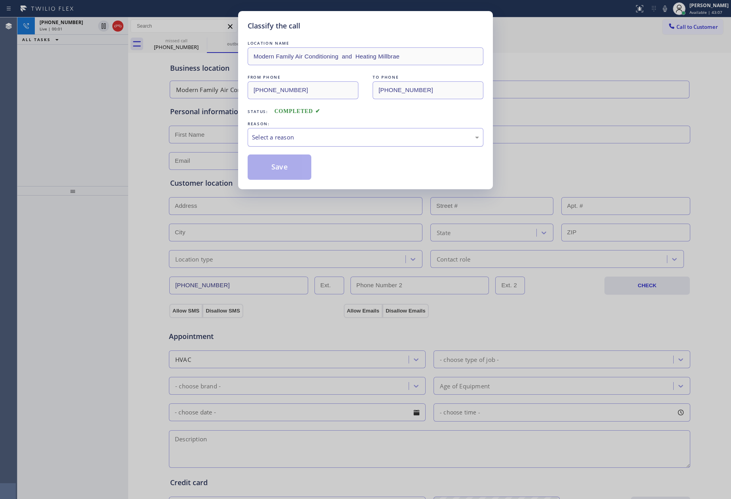
click at [297, 136] on div "Select a reason" at bounding box center [365, 137] width 227 height 9
click at [284, 169] on button "Save" at bounding box center [280, 167] width 64 height 25
drag, startPoint x: 285, startPoint y: 166, endPoint x: 256, endPoint y: 157, distance: 30.3
click at [285, 165] on button "Save" at bounding box center [280, 167] width 64 height 25
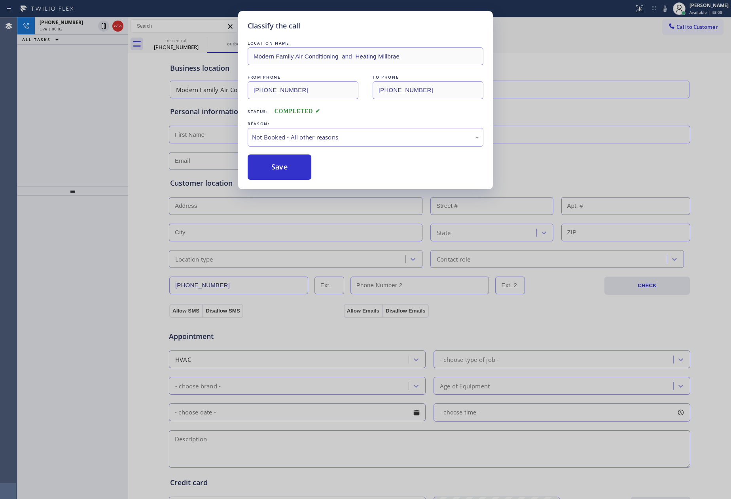
drag, startPoint x: 66, startPoint y: 106, endPoint x: 110, endPoint y: 38, distance: 80.6
click at [74, 102] on div "Classify the call LOCATION NAME Modern Family Air Conditioning and Heating Mill…" at bounding box center [365, 249] width 731 height 499
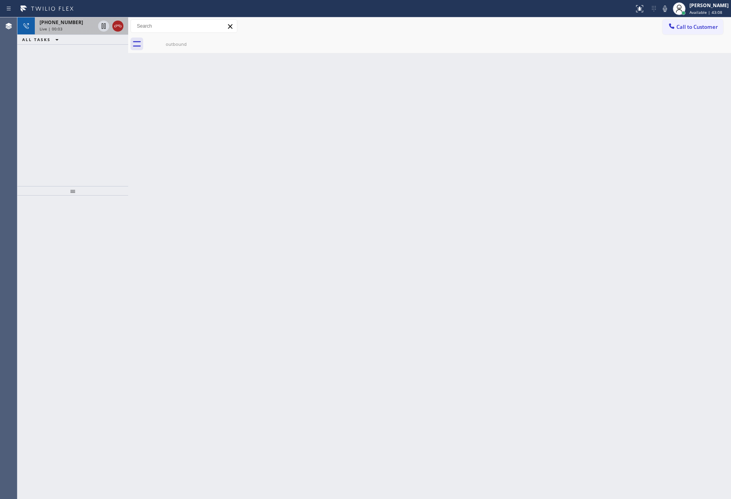
click at [117, 26] on icon at bounding box center [117, 25] width 9 height 9
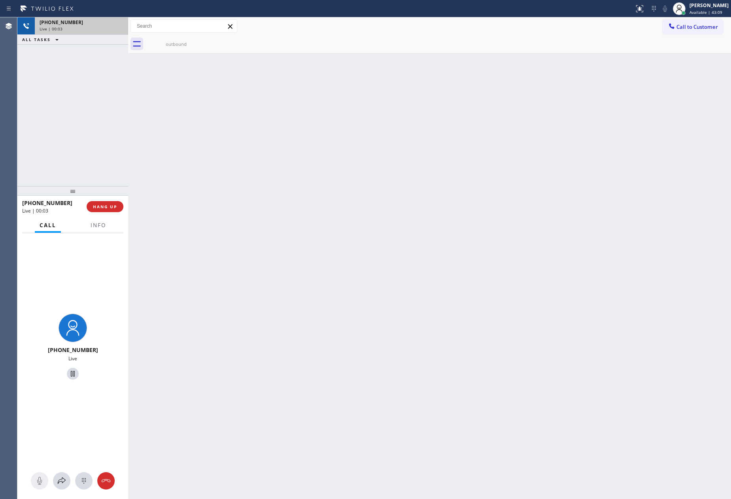
click at [100, 147] on div "+16783450266 Live | 00:03 ALL TASKS ALL TASKS ACTIVE TASKS TASKS IN WRAP UP" at bounding box center [72, 101] width 111 height 169
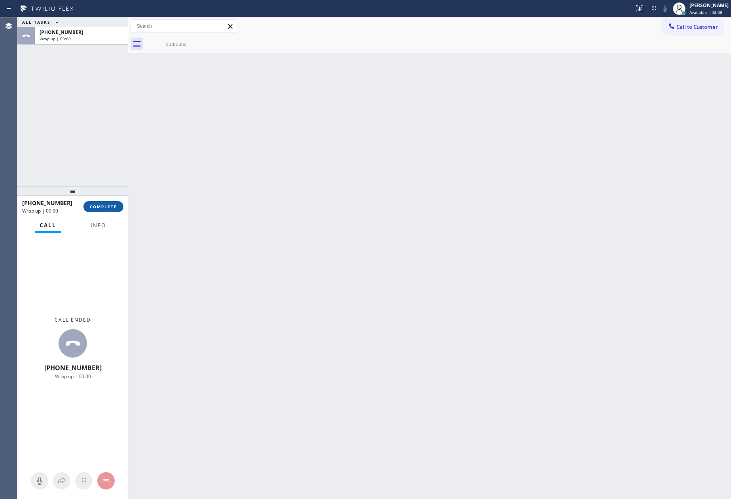
click at [109, 209] on button "COMPLETE" at bounding box center [103, 206] width 40 height 11
click at [94, 88] on div "ALL TASKS ALL TASKS ACTIVE TASKS TASKS IN WRAP UP +16783450266 Wrap up | 00:00" at bounding box center [72, 101] width 111 height 169
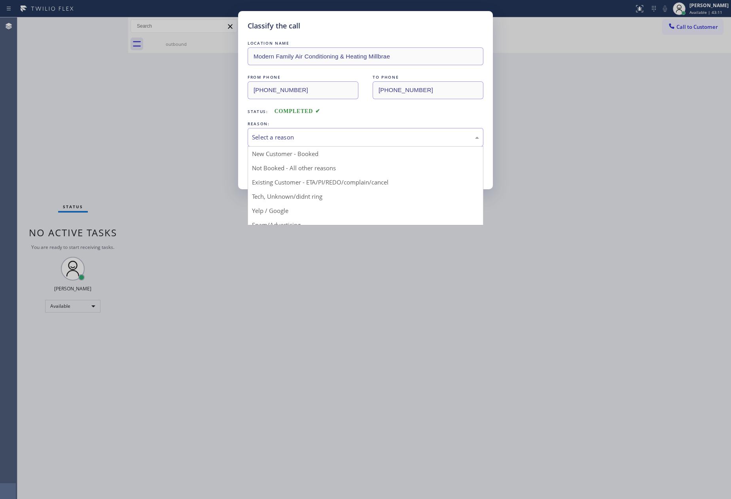
click at [282, 138] on div "Select a reason" at bounding box center [365, 137] width 227 height 9
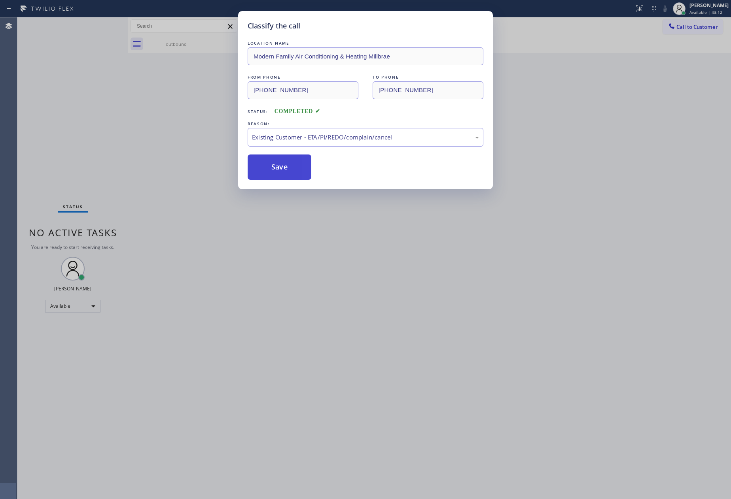
click at [272, 170] on button "Save" at bounding box center [280, 167] width 64 height 25
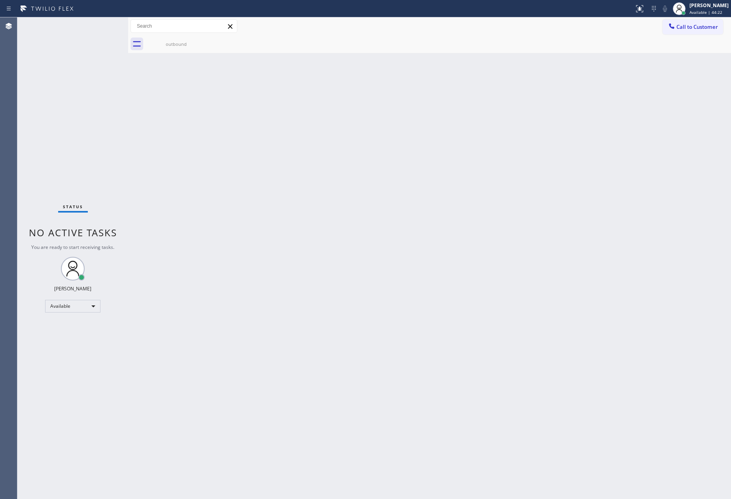
drag, startPoint x: 367, startPoint y: 220, endPoint x: 475, endPoint y: 156, distance: 125.5
click at [423, 209] on div "Back to Dashboard Change Sender ID Customers Technicians Select a contact Outbo…" at bounding box center [429, 258] width 603 height 482
click at [475, 155] on div "Back to Dashboard Change Sender ID Customers Technicians Select a contact Outbo…" at bounding box center [429, 258] width 603 height 482
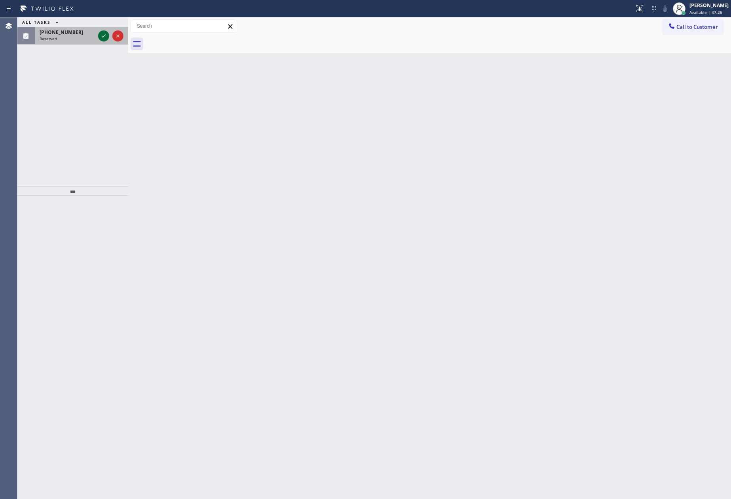
click at [102, 35] on icon at bounding box center [103, 35] width 9 height 9
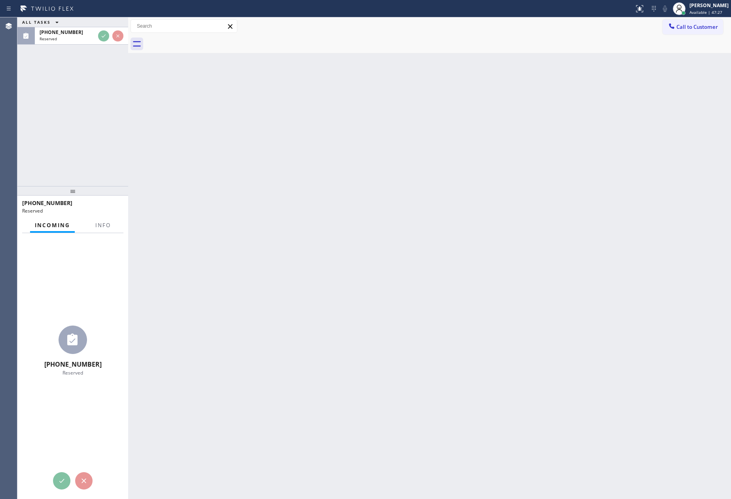
click at [75, 127] on div "ALL TASKS ALL TASKS ACTIVE TASKS TASKS IN WRAP UP (972) 989-3064 Reserved" at bounding box center [72, 101] width 111 height 169
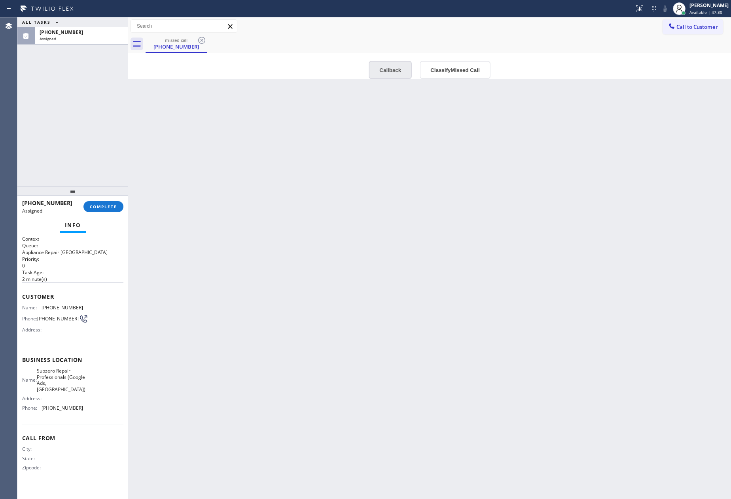
click at [386, 70] on button "Callback" at bounding box center [390, 70] width 43 height 18
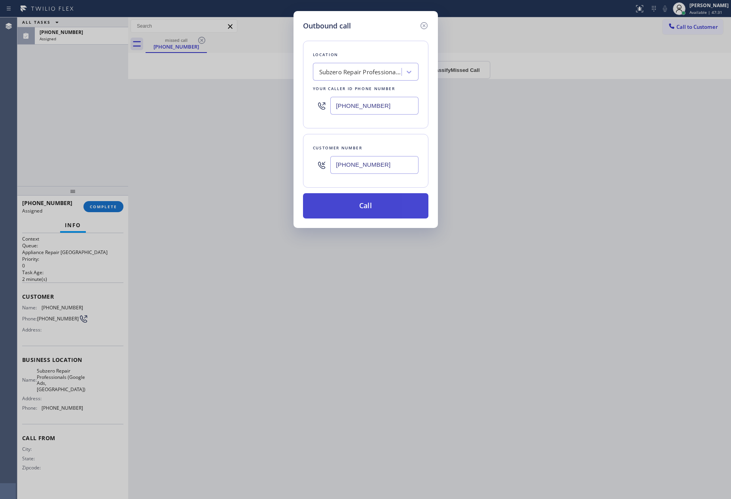
click at [361, 211] on button "Call" at bounding box center [365, 205] width 125 height 25
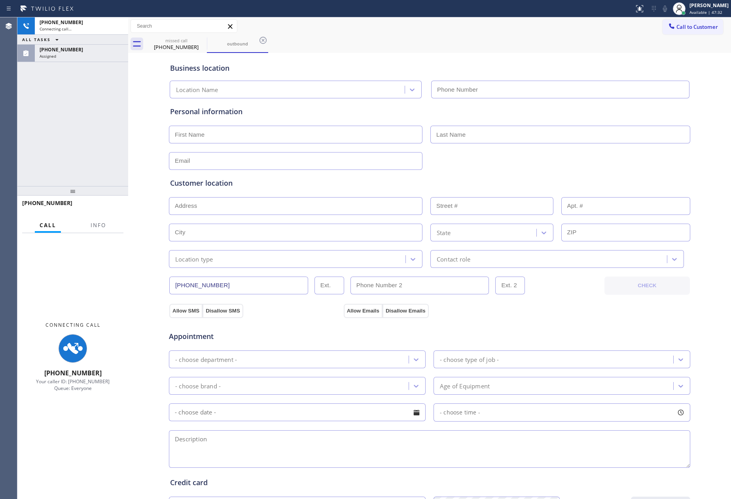
type input "(469) 523-5125"
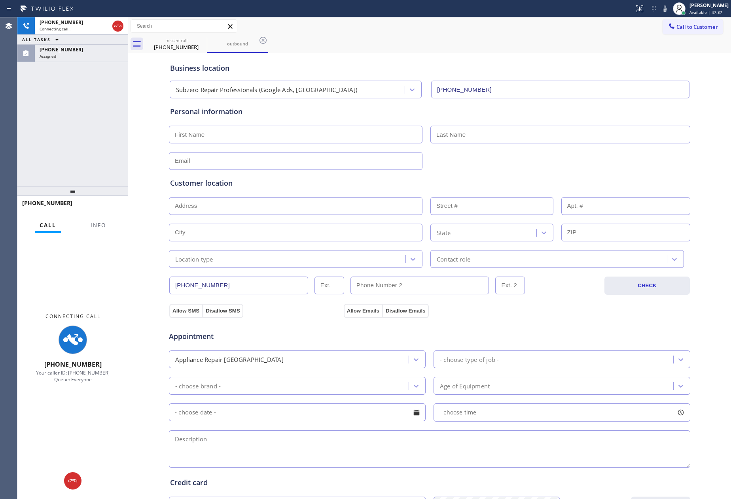
click at [100, 139] on div "+19729893064 Connecting call… ALL TASKS ALL TASKS ACTIVE TASKS TASKS IN WRAP UP…" at bounding box center [72, 101] width 111 height 169
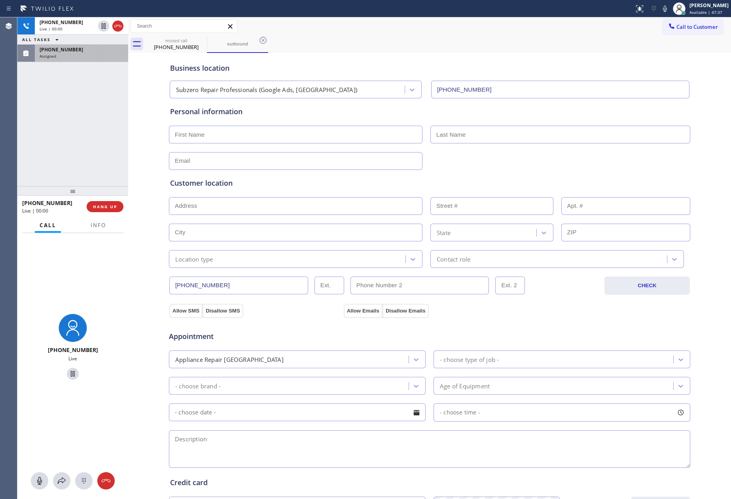
click at [79, 59] on div "(972) 989-3064 Assigned" at bounding box center [80, 53] width 90 height 17
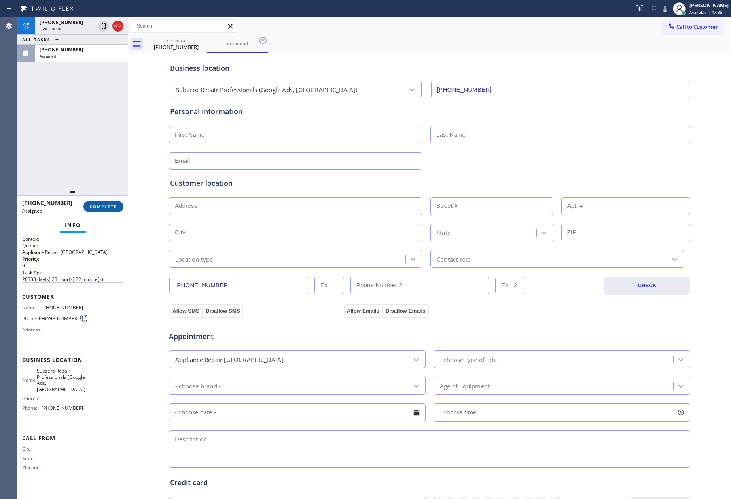
click at [91, 202] on button "COMPLETE" at bounding box center [103, 206] width 40 height 11
click at [95, 123] on div "+19729893064 Live | 00:00 ALL TASKS ALL TASKS ACTIVE TASKS TASKS IN WRAP UP (97…" at bounding box center [72, 101] width 111 height 169
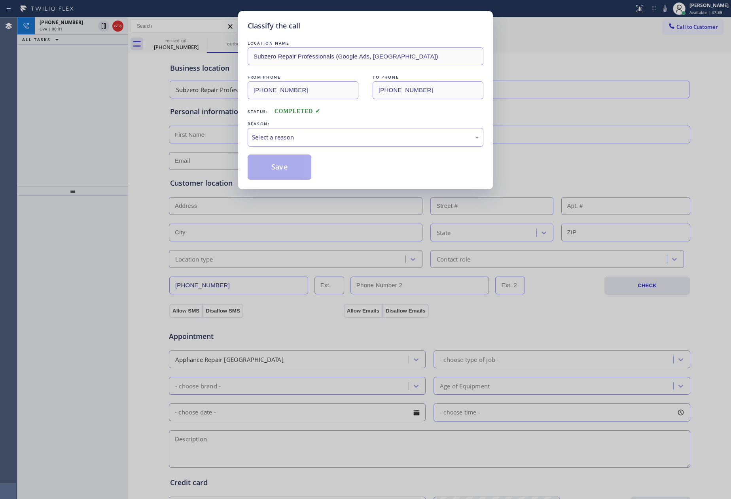
click at [269, 145] on div "Select a reason" at bounding box center [366, 137] width 236 height 19
click at [258, 166] on button "Save" at bounding box center [280, 167] width 64 height 25
drag, startPoint x: 258, startPoint y: 166, endPoint x: 62, endPoint y: 94, distance: 208.8
click at [253, 165] on button "Save" at bounding box center [280, 167] width 64 height 25
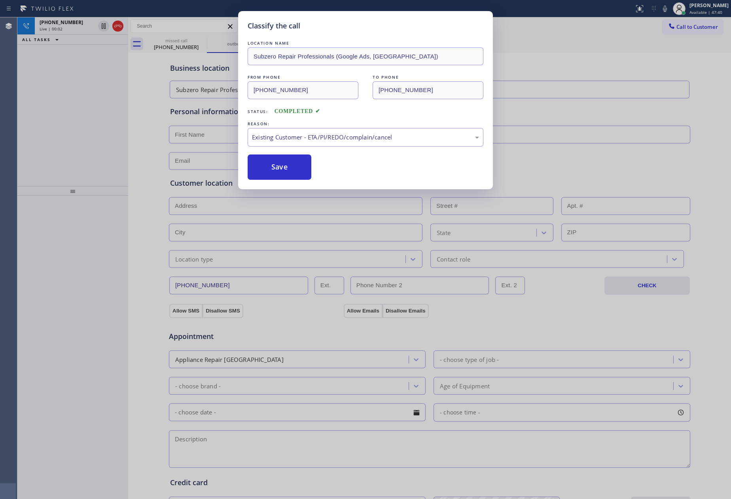
click at [62, 93] on div "Classify the call LOCATION NAME Subzero Repair Professionals (Google Ads, Dalla…" at bounding box center [365, 249] width 731 height 499
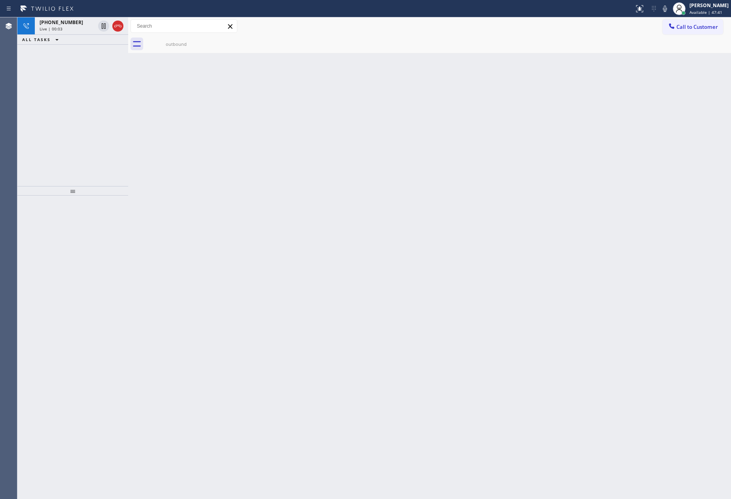
click at [63, 91] on div "+19729893064 Live | 00:03 ALL TASKS ALL TASKS ACTIVE TASKS TASKS IN WRAP UP" at bounding box center [72, 101] width 111 height 169
click at [116, 21] on icon at bounding box center [117, 25] width 9 height 9
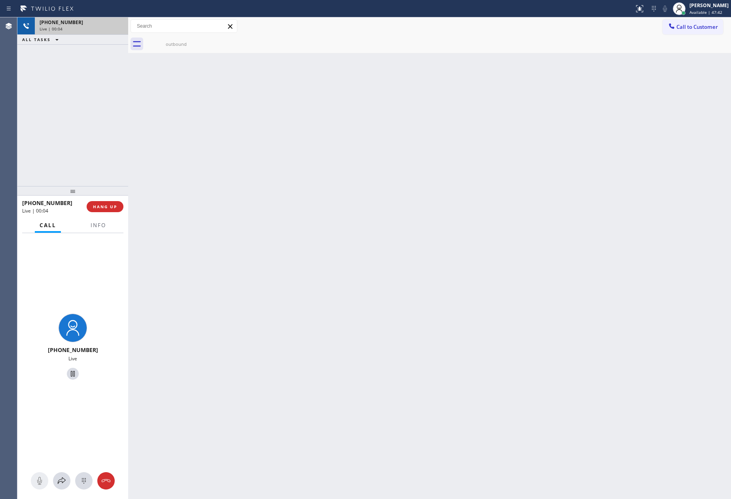
drag, startPoint x: 96, startPoint y: 88, endPoint x: 90, endPoint y: 195, distance: 107.0
click at [96, 96] on div "+19729893064 Live | 00:04 ALL TASKS ALL TASKS ACTIVE TASKS TASKS IN WRAP UP" at bounding box center [72, 101] width 111 height 169
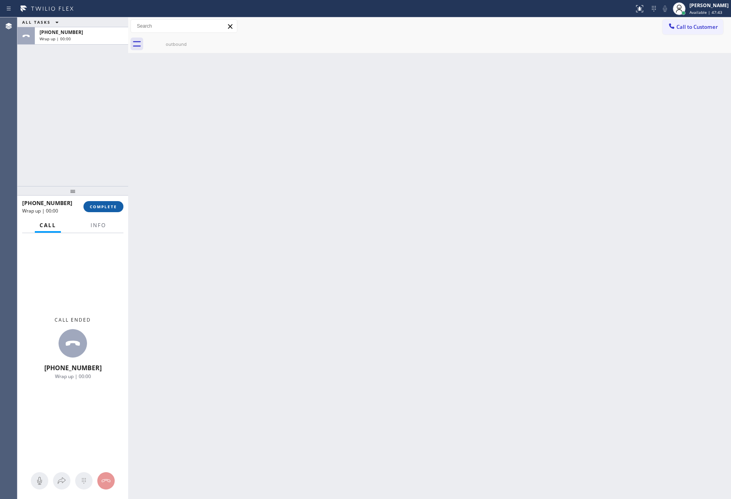
drag, startPoint x: 99, startPoint y: 209, endPoint x: 99, endPoint y: 204, distance: 4.7
click at [99, 206] on button "COMPLETE" at bounding box center [103, 206] width 40 height 11
click at [94, 140] on div "ALL TASKS ALL TASKS ACTIVE TASKS TASKS IN WRAP UP +19729893064 Wrap up | 00:00" at bounding box center [72, 101] width 111 height 169
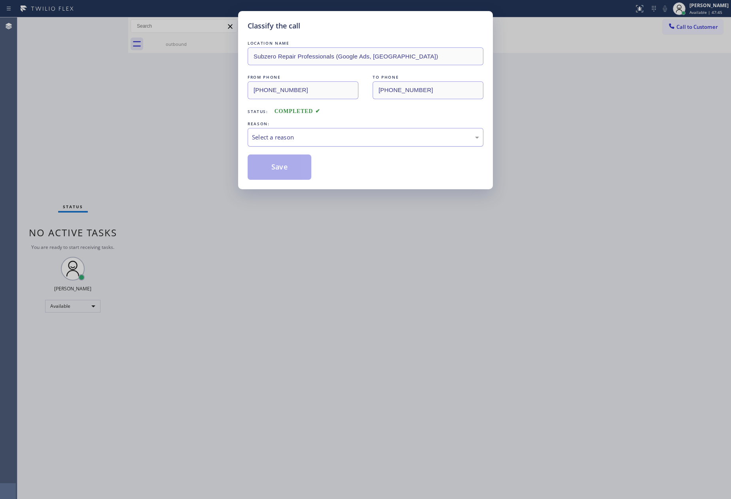
click at [301, 136] on div "Select a reason" at bounding box center [365, 137] width 227 height 9
click at [295, 169] on button "Save" at bounding box center [280, 167] width 64 height 25
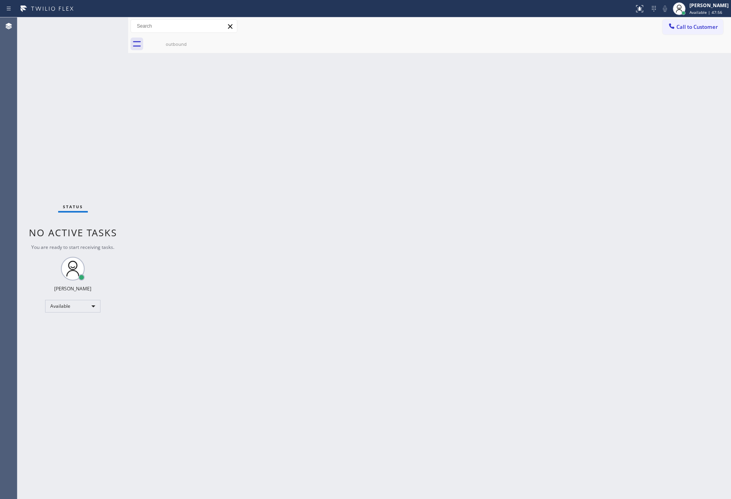
drag, startPoint x: 295, startPoint y: 169, endPoint x: 306, endPoint y: 165, distance: 12.1
click at [306, 165] on div "Back to Dashboard Change Sender ID Customers Technicians Select a contact Outbo…" at bounding box center [429, 258] width 603 height 482
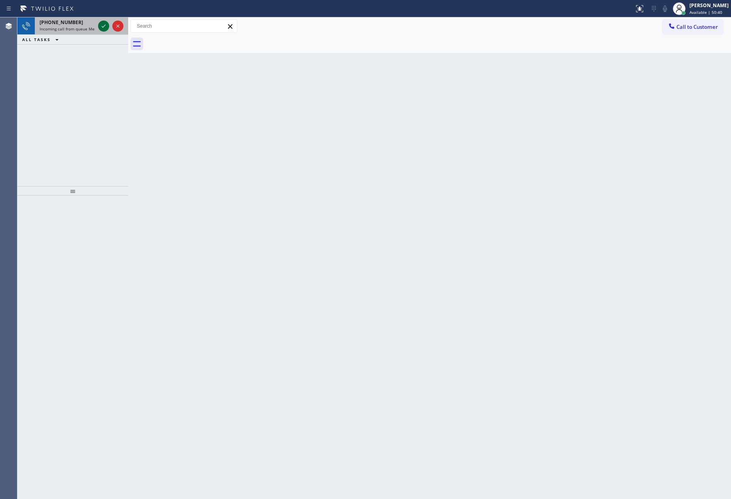
click at [101, 27] on icon at bounding box center [103, 25] width 9 height 9
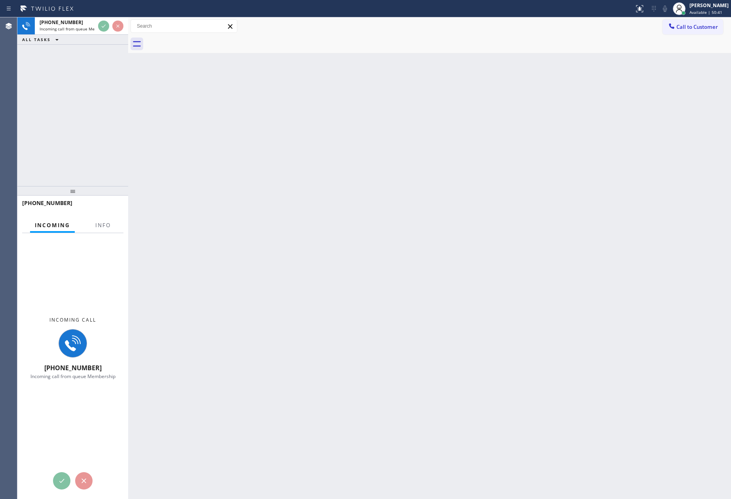
click at [109, 94] on div "+13233350393 Incoming call from queue Membership ALL TASKS ALL TASKS ACTIVE TAS…" at bounding box center [72, 101] width 111 height 169
drag, startPoint x: 127, startPoint y: 89, endPoint x: 172, endPoint y: 95, distance: 45.9
click at [128, 95] on div at bounding box center [128, 258] width 0 height 482
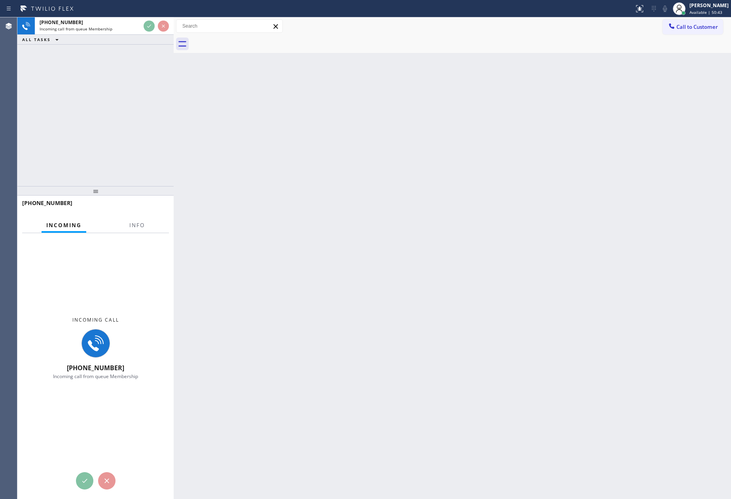
click at [129, 100] on div "+13233350393 Incoming call from queue Membership ALL TASKS ALL TASKS ACTIVE TAS…" at bounding box center [95, 101] width 156 height 169
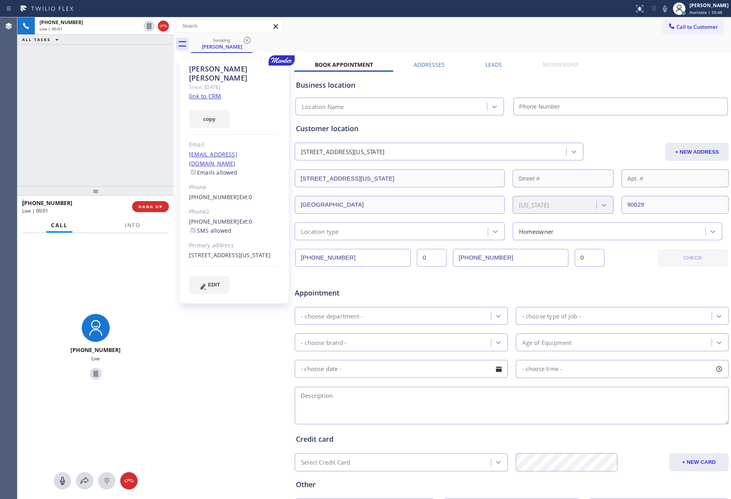
type input "[PHONE_NUMBER]"
click at [125, 93] on div "+13233350393 Live | 00:04 ALL TASKS ALL TASKS ACTIVE TASKS TASKS IN WRAP UP" at bounding box center [95, 101] width 156 height 169
click at [219, 92] on link "link to CRM" at bounding box center [205, 96] width 32 height 8
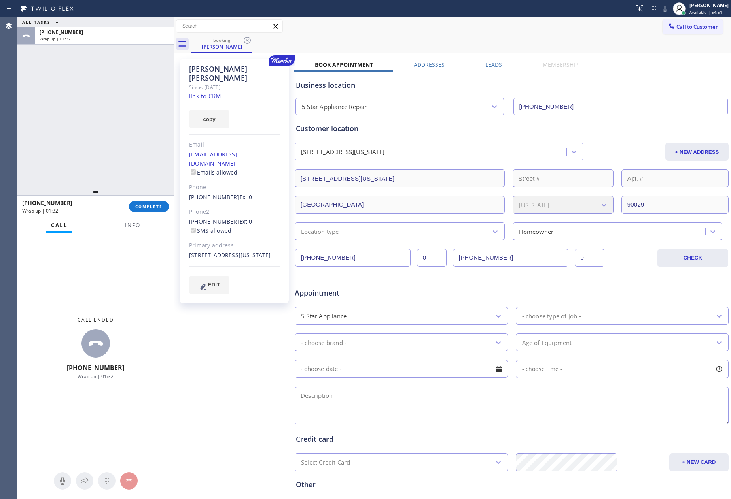
click at [126, 108] on div "ALL TASKS ALL TASKS ACTIVE TASKS TASKS IN WRAP UP +13233350393 Wrap up | 01:32" at bounding box center [95, 101] width 156 height 169
click at [159, 204] on span "COMPLETE" at bounding box center [148, 207] width 27 height 6
click at [130, 135] on div "ALL TASKS ALL TASKS ACTIVE TASKS TASKS IN WRAP UP +13233350393 Wrap up | 01:32" at bounding box center [95, 101] width 156 height 169
click at [130, 135] on div "ALL TASKS ALL TASKS ACTIVE TASKS TASKS IN WRAP UP +13233350393 Wrap up | 01:33" at bounding box center [95, 101] width 156 height 169
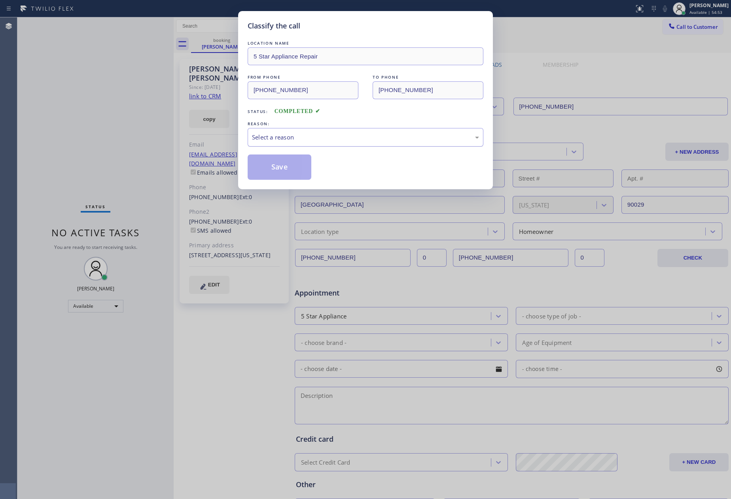
click at [267, 136] on div "Select a reason" at bounding box center [365, 137] width 227 height 9
click at [279, 168] on button "Save" at bounding box center [280, 167] width 64 height 25
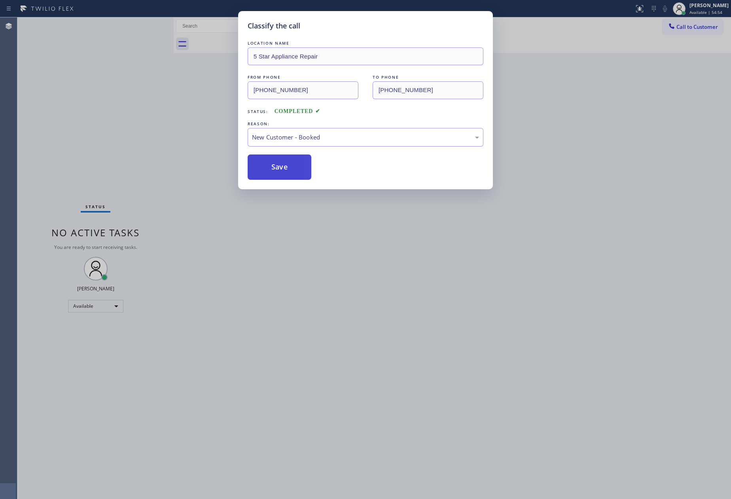
drag, startPoint x: 280, startPoint y: 168, endPoint x: 471, endPoint y: 37, distance: 231.4
click at [286, 168] on button "Save" at bounding box center [280, 167] width 64 height 25
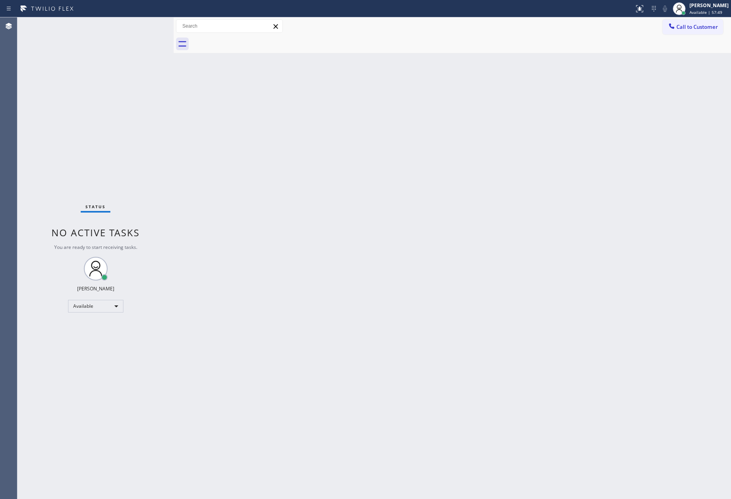
click at [324, 267] on div "Back to Dashboard Change Sender ID Customers Technicians Select a contact Outbo…" at bounding box center [452, 258] width 557 height 482
drag, startPoint x: 135, startPoint y: 136, endPoint x: 184, endPoint y: 197, distance: 77.9
click at [145, 151] on div "Status No active tasks You are ready to start receiving tasks. [PERSON_NAME] Av…" at bounding box center [95, 258] width 156 height 482
click at [427, 285] on div "Back to Dashboard Change Sender ID Customers Technicians Select a contact Outbo…" at bounding box center [452, 258] width 557 height 482
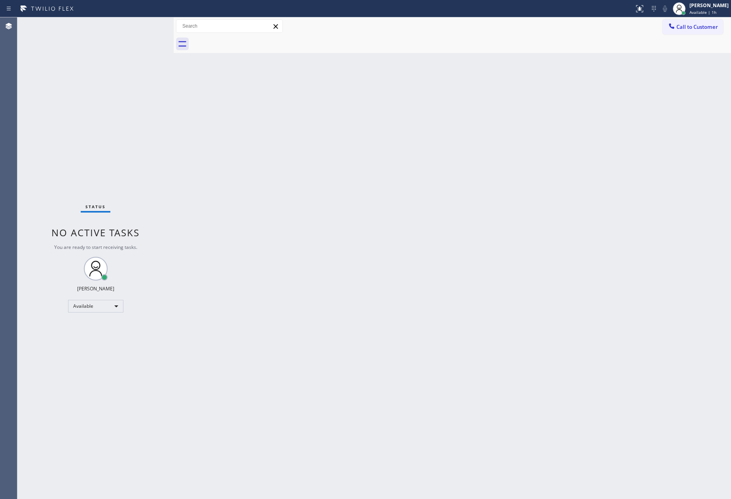
click at [417, 265] on div "Back to Dashboard Change Sender ID Customers Technicians Select a contact Outbo…" at bounding box center [452, 258] width 557 height 482
drag, startPoint x: 208, startPoint y: 161, endPoint x: 463, endPoint y: 134, distance: 256.1
click at [266, 160] on div "Back to Dashboard Change Sender ID Customers Technicians Select a contact Outbo…" at bounding box center [452, 258] width 557 height 482
click at [685, 34] on div "Call to Customer Outbound call Location Home Alliance Membership Your caller id…" at bounding box center [452, 26] width 557 height 18
click at [705, 26] on span "Call to Customer" at bounding box center [697, 26] width 42 height 7
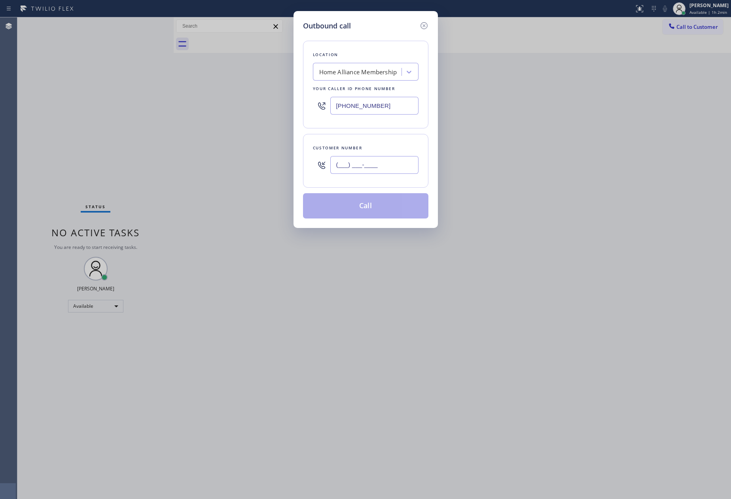
click at [393, 164] on input "(___) ___-____" at bounding box center [374, 165] width 88 height 18
paste input "330) 383-1954"
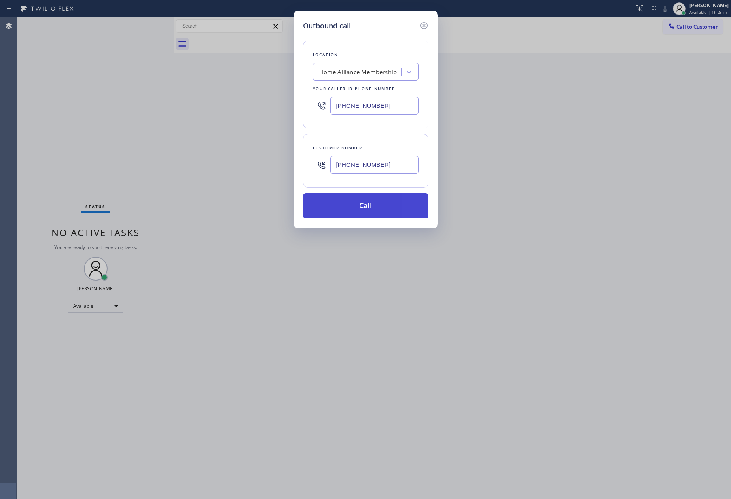
type input "(330) 383-1954"
click at [381, 212] on button "Call" at bounding box center [365, 205] width 125 height 25
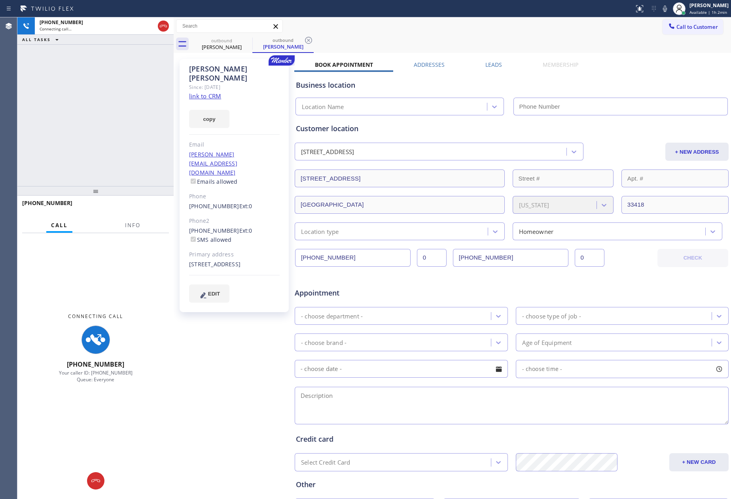
type input "[PHONE_NUMBER]"
click at [159, 24] on icon at bounding box center [163, 25] width 9 height 9
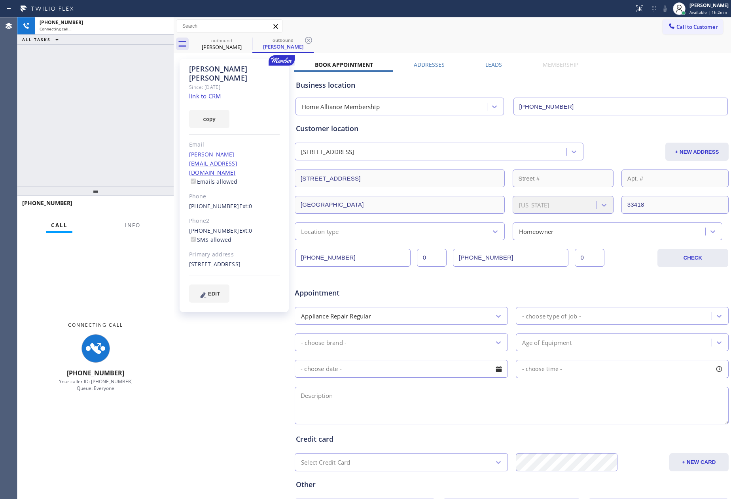
drag, startPoint x: 176, startPoint y: 118, endPoint x: 470, endPoint y: 82, distance: 296.4
click at [250, 121] on div "+13303831954 Connecting call… ALL TASKS ALL TASKS ACTIVE TASKS TASKS IN WRAP UP…" at bounding box center [373, 258] width 713 height 482
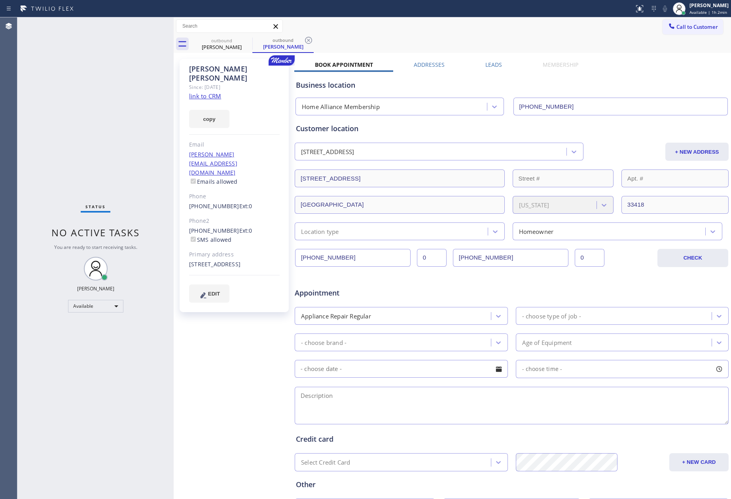
drag, startPoint x: 483, startPoint y: 59, endPoint x: 494, endPoint y: 71, distance: 15.7
click at [485, 62] on div "Pamela Piro Since: 20 may 2020 link to CRM copy Email p.rosso@comcast.net Email…" at bounding box center [452, 311] width 553 height 512
click at [494, 67] on label "Leads" at bounding box center [493, 65] width 17 height 8
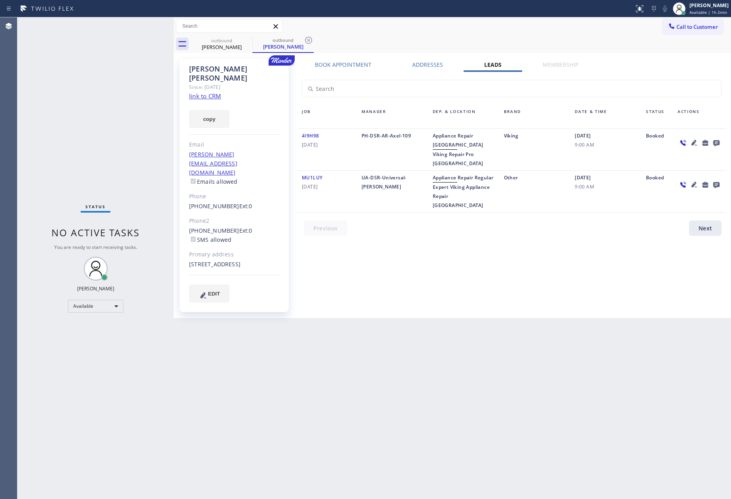
click at [486, 308] on div "Back to Dashboard Change Sender ID Customers Technicians Select a contact Outbo…" at bounding box center [452, 258] width 557 height 482
click at [715, 141] on icon at bounding box center [716, 143] width 6 height 6
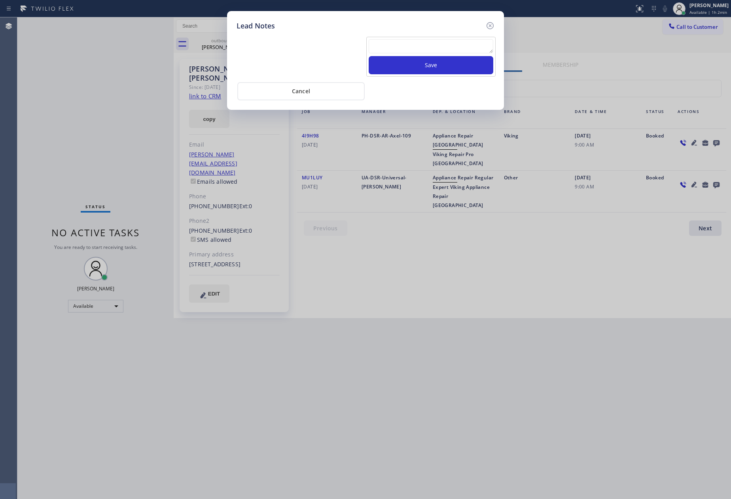
click at [480, 45] on textarea at bounding box center [431, 46] width 125 height 14
paste textarea "For the welcome call, please transfer the customer if they call back.""
type textarea "For the welcome call, please transfer the customer if they call back.""
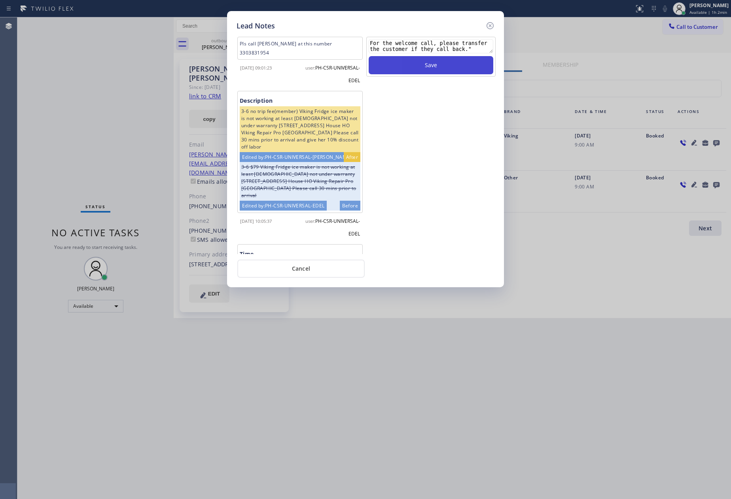
click at [460, 63] on button "Save" at bounding box center [431, 65] width 125 height 18
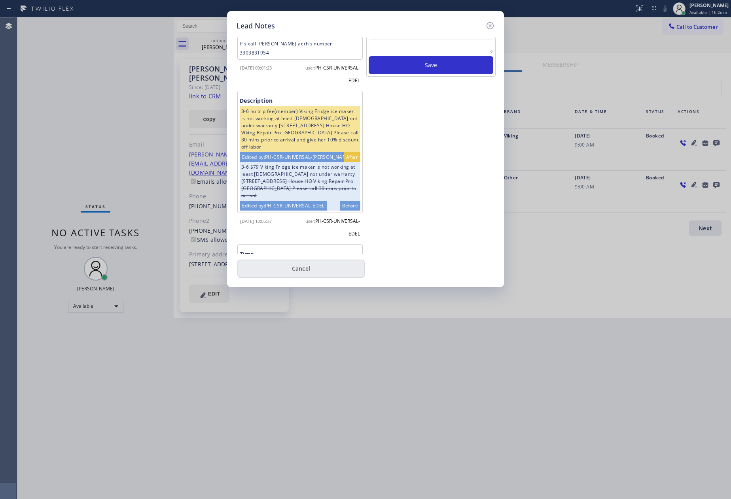
click at [331, 261] on button "Cancel" at bounding box center [300, 269] width 127 height 18
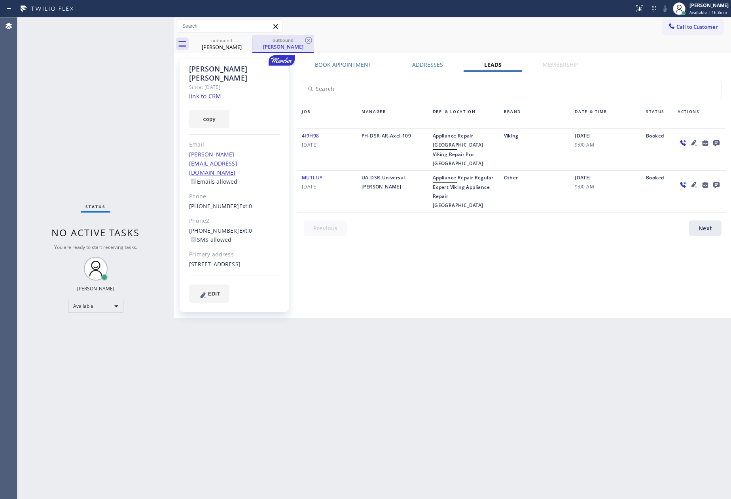
click at [223, 47] on div "Pamela Piro" at bounding box center [222, 46] width 60 height 7
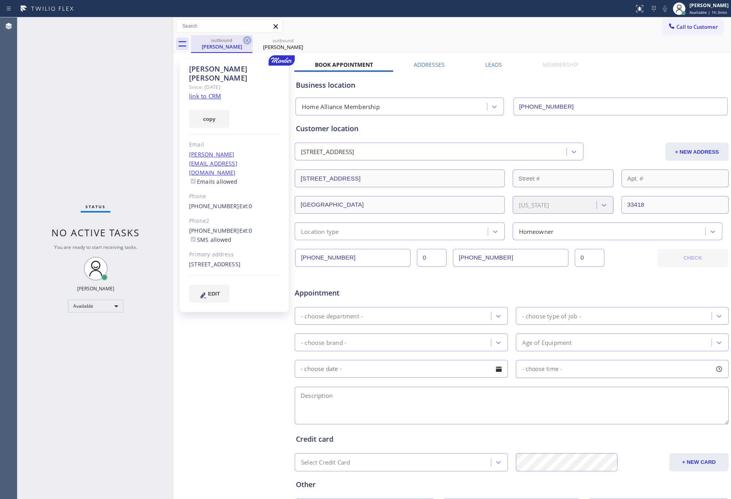
click at [247, 42] on icon at bounding box center [246, 40] width 9 height 9
click at [0, 0] on icon at bounding box center [0, 0] width 0 height 0
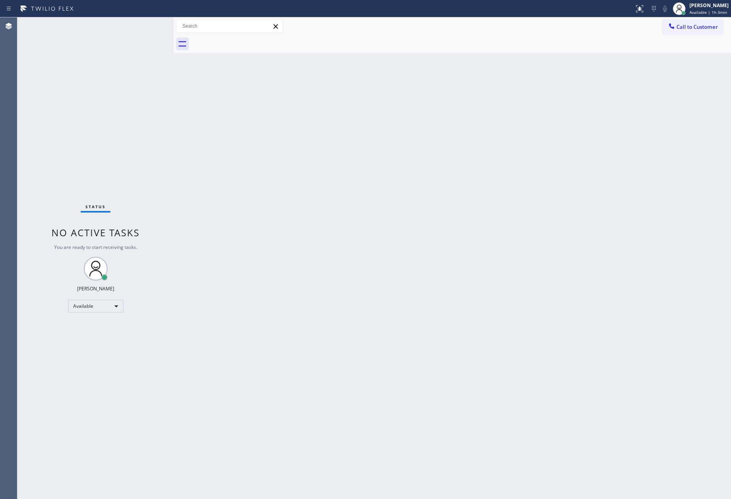
click at [247, 42] on div at bounding box center [461, 44] width 540 height 18
click at [471, 241] on div "Back to Dashboard Change Sender ID Customers Technicians Select a contact Outbo…" at bounding box center [452, 258] width 557 height 482
click at [566, 243] on div "Back to Dashboard Change Sender ID Customers Technicians Select a contact Outbo…" at bounding box center [452, 258] width 557 height 482
click at [690, 29] on span "Call to Customer" at bounding box center [697, 26] width 42 height 7
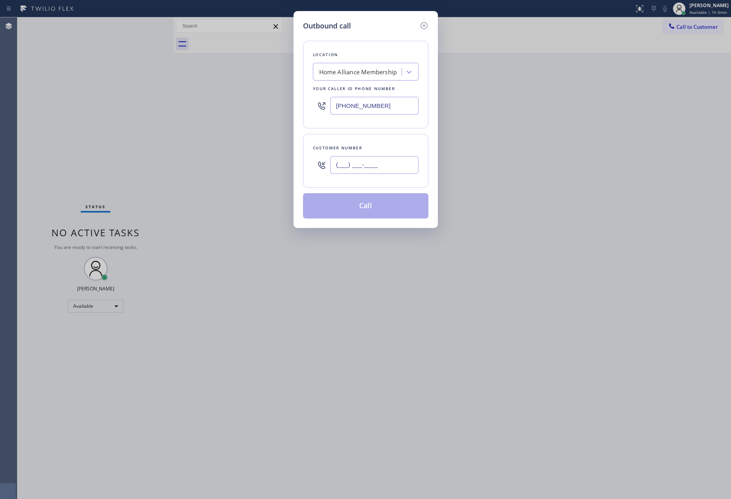
click at [387, 168] on input "(___) ___-____" at bounding box center [374, 165] width 88 height 18
paste input "602) 790-6270"
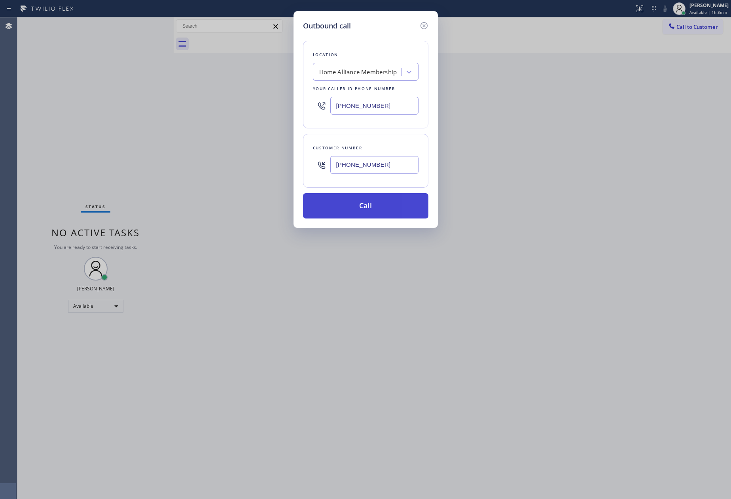
type input "(602) 790-6270"
click at [382, 212] on button "Call" at bounding box center [365, 205] width 125 height 25
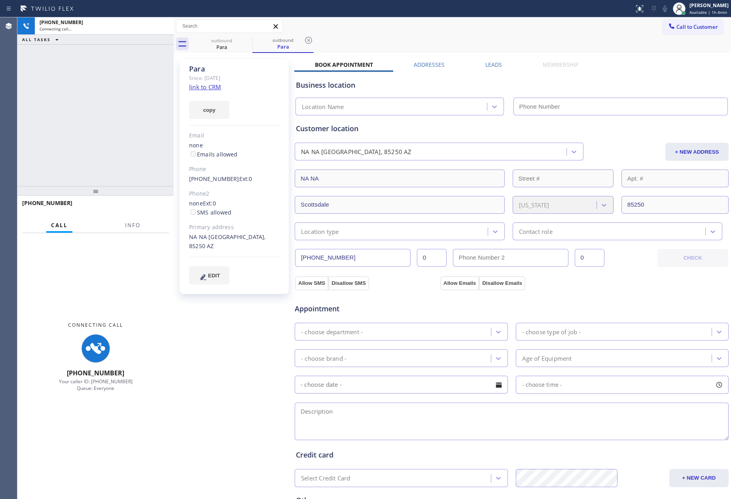
type input "[PHONE_NUMBER]"
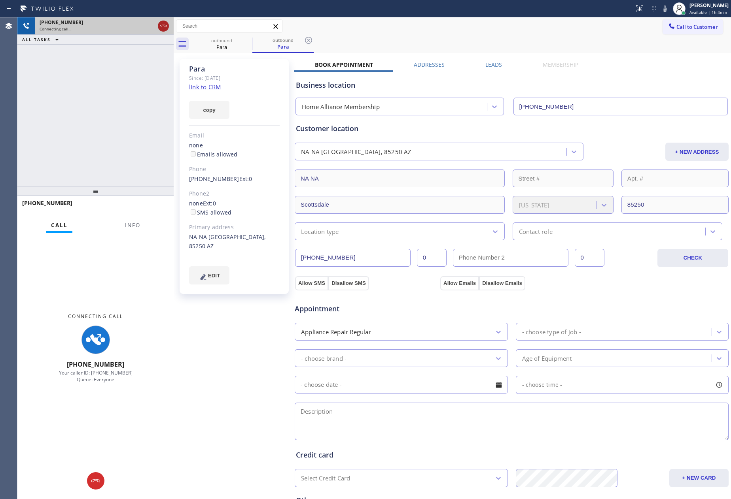
click at [159, 24] on icon at bounding box center [163, 25] width 9 height 9
click at [135, 94] on div "+16027906270 Connecting call… ALL TASKS ALL TASKS ACTIVE TASKS TASKS IN WRAP UP" at bounding box center [95, 101] width 156 height 169
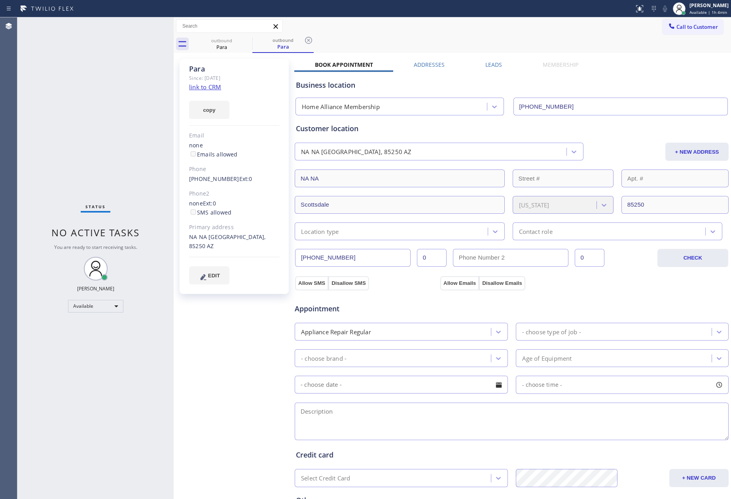
drag, startPoint x: 131, startPoint y: 93, endPoint x: 165, endPoint y: 86, distance: 35.1
click at [152, 88] on div "Status No active tasks You are ready to start receiving tasks. [PERSON_NAME] Av…" at bounding box center [95, 258] width 156 height 482
drag, startPoint x: 444, startPoint y: 32, endPoint x: 506, endPoint y: 6, distance: 67.2
click at [457, 34] on div "Call to Customer Outbound call Location Home Alliance Membership Your caller id…" at bounding box center [452, 26] width 557 height 18
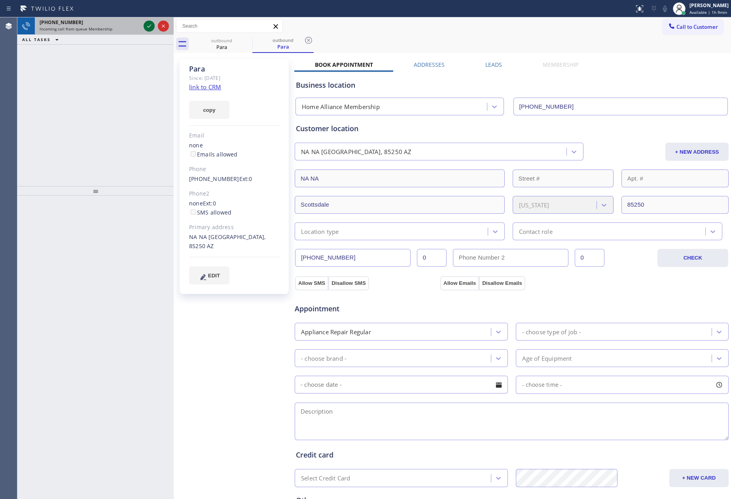
drag, startPoint x: 117, startPoint y: 121, endPoint x: 152, endPoint y: 30, distance: 97.9
click at [130, 85] on div "+17143300184 Incoming call from queue Membership ALL TASKS ALL TASKS ACTIVE TAS…" at bounding box center [95, 101] width 156 height 169
click at [145, 25] on icon at bounding box center [148, 25] width 9 height 9
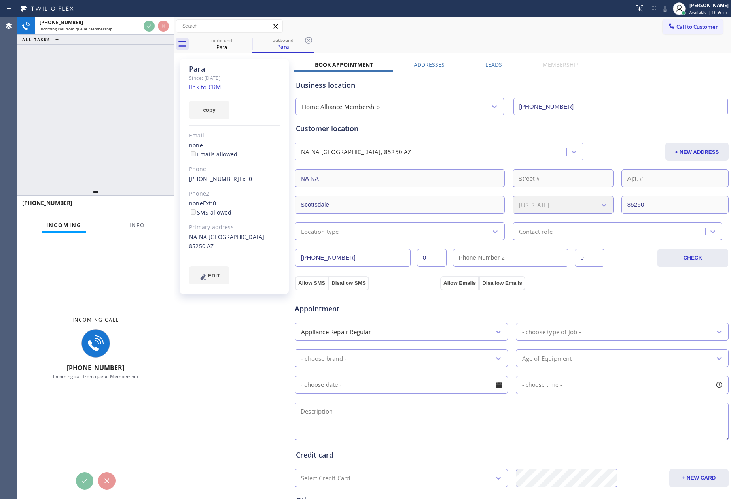
click at [123, 103] on div "+17143300184 Incoming call from queue Membership ALL TASKS ALL TASKS ACTIVE TAS…" at bounding box center [95, 101] width 156 height 169
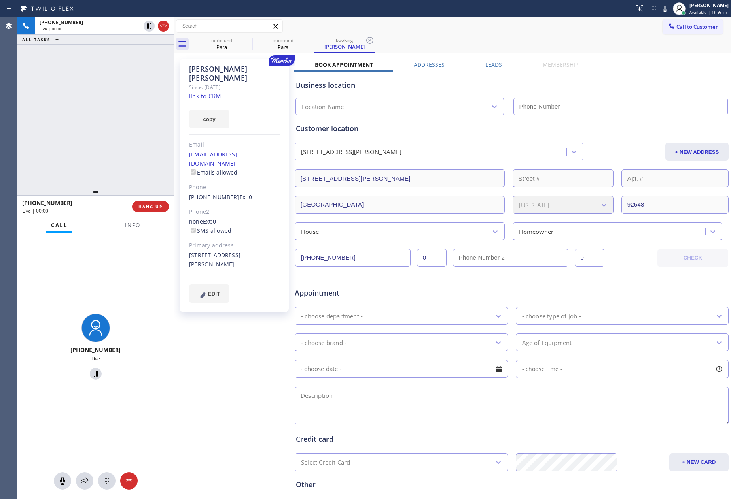
type input "[PHONE_NUMBER]"
click at [123, 103] on div "+17143300184 Live | 00:00 ALL TASKS ALL TASKS ACTIVE TASKS TASKS IN WRAP UP" at bounding box center [95, 101] width 156 height 169
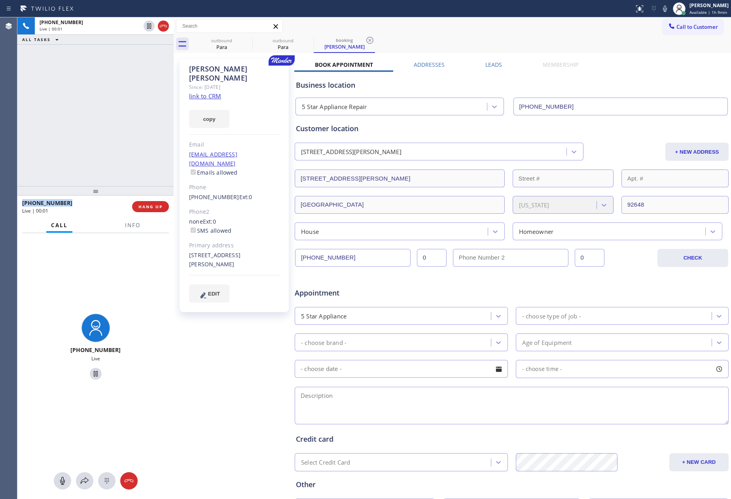
click at [214, 92] on link "link to CRM" at bounding box center [205, 96] width 32 height 8
click at [119, 104] on div "+17143300184 Live | 00:02 ALL TASKS ALL TASKS ACTIVE TASKS TASKS IN WRAP UP" at bounding box center [95, 101] width 156 height 169
click at [132, 128] on div "+17143300184 Live | 00:40 ALL TASKS ALL TASKS ACTIVE TASKS TASKS IN WRAP UP" at bounding box center [95, 101] width 156 height 169
click at [132, 129] on div "+17143300184 Live | 00:41 ALL TASKS ALL TASKS ACTIVE TASKS TASKS IN WRAP UP" at bounding box center [95, 101] width 156 height 169
drag, startPoint x: 132, startPoint y: 129, endPoint x: 136, endPoint y: 126, distance: 5.3
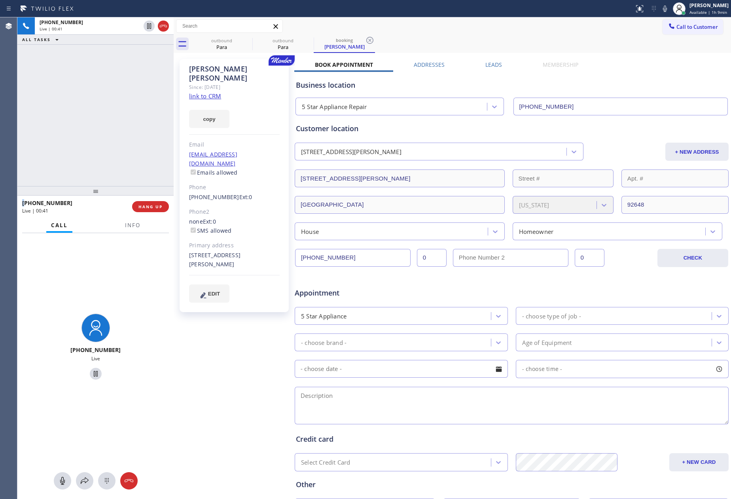
click at [136, 126] on div "+17143300184 Live | 00:41 ALL TASKS ALL TASKS ACTIVE TASKS TASKS IN WRAP UP" at bounding box center [95, 101] width 156 height 169
click at [136, 126] on div "+17143300184 Live | 00:43 ALL TASKS ALL TASKS ACTIVE TASKS TASKS IN WRAP UP" at bounding box center [95, 101] width 156 height 169
click at [136, 126] on div "+17143300184 Live | 00:44 ALL TASKS ALL TASKS ACTIVE TASKS TASKS IN WRAP UP" at bounding box center [95, 101] width 156 height 169
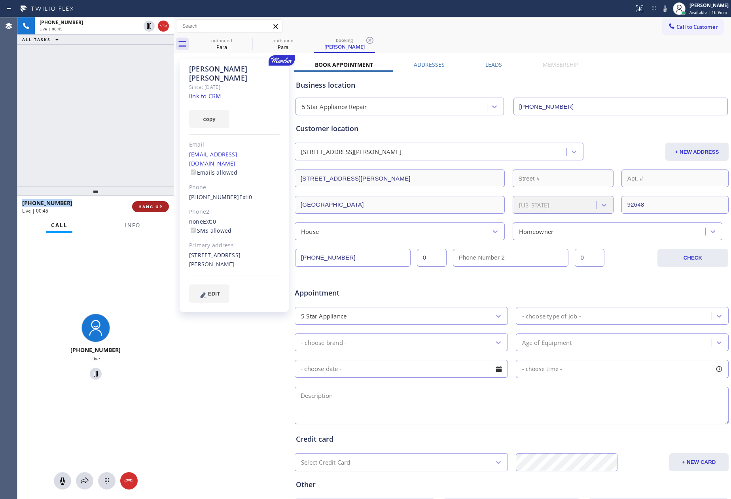
click at [153, 208] on span "HANG UP" at bounding box center [150, 207] width 24 height 6
click at [136, 132] on div "+17143300184 Live | 00:45 ALL TASKS ALL TASKS ACTIVE TASKS TASKS IN WRAP UP" at bounding box center [95, 101] width 156 height 169
drag, startPoint x: 136, startPoint y: 132, endPoint x: 215, endPoint y: 144, distance: 80.3
click at [137, 132] on div "+17143300184 Live | 00:46 ALL TASKS ALL TASKS ACTIVE TASKS TASKS IN WRAP UP" at bounding box center [95, 101] width 156 height 169
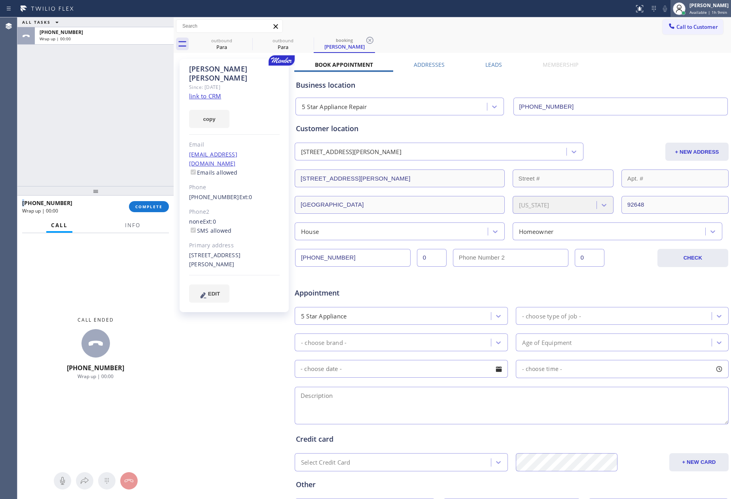
click at [700, 9] on span "Available | 1h 9min" at bounding box center [708, 12] width 38 height 6
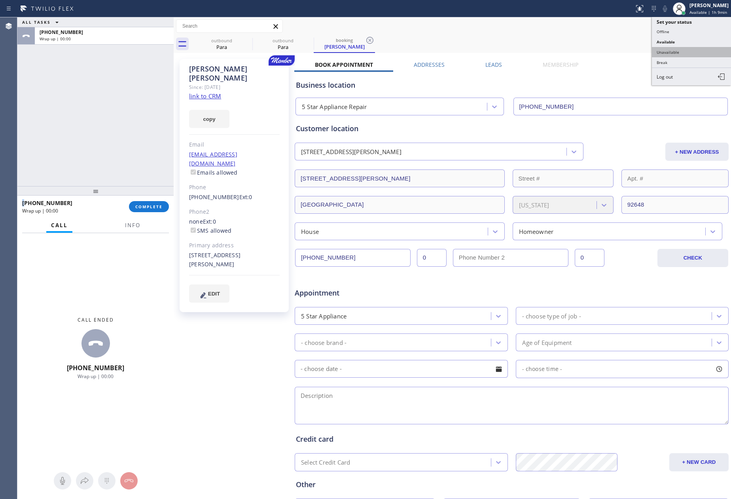
click at [682, 53] on button "Unavailable" at bounding box center [691, 52] width 79 height 10
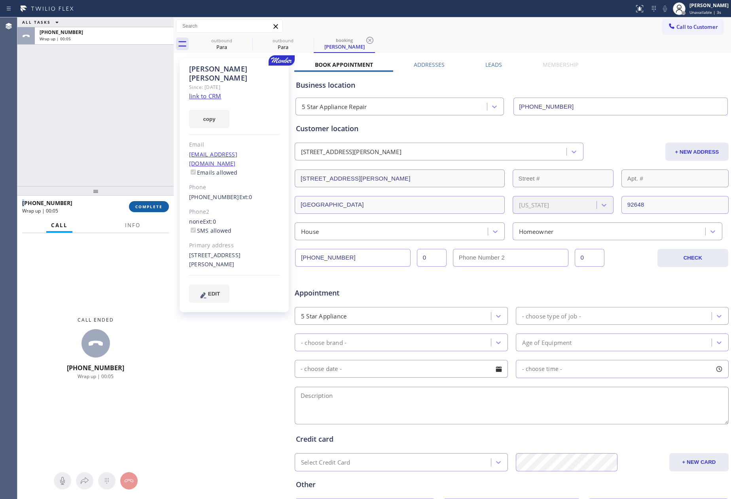
click at [163, 209] on button "COMPLETE" at bounding box center [149, 206] width 40 height 11
click at [129, 110] on div "ALL TASKS ALL TASKS ACTIVE TASKS TASKS IN WRAP UP +17143300184 Wrap up | 00:05" at bounding box center [95, 101] width 156 height 169
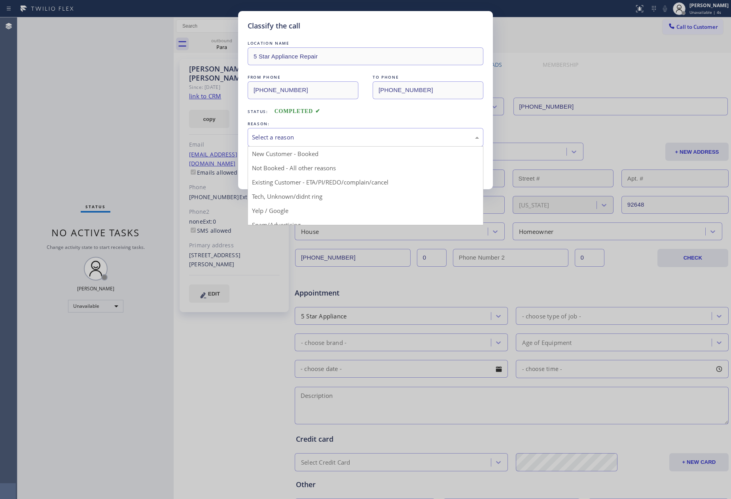
drag, startPoint x: 282, startPoint y: 129, endPoint x: 282, endPoint y: 145, distance: 16.2
click at [282, 132] on div "Select a reason" at bounding box center [366, 137] width 236 height 19
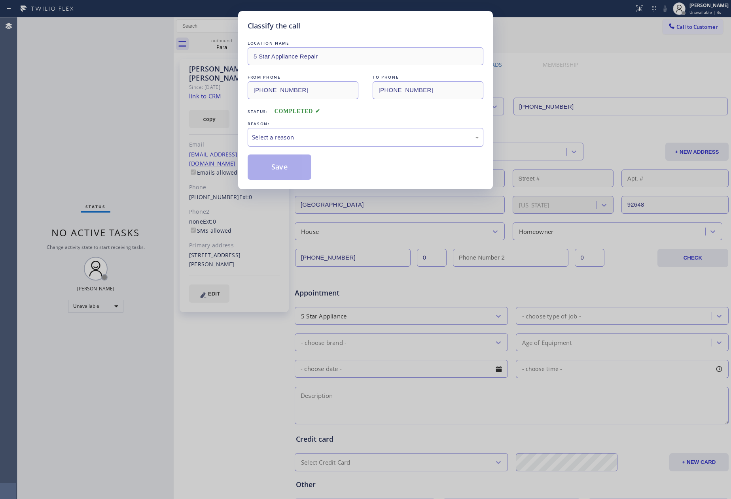
click at [282, 145] on div "Select a reason" at bounding box center [366, 137] width 236 height 19
click at [292, 136] on div "Select a reason" at bounding box center [365, 137] width 227 height 9
click at [284, 168] on button "Save" at bounding box center [280, 167] width 64 height 25
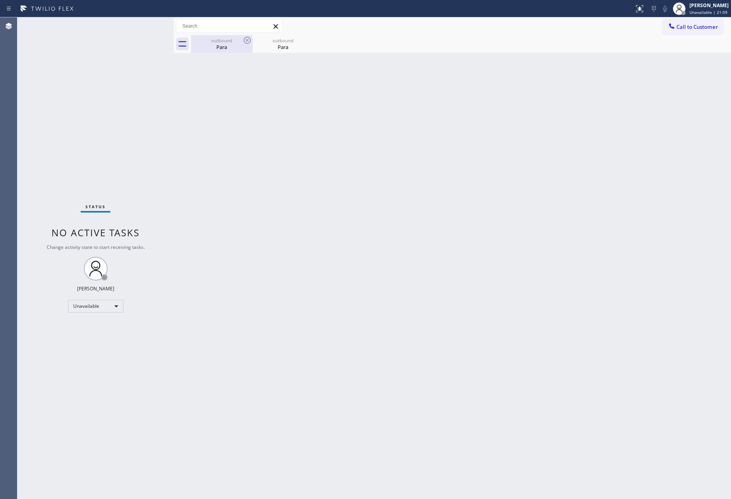
drag, startPoint x: 219, startPoint y: 43, endPoint x: 240, endPoint y: 43, distance: 20.2
click at [219, 43] on div "outbound" at bounding box center [222, 41] width 60 height 6
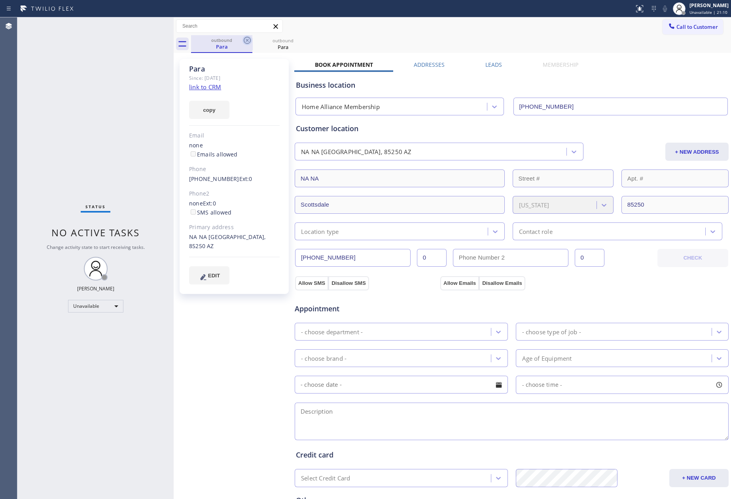
click at [250, 42] on icon at bounding box center [247, 40] width 7 height 7
click at [249, 42] on icon at bounding box center [246, 40] width 9 height 9
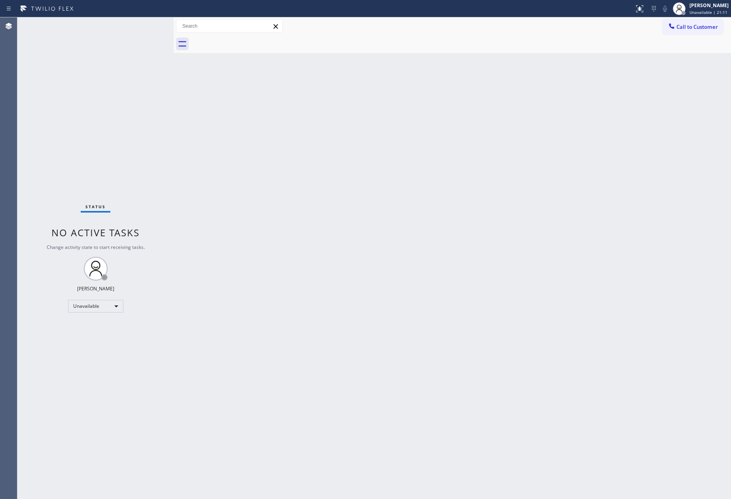
click at [249, 42] on div at bounding box center [461, 44] width 540 height 18
click at [709, 13] on span "Unavailable | 21:12" at bounding box center [708, 12] width 38 height 6
click at [677, 30] on button "Offline" at bounding box center [691, 31] width 79 height 10
click at [698, 8] on div "Eva Mahinay Offline | 0s" at bounding box center [709, 9] width 43 height 14
click at [658, 79] on button "Log out" at bounding box center [691, 76] width 79 height 17
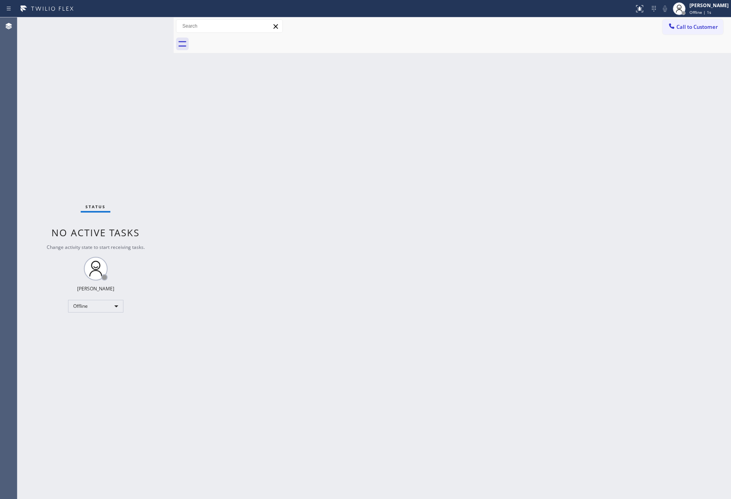
click at [518, 201] on div "Back to Dashboard Change Sender ID Customers Technicians Select a contact Outbo…" at bounding box center [452, 258] width 557 height 482
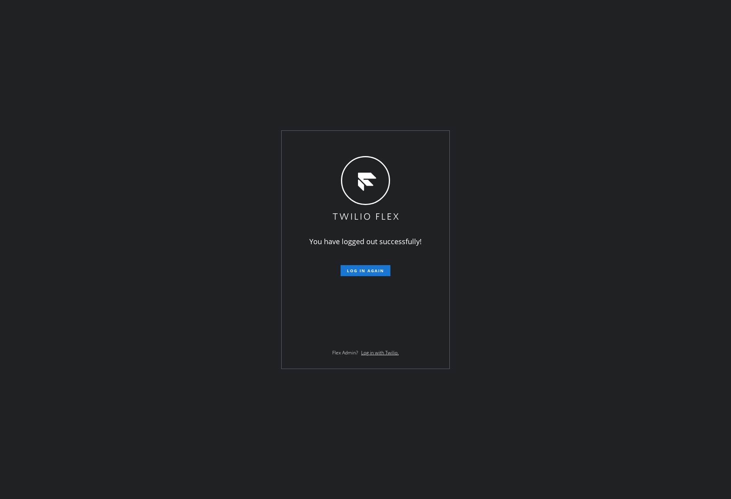
click at [238, 307] on div "You have logged out successfully! Log in again Flex Admin? Log in with Twilio." at bounding box center [365, 249] width 731 height 499
